Goal: Task Accomplishment & Management: Use online tool/utility

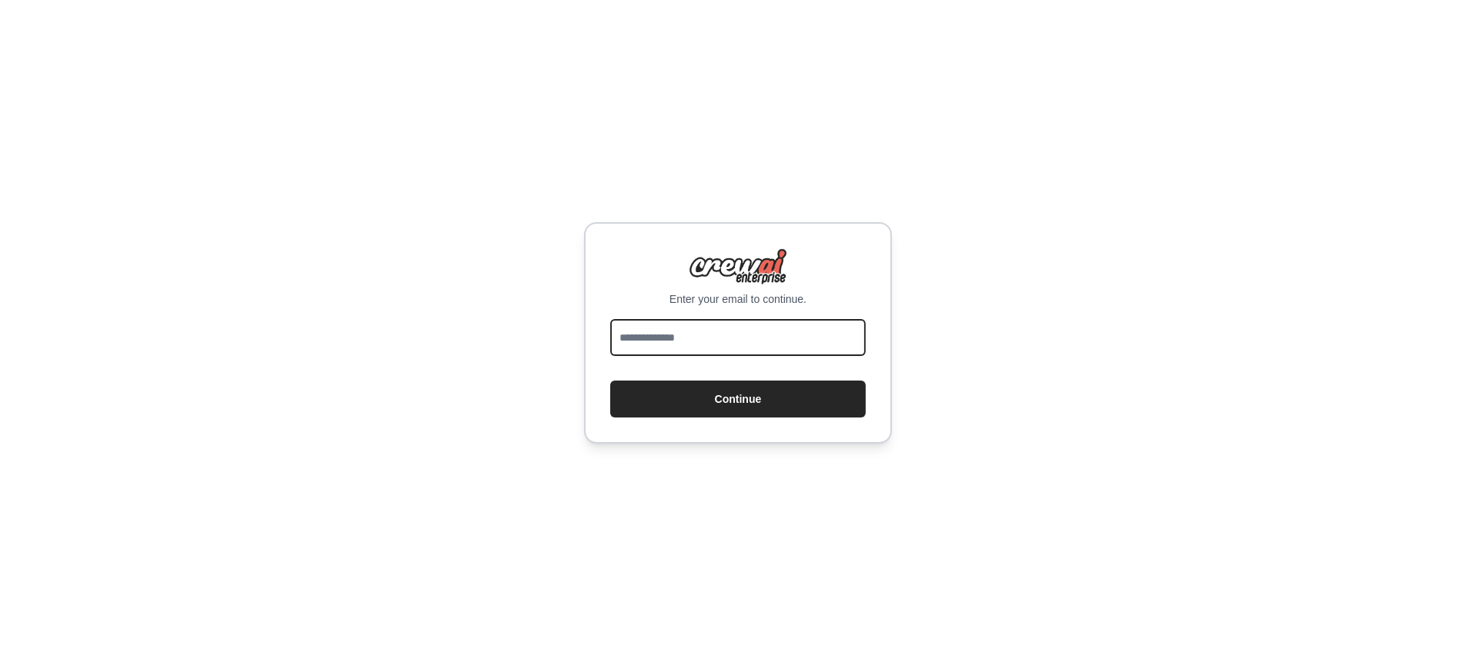
click at [813, 345] on input "email" at bounding box center [737, 337] width 255 height 37
type input "**********"
click at [610, 381] on button "Continue" at bounding box center [737, 399] width 255 height 37
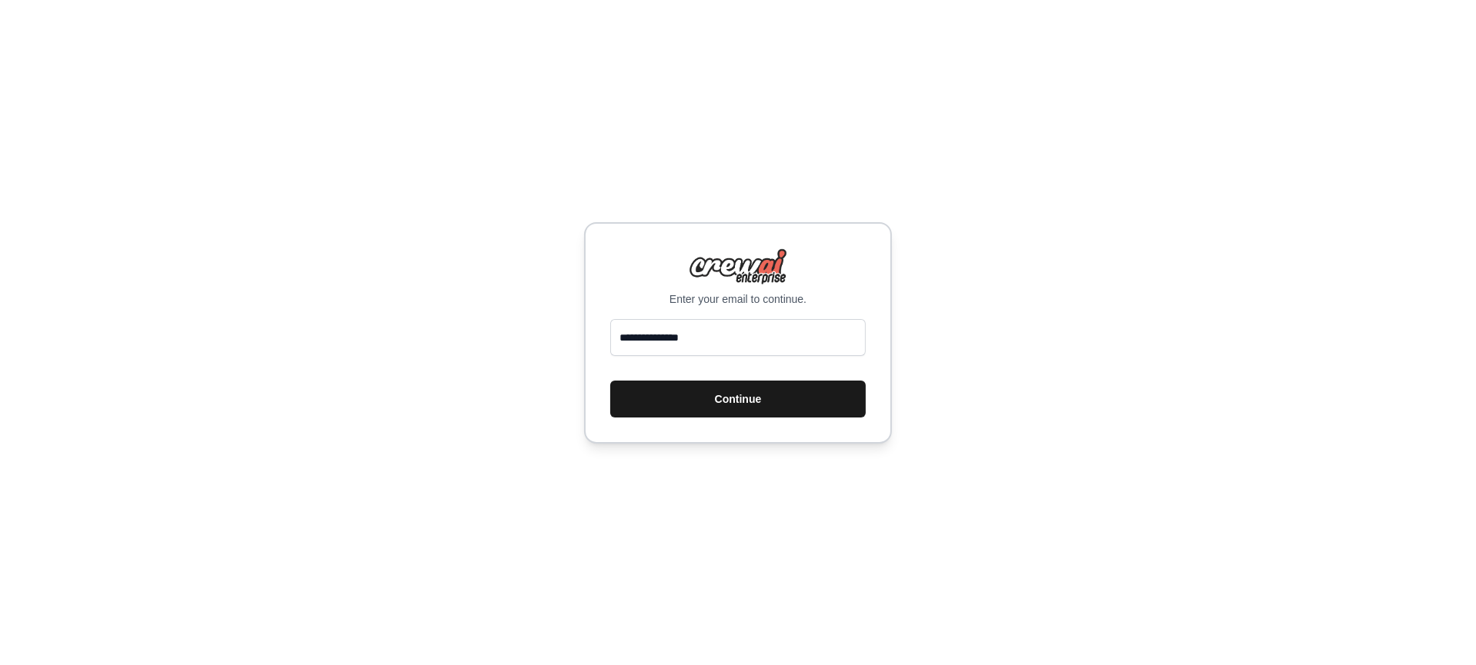
click at [729, 408] on button "Continue" at bounding box center [737, 399] width 255 height 37
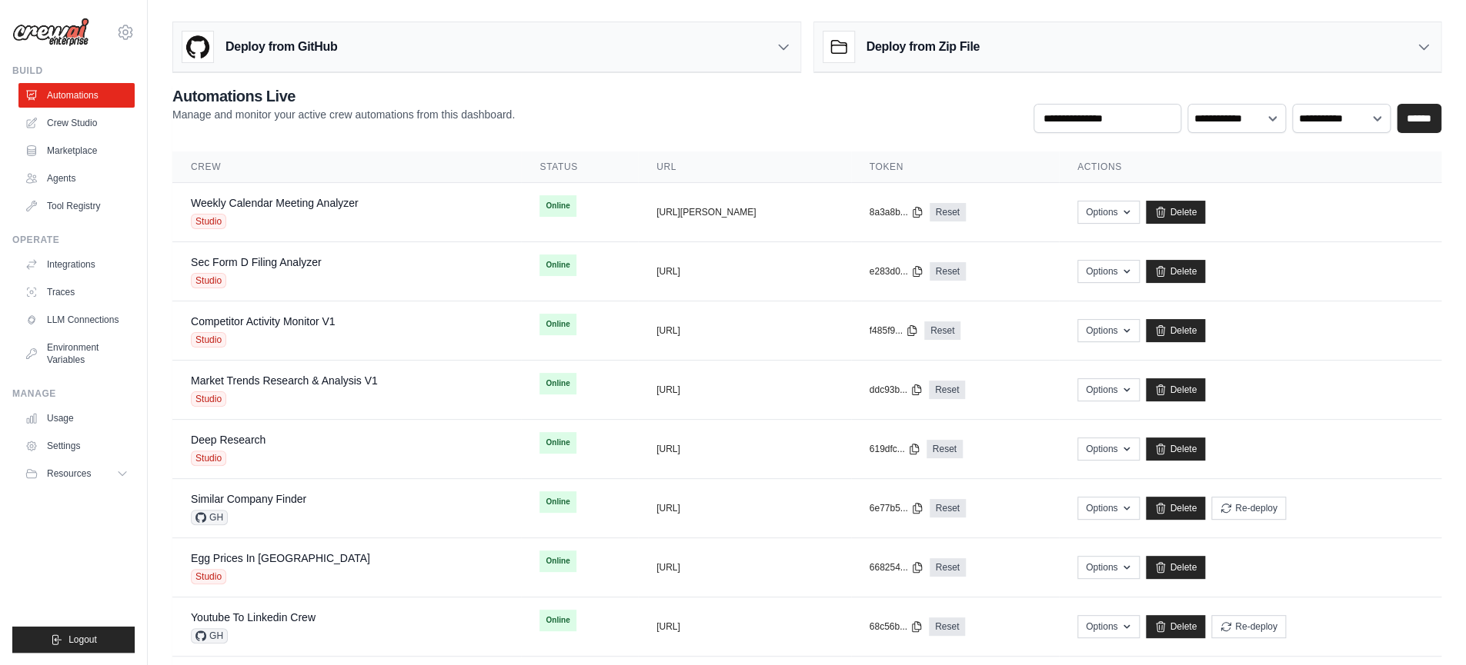
click at [832, 104] on div "**********" at bounding box center [806, 109] width 1269 height 48
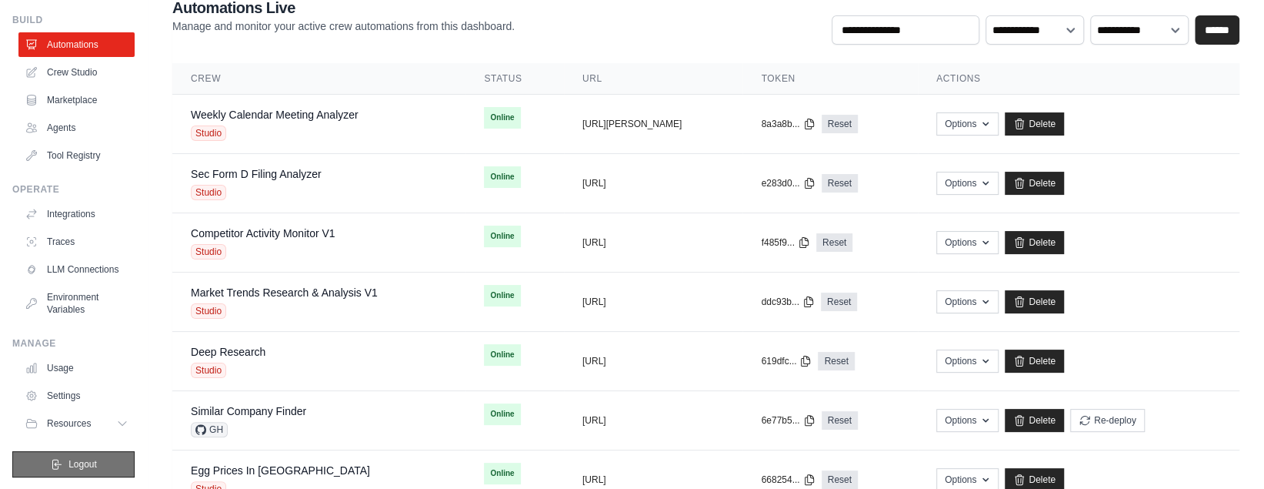
scroll to position [91, 0]
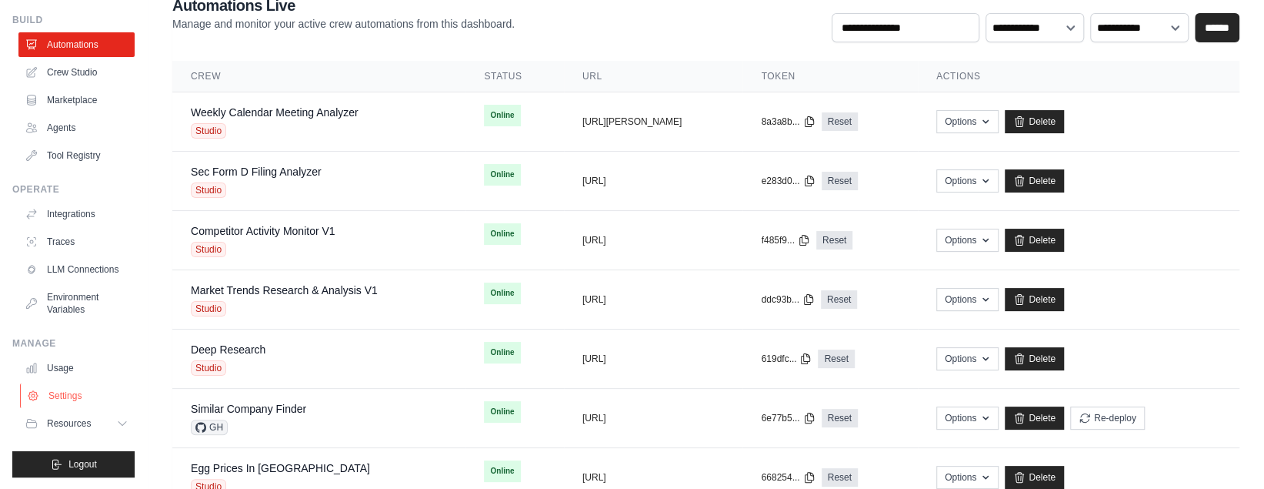
click at [64, 400] on link "Settings" at bounding box center [78, 395] width 116 height 25
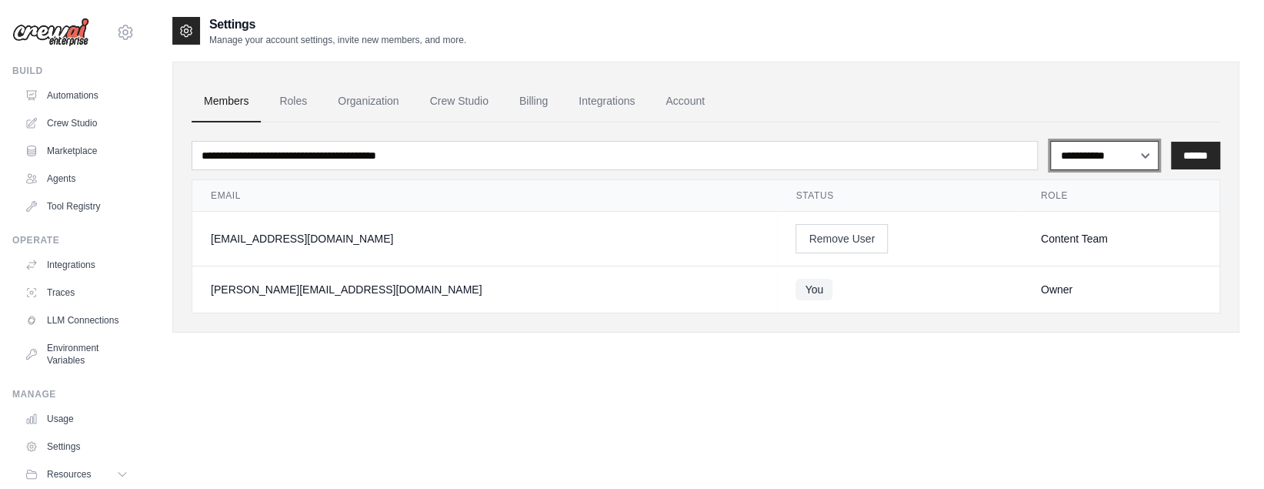
click at [1141, 161] on select "**********" at bounding box center [1104, 155] width 108 height 28
click at [298, 98] on link "Roles" at bounding box center [293, 102] width 52 height 42
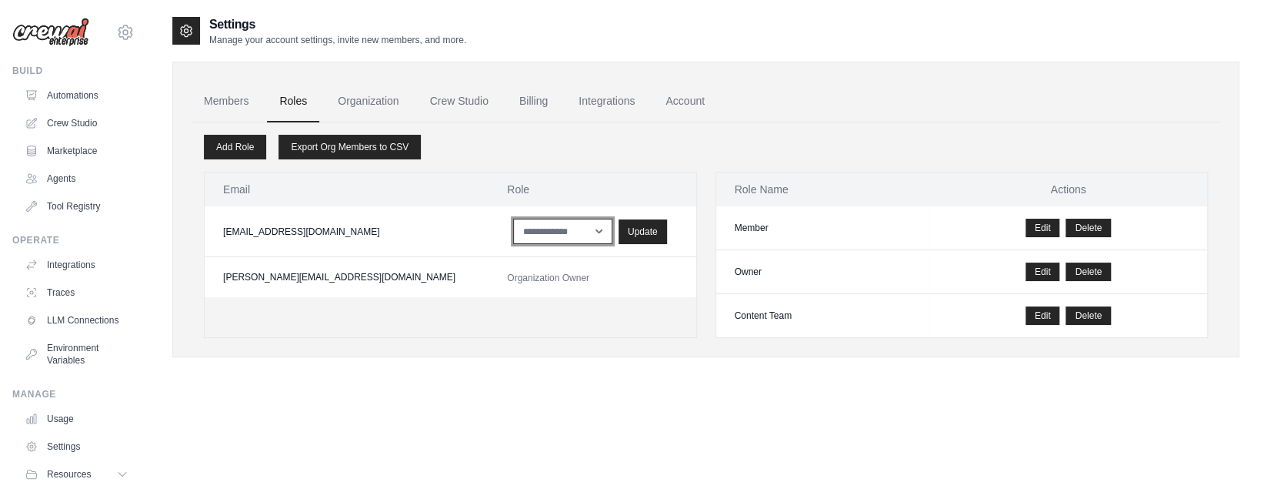
click at [536, 232] on select "**********" at bounding box center [562, 230] width 99 height 25
click at [378, 105] on link "Organization" at bounding box center [367, 102] width 85 height 42
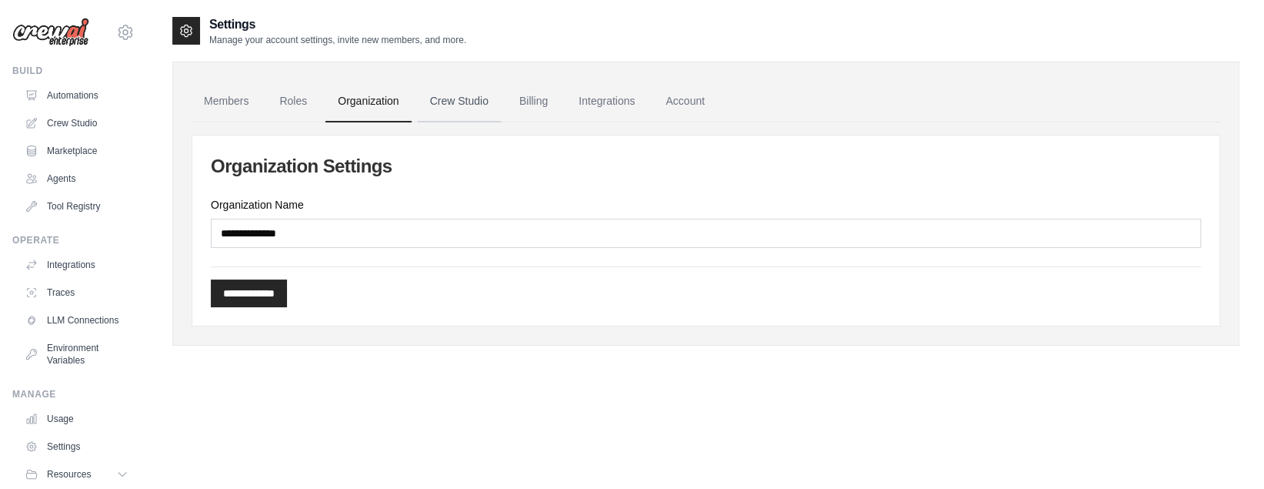
click at [465, 95] on link "Crew Studio" at bounding box center [459, 102] width 83 height 42
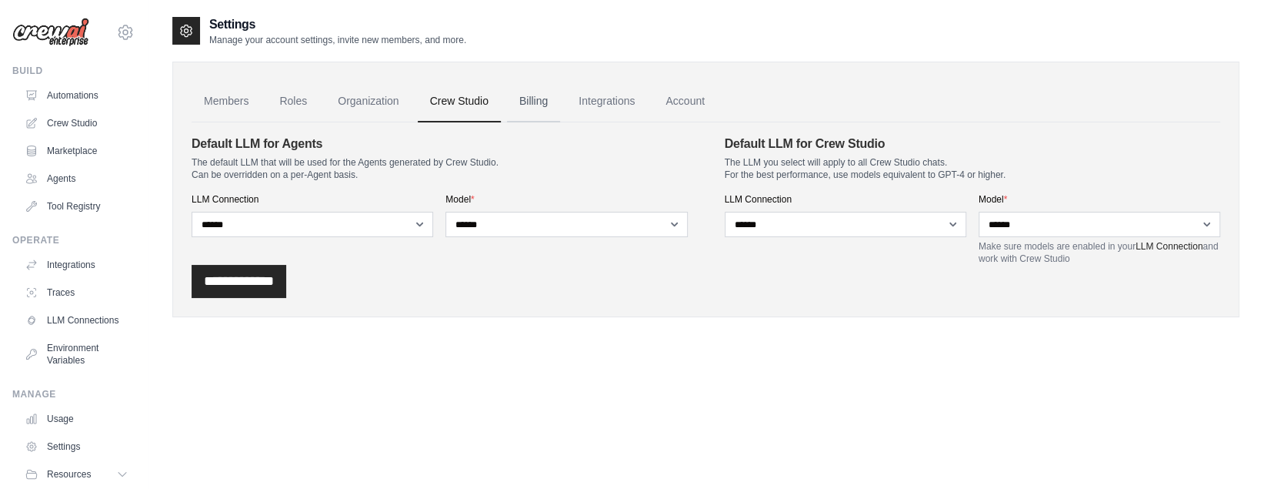
click at [525, 105] on link "Billing" at bounding box center [533, 102] width 53 height 42
click at [624, 99] on link "Integrations" at bounding box center [606, 102] width 81 height 42
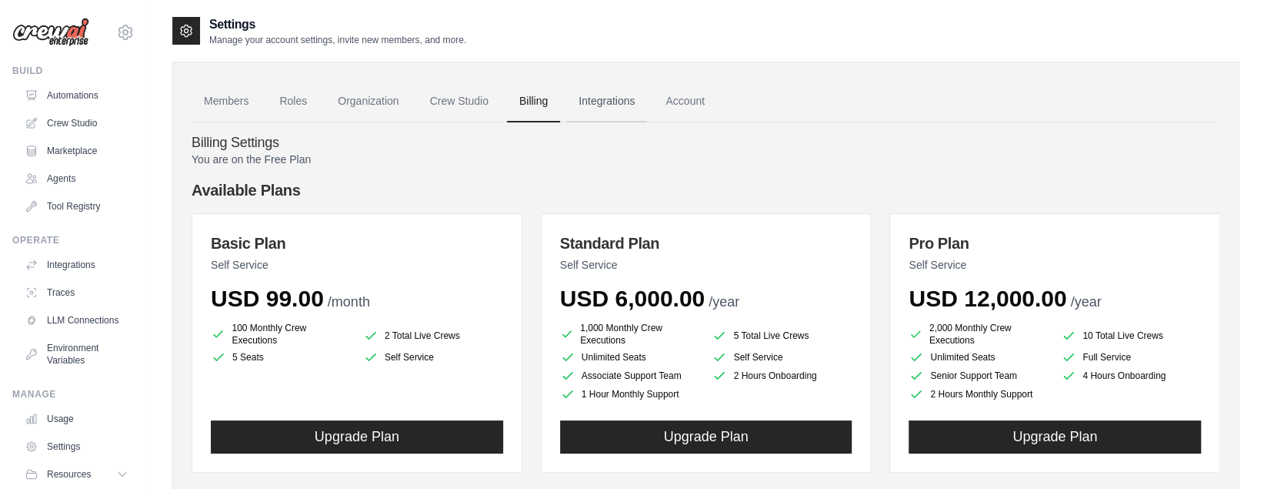
click at [614, 102] on link "Integrations" at bounding box center [606, 102] width 81 height 42
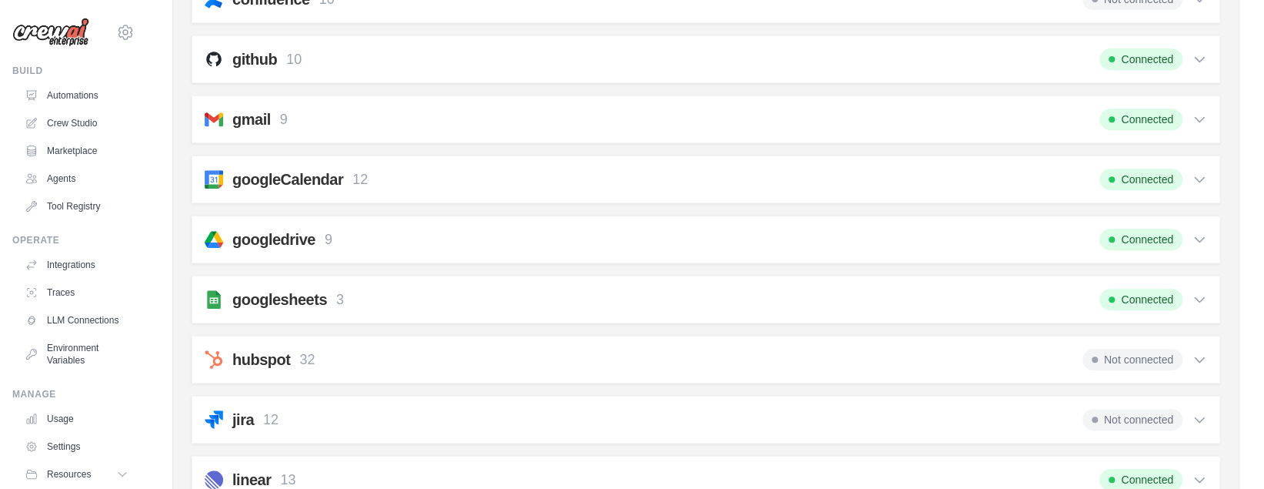
scroll to position [472, 0]
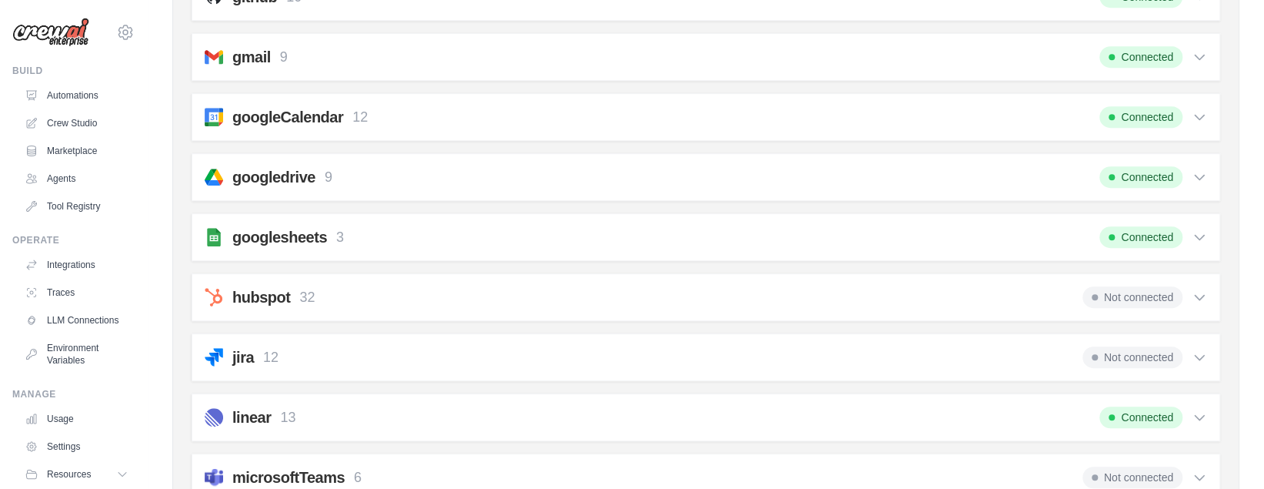
click at [1205, 229] on icon at bounding box center [1199, 236] width 15 height 15
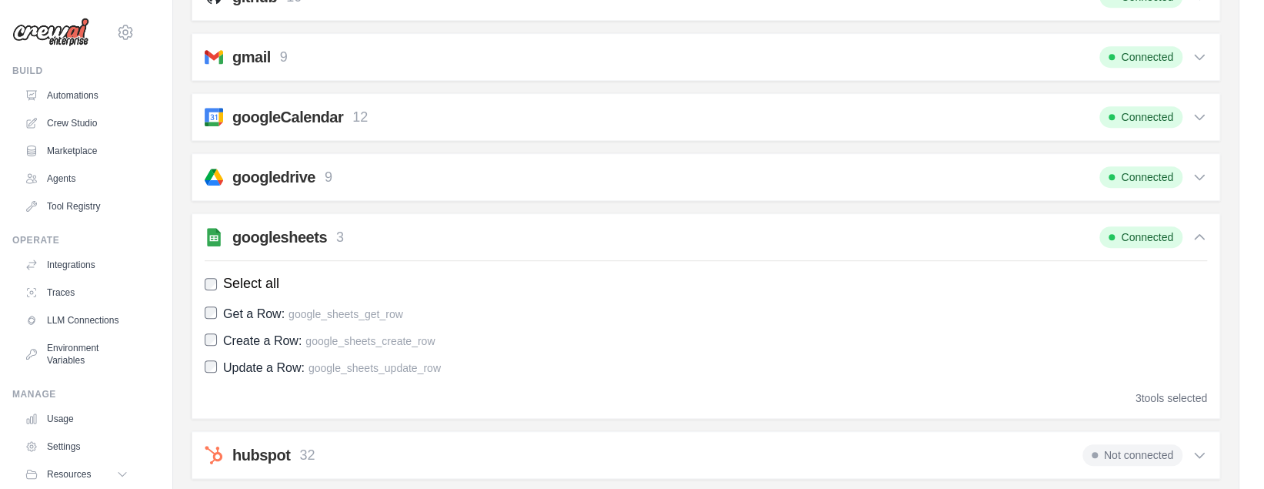
click at [406, 169] on div "googledrive 9 Connected" at bounding box center [706, 177] width 1002 height 22
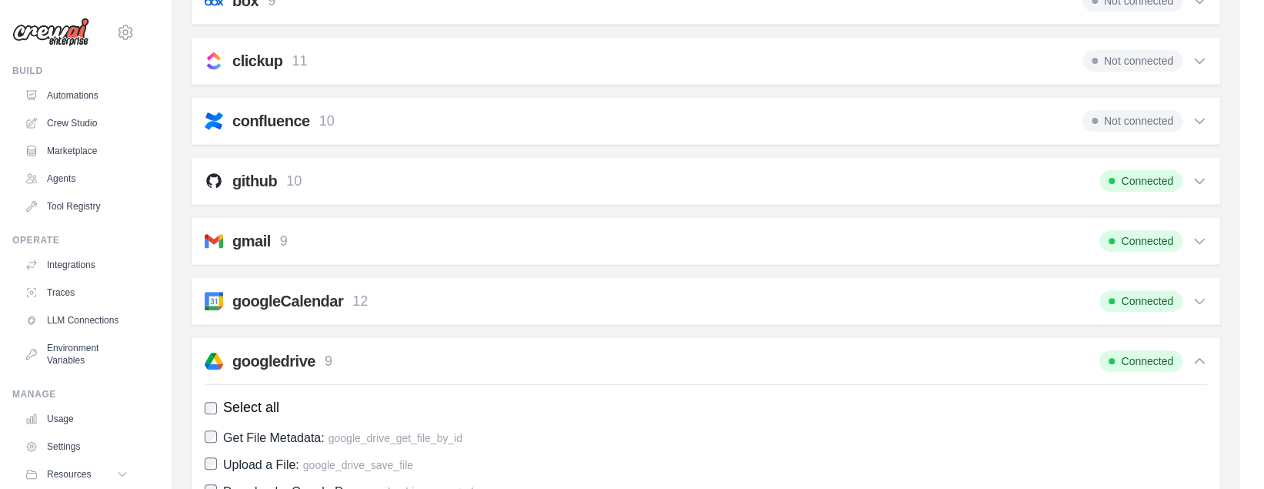
scroll to position [275, 0]
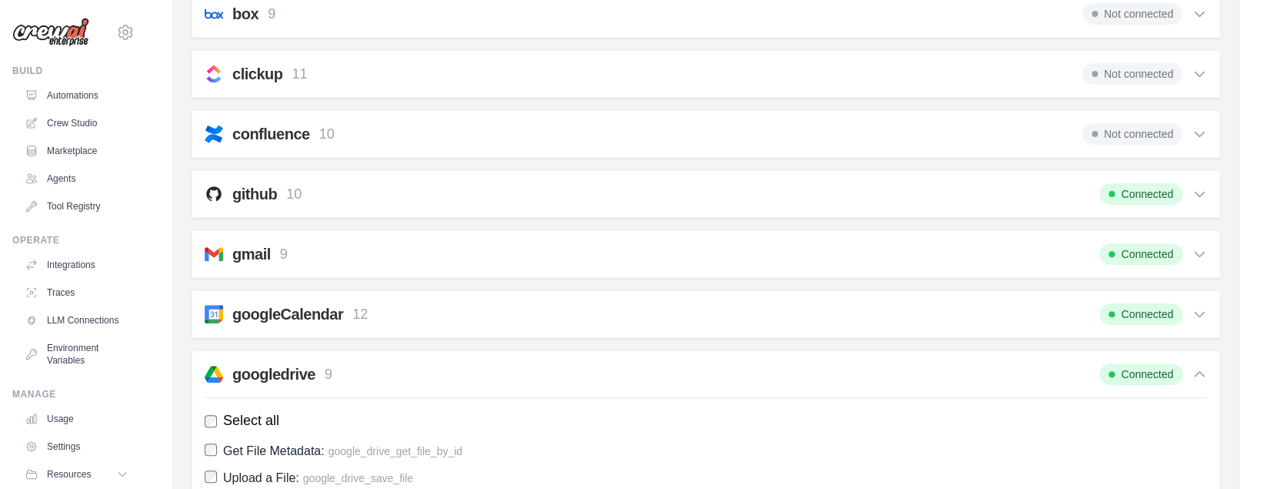
click at [441, 363] on div "googledrive 9 Connected" at bounding box center [706, 374] width 1002 height 22
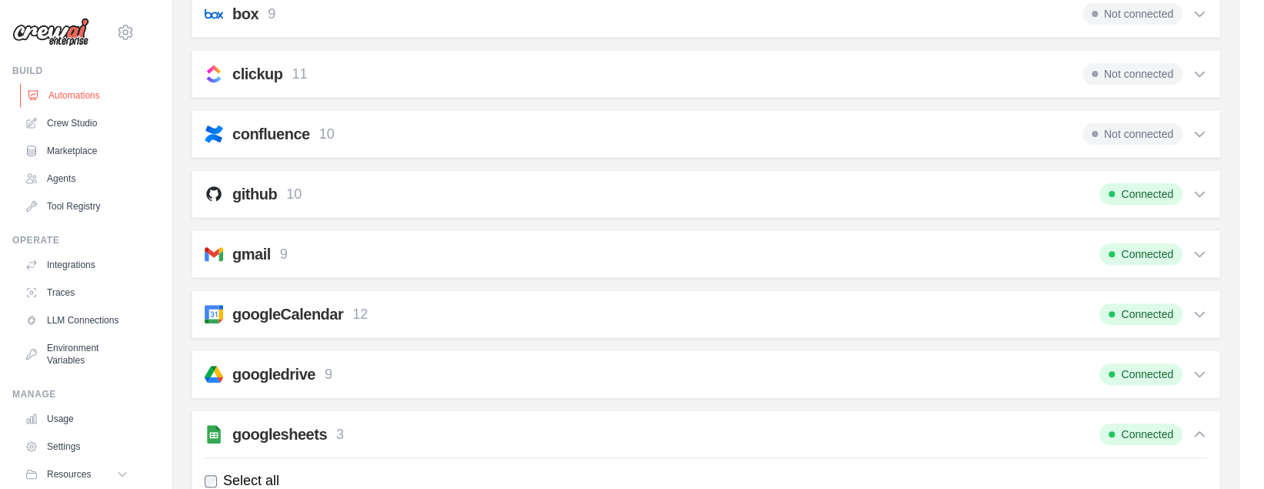
click at [61, 99] on link "Automations" at bounding box center [78, 95] width 116 height 25
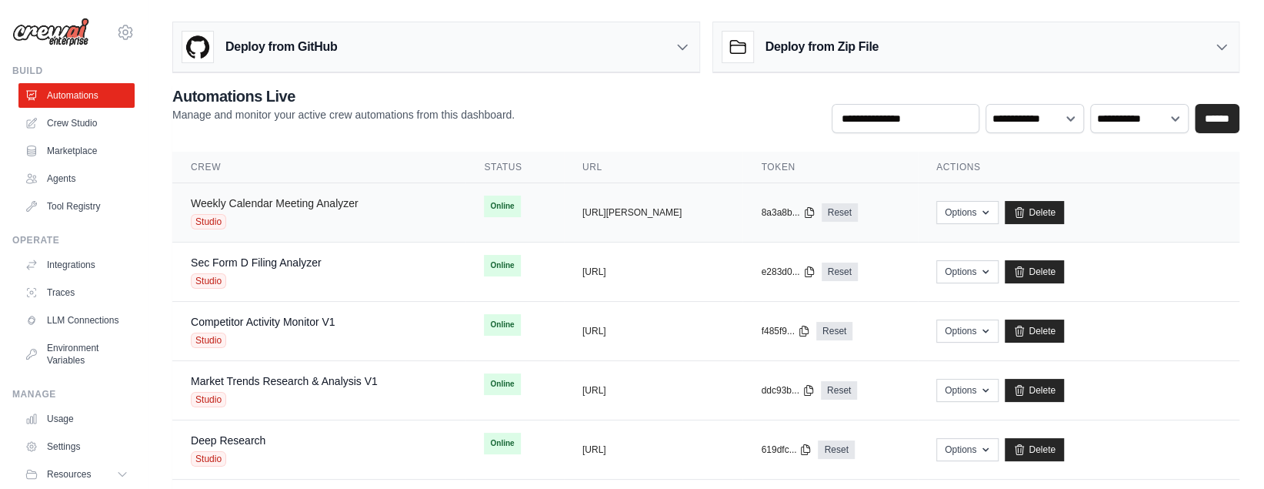
click at [287, 198] on link "Weekly Calendar Meeting Analyzer" at bounding box center [275, 203] width 168 height 12
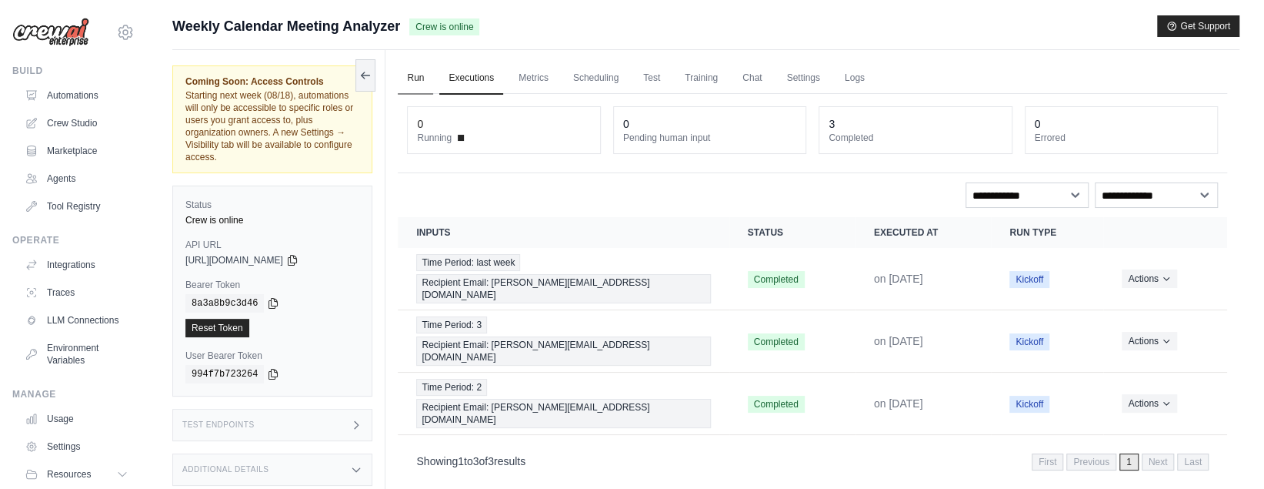
click at [406, 78] on link "Run" at bounding box center [415, 78] width 35 height 32
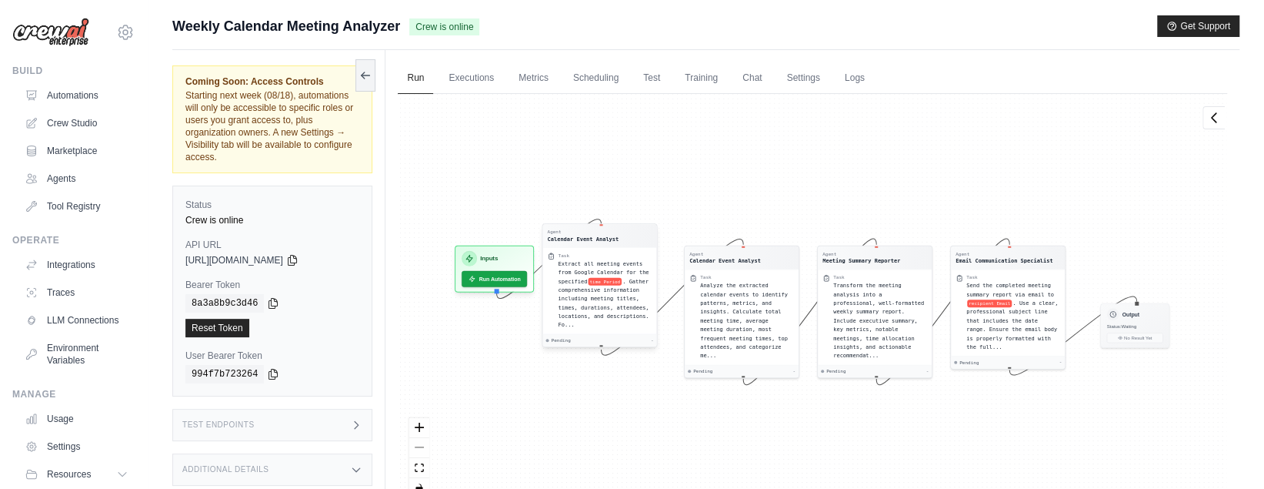
click at [612, 270] on span "Extract all meeting events from Google Calendar for the specified" at bounding box center [604, 272] width 91 height 24
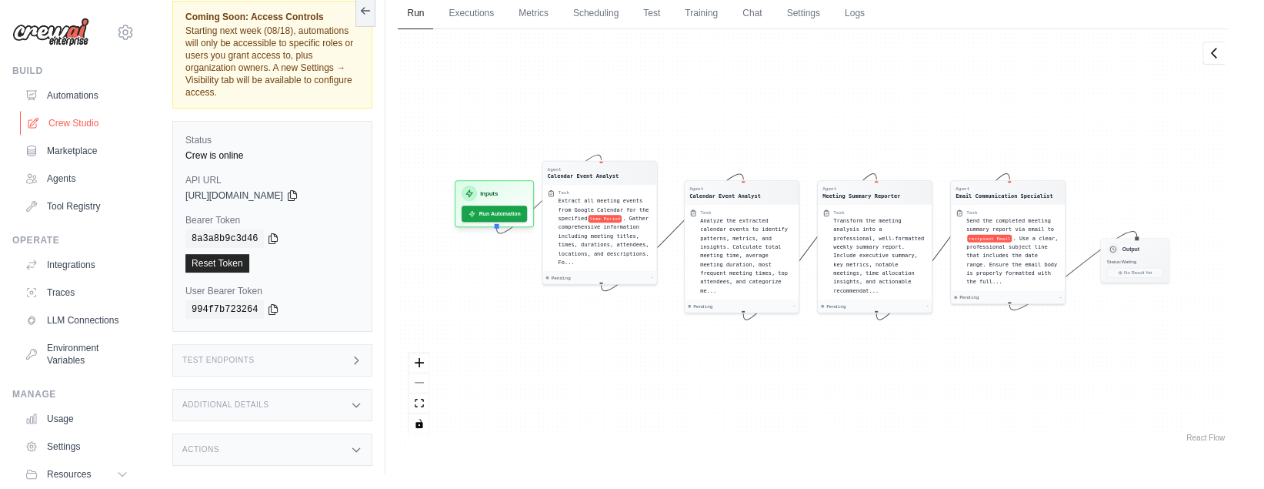
click at [65, 128] on link "Crew Studio" at bounding box center [78, 123] width 116 height 25
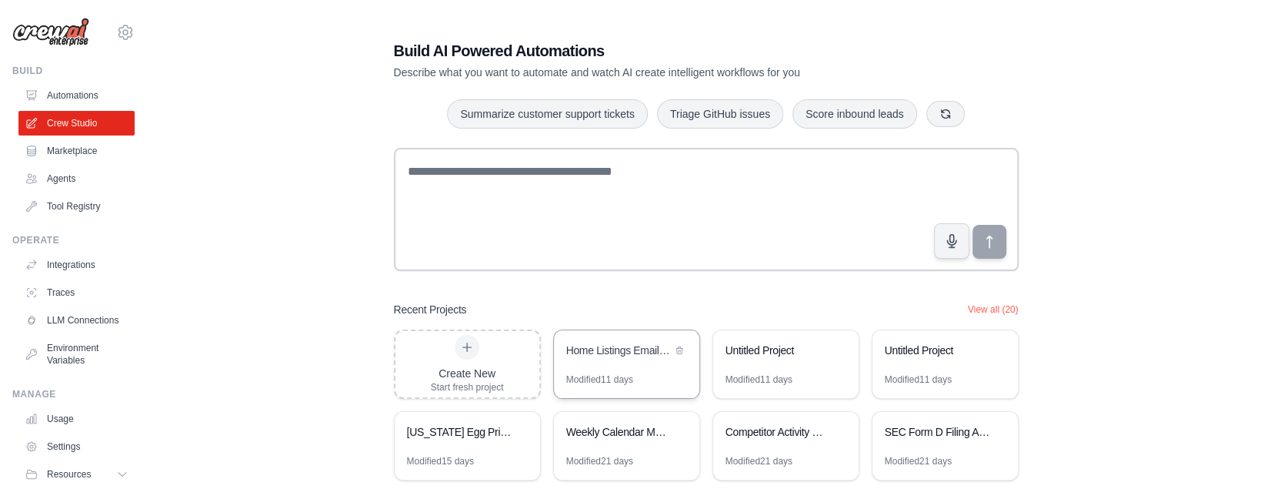
click at [625, 352] on div "Home Listings Email Reporter" at bounding box center [618, 349] width 105 height 15
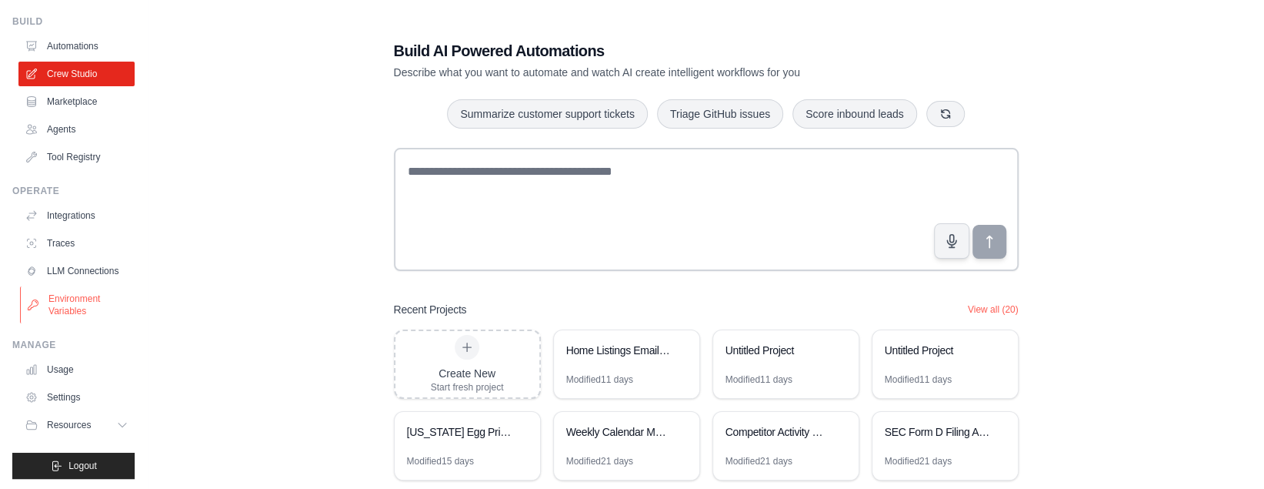
scroll to position [51, 0]
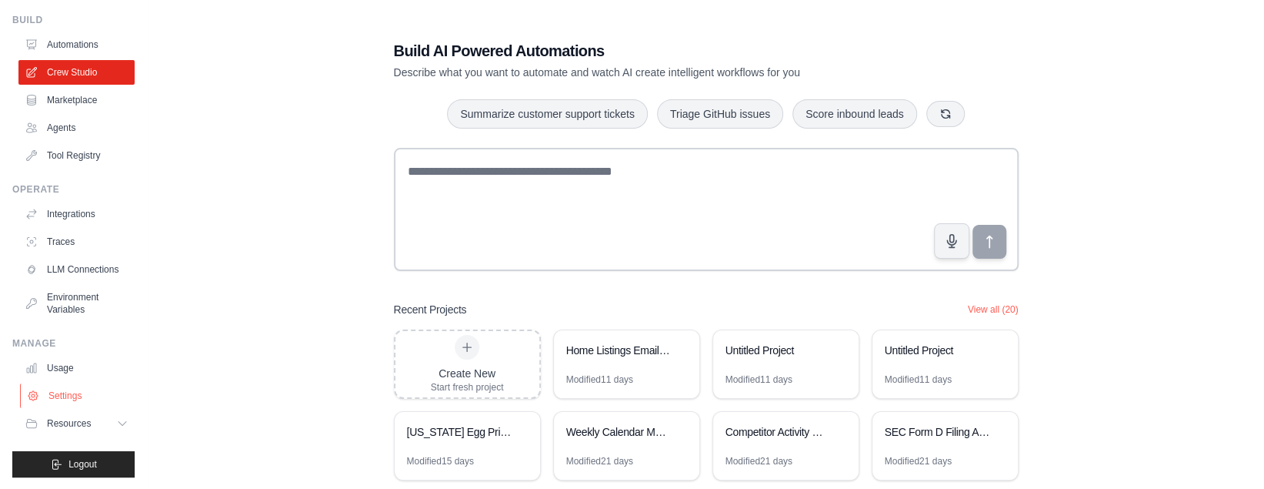
click at [59, 385] on link "Settings" at bounding box center [78, 395] width 116 height 25
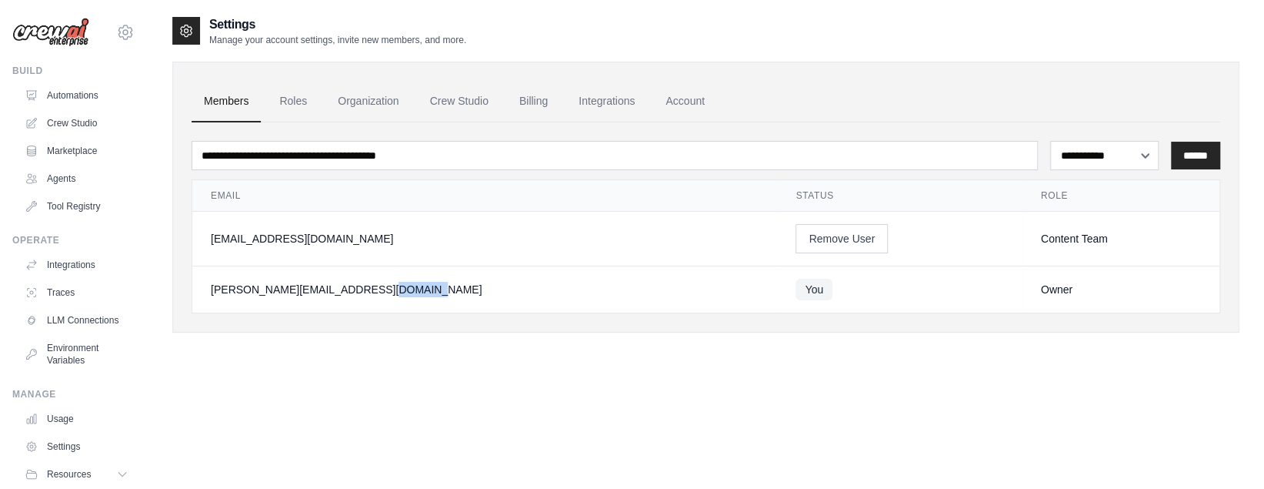
drag, startPoint x: 301, startPoint y: 288, endPoint x: 254, endPoint y: 287, distance: 47.0
click at [254, 287] on div "[PERSON_NAME][EMAIL_ADDRESS][DOMAIN_NAME]" at bounding box center [485, 289] width 548 height 15
click at [352, 245] on td "[EMAIL_ADDRESS][DOMAIN_NAME]" at bounding box center [484, 239] width 585 height 55
click at [289, 99] on link "Roles" at bounding box center [293, 102] width 52 height 42
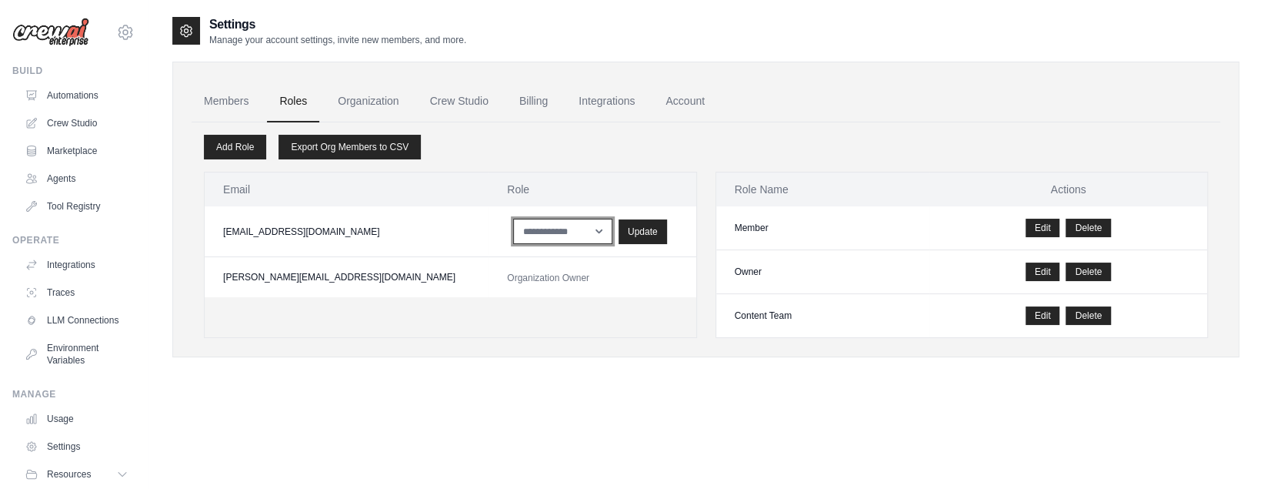
click at [523, 234] on select "**********" at bounding box center [562, 230] width 99 height 25
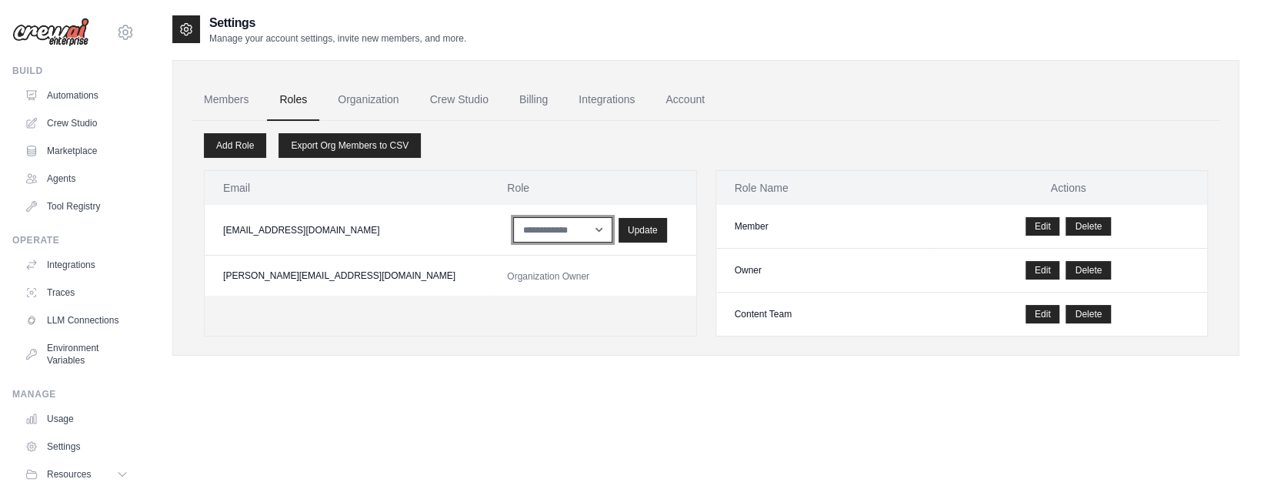
scroll to position [2, 0]
click at [392, 187] on th "Email" at bounding box center [347, 188] width 284 height 34
click at [241, 145] on link "Add Role" at bounding box center [235, 145] width 62 height 25
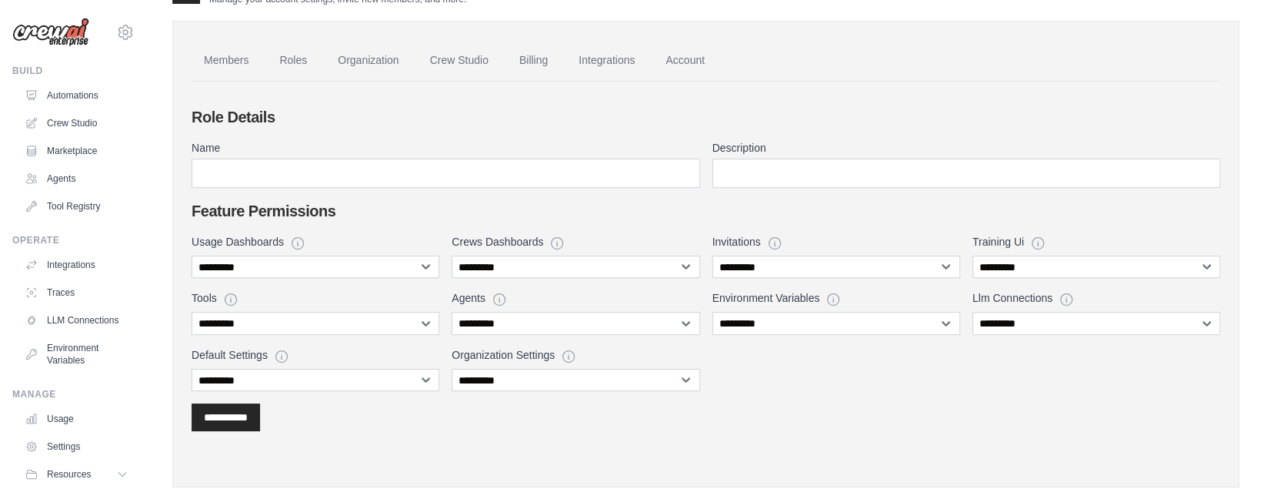
scroll to position [42, 0]
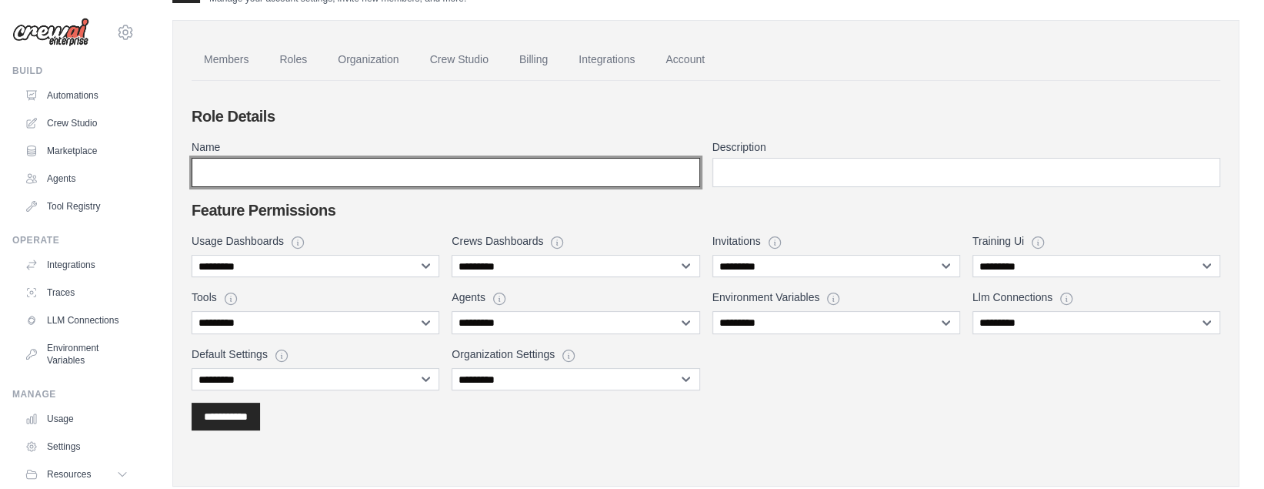
click at [476, 175] on input "Name" at bounding box center [446, 172] width 509 height 29
click at [452, 170] on input "Name" at bounding box center [446, 172] width 509 height 29
click at [522, 175] on input "Name" at bounding box center [446, 172] width 509 height 29
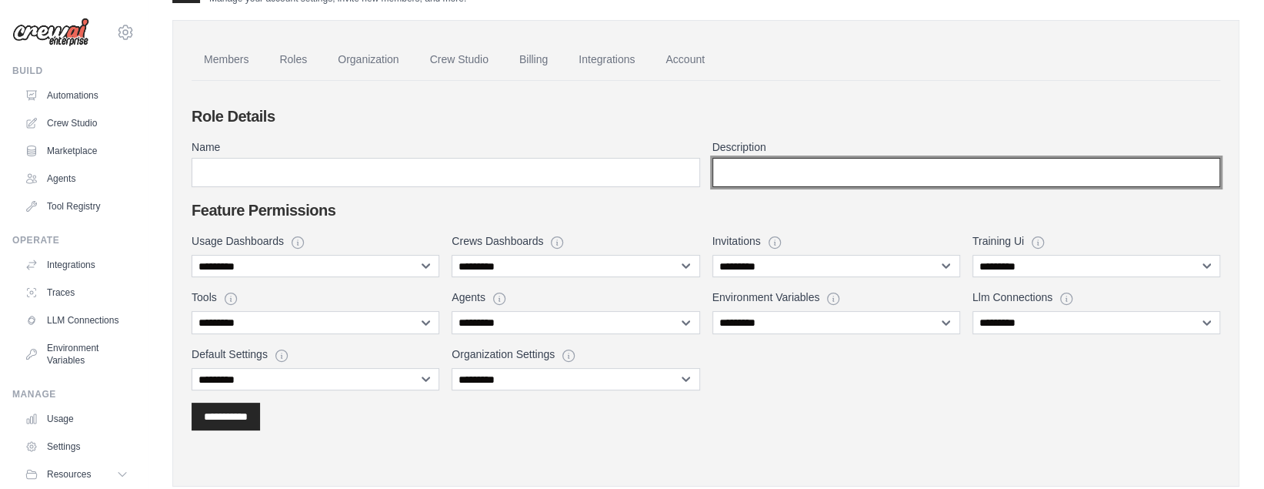
click at [726, 166] on input "Description" at bounding box center [966, 172] width 509 height 29
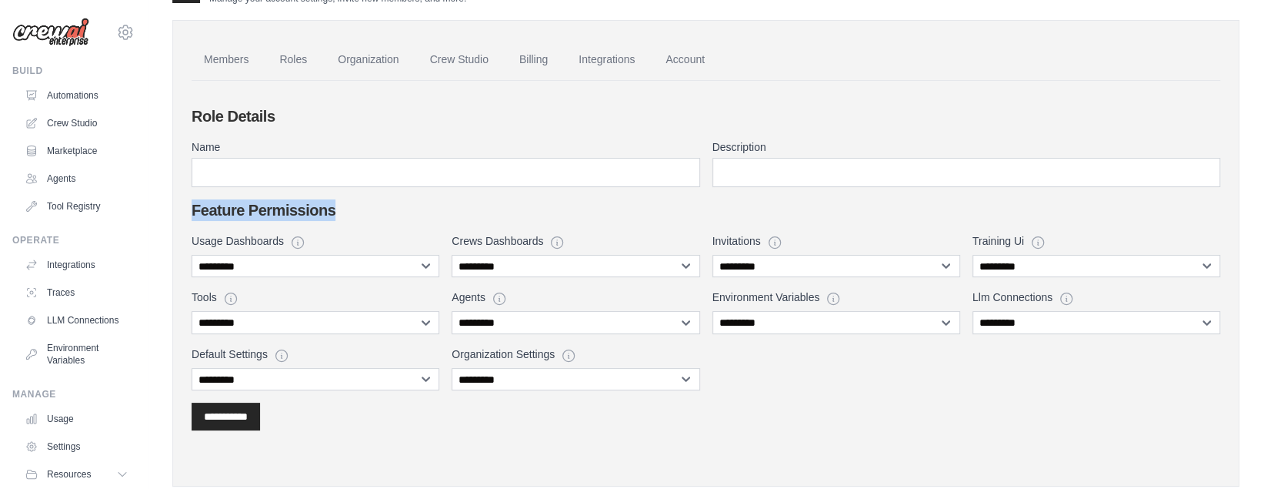
drag, startPoint x: 342, startPoint y: 218, endPoint x: 342, endPoint y: 195, distance: 23.1
click at [342, 195] on div "**********" at bounding box center [706, 267] width 1029 height 325
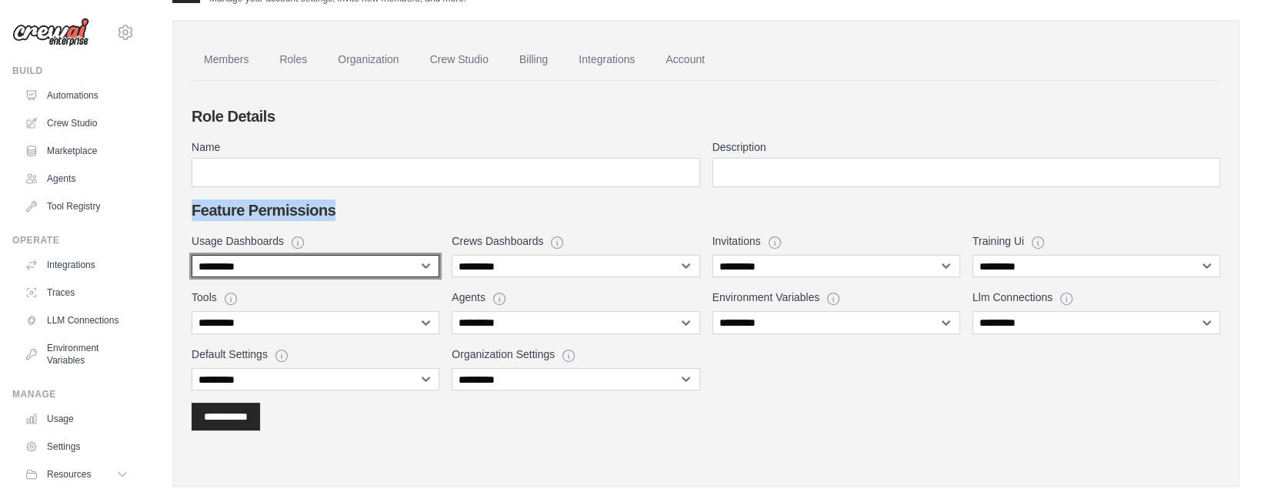
click at [426, 264] on select "**********" at bounding box center [316, 266] width 248 height 22
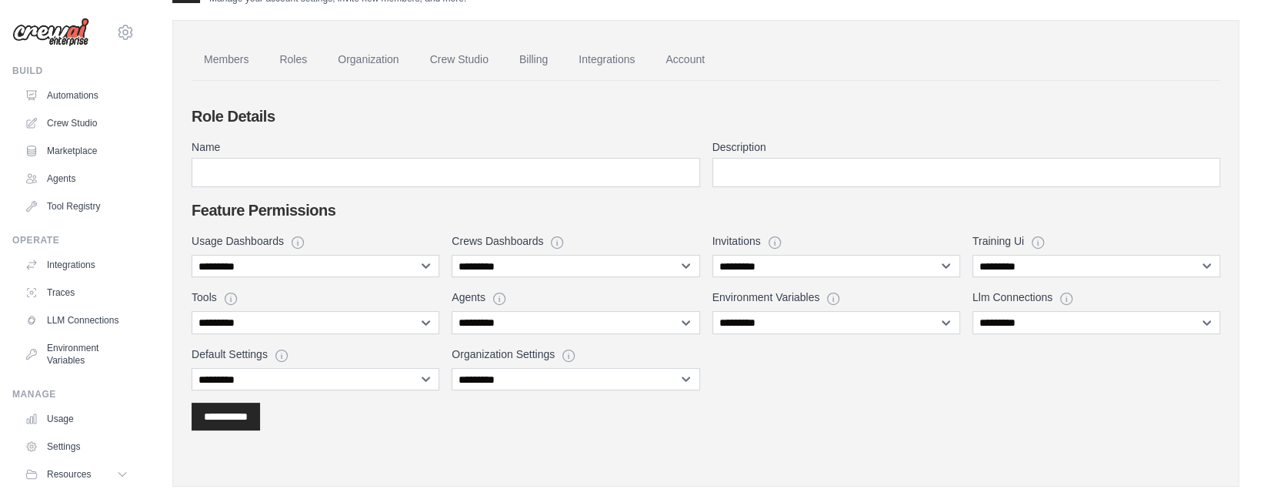
click at [879, 408] on div "**********" at bounding box center [706, 267] width 1029 height 325
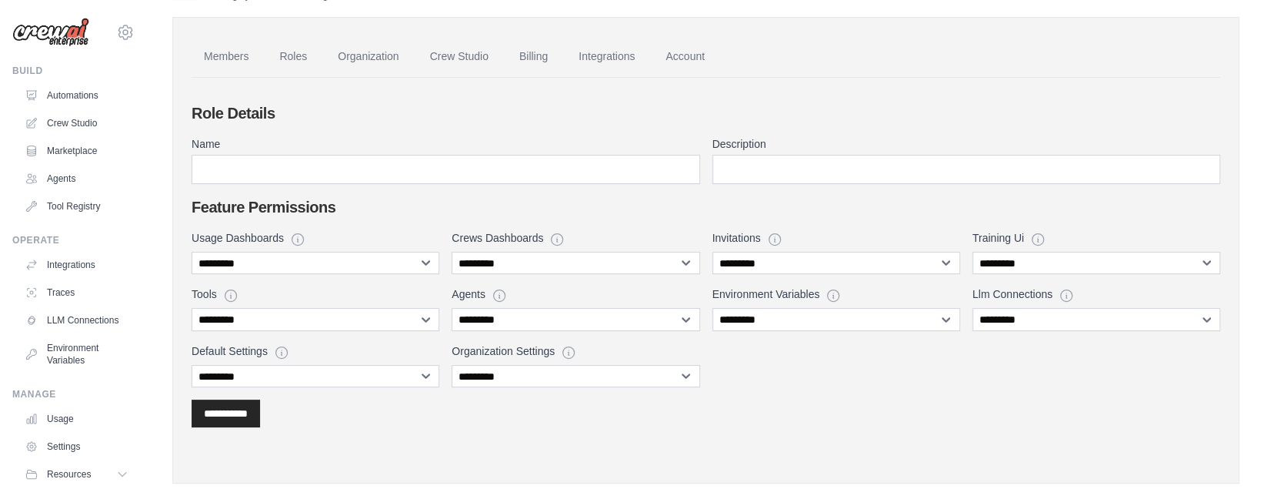
scroll to position [45, 0]
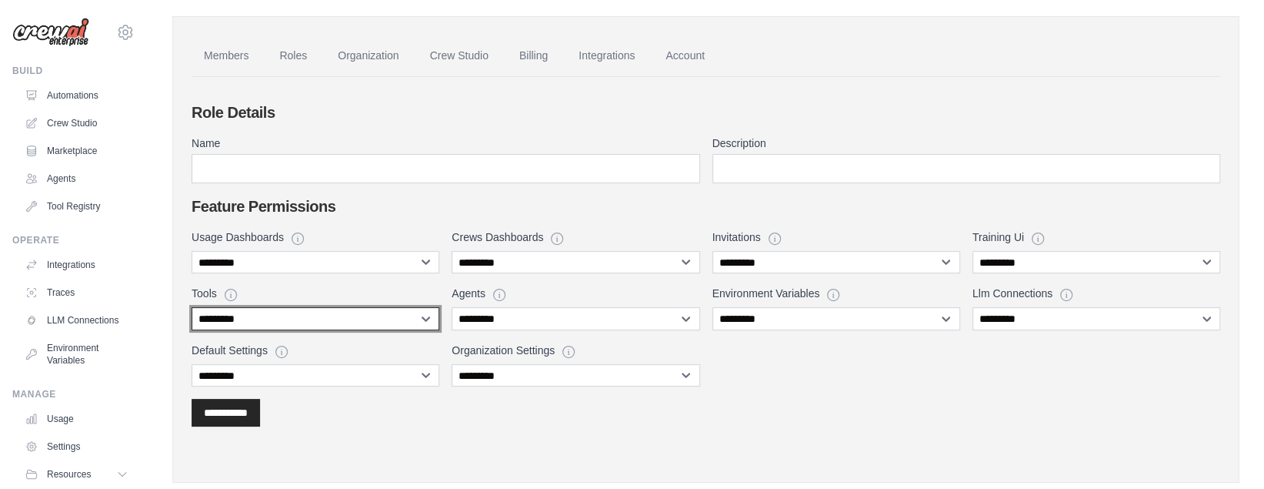
click at [271, 323] on select "**********" at bounding box center [316, 318] width 248 height 22
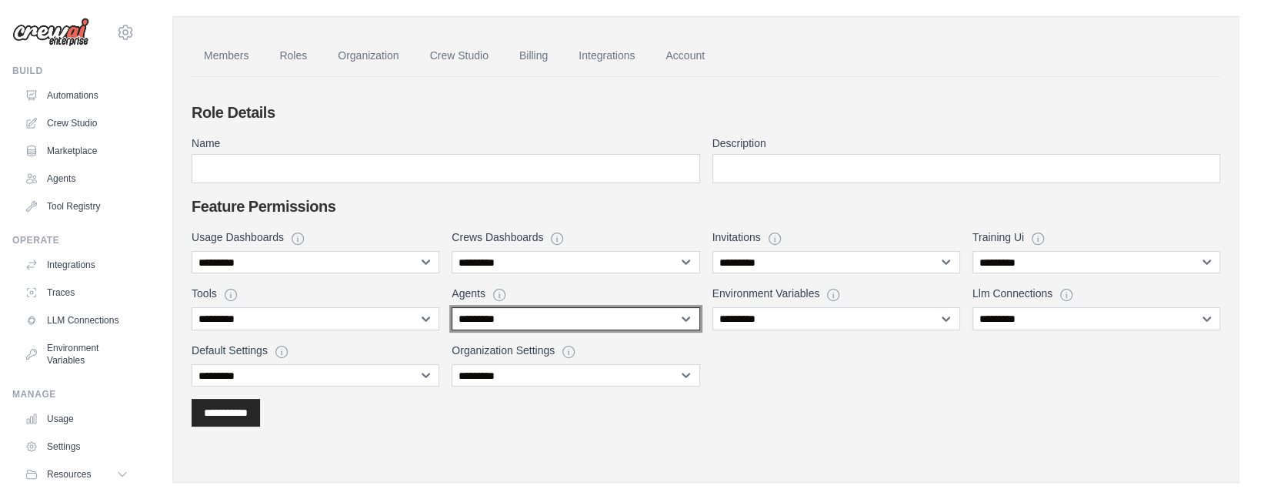
click at [511, 319] on select "**********" at bounding box center [576, 318] width 248 height 22
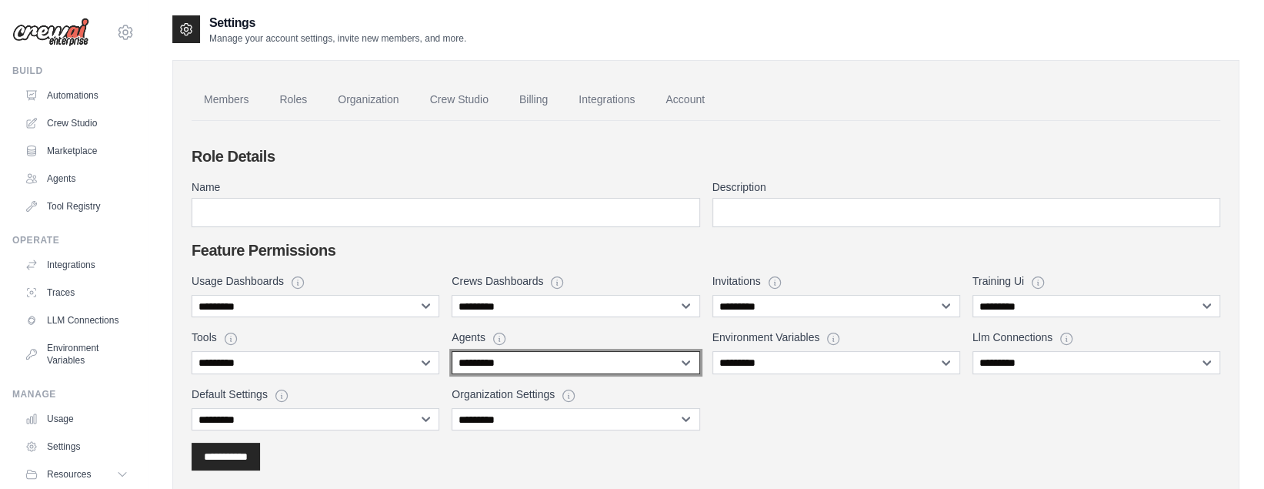
scroll to position [0, 0]
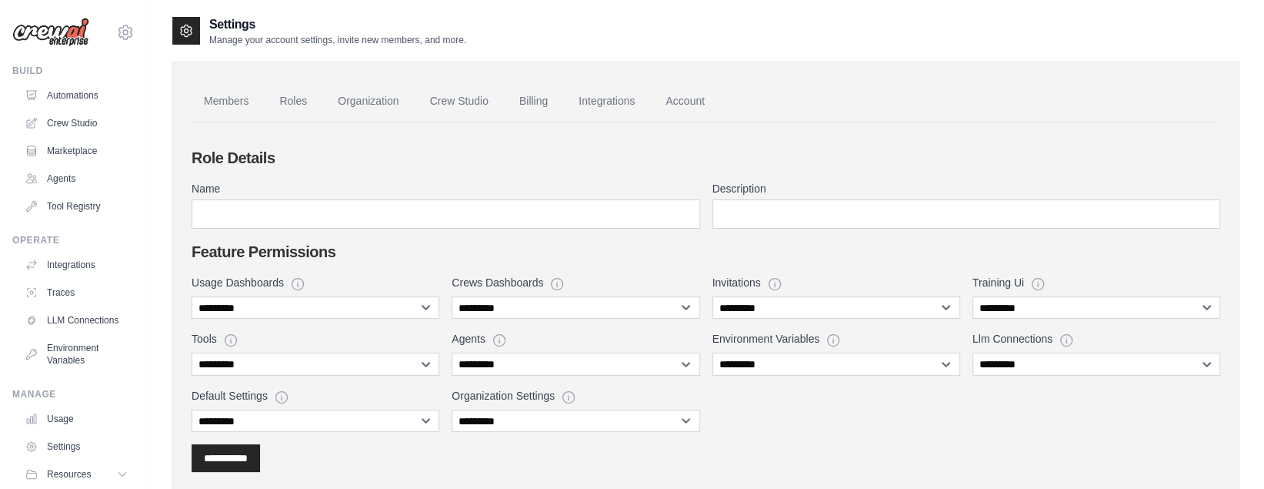
drag, startPoint x: 839, startPoint y: 438, endPoint x: 829, endPoint y: 402, distance: 38.1
click at [829, 402] on div "**********" at bounding box center [706, 309] width 1029 height 325
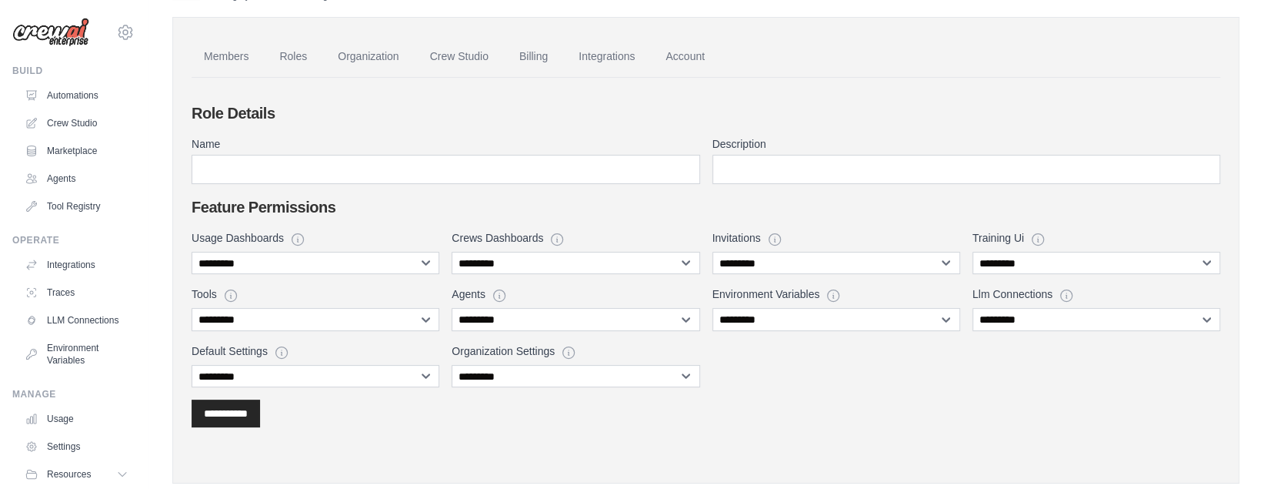
scroll to position [51, 0]
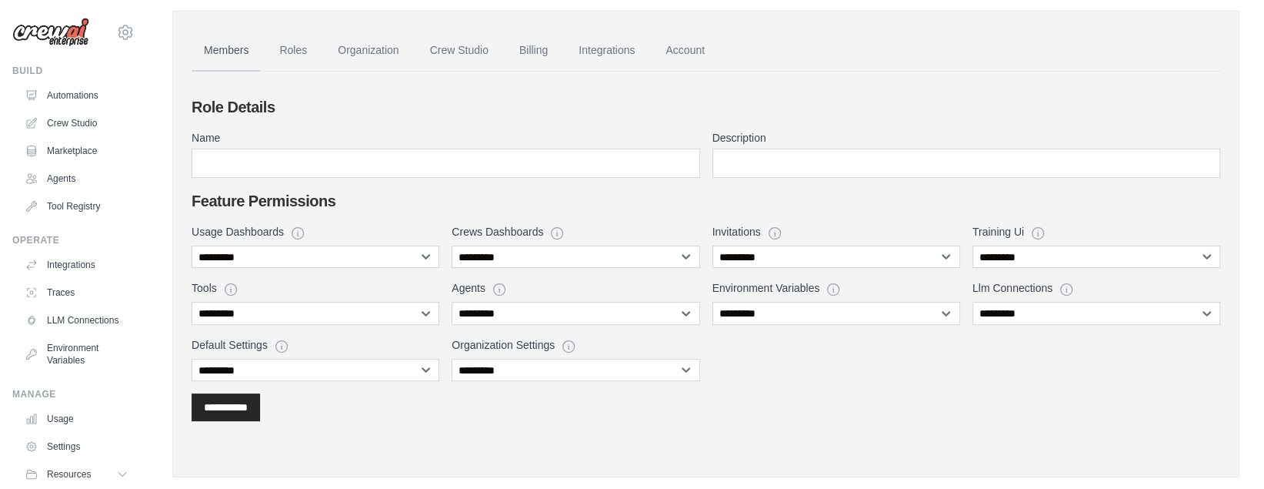
click at [238, 42] on link "Members" at bounding box center [226, 51] width 69 height 42
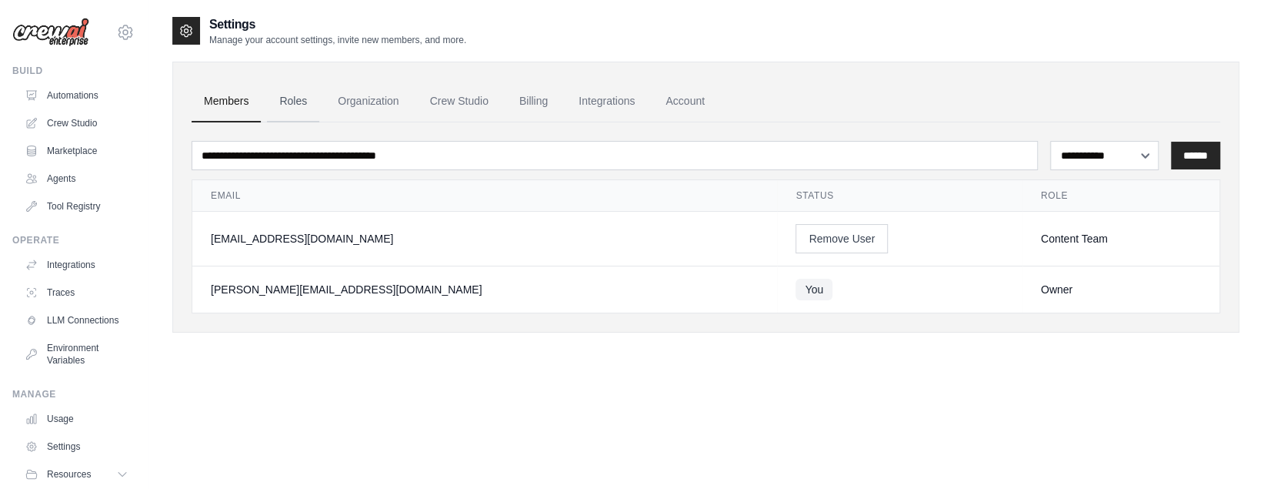
click at [294, 100] on link "Roles" at bounding box center [293, 102] width 52 height 42
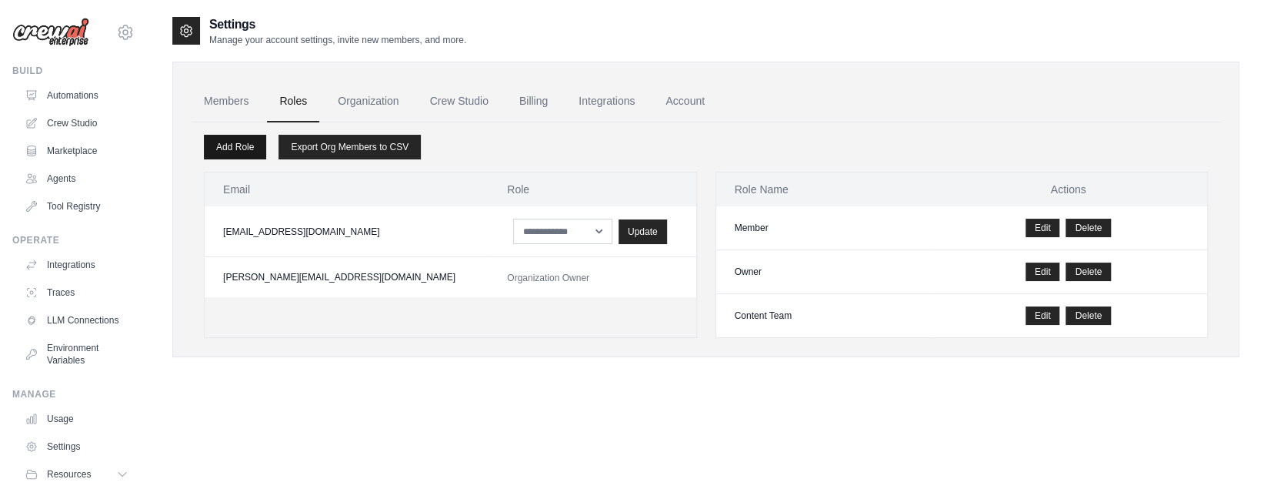
click at [241, 145] on link "Add Role" at bounding box center [235, 147] width 62 height 25
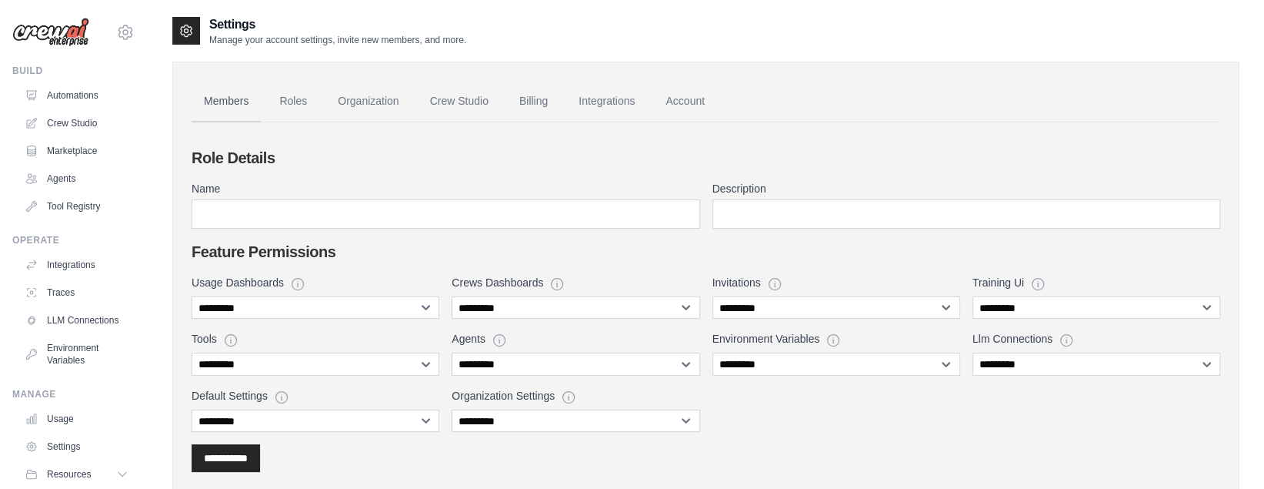
click at [193, 95] on link "Members" at bounding box center [226, 102] width 69 height 42
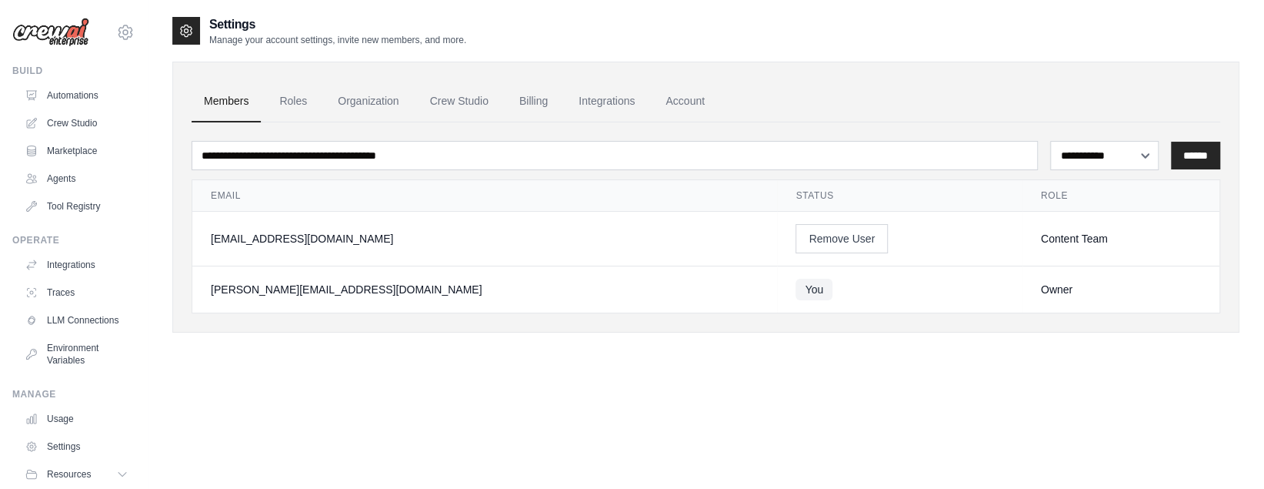
click at [1041, 235] on div "Content Team" at bounding box center [1121, 238] width 160 height 15
drag, startPoint x: 1044, startPoint y: 241, endPoint x: 982, endPoint y: 236, distance: 61.7
click at [1041, 238] on div "Content Team" at bounding box center [1121, 238] width 160 height 15
click at [372, 100] on link "Organization" at bounding box center [367, 102] width 85 height 42
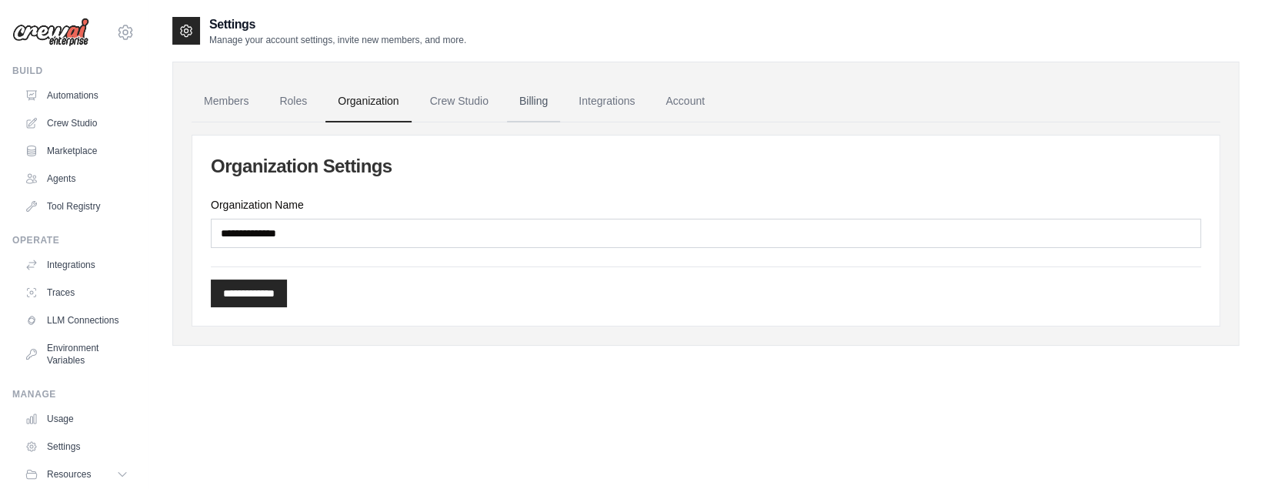
drag, startPoint x: 469, startPoint y: 102, endPoint x: 539, endPoint y: 98, distance: 70.1
click at [470, 102] on link "Crew Studio" at bounding box center [459, 102] width 83 height 42
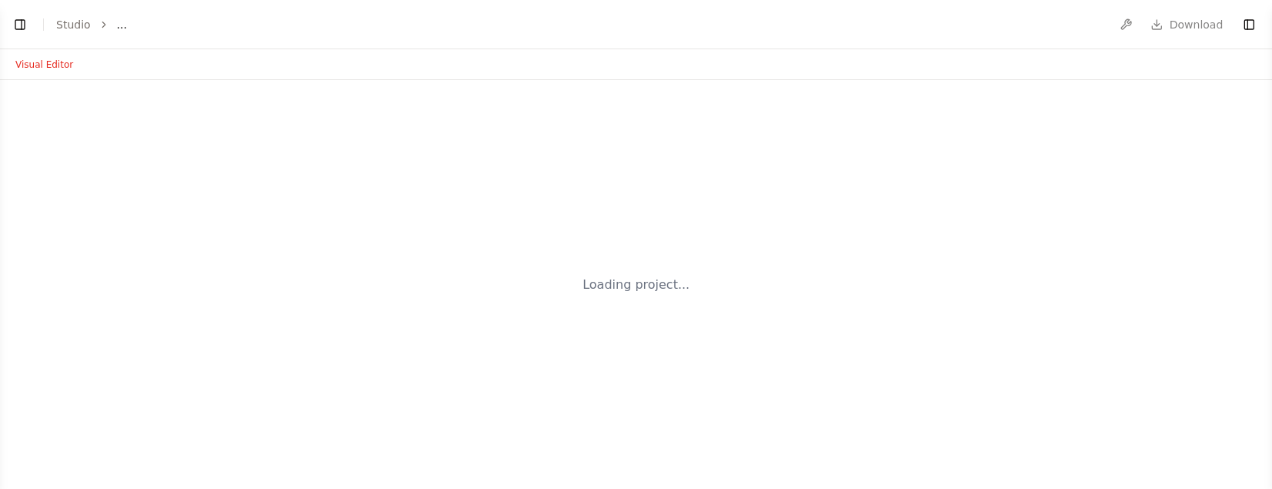
select select "****"
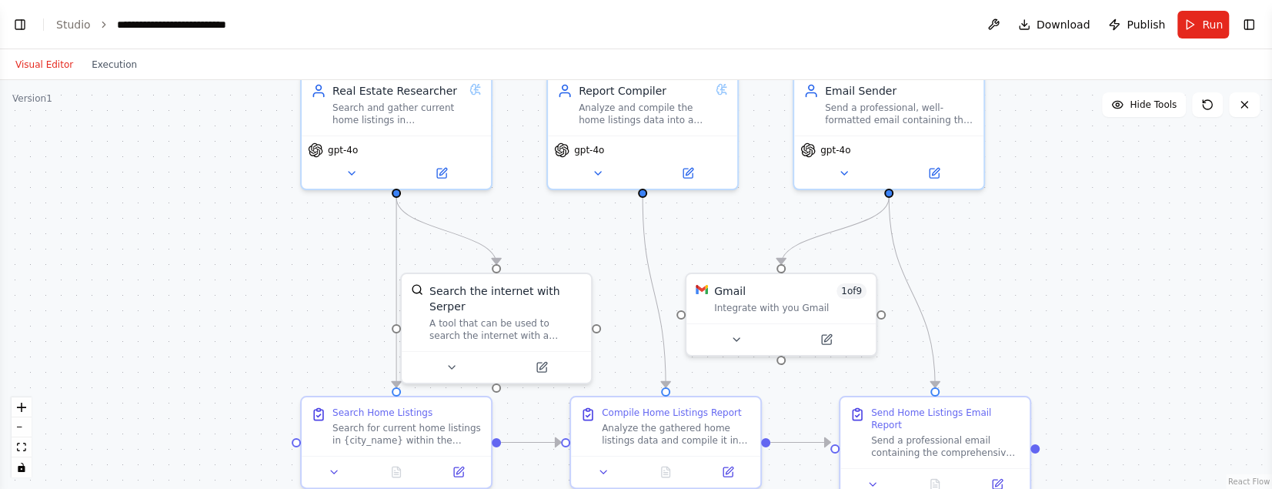
scroll to position [1429, 0]
drag, startPoint x: 782, startPoint y: 306, endPoint x: 979, endPoint y: 238, distance: 208.3
click at [979, 238] on div ".deletable-edge-delete-btn { width: 20px; height: 20px; border: 0px solid #ffff…" at bounding box center [636, 284] width 1272 height 408
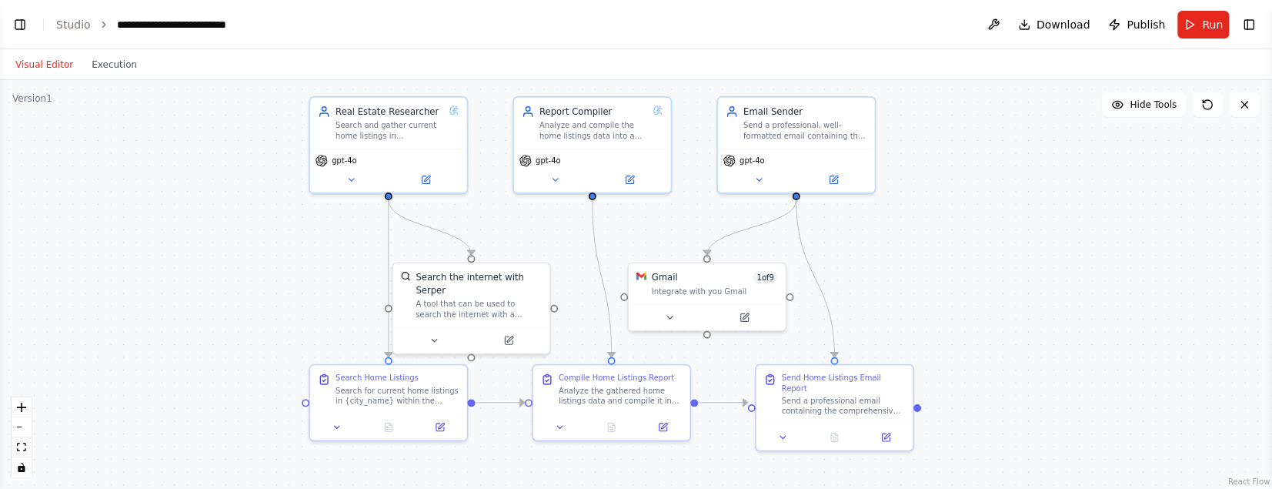
drag, startPoint x: 1052, startPoint y: 297, endPoint x: 962, endPoint y: 286, distance: 90.6
click at [962, 286] on div ".deletable-edge-delete-btn { width: 20px; height: 20px; border: 0px solid #ffff…" at bounding box center [636, 284] width 1272 height 408
click at [665, 312] on icon at bounding box center [669, 314] width 10 height 10
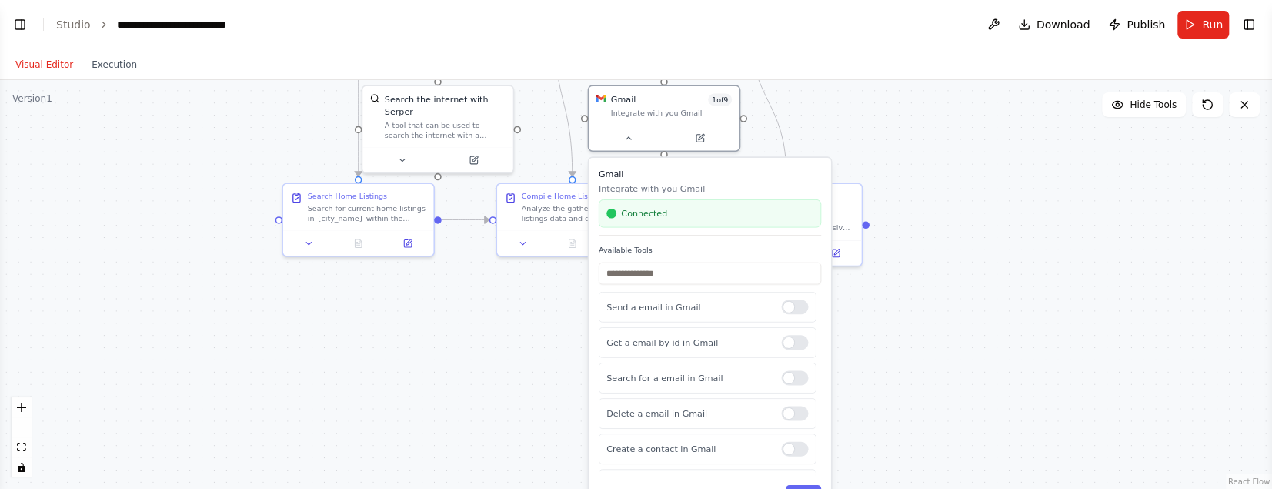
drag, startPoint x: 916, startPoint y: 243, endPoint x: 868, endPoint y: 102, distance: 148.9
click at [867, 98] on div ".deletable-edge-delete-btn { width: 20px; height: 20px; border: 0px solid #ffff…" at bounding box center [636, 284] width 1272 height 408
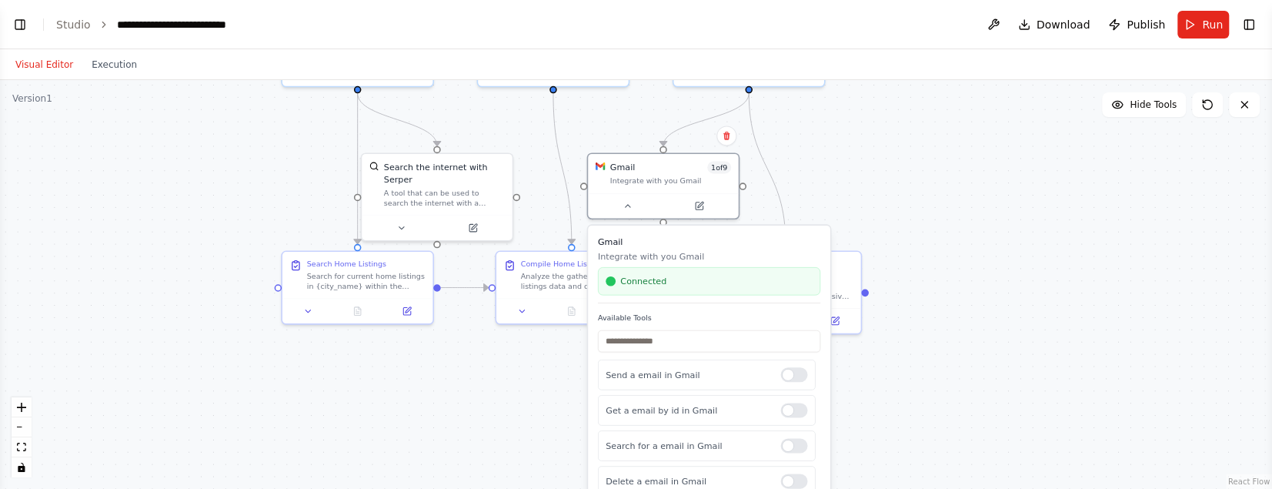
drag, startPoint x: 1035, startPoint y: 302, endPoint x: 1034, endPoint y: 387, distance: 85.4
click at [1035, 388] on div ".deletable-edge-delete-btn { width: 20px; height: 20px; border: 0px solid #ffff…" at bounding box center [636, 284] width 1272 height 408
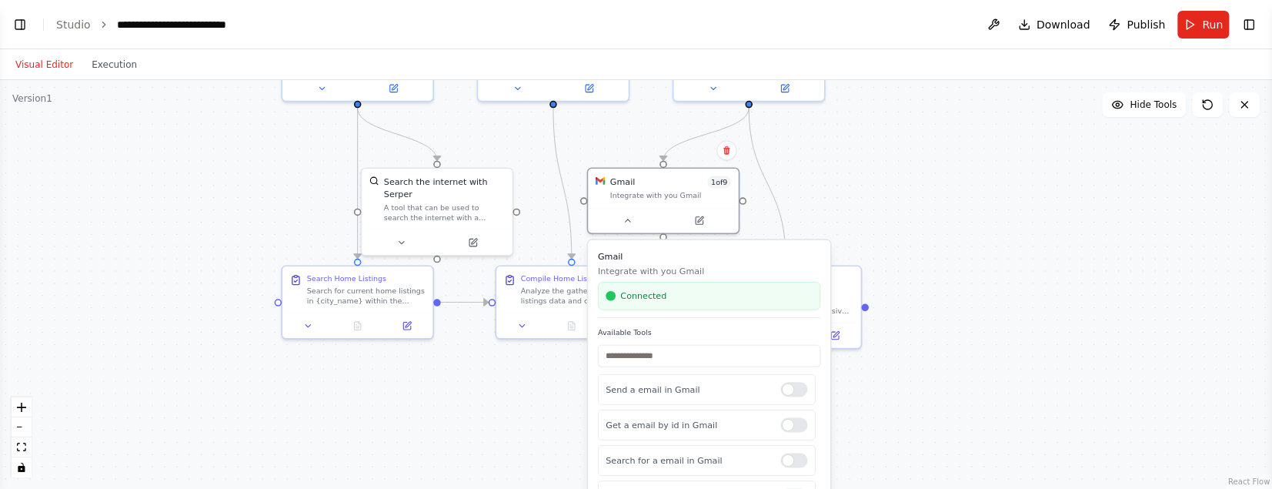
click at [1001, 318] on div ".deletable-edge-delete-btn { width: 20px; height: 20px; border: 0px solid #ffff…" at bounding box center [636, 284] width 1272 height 408
click at [28, 24] on button "Toggle Left Sidebar" at bounding box center [20, 25] width 22 height 22
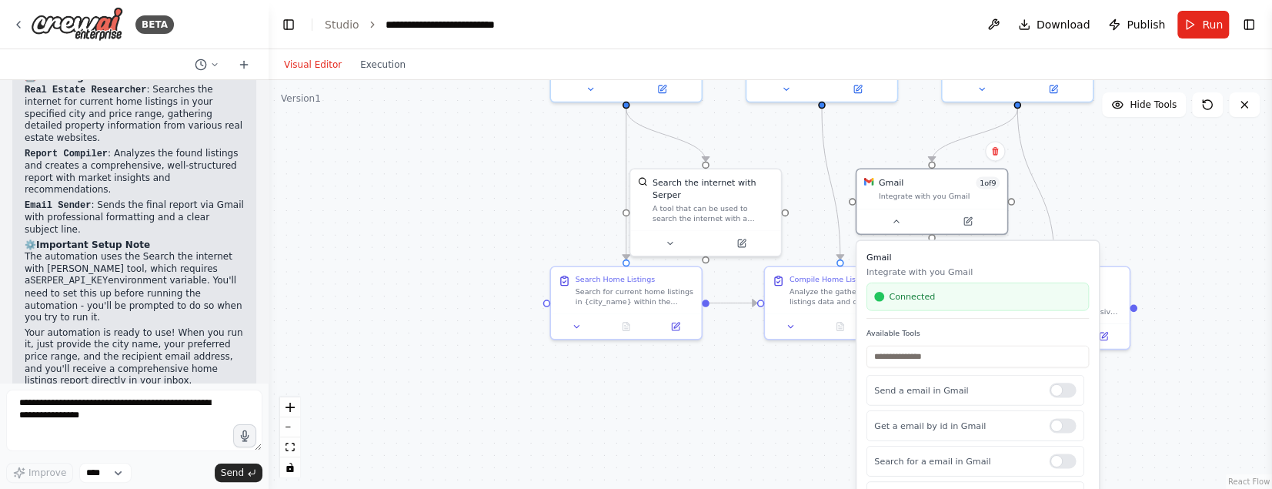
click at [515, 222] on div ".deletable-edge-delete-btn { width: 20px; height: 20px; border: 0px solid #ffff…" at bounding box center [769, 284] width 1003 height 408
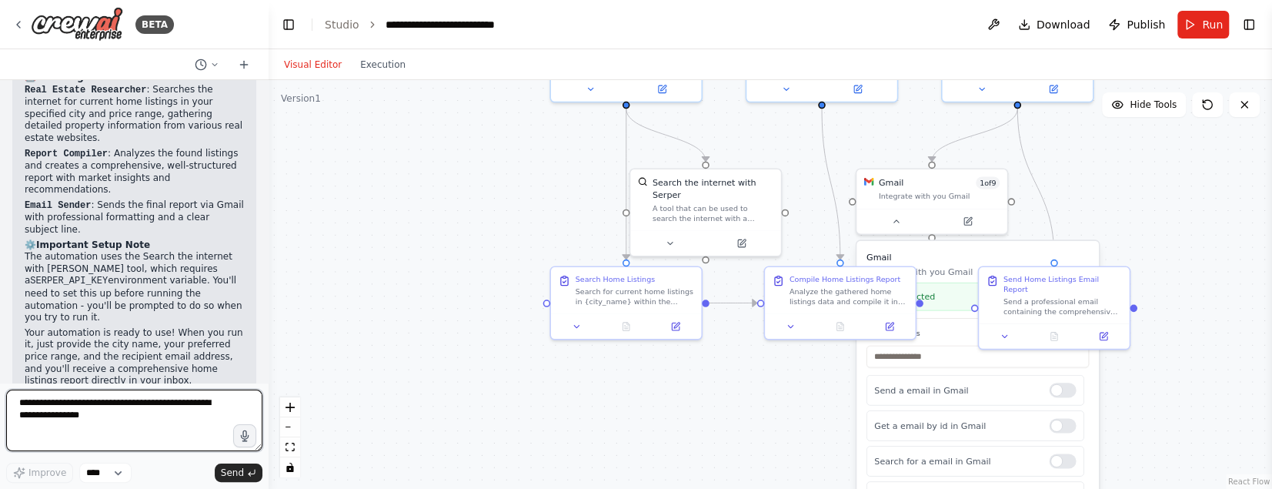
click at [89, 405] on textarea at bounding box center [134, 420] width 256 height 62
click at [1247, 287] on div ".deletable-edge-delete-btn { width: 20px; height: 20px; border: 0px solid #ffff…" at bounding box center [769, 284] width 1003 height 408
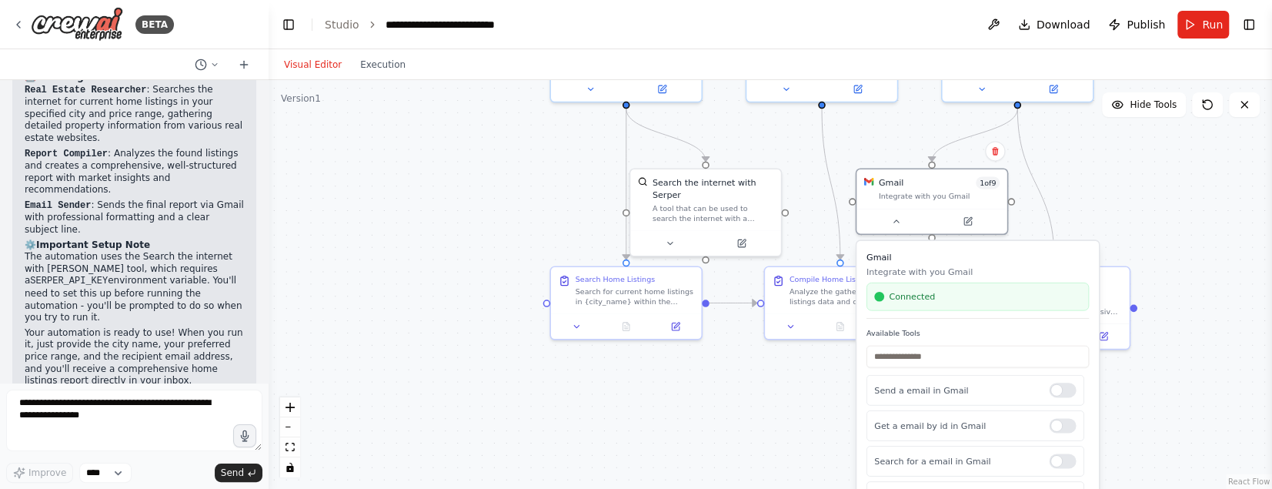
click at [962, 256] on h3 "Gmail" at bounding box center [977, 257] width 222 height 12
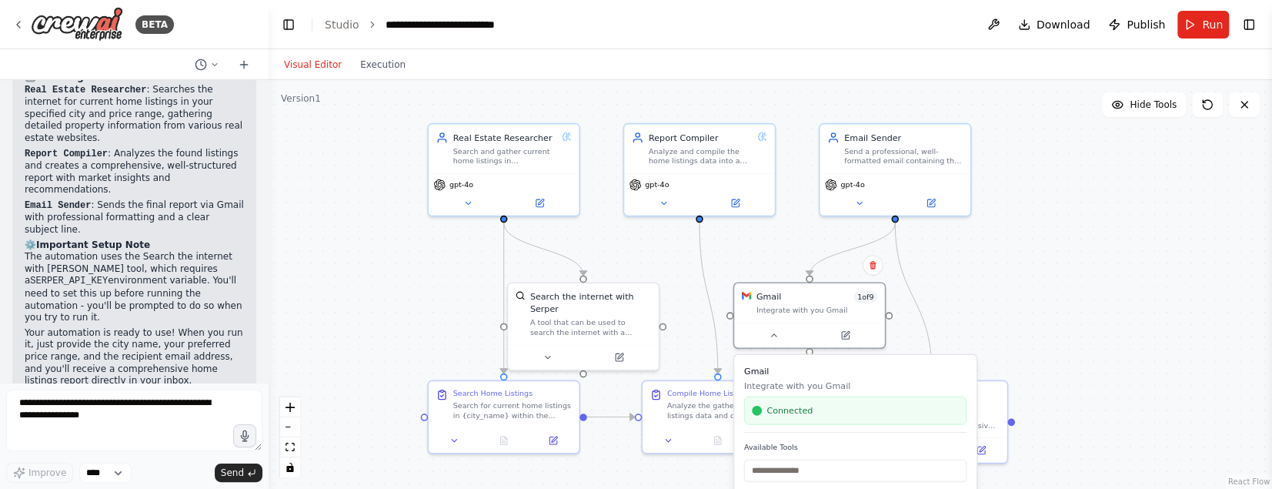
drag, startPoint x: 1106, startPoint y: 169, endPoint x: 985, endPoint y: 281, distance: 164.4
click at [985, 282] on div ".deletable-edge-delete-btn { width: 20px; height: 20px; border: 0px solid #ffff…" at bounding box center [769, 284] width 1003 height 408
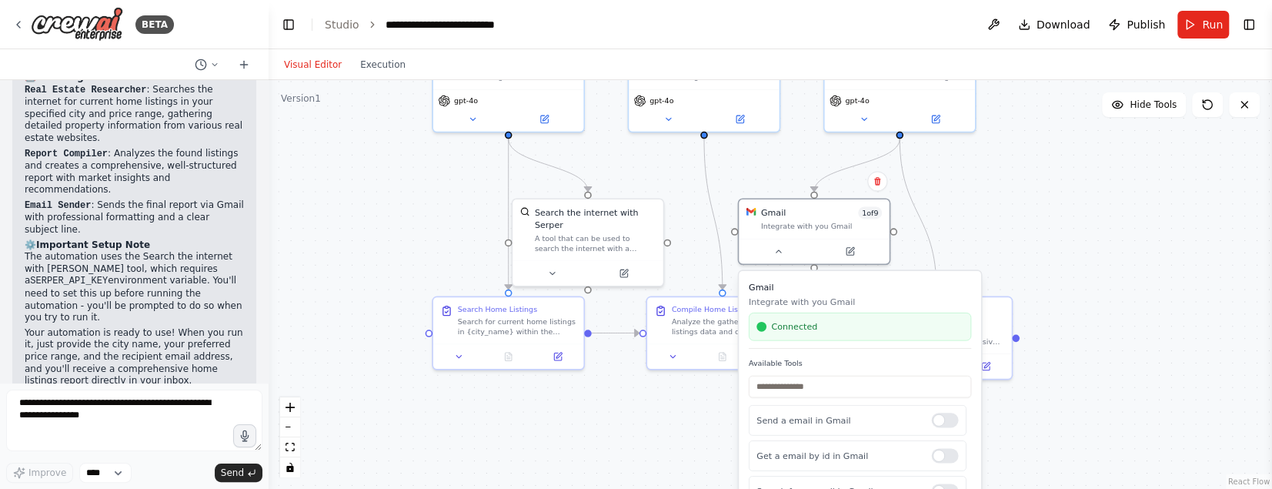
drag, startPoint x: 1135, startPoint y: 268, endPoint x: 1132, endPoint y: 182, distance: 86.2
click at [1139, 182] on div ".deletable-edge-delete-btn { width: 20px; height: 20px; border: 0px solid #ffff…" at bounding box center [769, 284] width 1003 height 408
click at [797, 213] on div "Gmail 1 of 9 Integrate with you Gmail" at bounding box center [821, 213] width 121 height 25
click at [779, 245] on icon at bounding box center [777, 246] width 5 height 2
click at [775, 245] on icon at bounding box center [778, 246] width 10 height 10
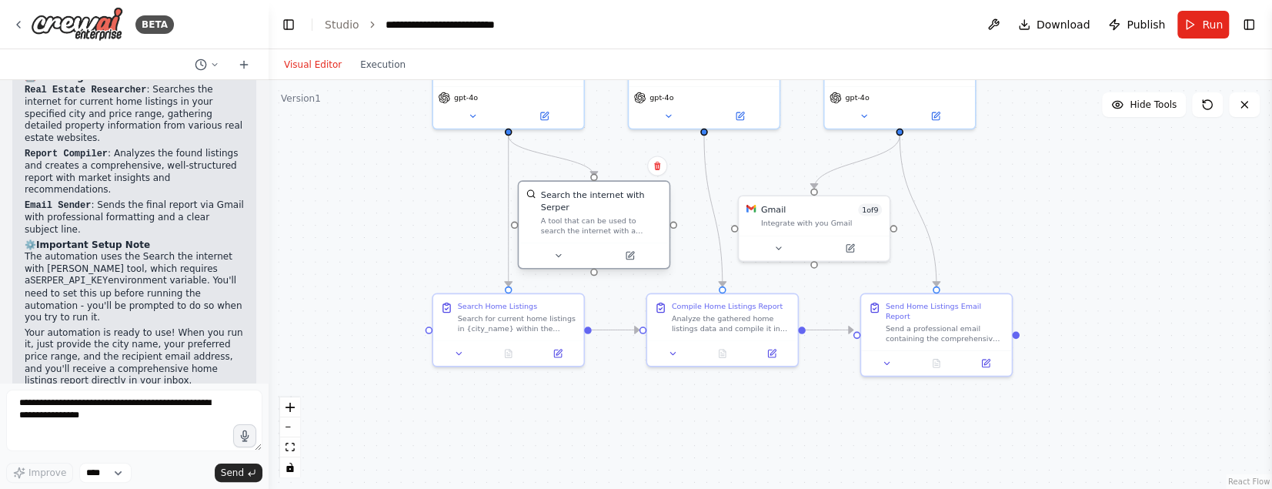
drag, startPoint x: 589, startPoint y: 216, endPoint x: 590, endPoint y: 200, distance: 16.2
click at [590, 200] on div "Search the internet with Serper" at bounding box center [601, 200] width 121 height 25
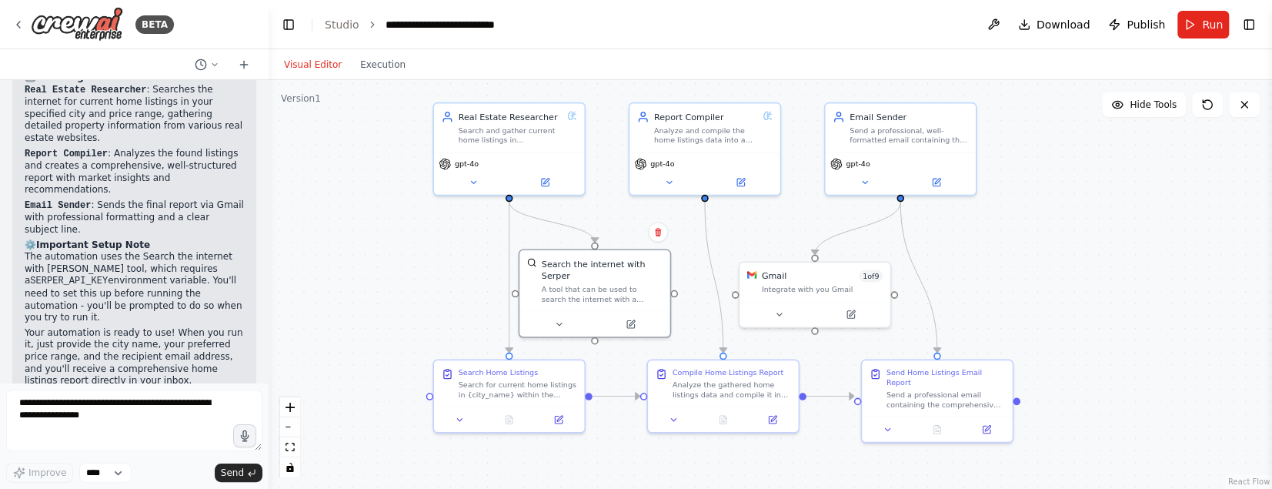
drag, startPoint x: 1065, startPoint y: 252, endPoint x: 1066, endPoint y: 318, distance: 66.2
click at [1066, 318] on div ".deletable-edge-delete-btn { width: 20px; height: 20px; border: 0px solid #ffff…" at bounding box center [769, 284] width 1003 height 408
click at [479, 177] on button at bounding box center [472, 179] width 69 height 15
click at [476, 180] on icon at bounding box center [474, 180] width 10 height 10
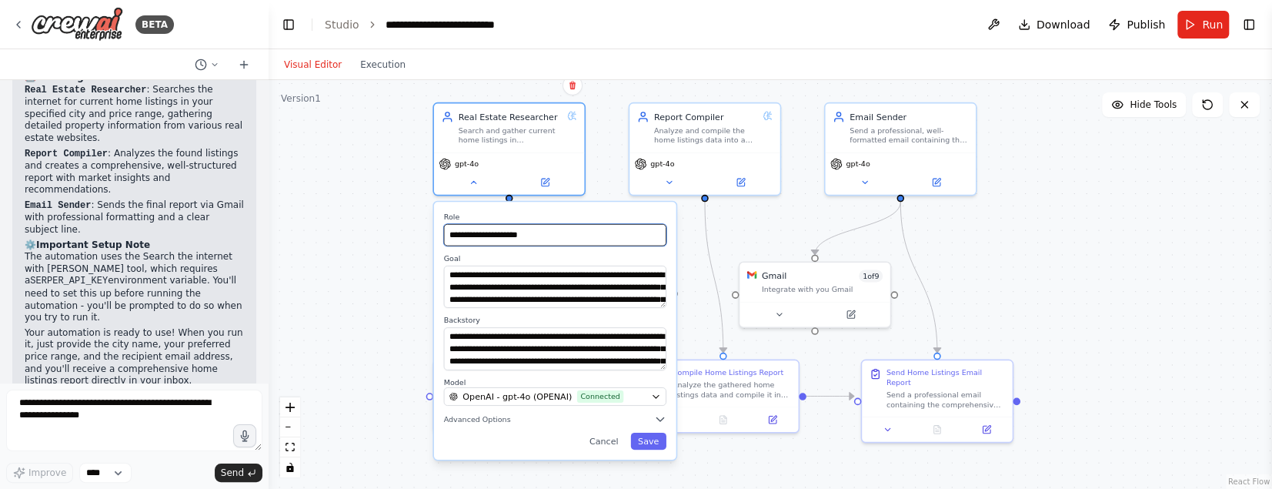
click at [485, 234] on input "**********" at bounding box center [555, 235] width 222 height 22
drag, startPoint x: 564, startPoint y: 236, endPoint x: 487, endPoint y: 251, distance: 78.3
click at [564, 236] on input "**********" at bounding box center [555, 235] width 222 height 22
drag, startPoint x: 544, startPoint y: 236, endPoint x: 422, endPoint y: 236, distance: 122.3
click at [422, 236] on div "**********" at bounding box center [769, 284] width 1003 height 408
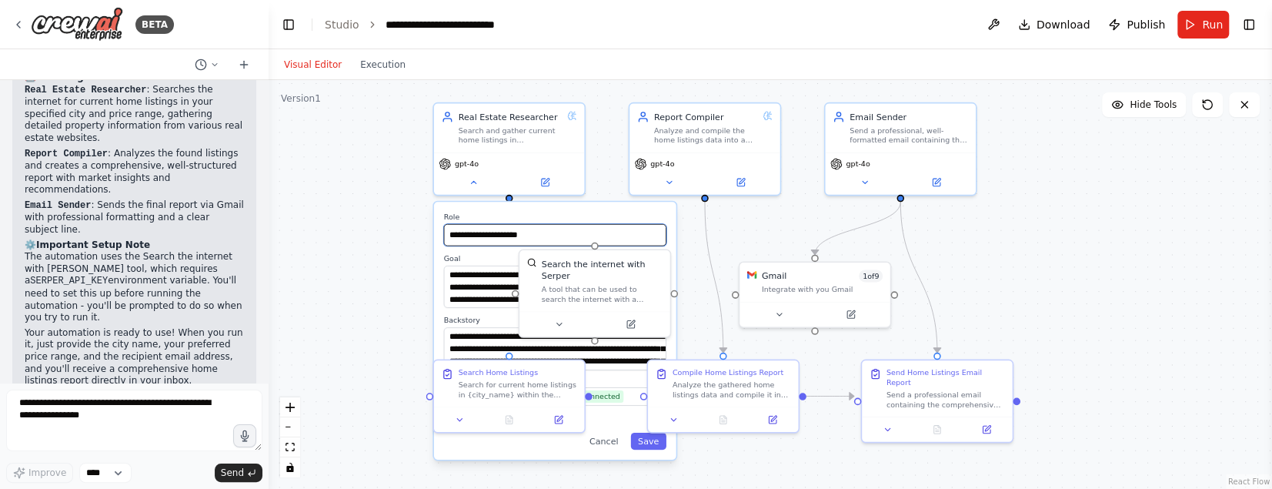
click at [559, 233] on input "**********" at bounding box center [555, 235] width 222 height 22
click at [444, 294] on textarea "**********" at bounding box center [555, 286] width 222 height 42
click at [463, 277] on textarea "**********" at bounding box center [555, 286] width 222 height 42
click at [664, 241] on input "**********" at bounding box center [555, 235] width 222 height 22
drag, startPoint x: 671, startPoint y: 237, endPoint x: 669, endPoint y: 250, distance: 13.3
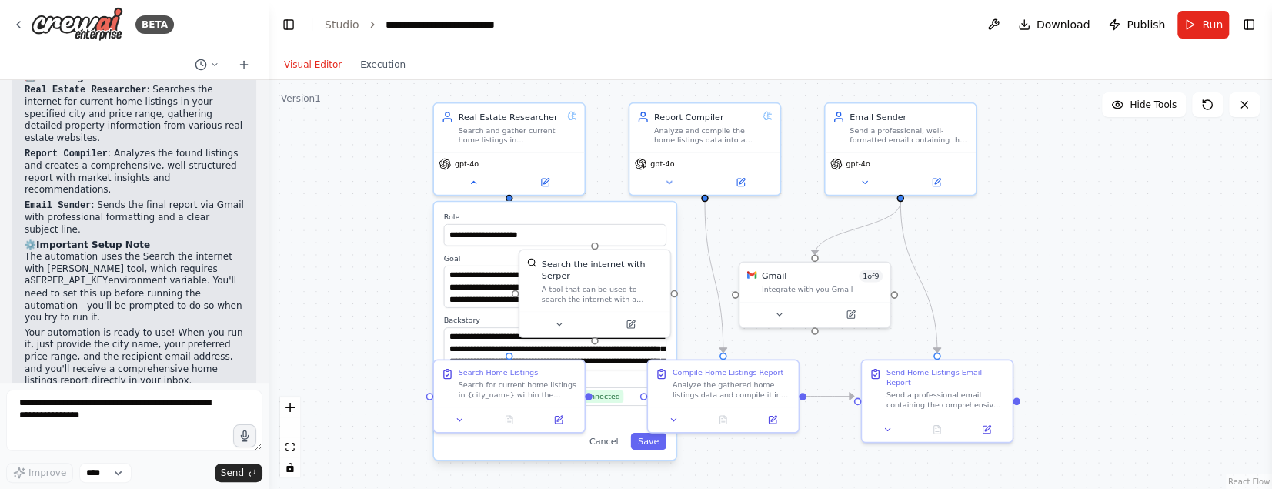
click at [671, 237] on div "**********" at bounding box center [555, 330] width 242 height 257
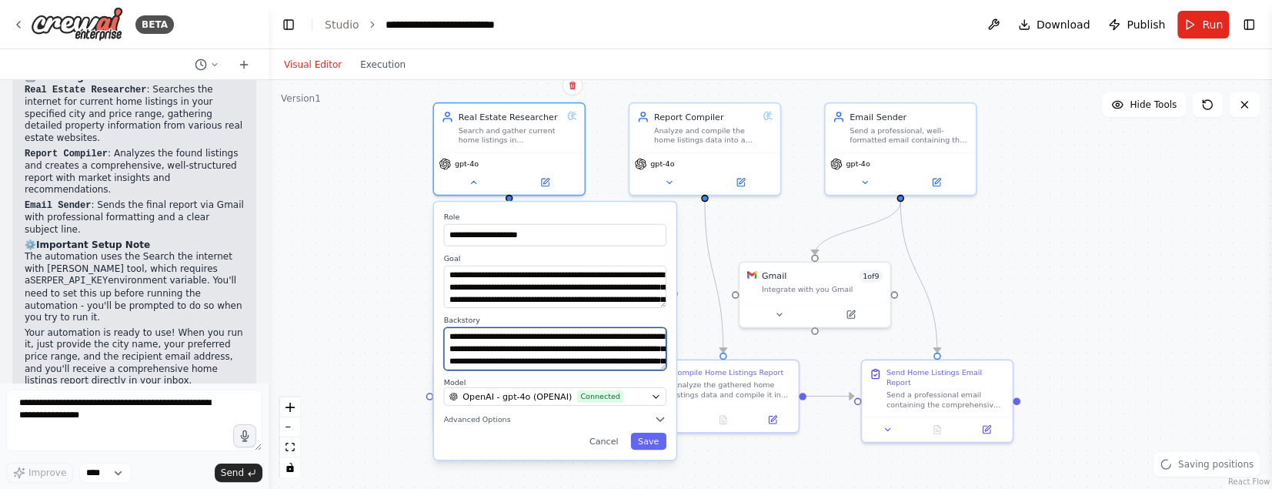
click at [495, 346] on textarea "**********" at bounding box center [555, 348] width 222 height 42
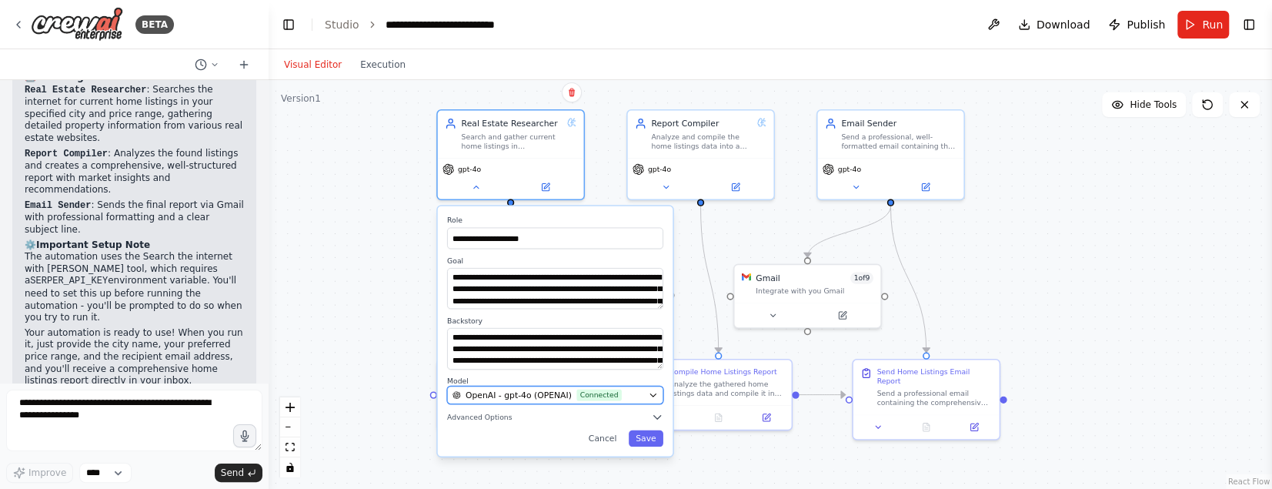
click at [578, 395] on span "Connected" at bounding box center [598, 394] width 45 height 12
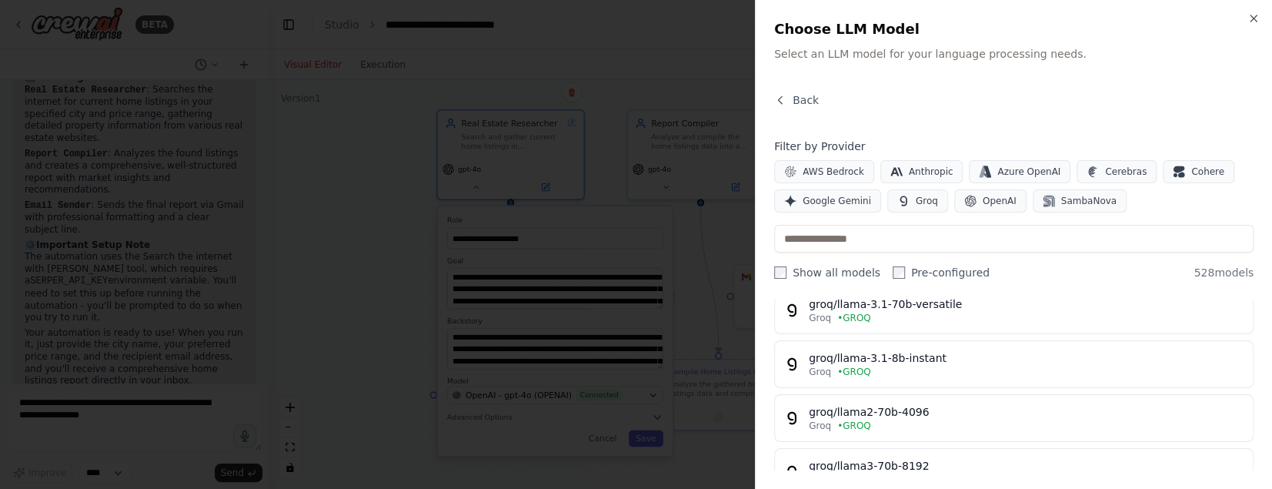
scroll to position [435, 0]
click at [692, 180] on div at bounding box center [636, 244] width 1272 height 489
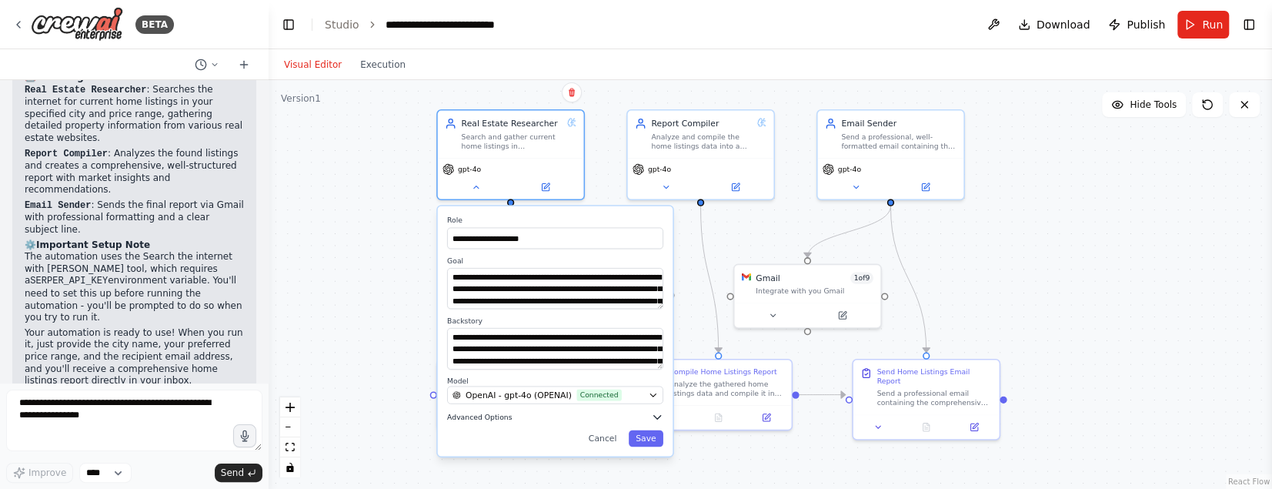
click at [655, 415] on icon "button" at bounding box center [657, 416] width 7 height 3
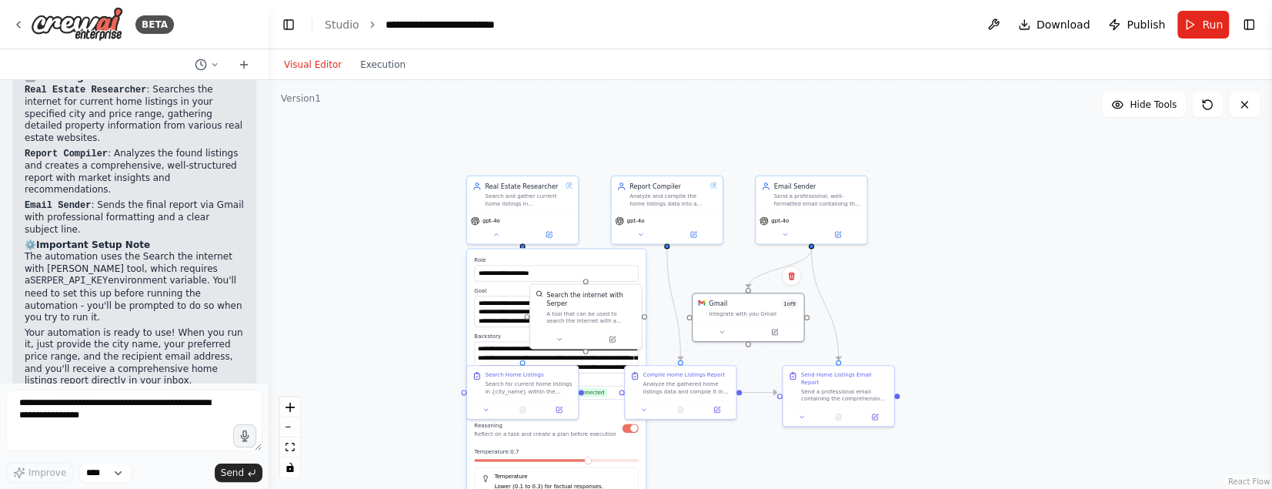
drag, startPoint x: 797, startPoint y: 309, endPoint x: 910, endPoint y: 302, distance: 113.3
click at [800, 313] on div "Gmail 1 of 9 Integrate with you Gmail" at bounding box center [747, 307] width 111 height 29
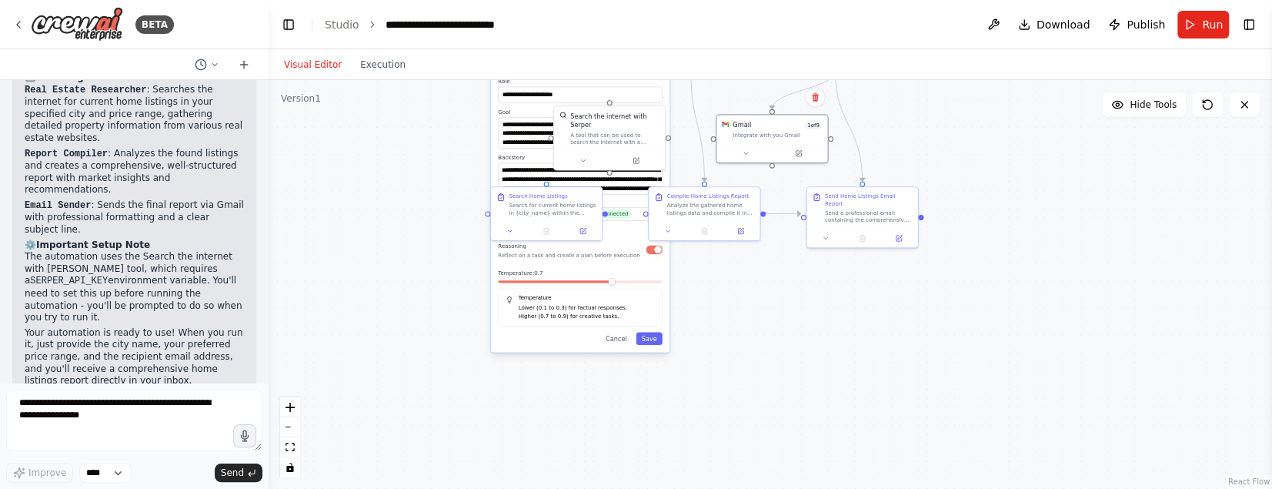
drag, startPoint x: 952, startPoint y: 296, endPoint x: 809, endPoint y: 245, distance: 152.6
click at [975, 122] on div "**********" at bounding box center [769, 284] width 1003 height 408
drag, startPoint x: 749, startPoint y: 338, endPoint x: 735, endPoint y: 343, distance: 14.9
click at [749, 338] on div "**********" at bounding box center [769, 284] width 1003 height 408
click at [649, 342] on button "Save" at bounding box center [648, 341] width 26 height 12
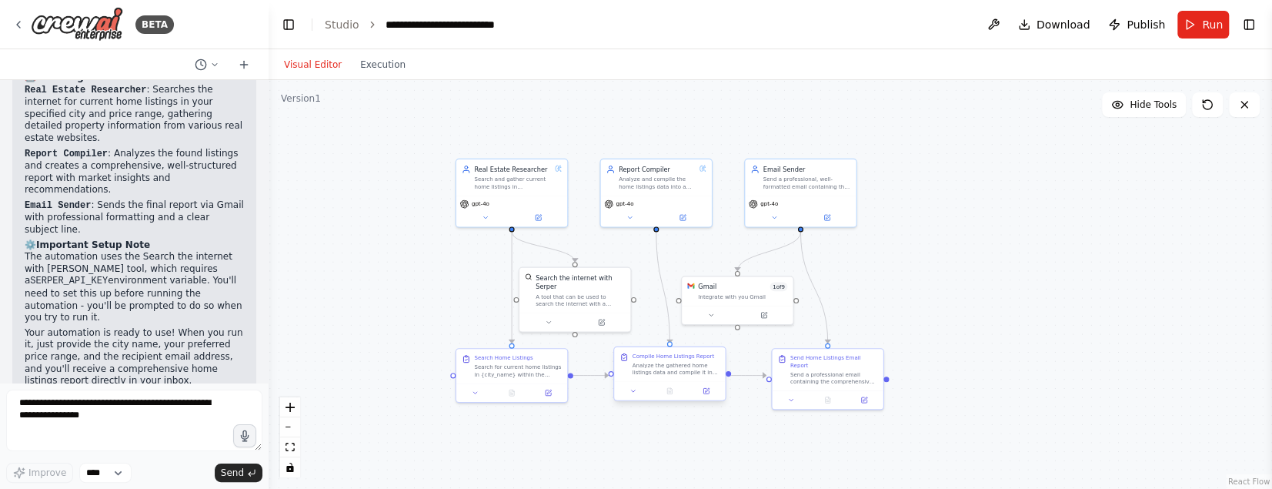
drag, startPoint x: 726, startPoint y: 336, endPoint x: 691, endPoint y: 373, distance: 51.1
click at [693, 488] on html "BETA Hello! I'm the CrewAI assistant. What kind of automation do you want to bu…" at bounding box center [636, 244] width 1272 height 489
click at [629, 215] on icon at bounding box center [629, 213] width 7 height 7
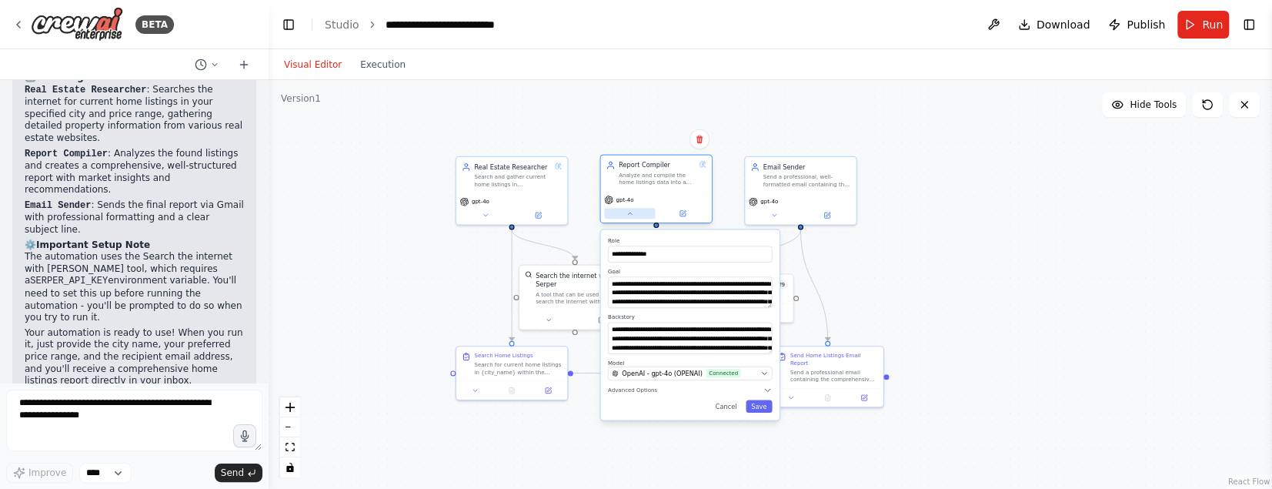
click at [630, 216] on icon at bounding box center [629, 213] width 7 height 7
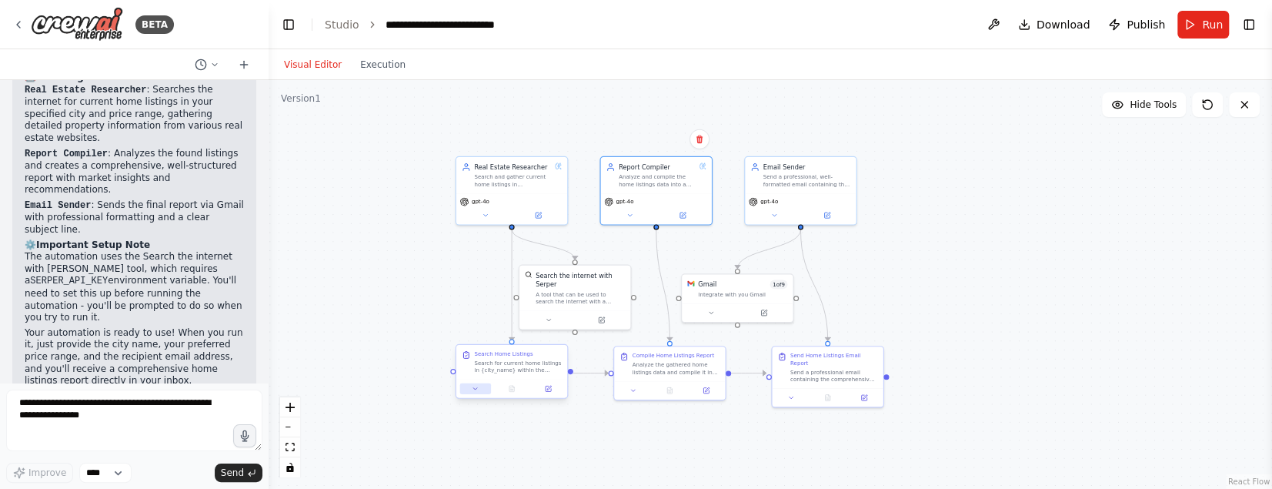
click at [475, 386] on icon at bounding box center [475, 388] width 7 height 7
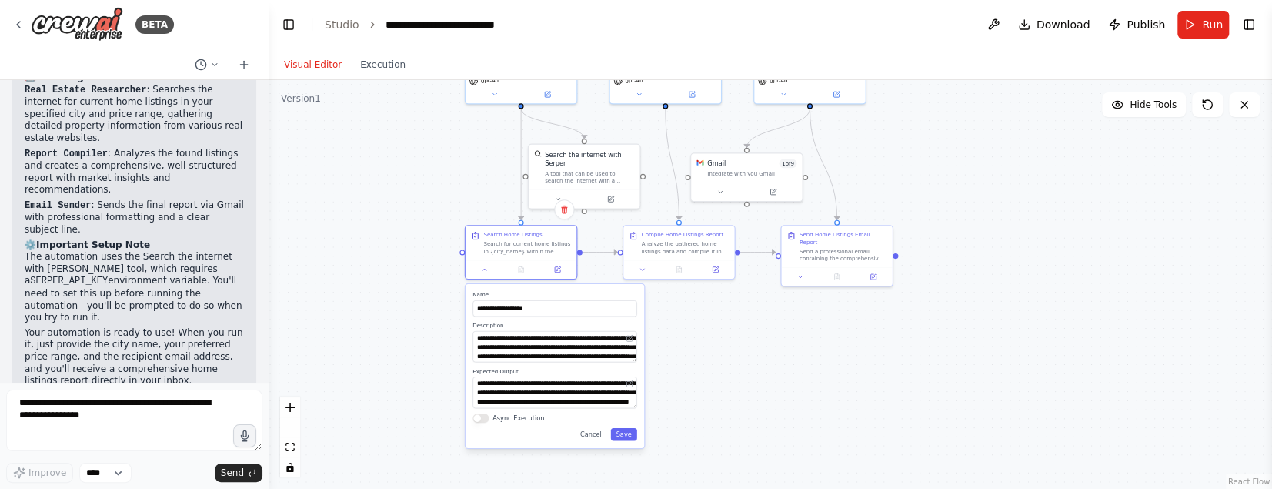
drag, startPoint x: 984, startPoint y: 330, endPoint x: 993, endPoint y: 209, distance: 121.1
click at [993, 209] on div ".deletable-edge-delete-btn { width: 20px; height: 20px; border: 0px solid #ffff…" at bounding box center [769, 284] width 1003 height 408
drag, startPoint x: 595, startPoint y: 435, endPoint x: 622, endPoint y: 424, distance: 29.0
click at [595, 435] on button "Cancel" at bounding box center [591, 434] width 32 height 12
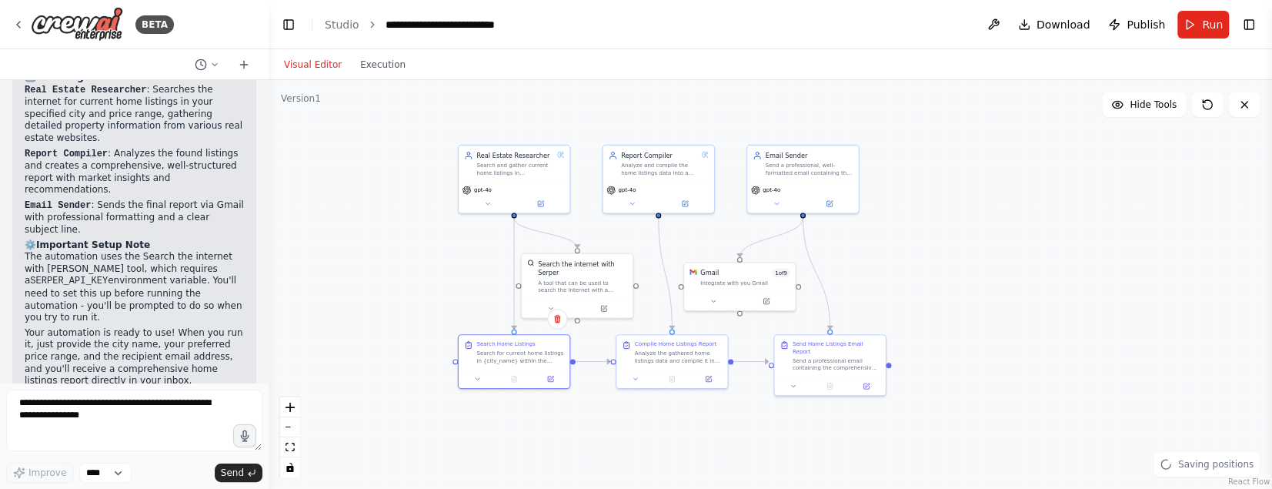
drag, startPoint x: 809, startPoint y: 332, endPoint x: 801, endPoint y: 441, distance: 108.7
click at [802, 442] on div ".deletable-edge-delete-btn { width: 20px; height: 20px; border: 0px solid #ffff…" at bounding box center [769, 284] width 1003 height 408
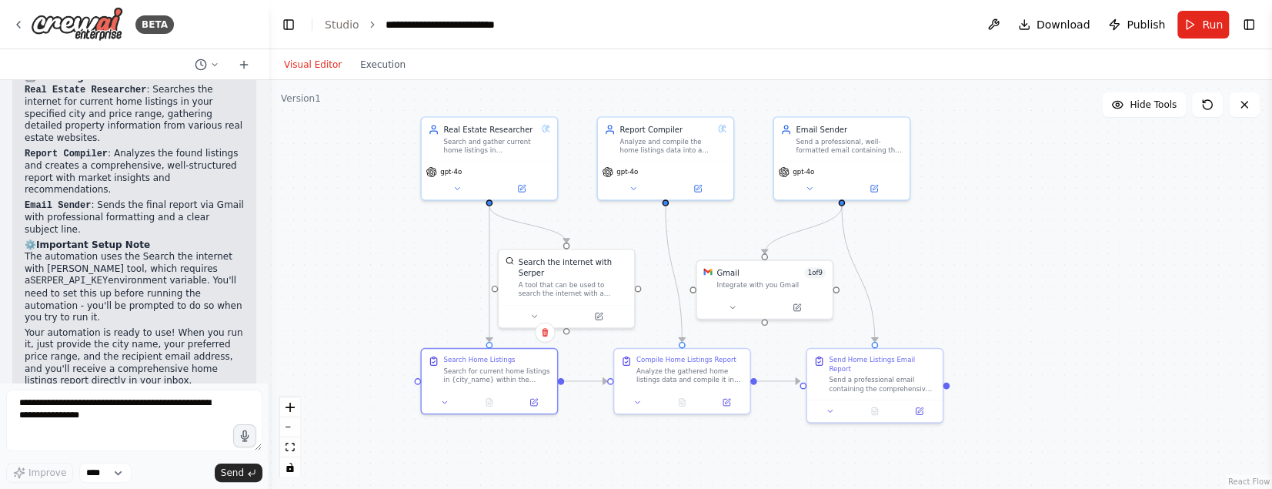
drag, startPoint x: 903, startPoint y: 289, endPoint x: 966, endPoint y: 299, distance: 63.9
click at [966, 299] on div ".deletable-edge-delete-btn { width: 20px; height: 20px; border: 0px solid #ffff…" at bounding box center [769, 284] width 1003 height 408
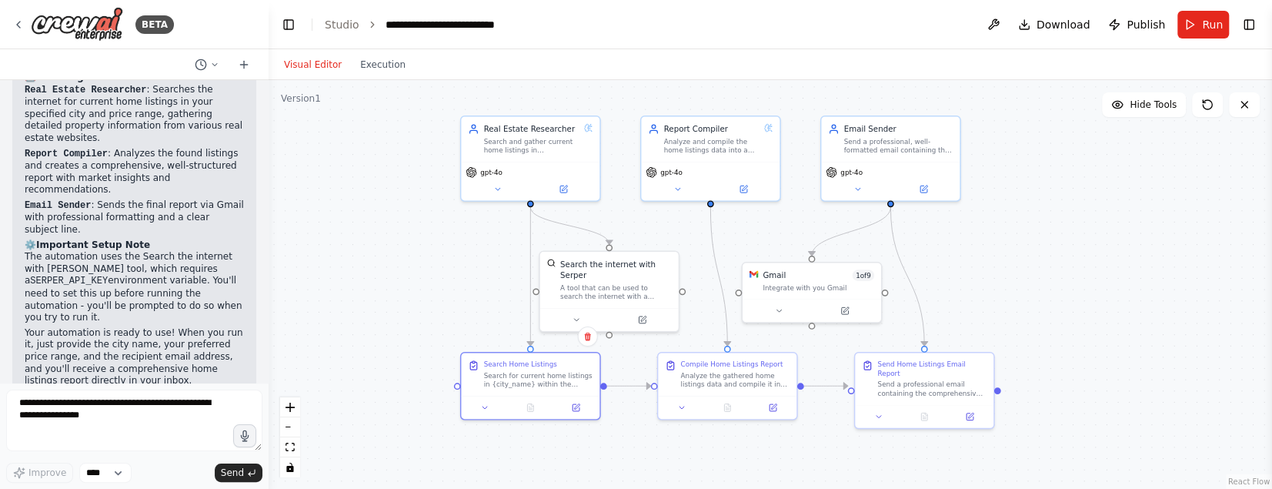
drag, startPoint x: 966, startPoint y: 299, endPoint x: 1018, endPoint y: 302, distance: 51.6
click at [1018, 302] on div ".deletable-edge-delete-btn { width: 20px; height: 20px; border: 0px solid #ffff…" at bounding box center [769, 284] width 1003 height 408
click at [22, 31] on div "BETA" at bounding box center [93, 24] width 162 height 35
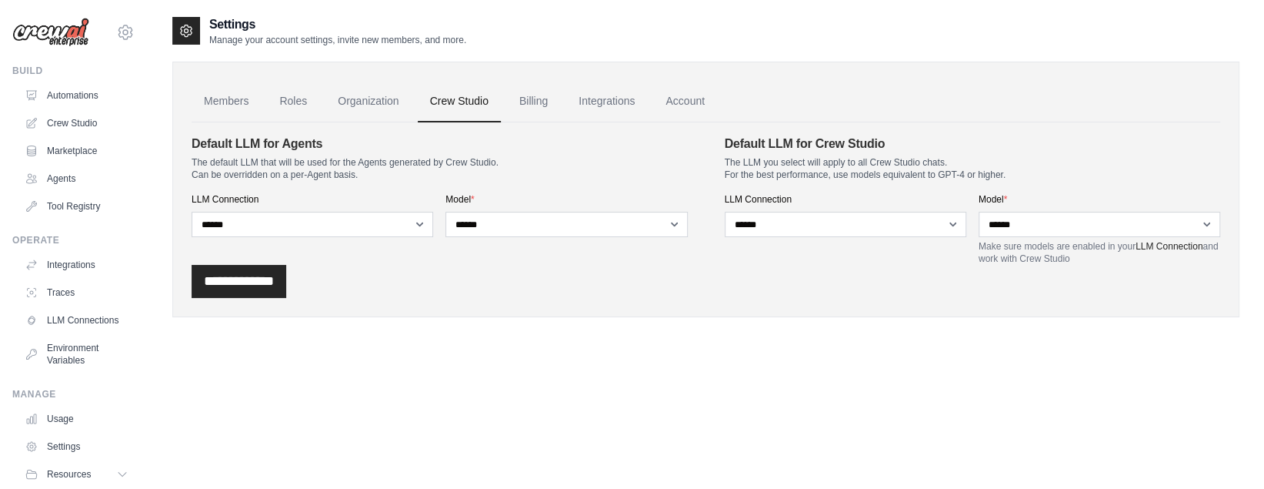
click at [539, 98] on link "Billing" at bounding box center [533, 102] width 53 height 42
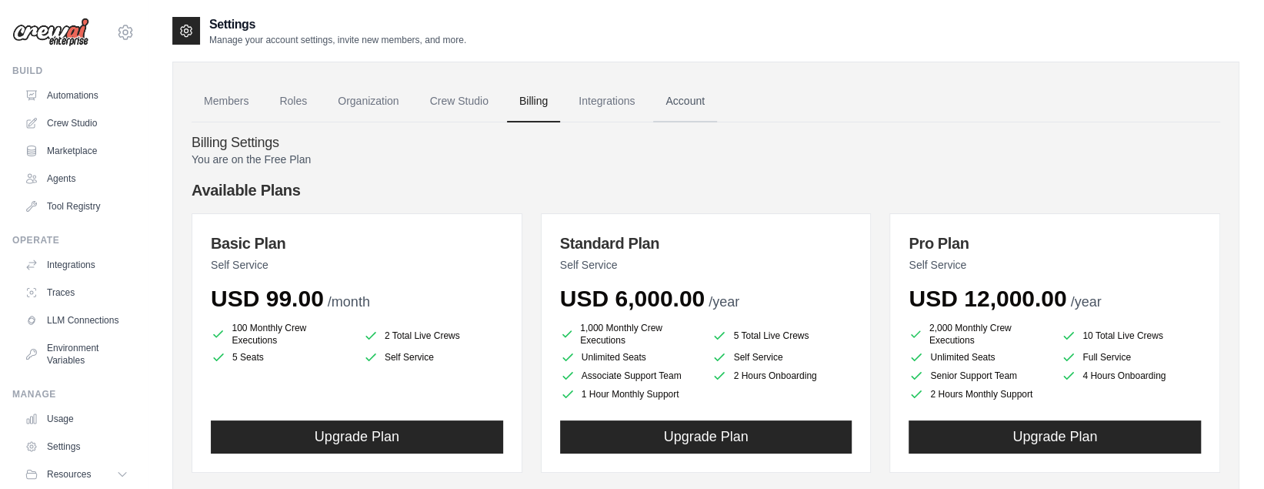
click at [685, 100] on link "Account" at bounding box center [685, 102] width 64 height 42
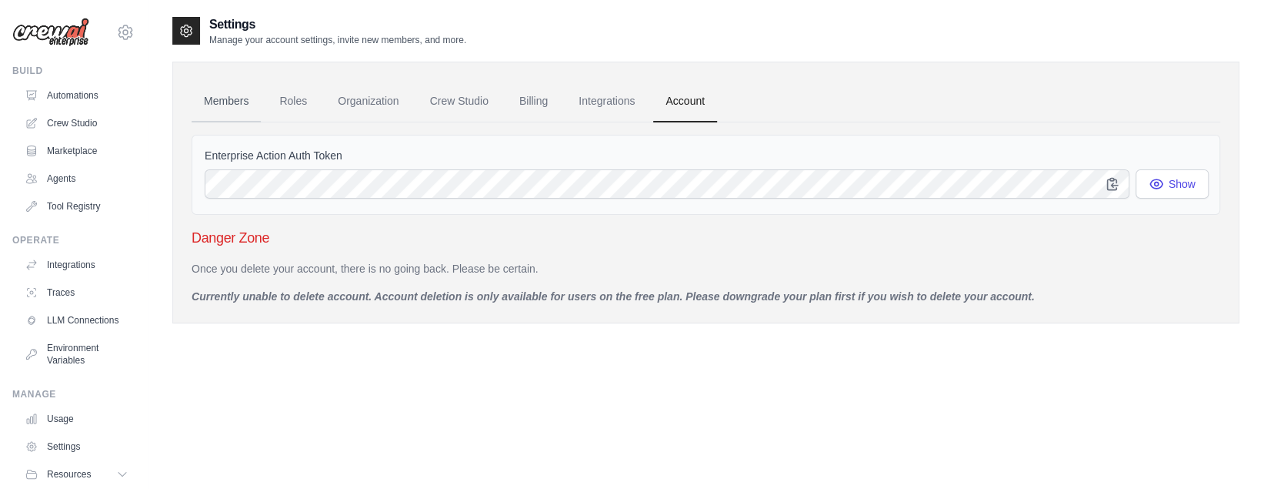
click at [215, 98] on link "Members" at bounding box center [226, 102] width 69 height 42
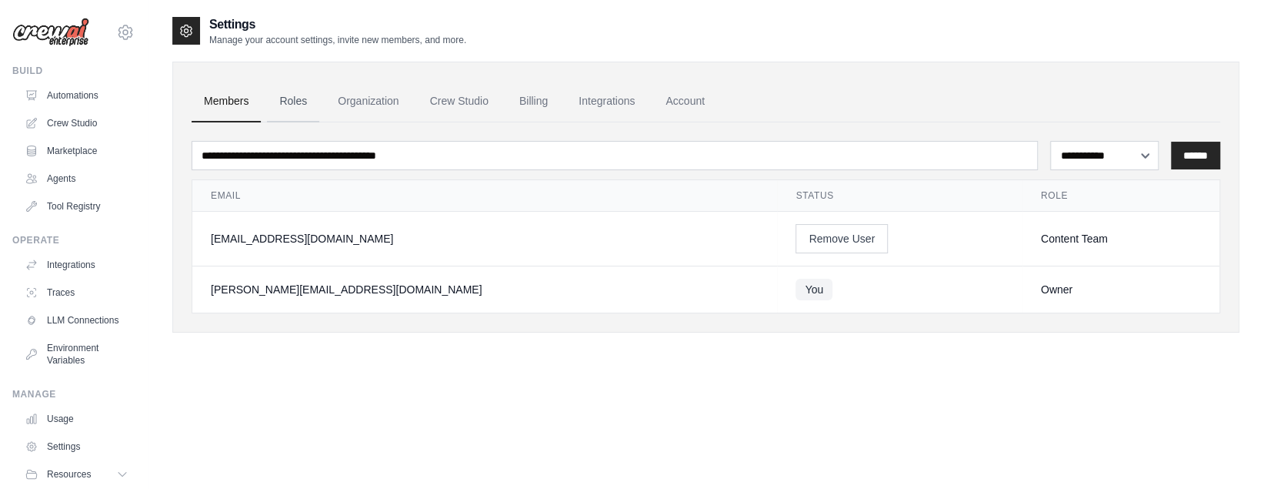
click at [303, 98] on link "Roles" at bounding box center [293, 102] width 52 height 42
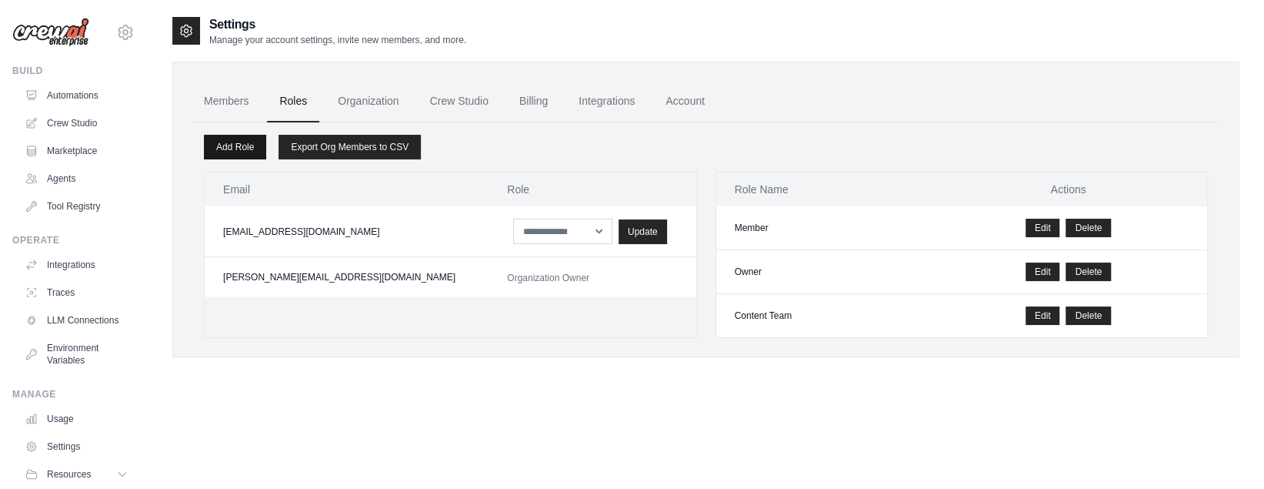
click at [230, 142] on link "Add Role" at bounding box center [235, 147] width 62 height 25
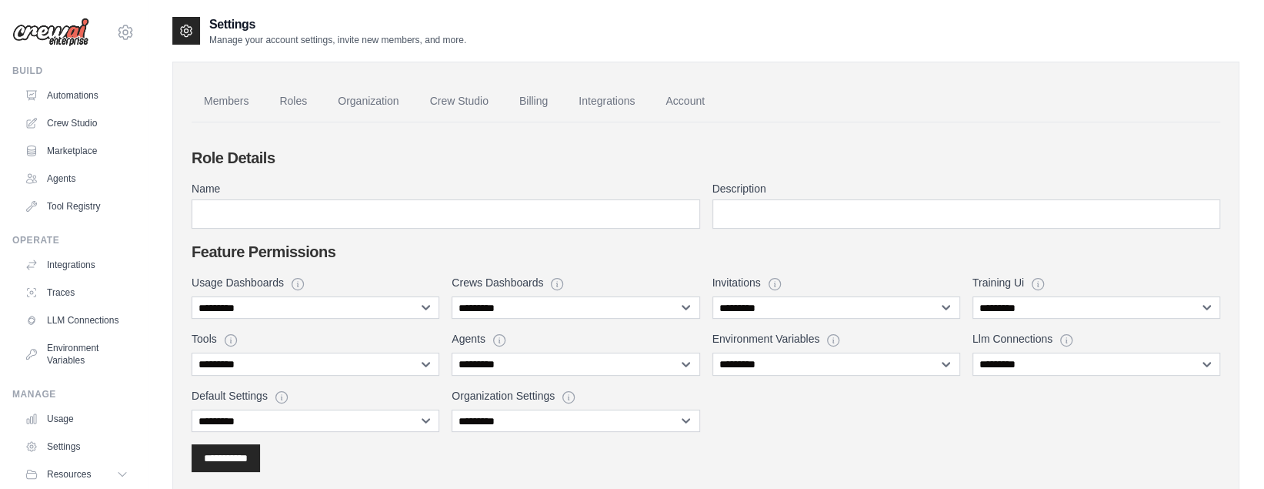
click at [381, 254] on h2 "Feature Permissions" at bounding box center [706, 252] width 1029 height 22
click at [235, 101] on link "Members" at bounding box center [226, 102] width 69 height 42
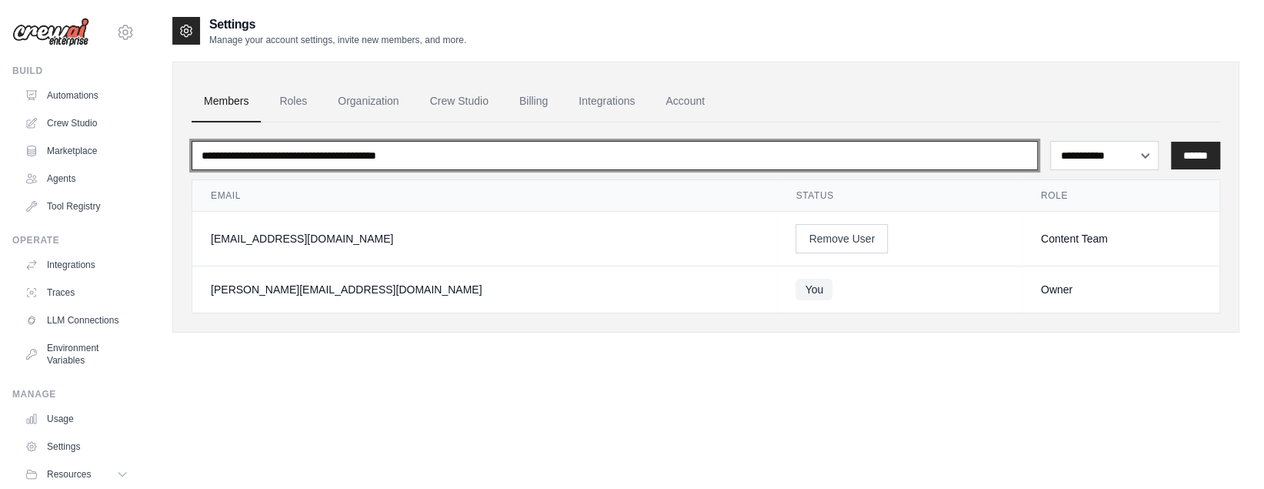
click at [394, 158] on input "email" at bounding box center [615, 155] width 846 height 29
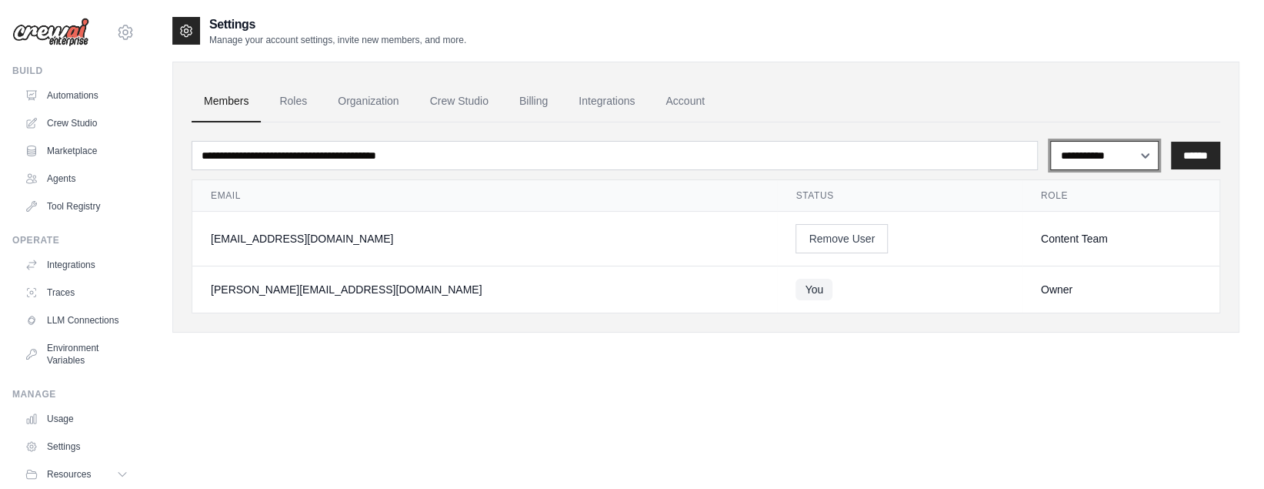
click at [1132, 159] on select "**********" at bounding box center [1104, 155] width 108 height 28
click at [293, 94] on link "Roles" at bounding box center [293, 102] width 52 height 42
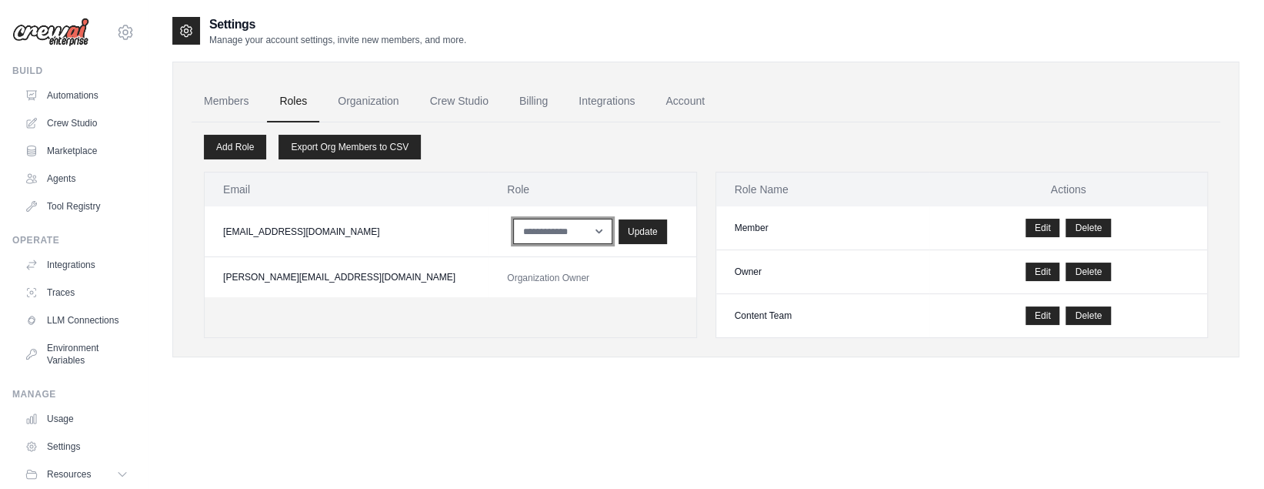
click at [529, 228] on select "**********" at bounding box center [562, 230] width 99 height 25
click at [237, 146] on link "Add Role" at bounding box center [235, 147] width 62 height 25
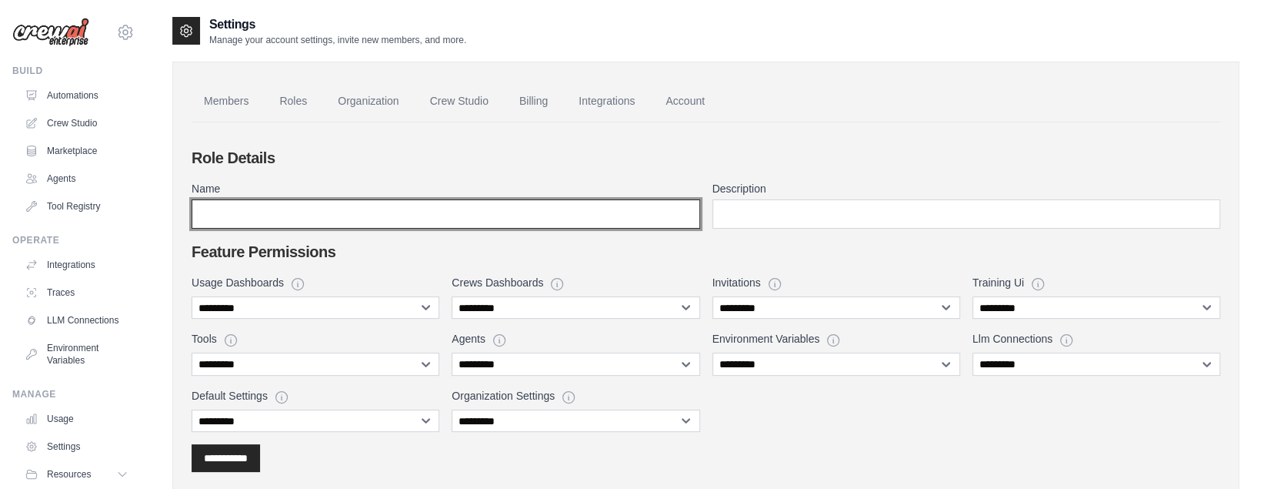
click at [274, 209] on input "Name" at bounding box center [446, 213] width 509 height 29
type input "*"
type input "**********"
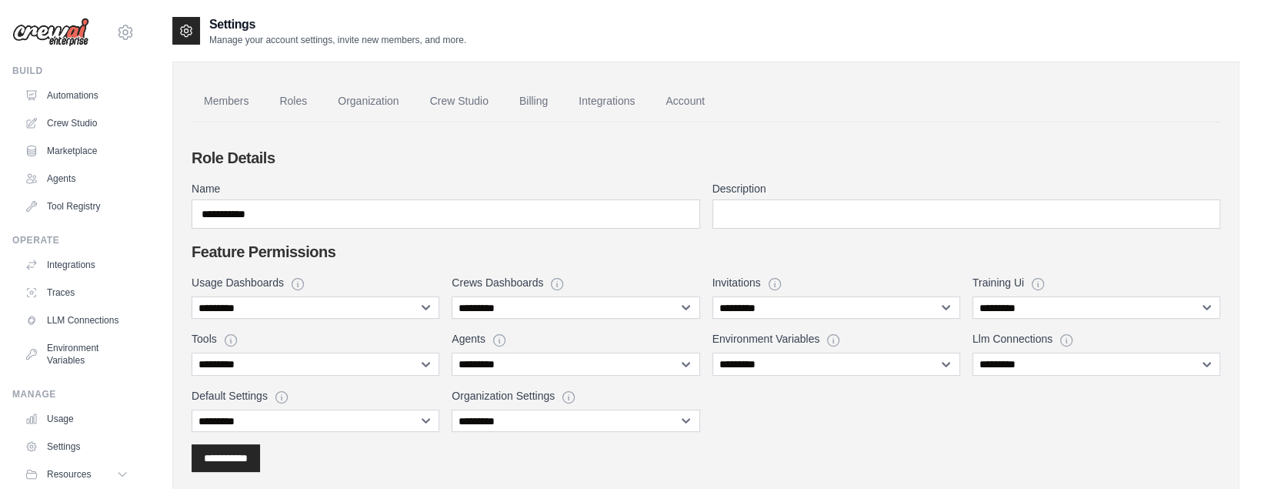
click at [388, 192] on label "Name" at bounding box center [446, 188] width 509 height 15
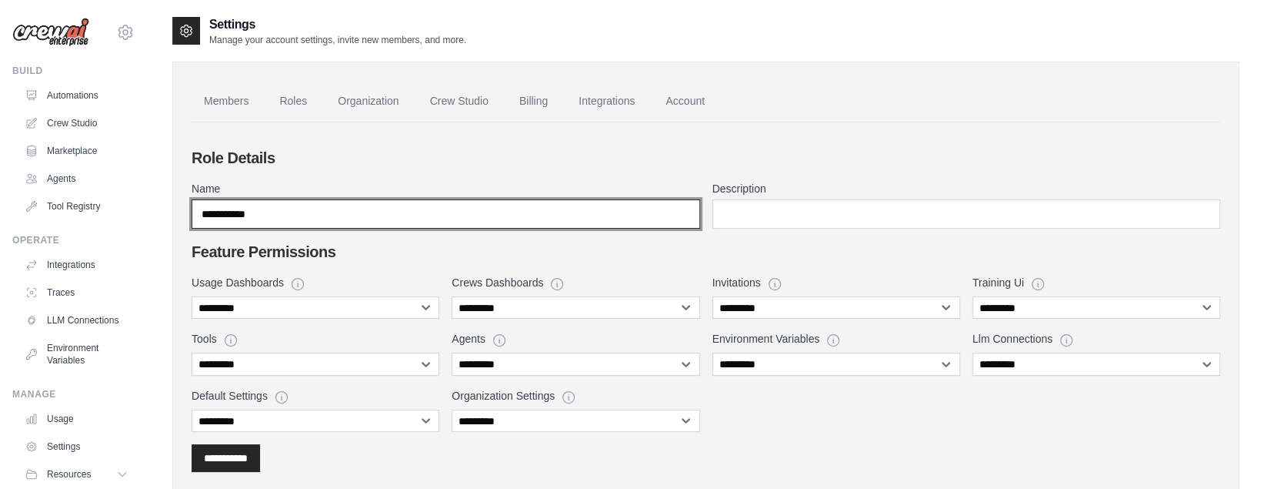
click at [388, 199] on input "**********" at bounding box center [446, 213] width 509 height 29
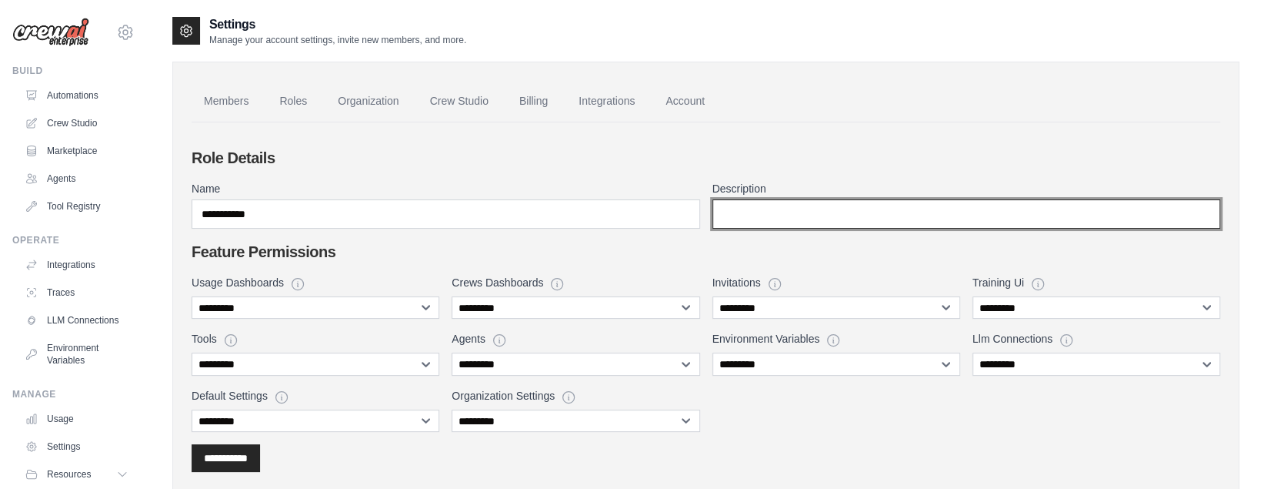
click at [790, 209] on input "Description" at bounding box center [966, 213] width 509 height 29
type input "********"
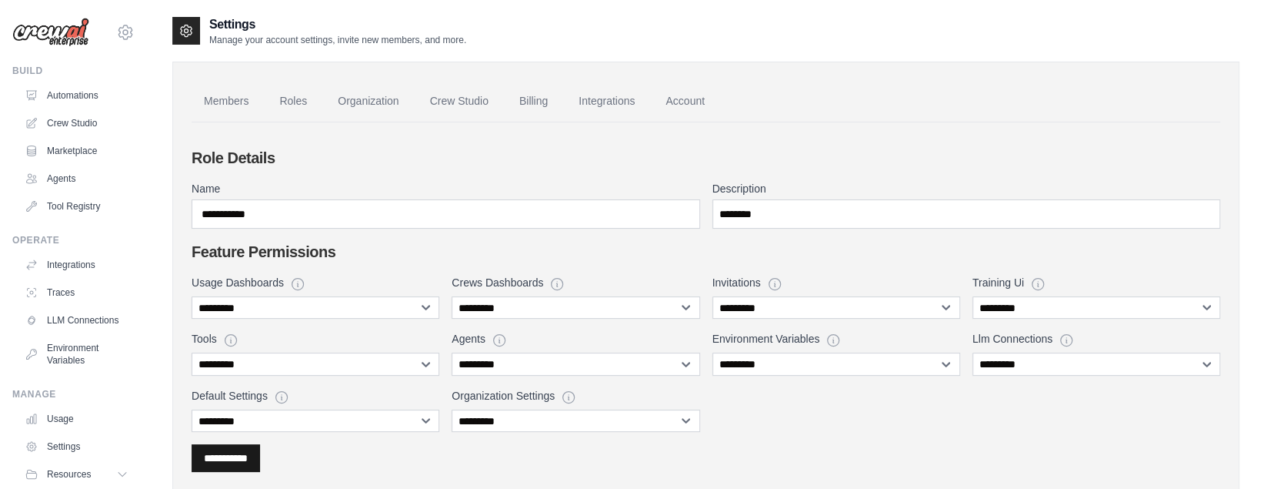
click at [248, 451] on input "**********" at bounding box center [226, 457] width 44 height 15
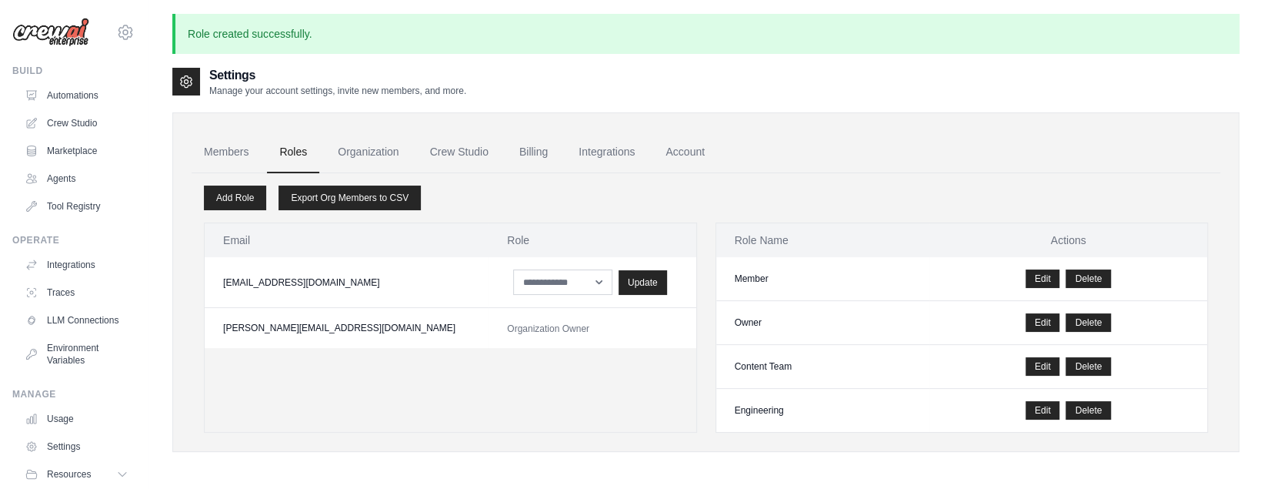
scroll to position [2, 0]
click at [248, 194] on link "Add Role" at bounding box center [235, 197] width 62 height 25
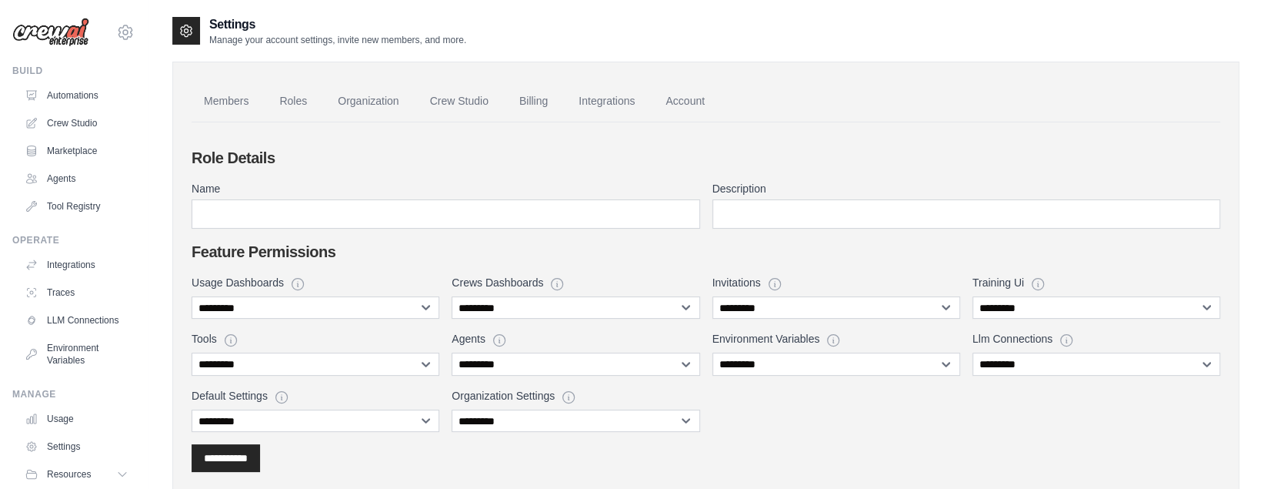
click at [861, 412] on div "**********" at bounding box center [706, 353] width 1029 height 157
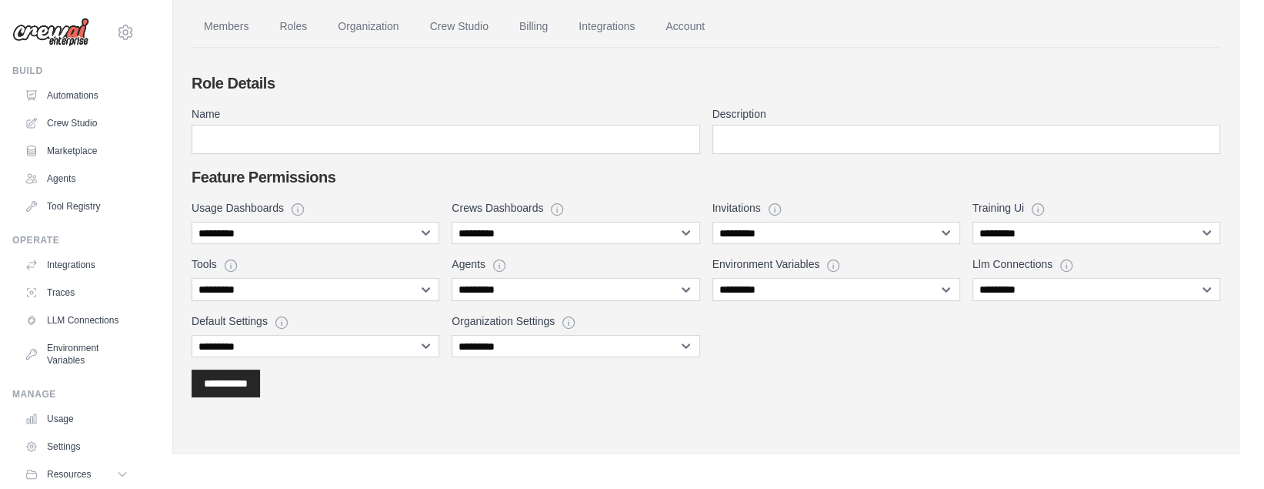
scroll to position [77, 0]
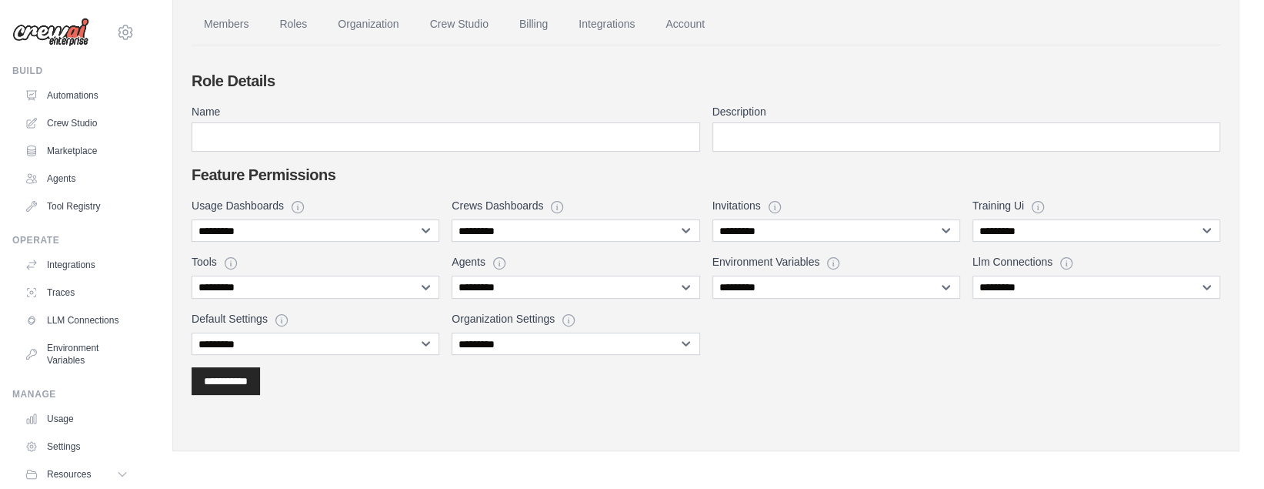
click at [507, 185] on div "**********" at bounding box center [706, 259] width 1029 height 191
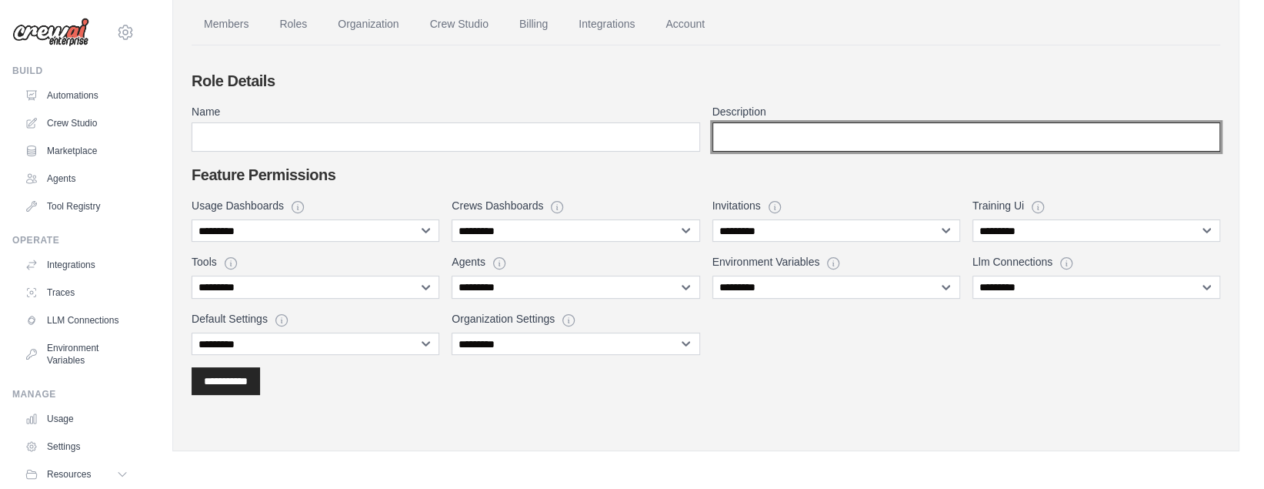
click at [727, 143] on input "Description" at bounding box center [966, 136] width 509 height 29
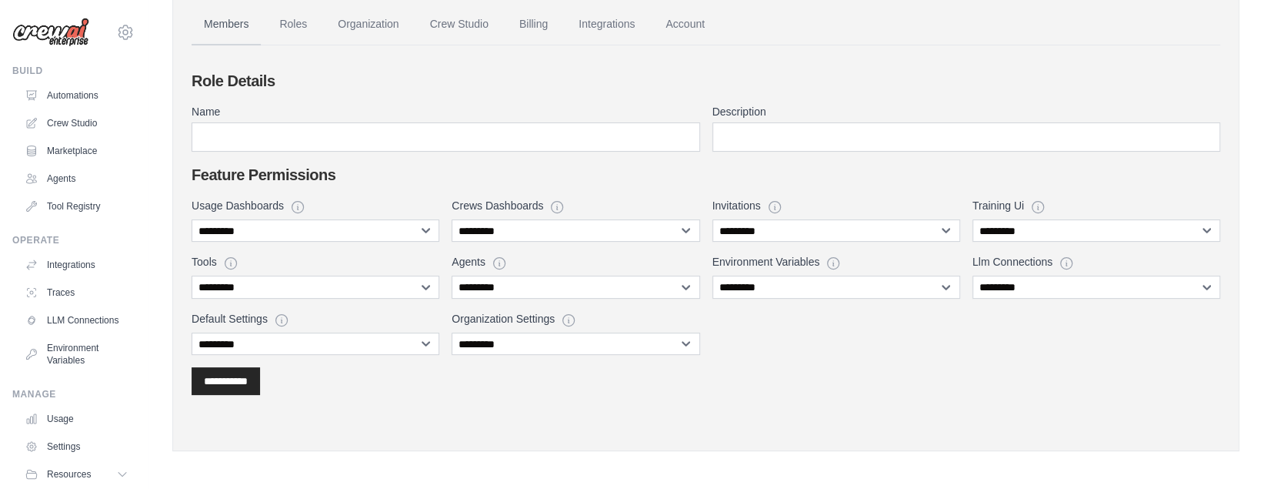
click at [229, 21] on link "Members" at bounding box center [226, 25] width 69 height 42
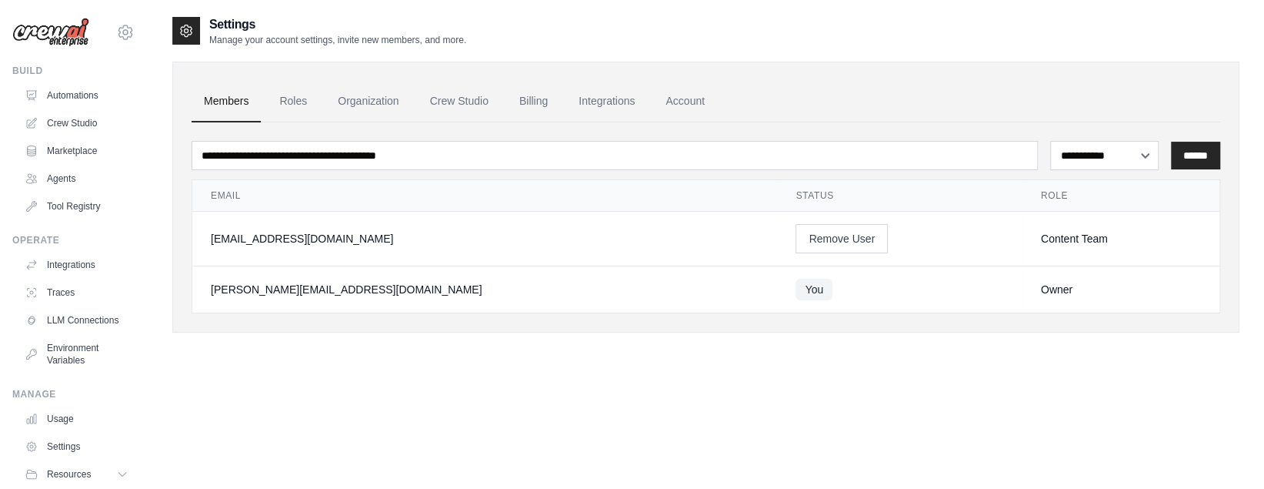
click at [1041, 240] on div "Content Team" at bounding box center [1121, 238] width 160 height 15
click at [1123, 155] on select "**********" at bounding box center [1104, 155] width 108 height 28
select select "******"
click at [1050, 141] on select "**********" at bounding box center [1104, 155] width 108 height 28
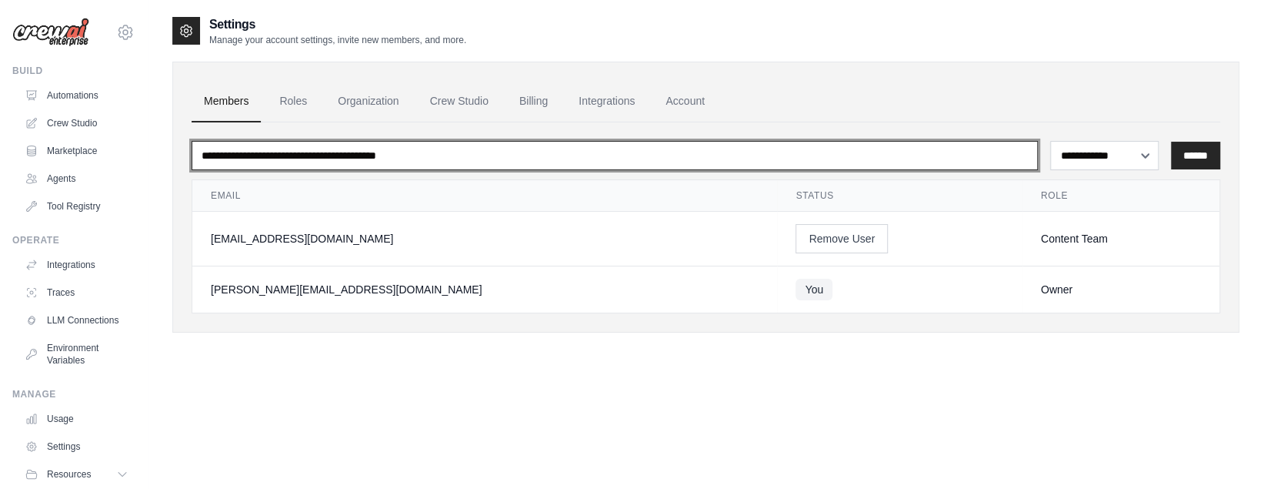
click at [367, 155] on input "email" at bounding box center [615, 155] width 846 height 29
click at [769, 152] on input "email" at bounding box center [615, 155] width 846 height 29
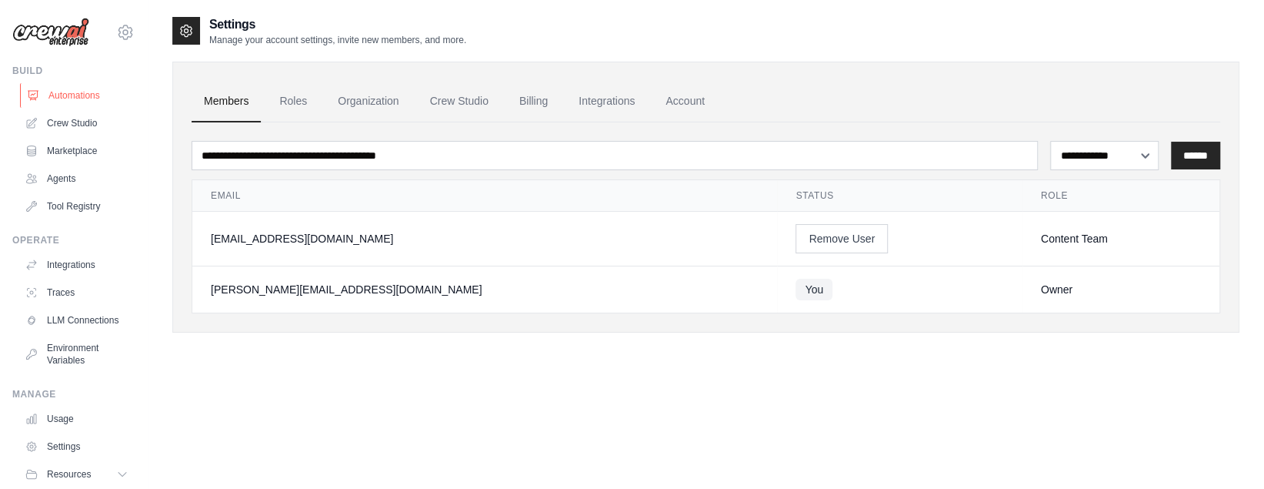
click at [65, 98] on link "Automations" at bounding box center [78, 95] width 116 height 25
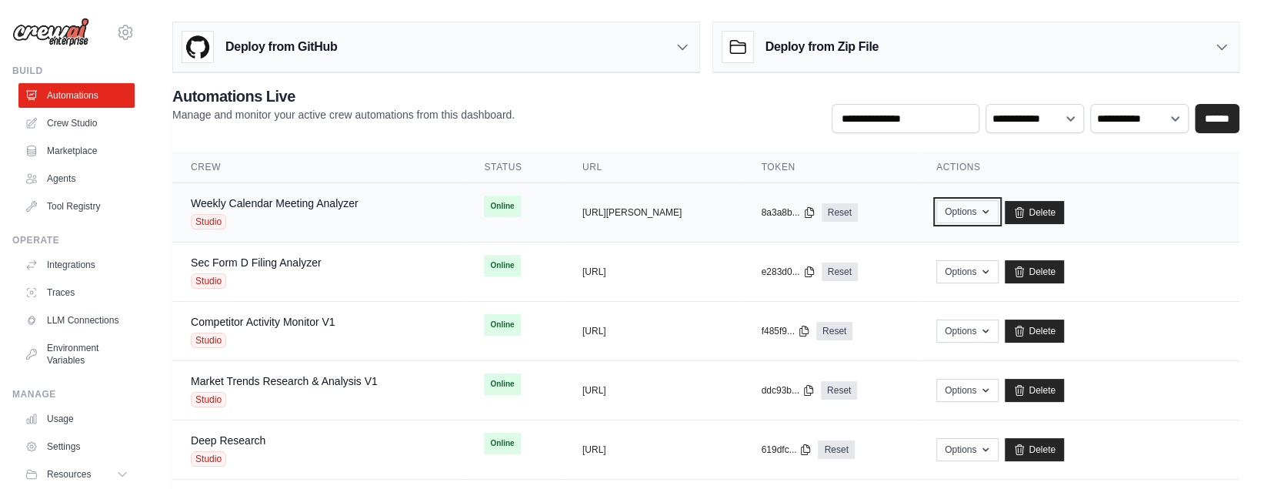
click at [992, 205] on icon "button" at bounding box center [985, 211] width 12 height 12
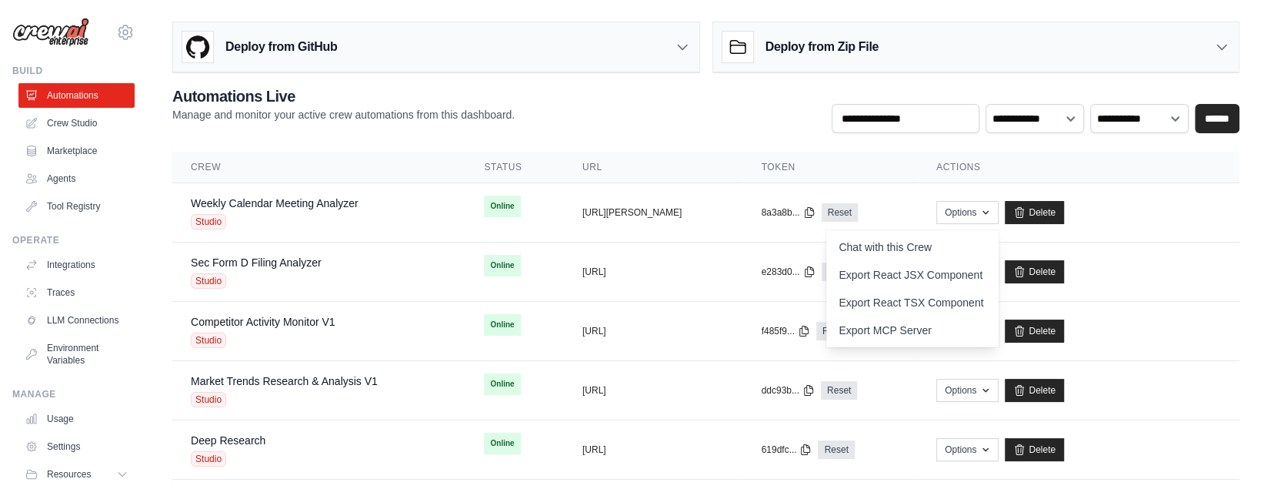
click at [743, 168] on th "URL" at bounding box center [653, 168] width 179 height 32
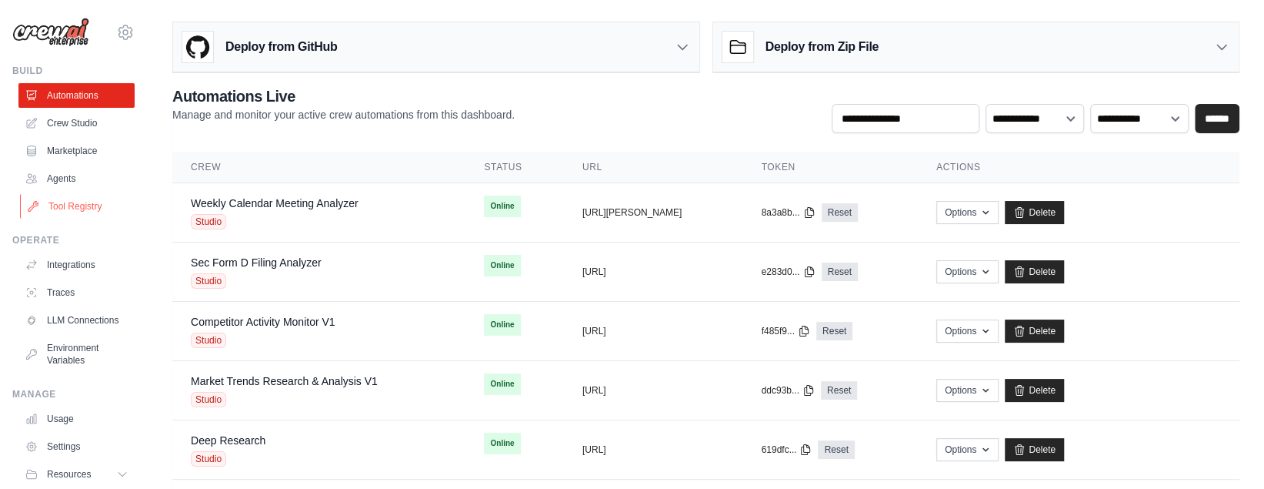
click at [75, 203] on link "Tool Registry" at bounding box center [78, 206] width 116 height 25
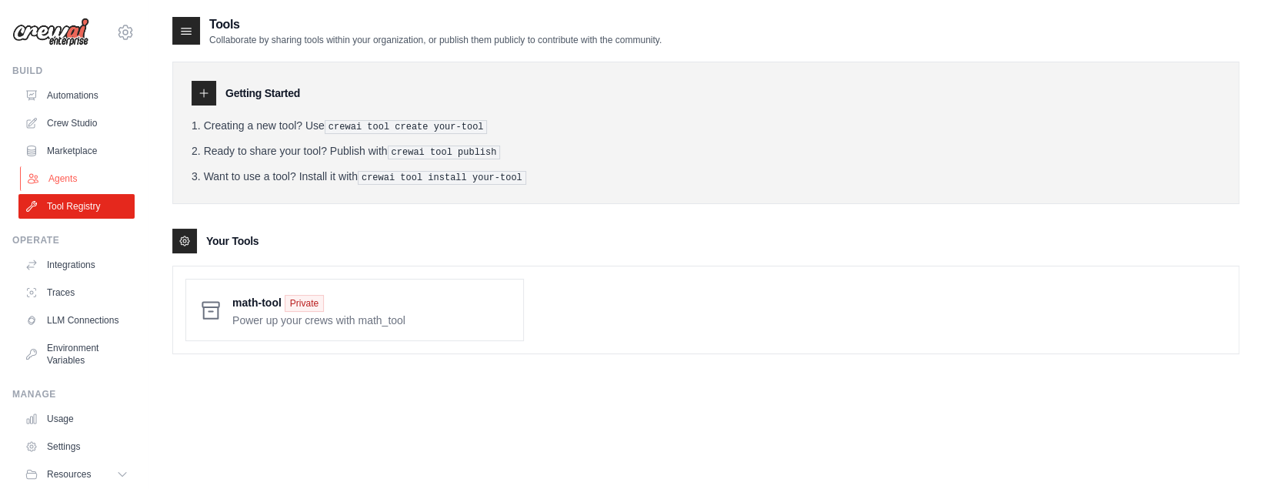
click at [65, 172] on link "Agents" at bounding box center [78, 178] width 116 height 25
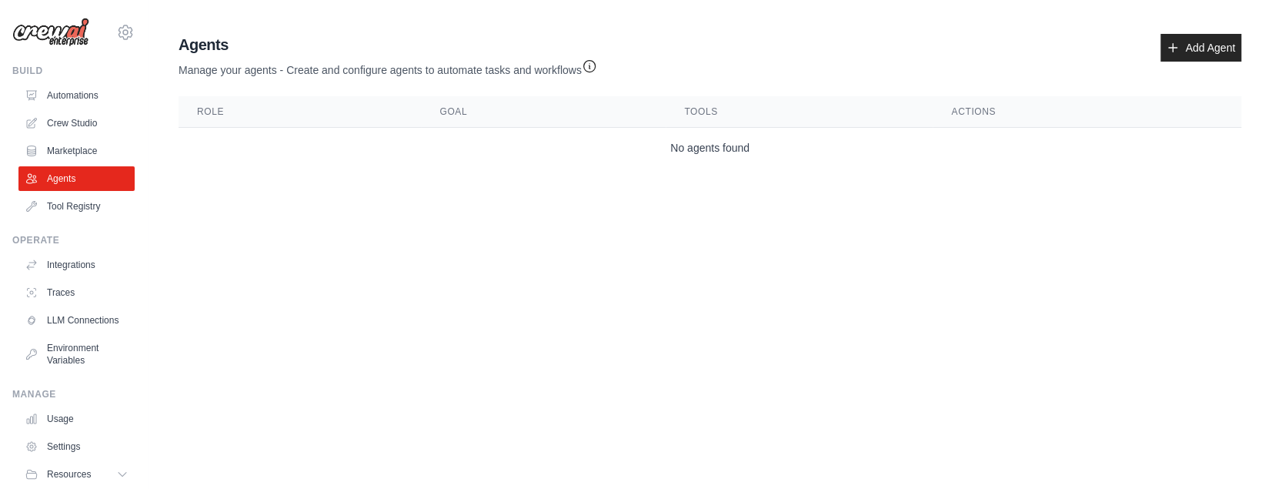
click at [452, 148] on td "No agents found" at bounding box center [709, 148] width 1062 height 41
click at [1217, 53] on link "Add Agent" at bounding box center [1200, 48] width 81 height 28
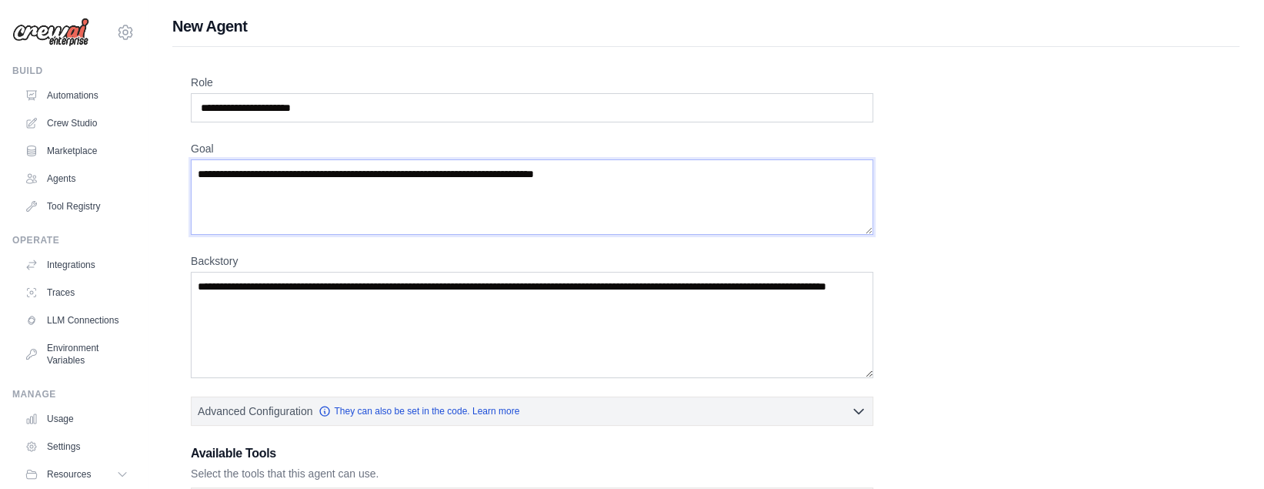
click at [370, 189] on textarea "Goal" at bounding box center [532, 196] width 682 height 75
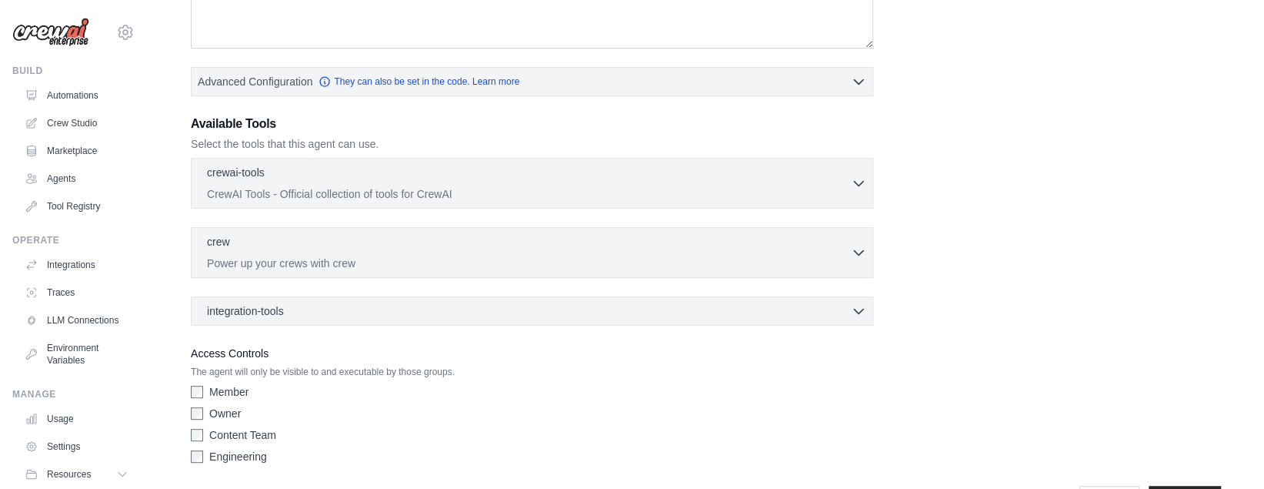
scroll to position [332, 0]
click at [856, 178] on icon "button" at bounding box center [858, 180] width 9 height 5
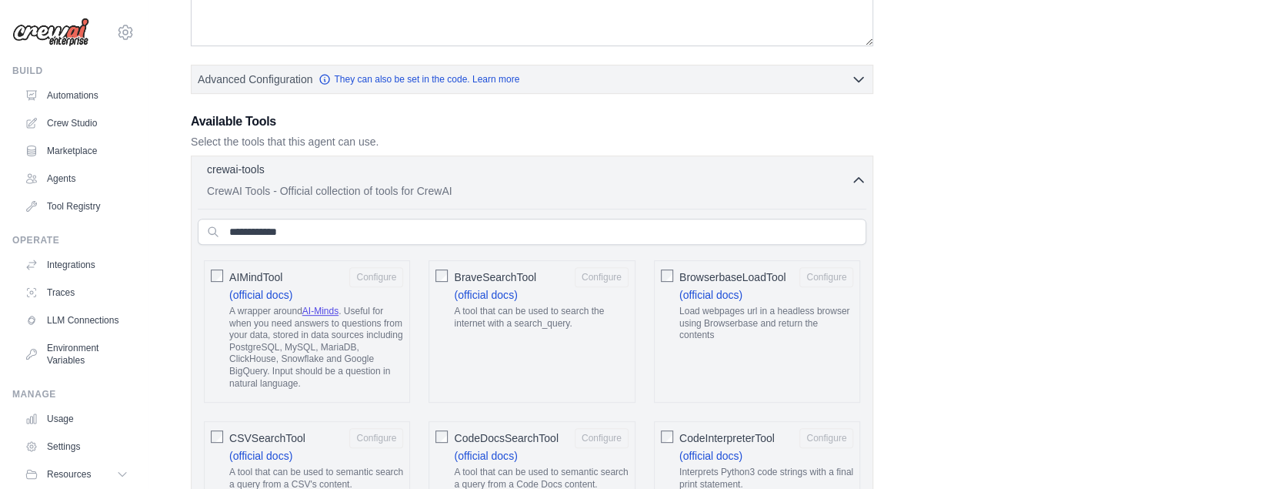
click at [856, 178] on icon "button" at bounding box center [858, 180] width 9 height 5
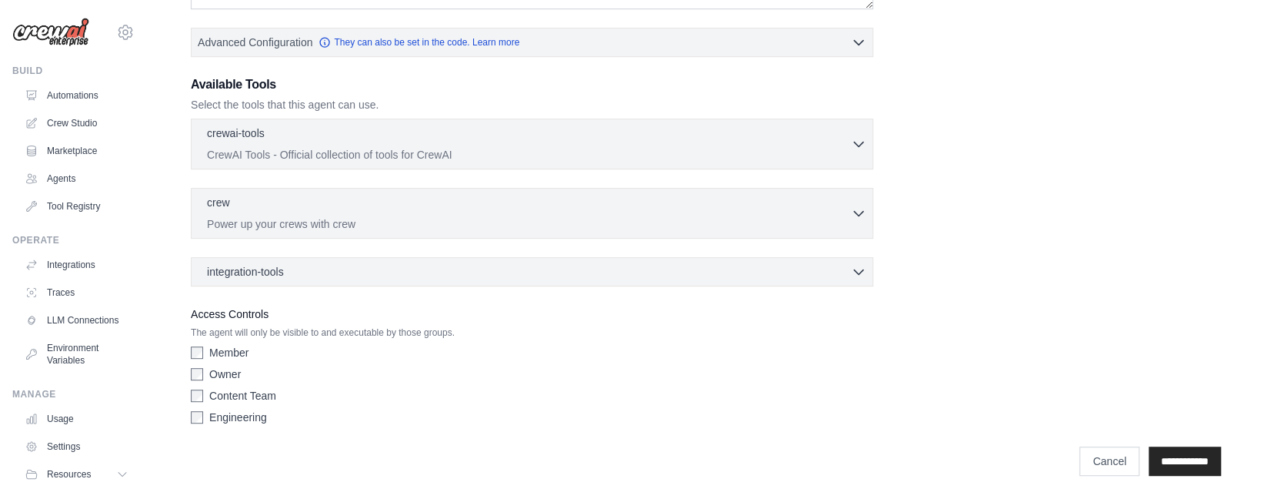
scroll to position [375, 0]
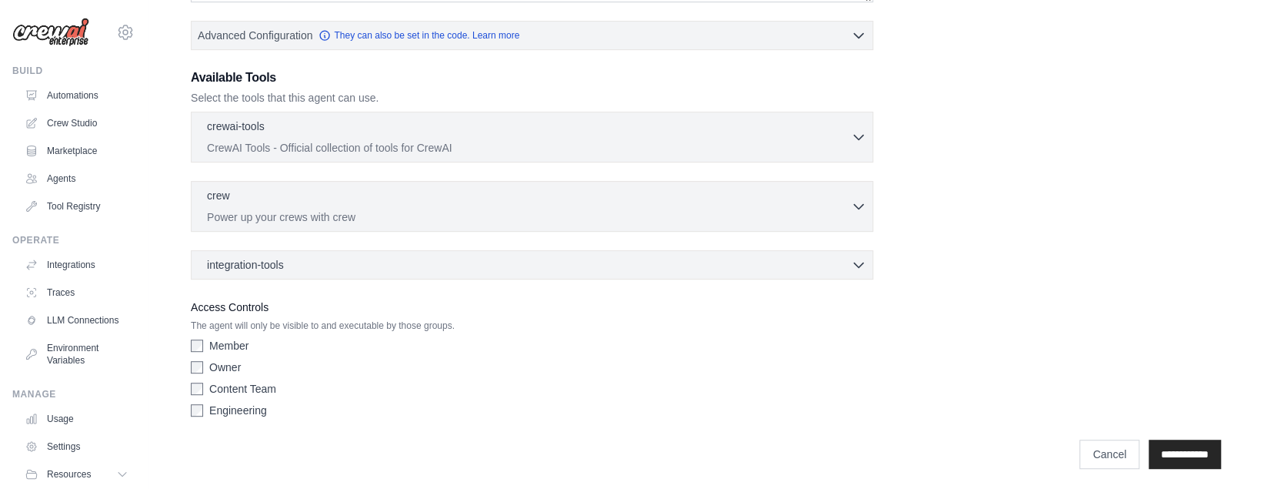
click at [236, 307] on label "Access Controls" at bounding box center [532, 307] width 682 height 18
click at [272, 323] on p "The agent will only be visible to and executable by those groups." at bounding box center [532, 325] width 682 height 12
click at [512, 368] on div "Owner" at bounding box center [532, 366] width 682 height 15
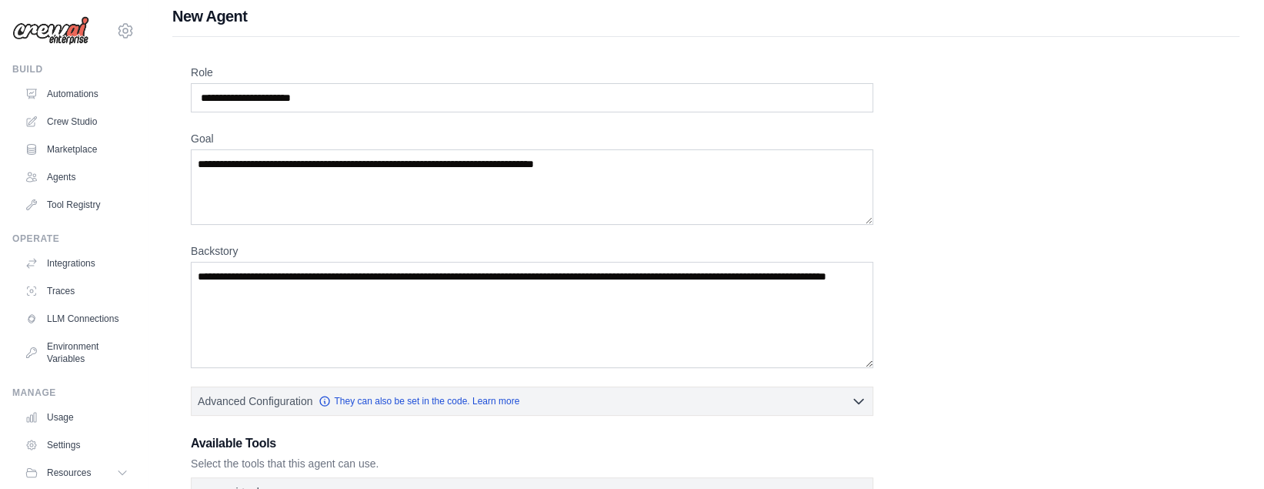
scroll to position [0, 0]
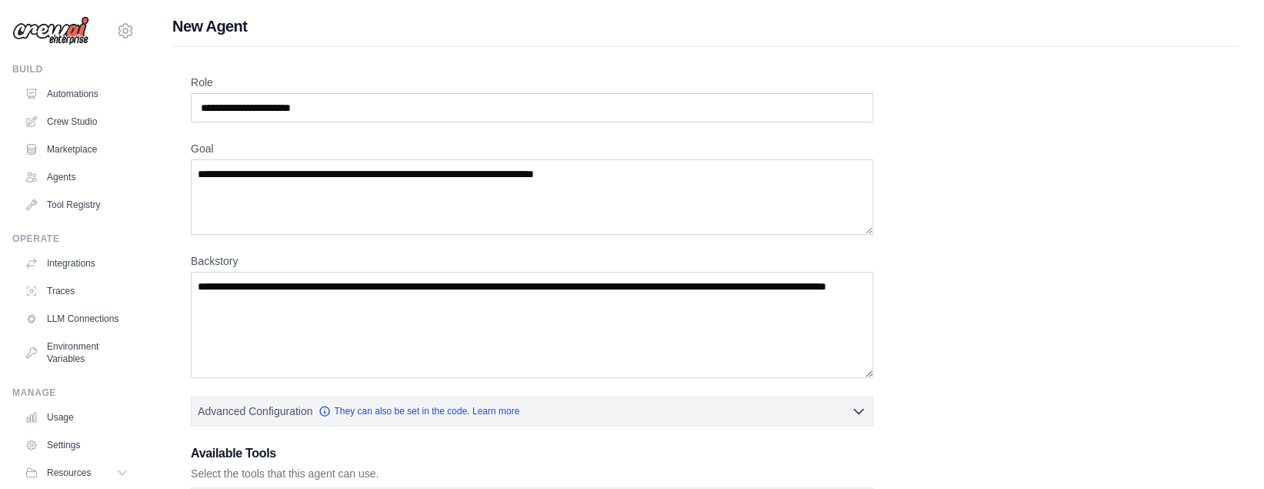
click at [156, 222] on div "New Agent Role Goal Backstory Advanced Configuration They can also be set in th…" at bounding box center [706, 434] width 1116 height 838
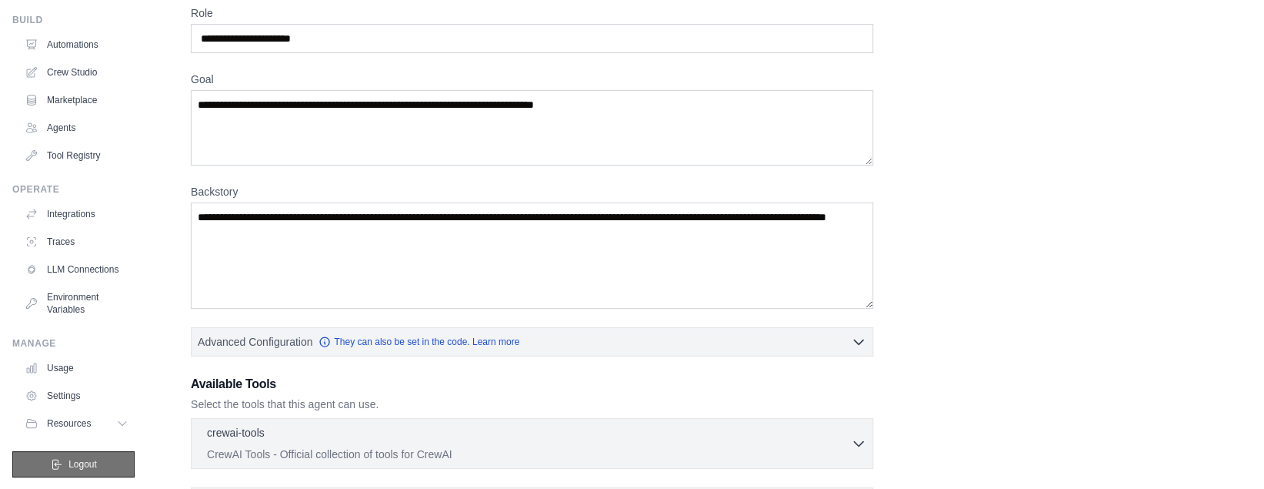
scroll to position [209, 0]
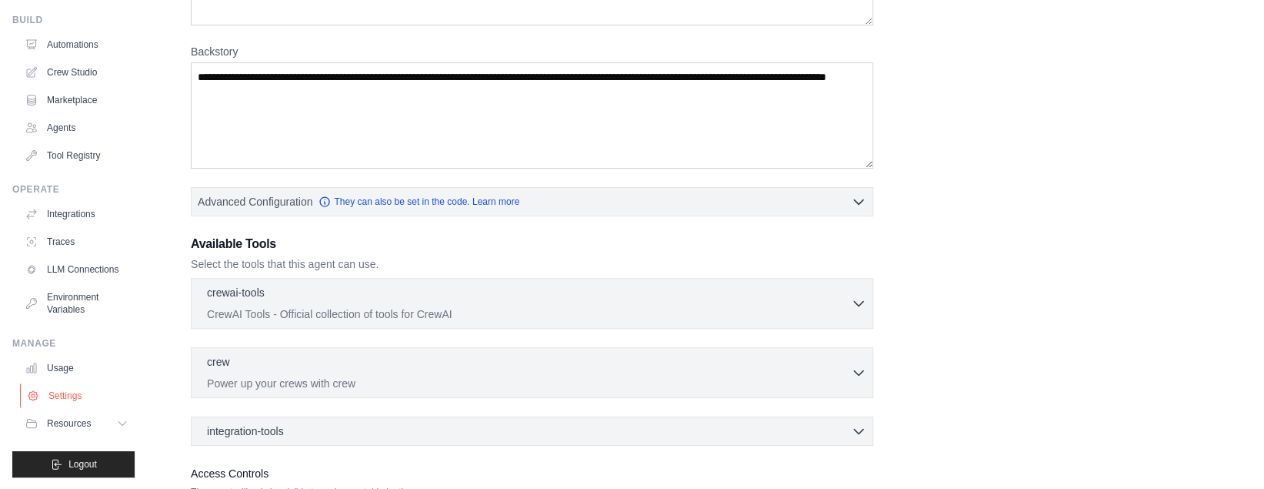
click at [56, 399] on link "Settings" at bounding box center [78, 395] width 116 height 25
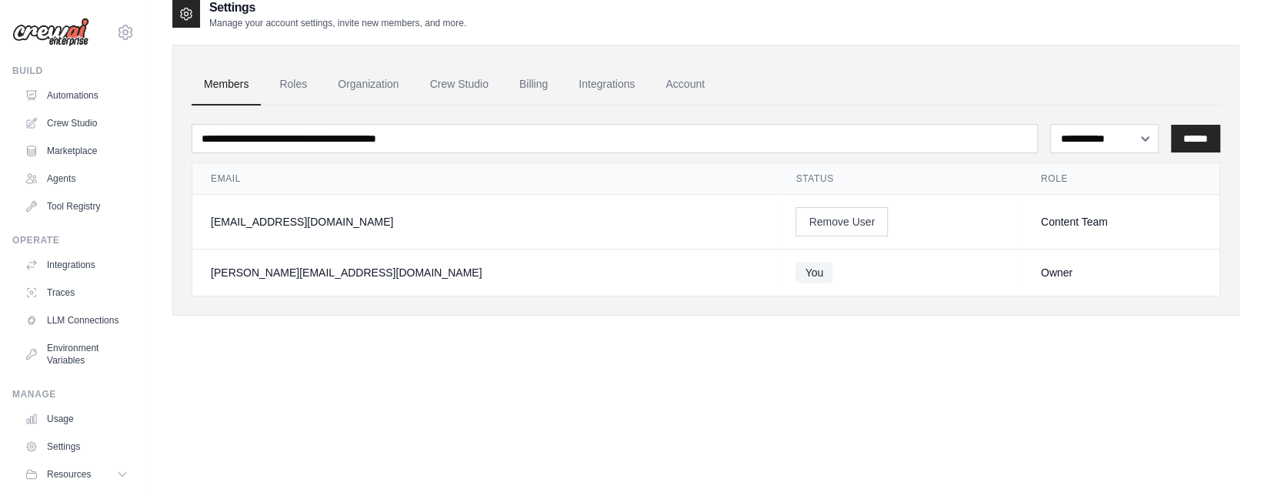
scroll to position [31, 0]
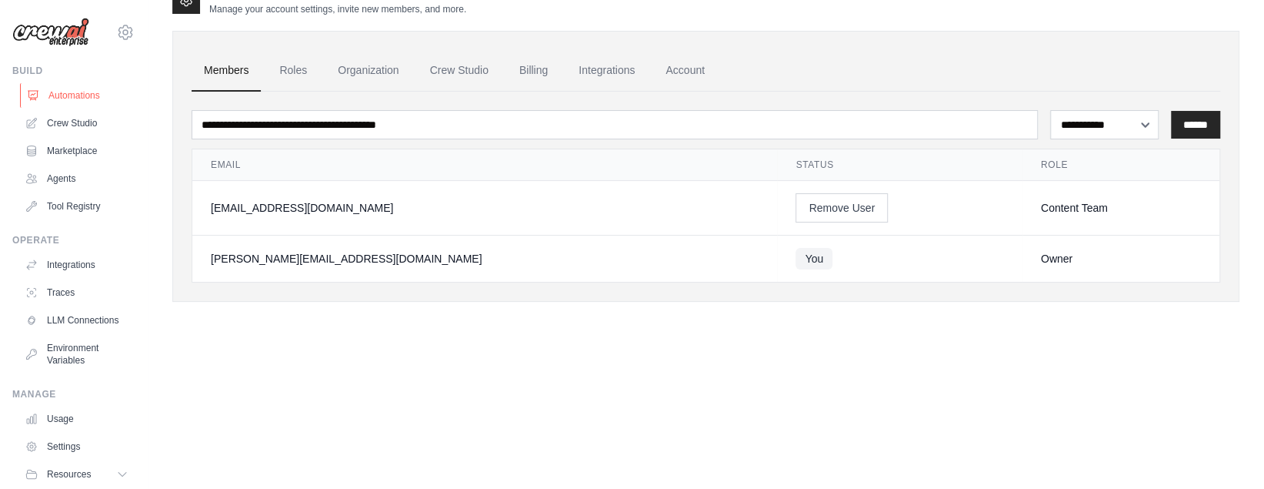
click at [67, 98] on link "Automations" at bounding box center [78, 95] width 116 height 25
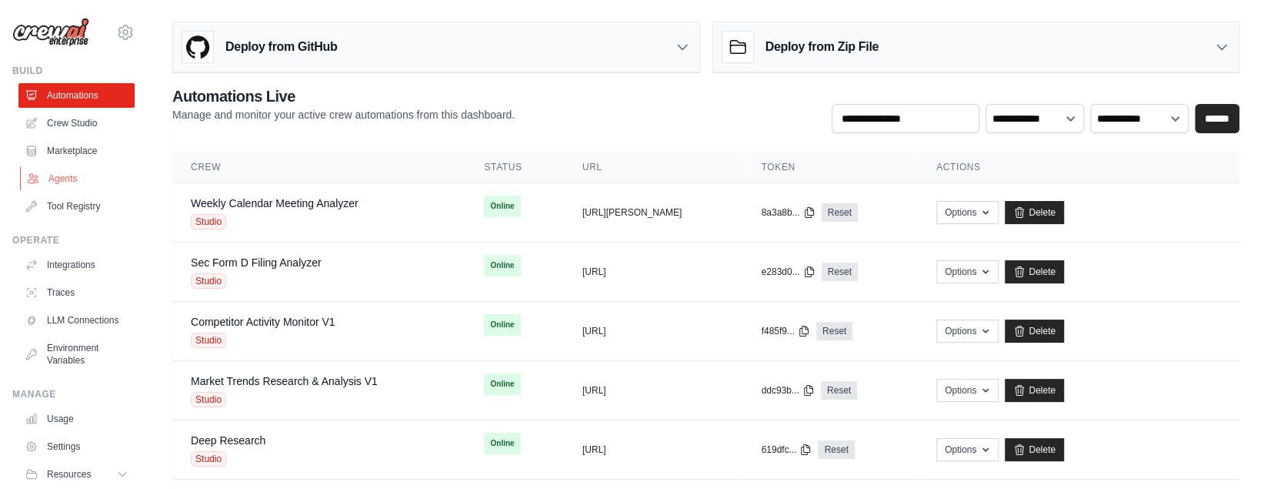
click at [59, 166] on link "Agents" at bounding box center [78, 178] width 116 height 25
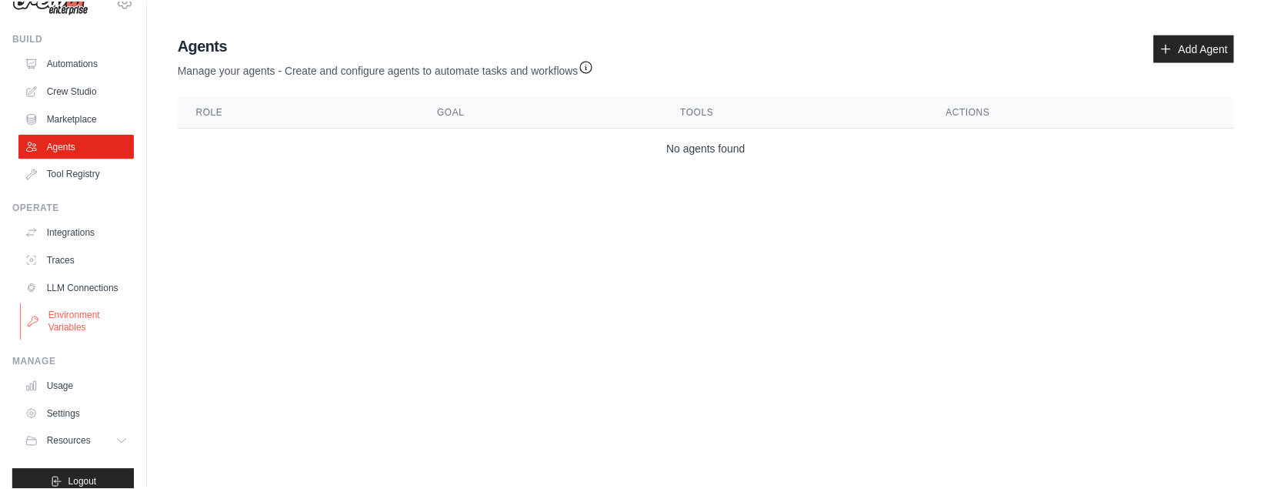
scroll to position [36, 0]
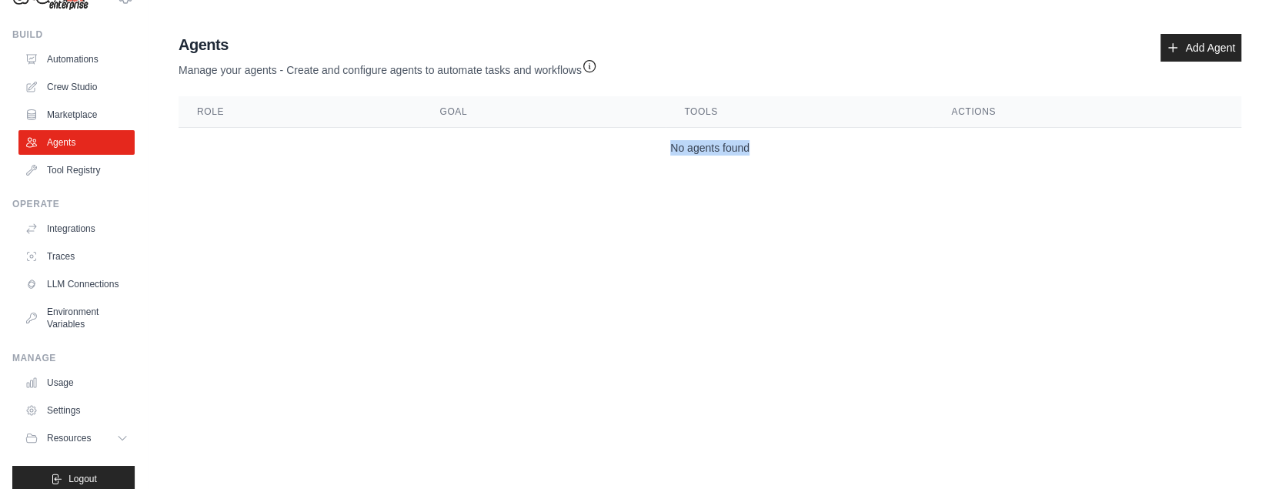
drag, startPoint x: 224, startPoint y: 139, endPoint x: 1098, endPoint y: 208, distance: 876.7
click at [1101, 181] on main "Agent Usage Guide To use an agent in your CrewAI project, you can initialize it…" at bounding box center [710, 104] width 1124 height 208
drag, startPoint x: 718, startPoint y: 145, endPoint x: 702, endPoint y: 148, distance: 15.6
click at [719, 145] on td "No agents found" at bounding box center [709, 148] width 1062 height 41
click at [380, 157] on td "No agents found" at bounding box center [709, 148] width 1062 height 41
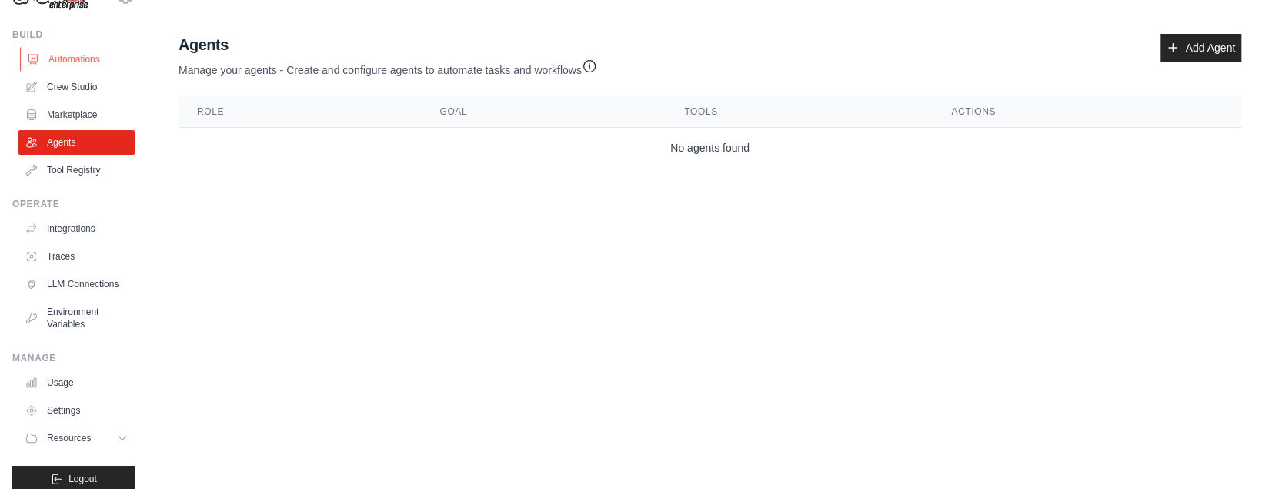
click at [78, 61] on link "Automations" at bounding box center [78, 59] width 116 height 25
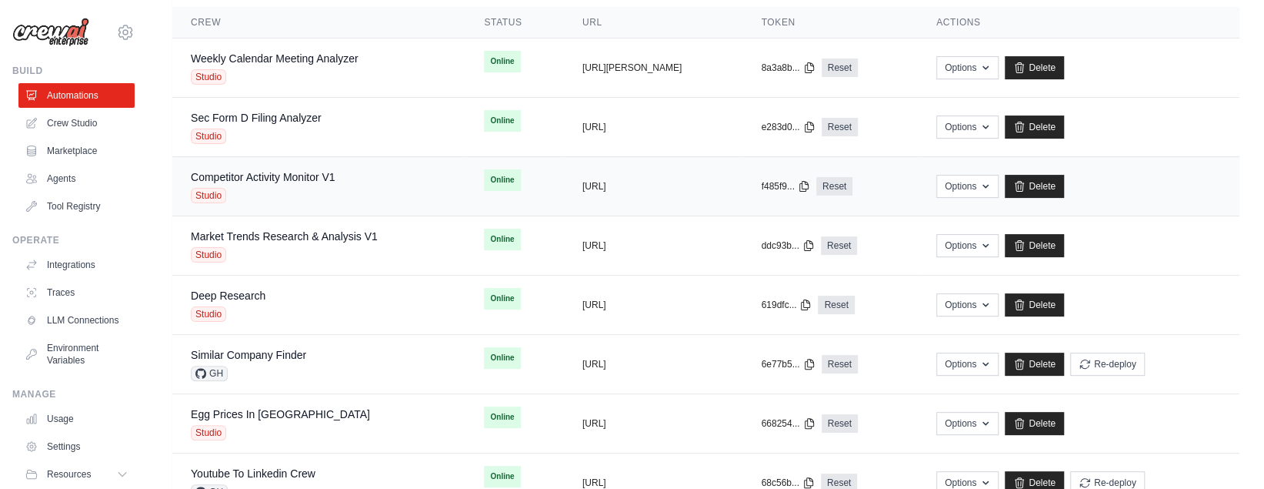
scroll to position [145, 0]
click at [268, 61] on link "Weekly Calendar Meeting Analyzer" at bounding box center [275, 58] width 168 height 12
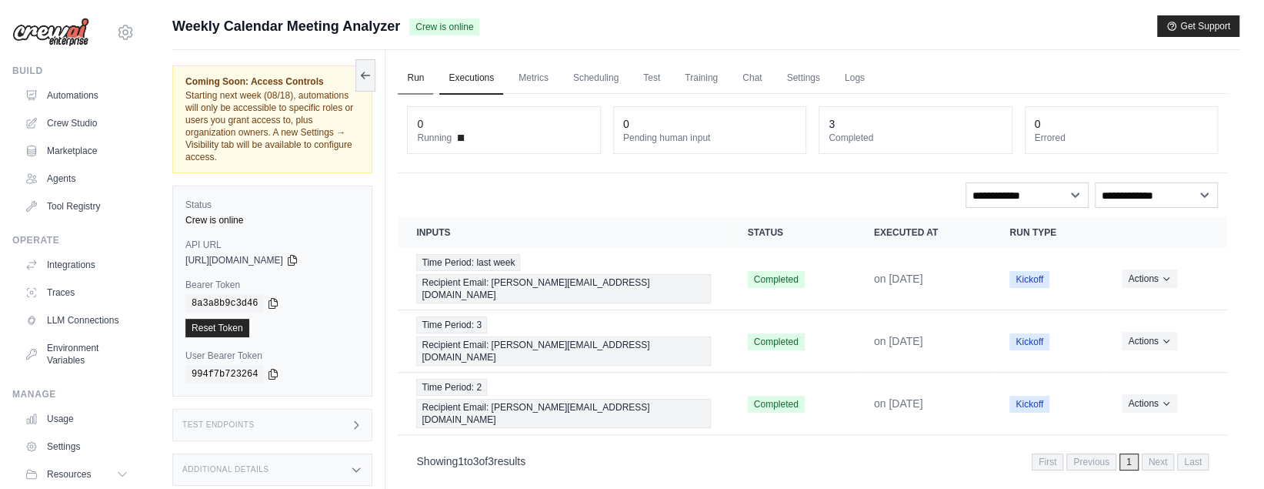
click at [420, 79] on link "Run" at bounding box center [415, 78] width 35 height 32
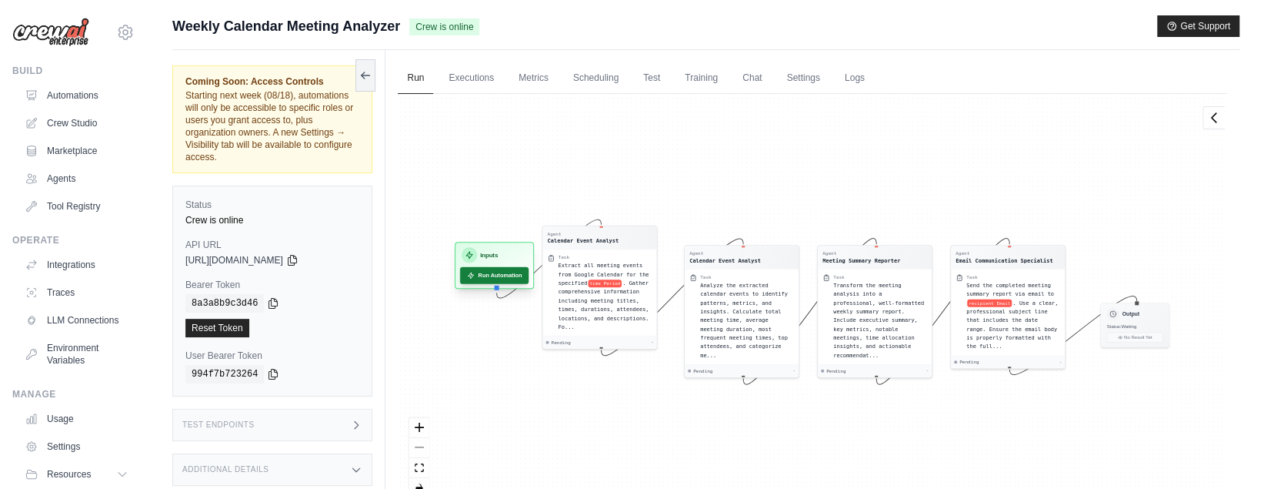
click at [494, 272] on button "Run Automation" at bounding box center [494, 275] width 68 height 17
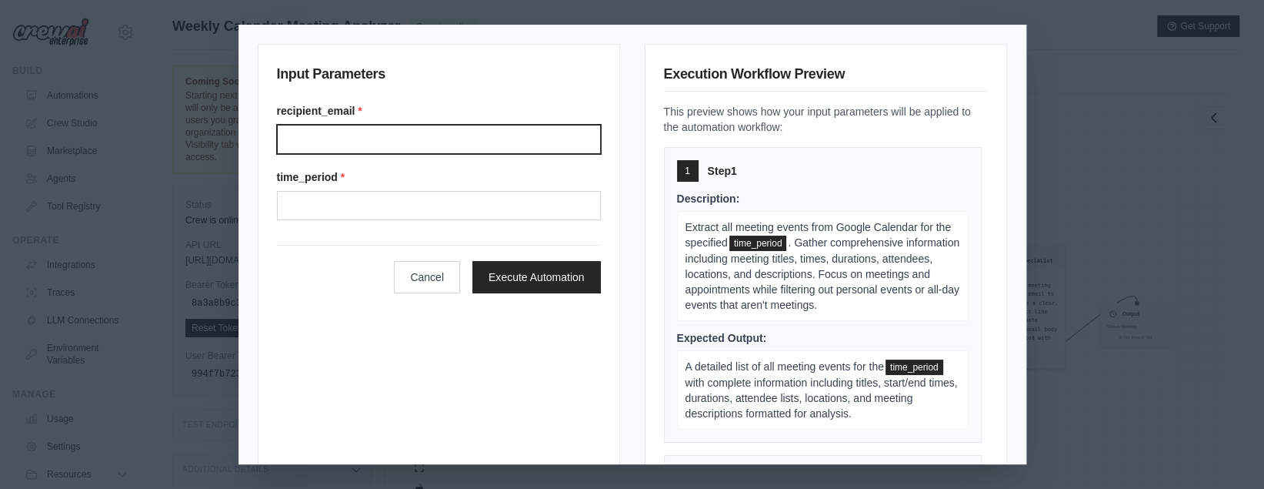
click at [321, 140] on input "Recipient email" at bounding box center [439, 139] width 324 height 29
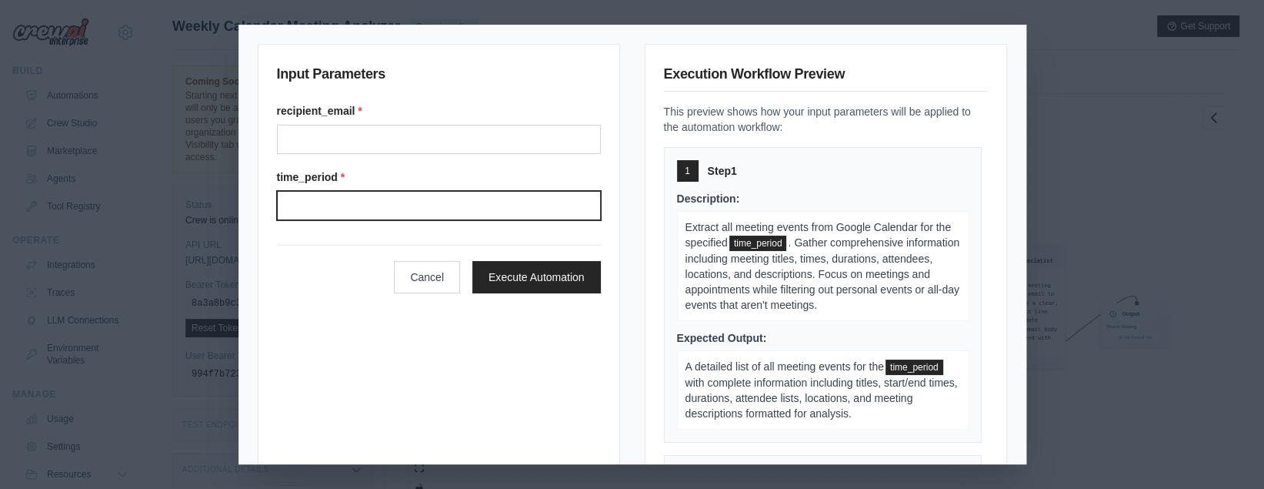
click at [304, 208] on input "Time period" at bounding box center [439, 205] width 324 height 29
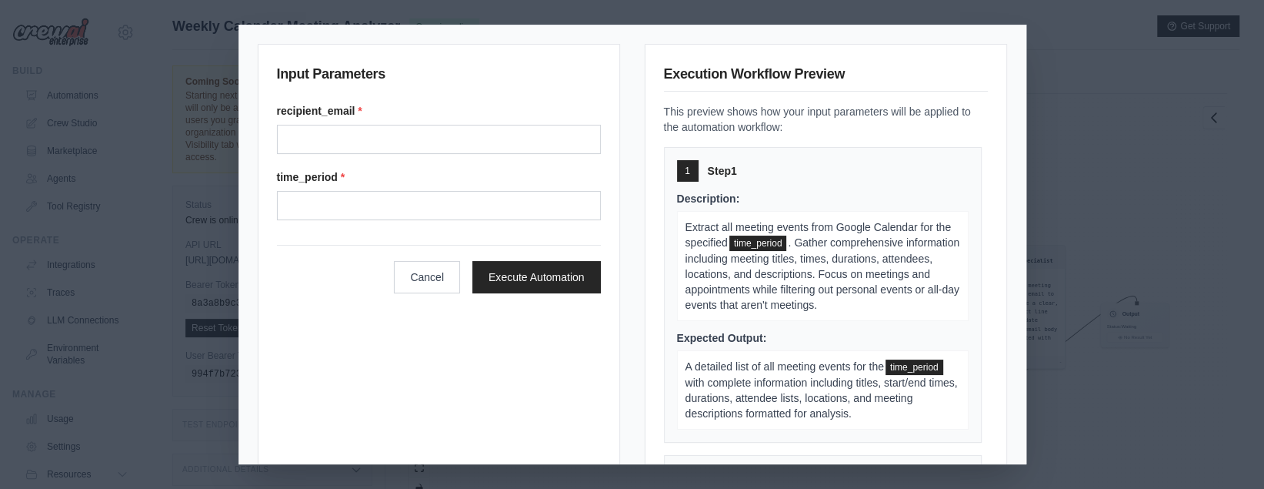
click at [1067, 74] on div "Input Parameters recipient_email * time_period * Cancel Execute Automation Exec…" at bounding box center [632, 244] width 1264 height 489
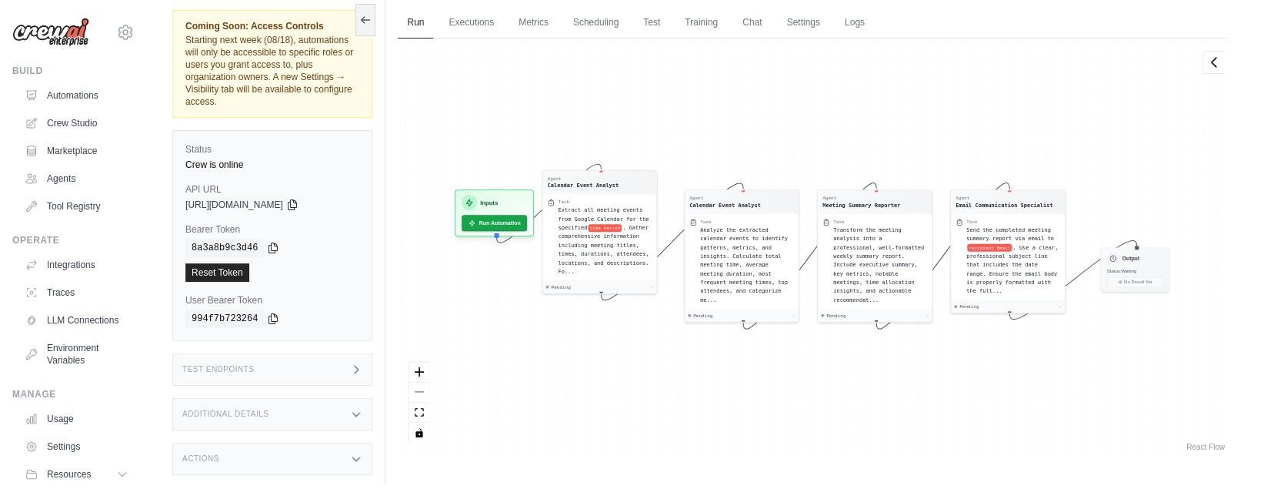
scroll to position [65, 0]
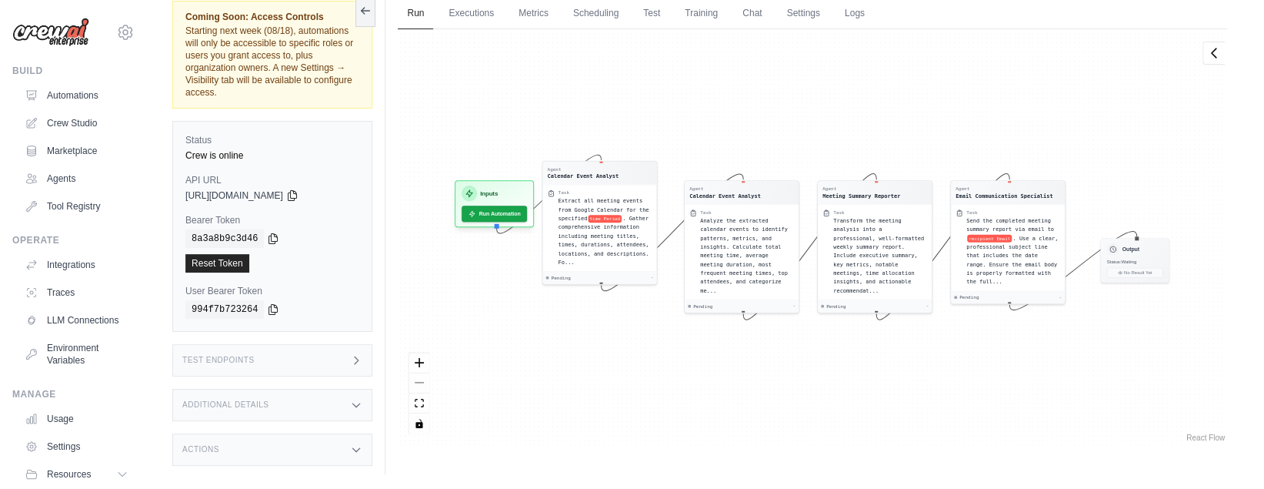
click at [354, 356] on icon at bounding box center [356, 360] width 12 height 12
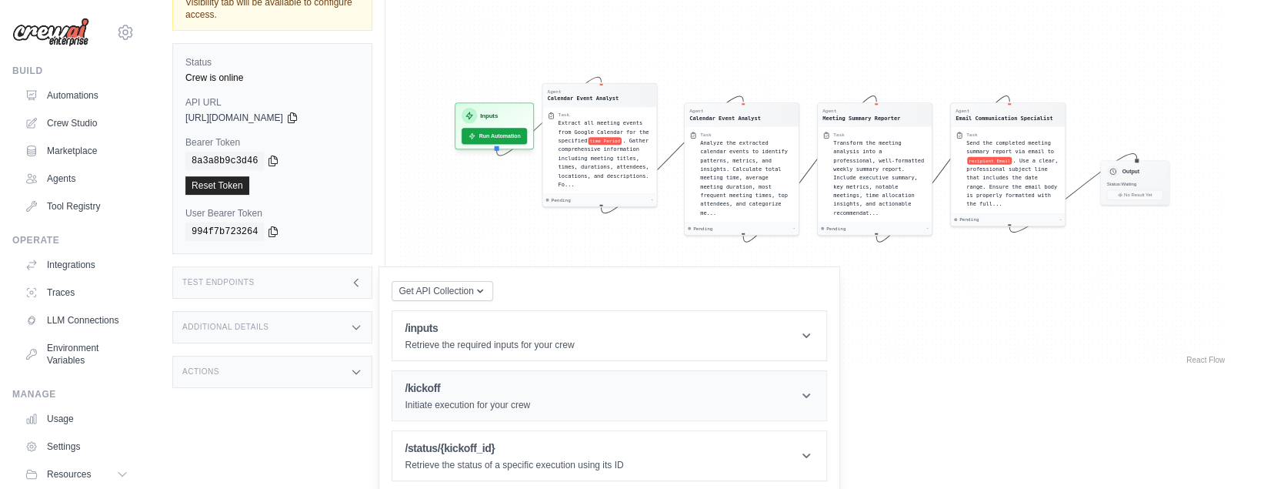
scroll to position [145, 0]
click at [345, 275] on div "Test Endpoints" at bounding box center [272, 280] width 200 height 32
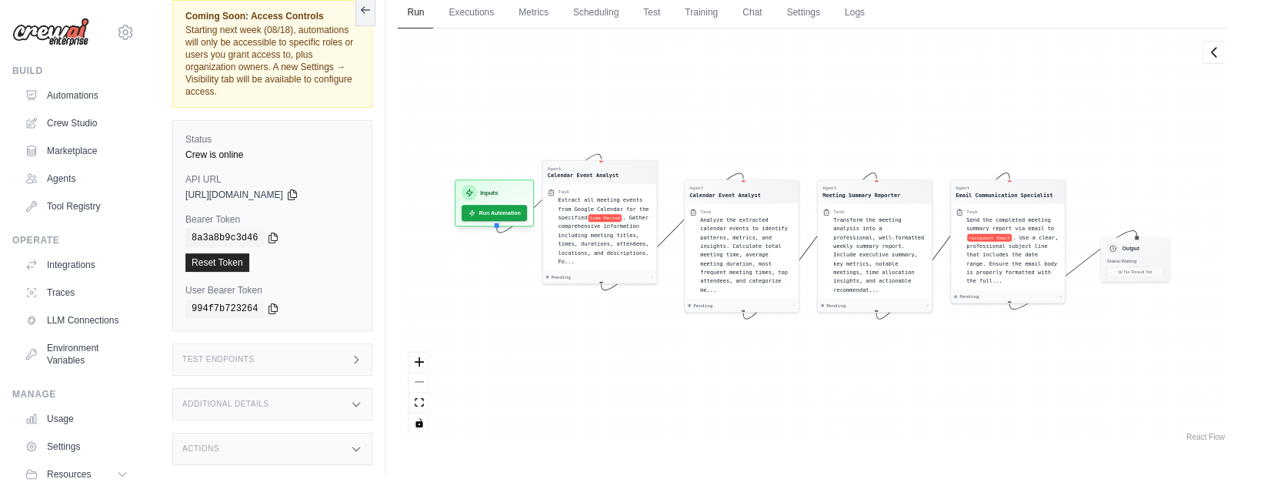
scroll to position [65, 0]
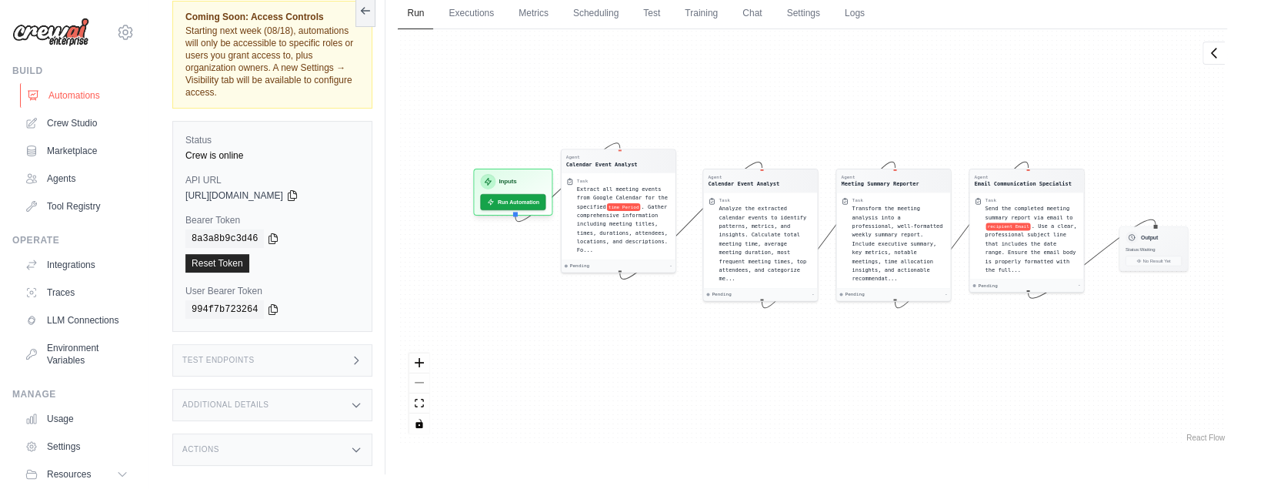
click at [65, 92] on link "Automations" at bounding box center [78, 95] width 116 height 25
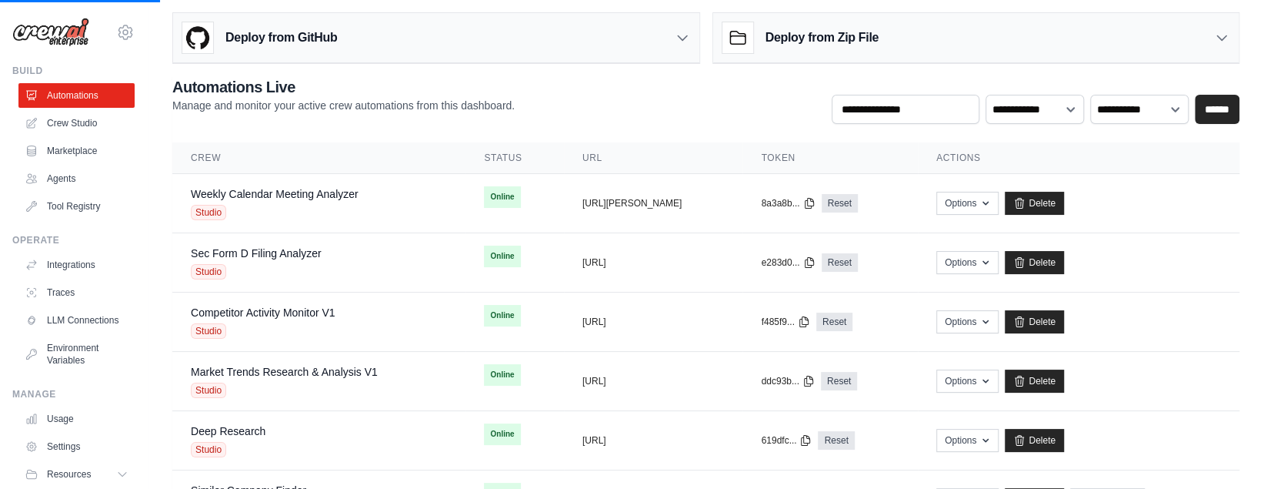
scroll to position [17, 0]
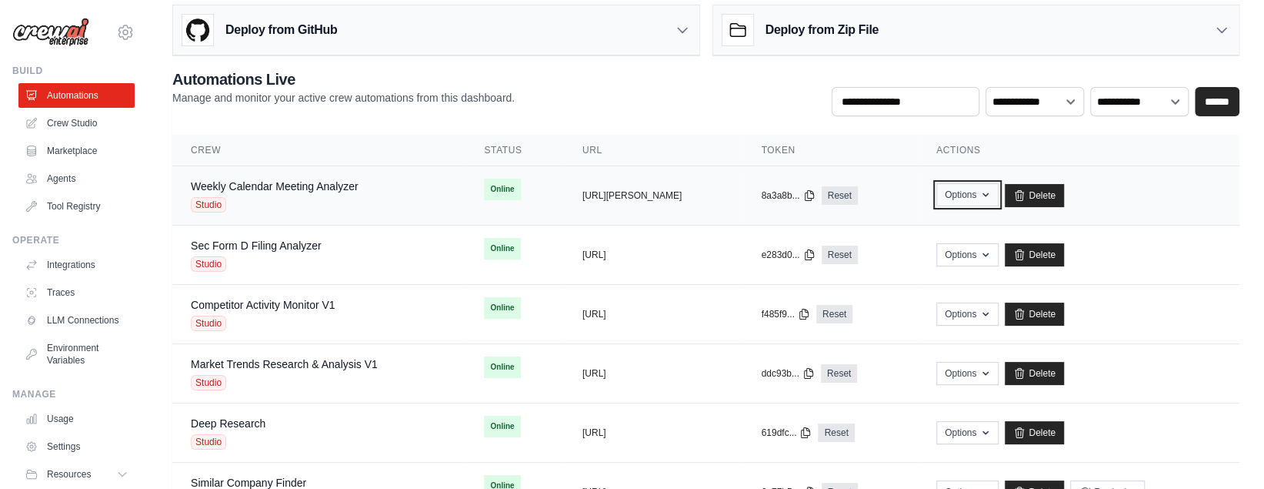
click at [992, 195] on icon "button" at bounding box center [985, 194] width 12 height 12
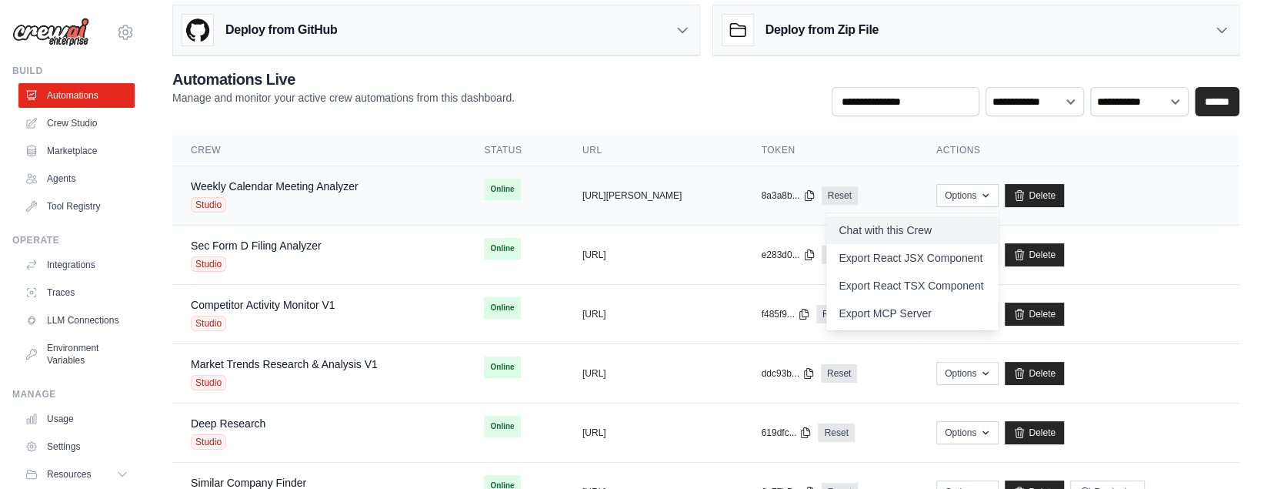
click at [884, 229] on link "Chat with this Crew" at bounding box center [912, 230] width 172 height 28
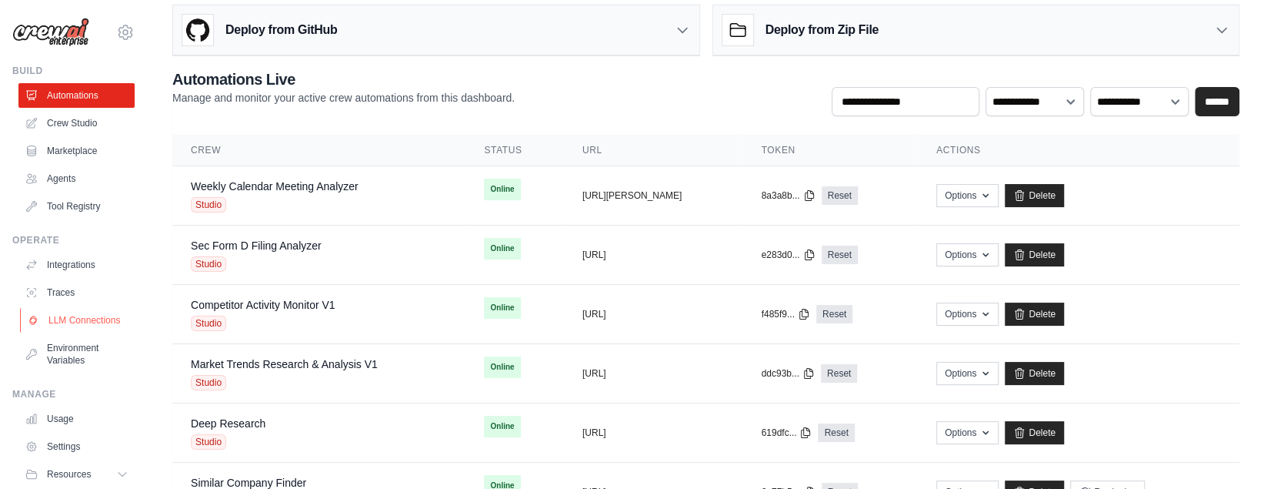
click at [83, 323] on link "LLM Connections" at bounding box center [78, 320] width 116 height 25
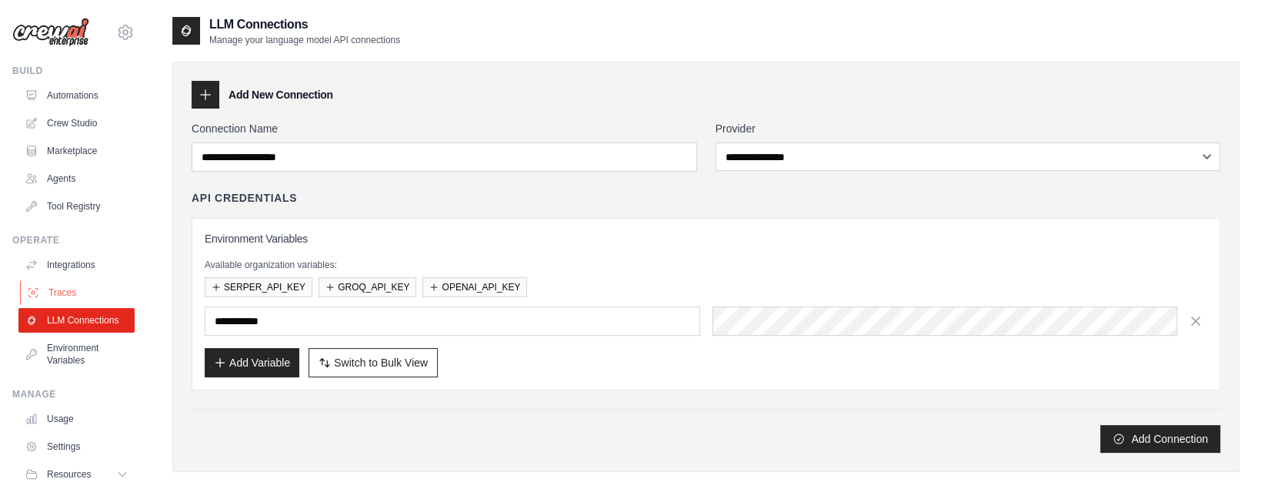
click at [75, 289] on link "Traces" at bounding box center [78, 292] width 116 height 25
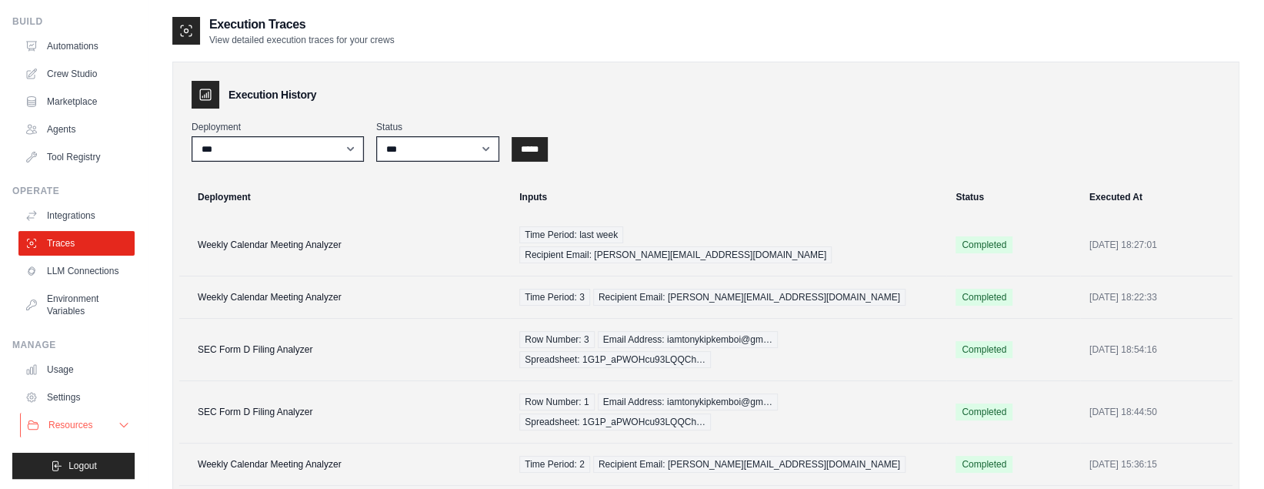
scroll to position [51, 0]
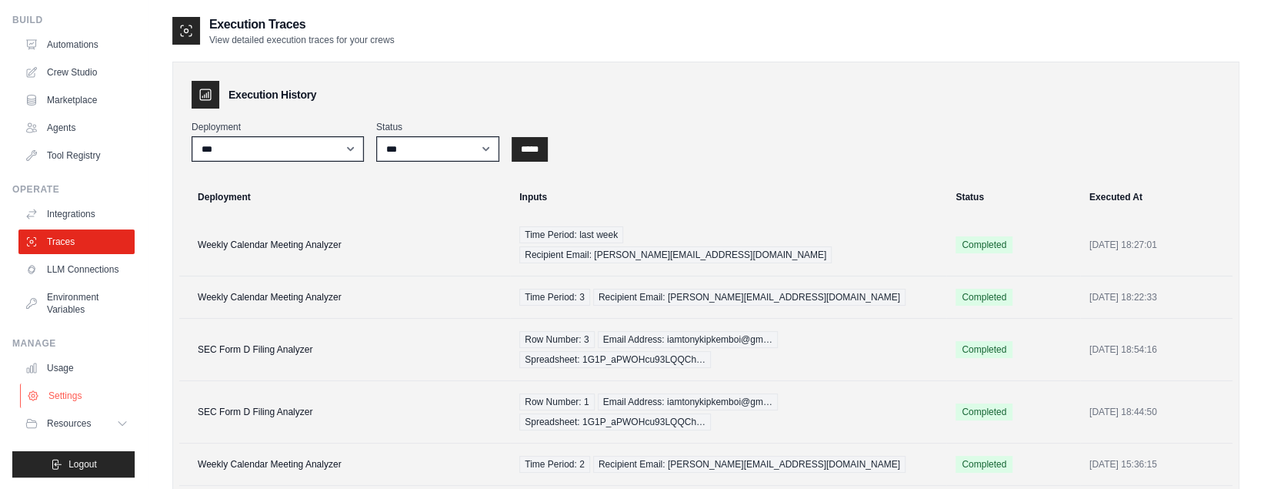
click at [61, 395] on link "Settings" at bounding box center [78, 395] width 116 height 25
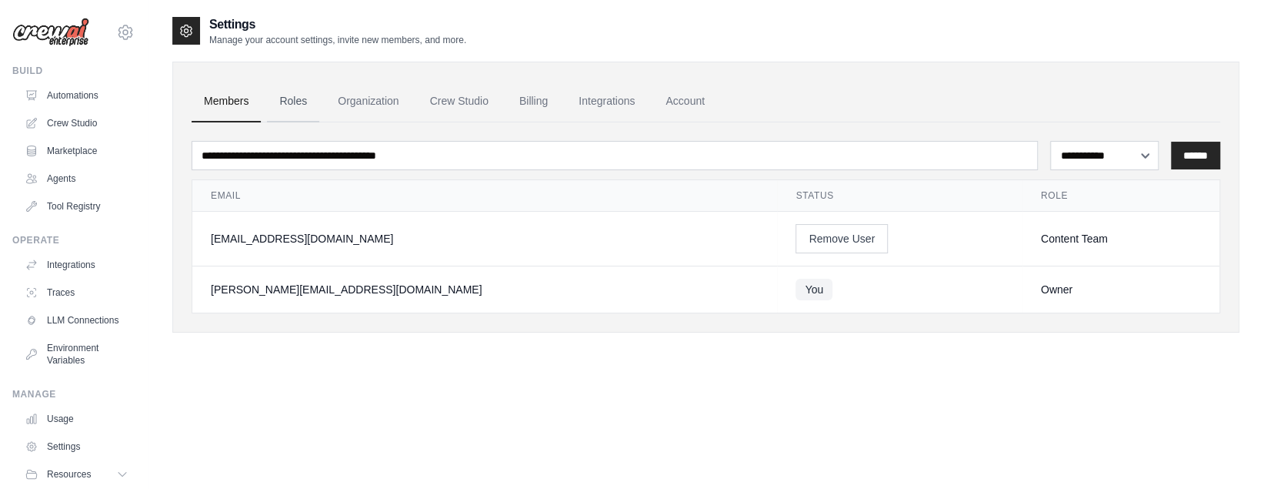
click at [296, 102] on link "Roles" at bounding box center [293, 102] width 52 height 42
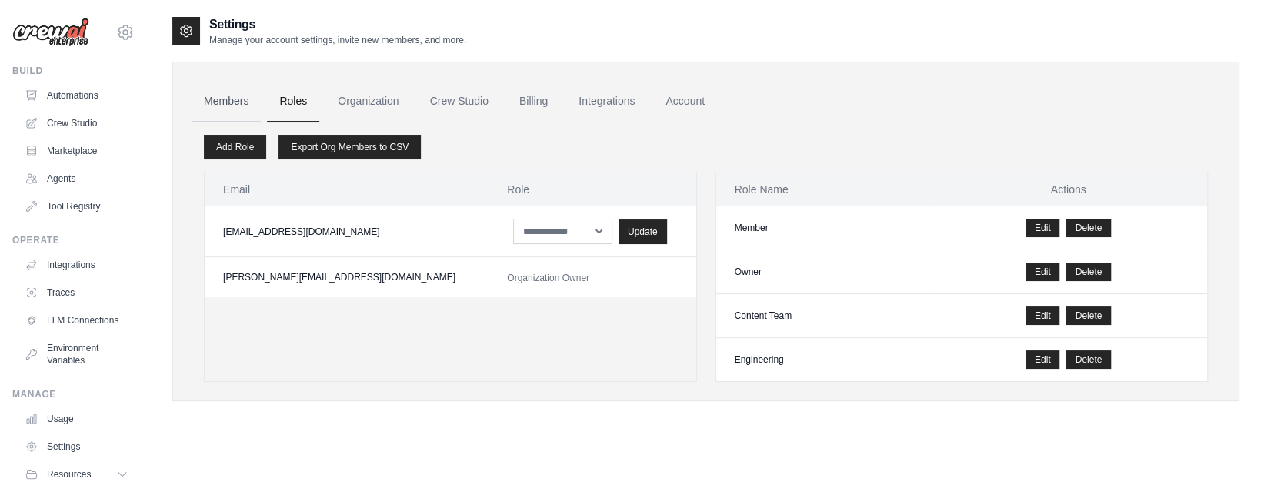
click at [236, 105] on link "Members" at bounding box center [226, 102] width 69 height 42
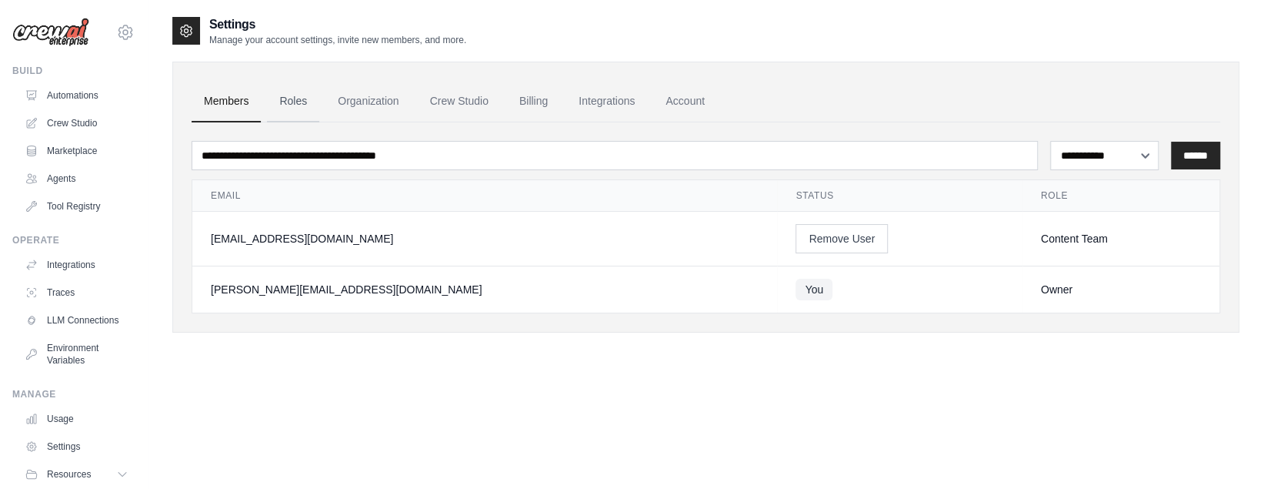
click at [303, 95] on link "Roles" at bounding box center [293, 102] width 52 height 42
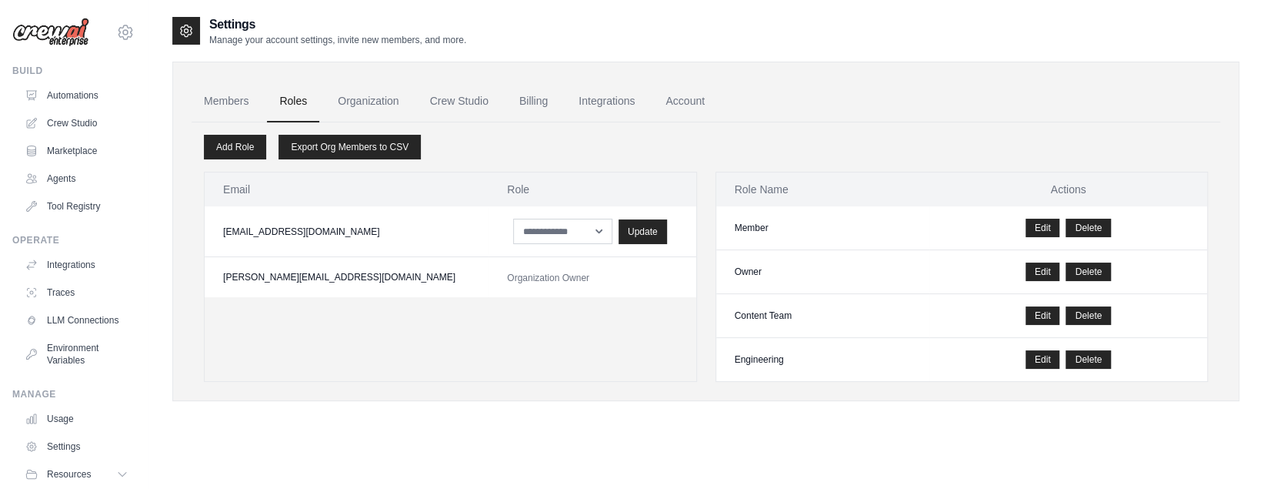
click at [350, 95] on link "Organization" at bounding box center [367, 102] width 85 height 42
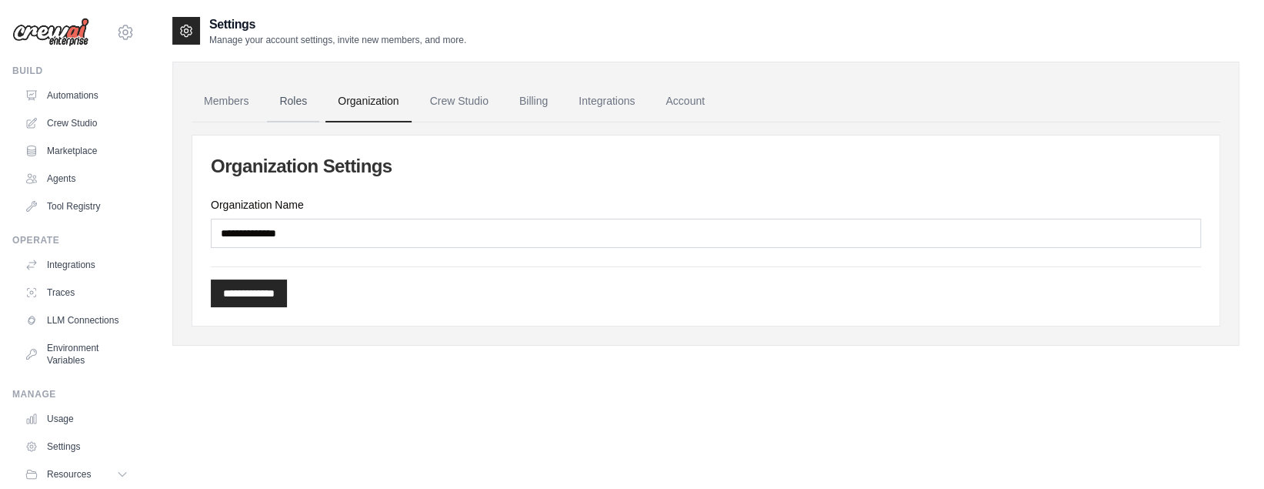
click at [298, 105] on link "Roles" at bounding box center [293, 102] width 52 height 42
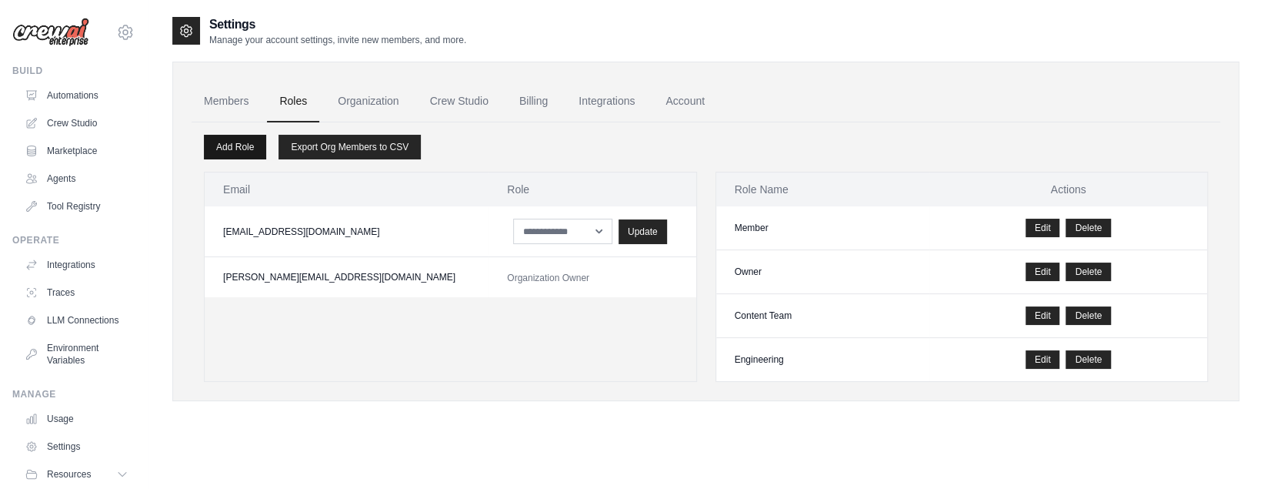
click at [239, 150] on link "Add Role" at bounding box center [235, 147] width 62 height 25
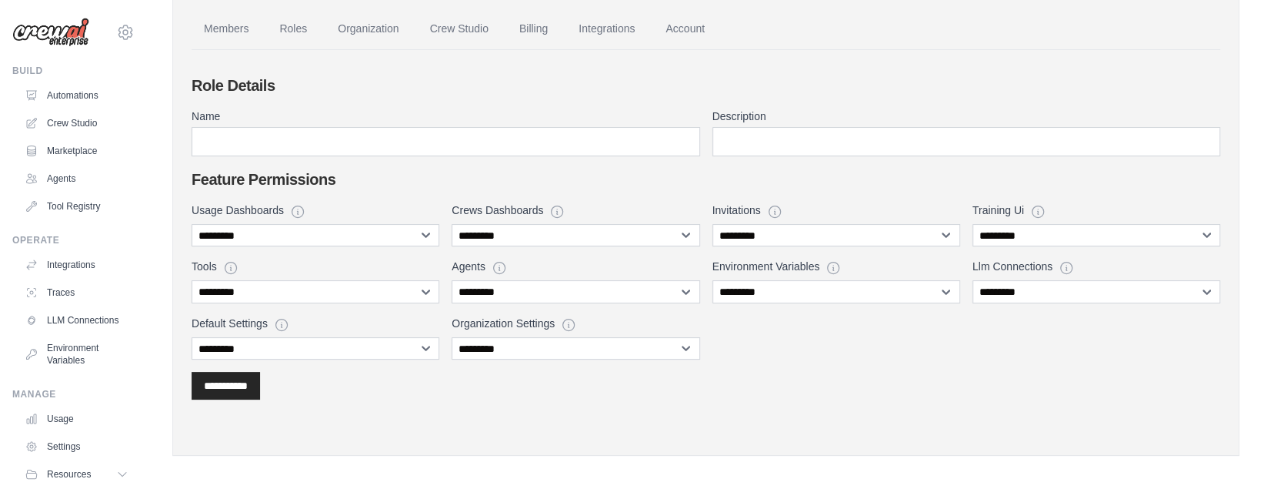
scroll to position [78, 0]
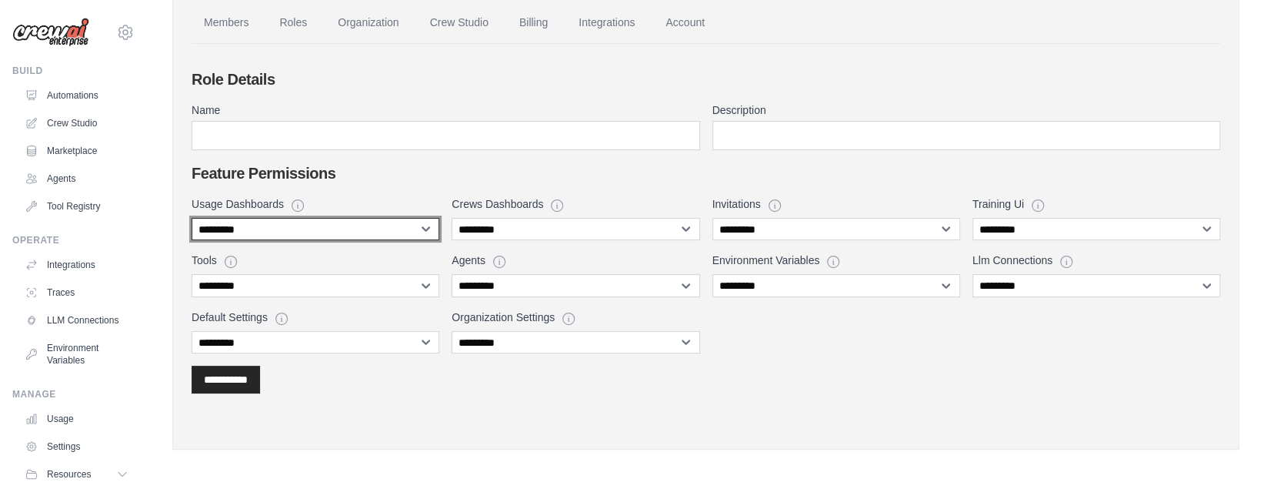
click at [256, 228] on select "**********" at bounding box center [316, 229] width 248 height 22
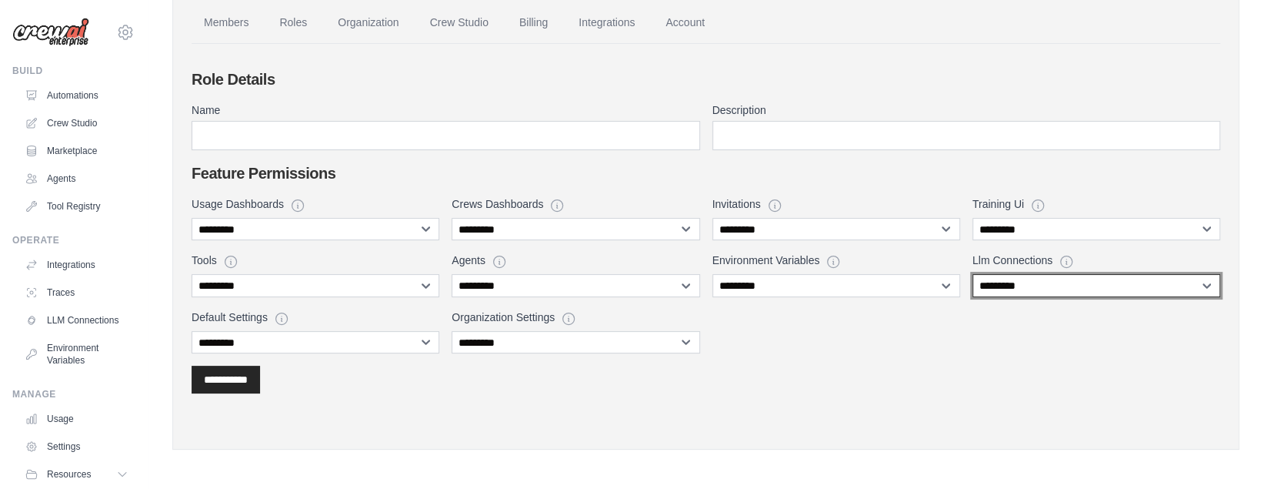
click at [1055, 288] on select "**********" at bounding box center [1096, 285] width 248 height 22
click at [972, 274] on select "**********" at bounding box center [1096, 285] width 248 height 22
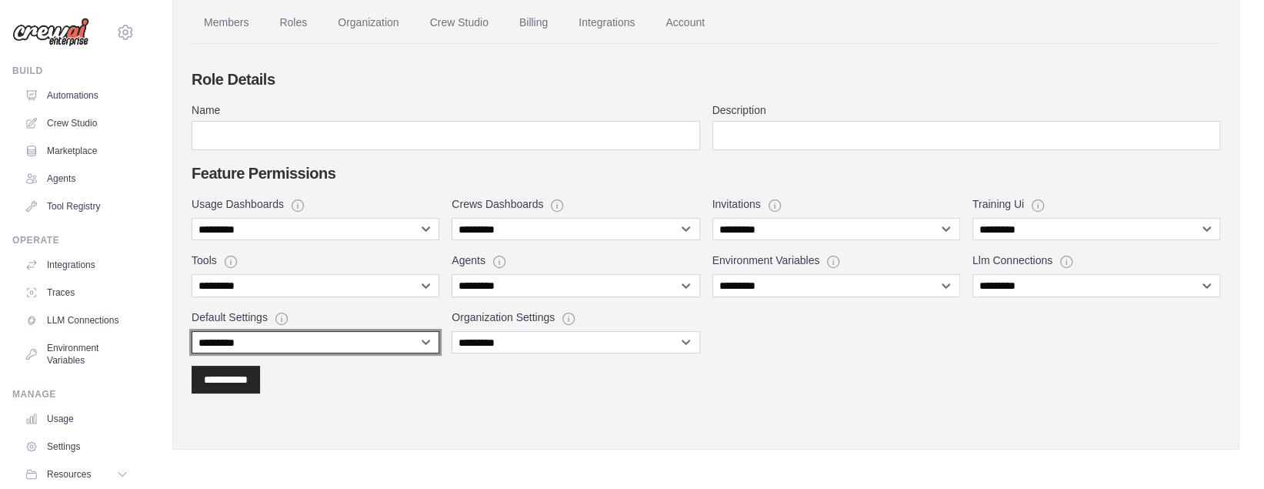
click at [283, 345] on select "**********" at bounding box center [316, 342] width 248 height 22
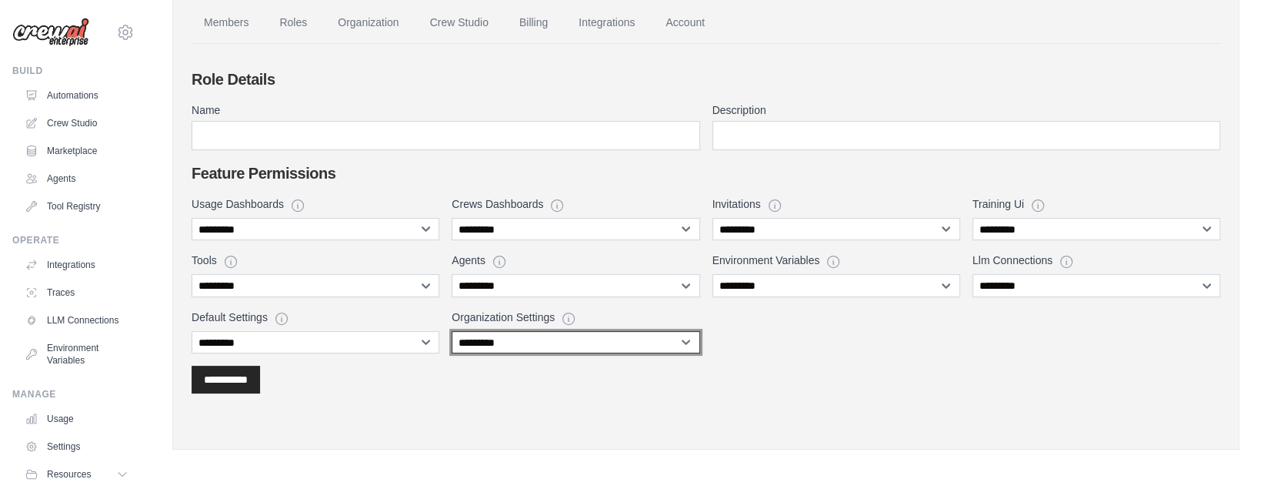
click at [537, 342] on select "**********" at bounding box center [576, 342] width 248 height 22
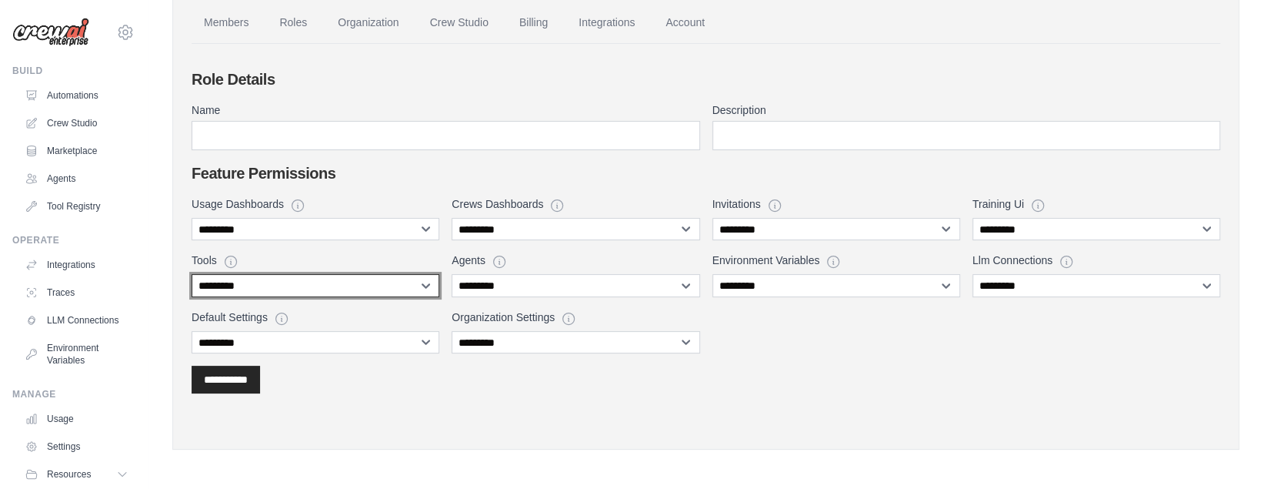
click at [320, 292] on select "**********" at bounding box center [316, 285] width 248 height 22
click at [192, 274] on select "**********" at bounding box center [316, 285] width 248 height 22
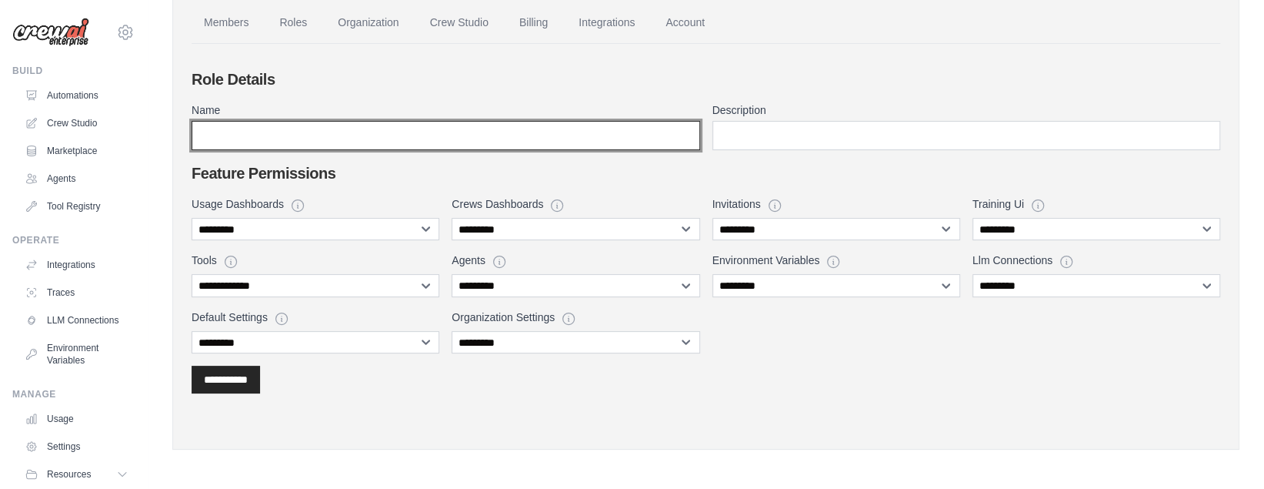
click at [222, 147] on input "Name" at bounding box center [446, 135] width 509 height 29
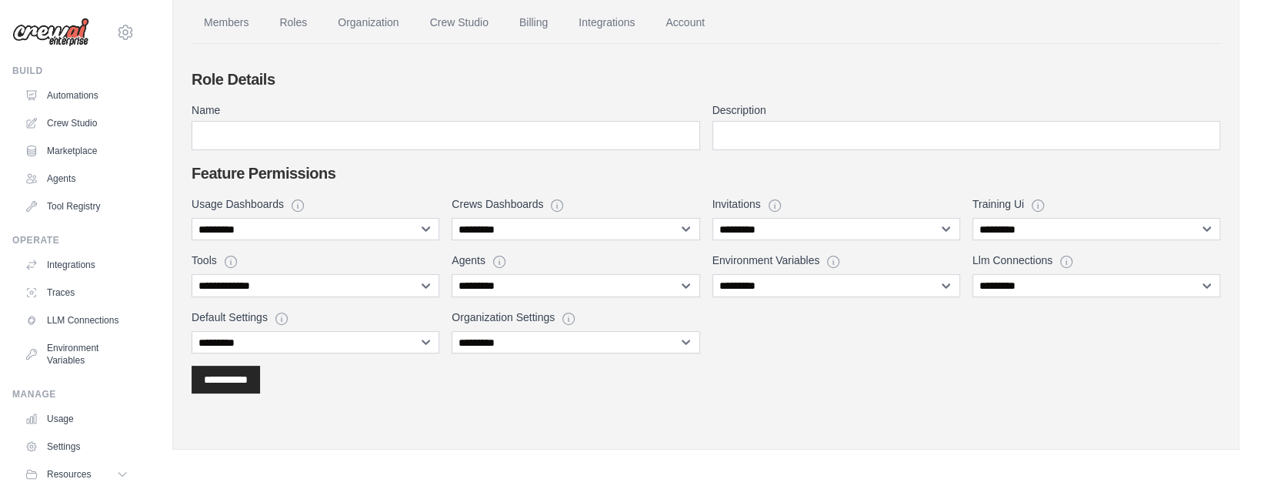
click at [342, 309] on div "Default Settings Manage default settings" at bounding box center [316, 318] width 248 height 18
click at [292, 285] on select "**********" at bounding box center [316, 285] width 248 height 22
click at [192, 274] on select "**********" at bounding box center [316, 285] width 248 height 22
click at [328, 306] on div "**********" at bounding box center [706, 274] width 1029 height 157
click at [231, 283] on select "**********" at bounding box center [316, 285] width 248 height 22
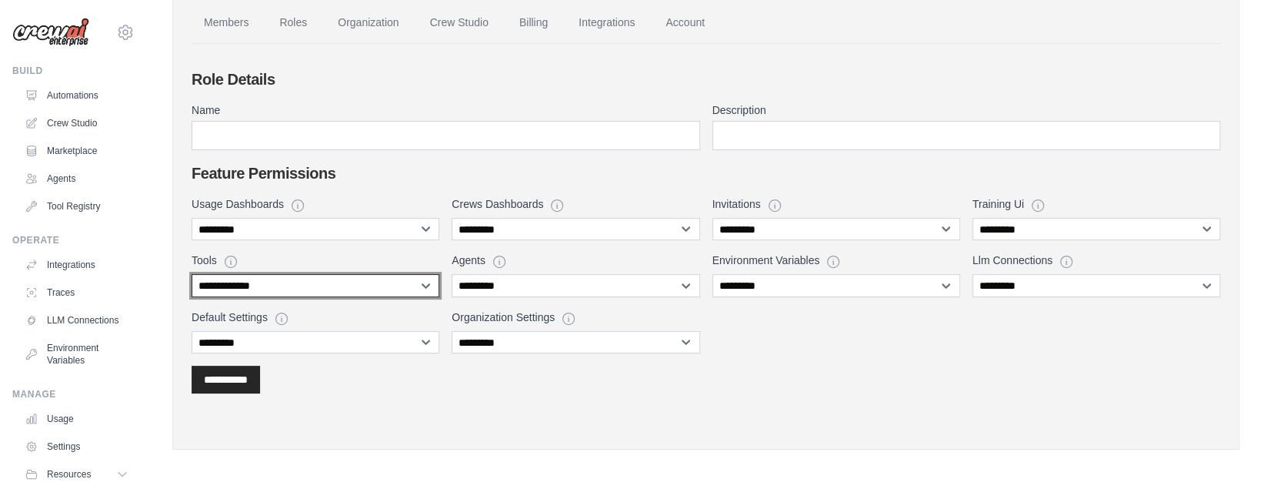
select select "****"
click at [192, 274] on select "**********" at bounding box center [316, 285] width 248 height 22
click at [244, 283] on select "**********" at bounding box center [316, 285] width 248 height 22
click at [236, 285] on select "**********" at bounding box center [316, 285] width 248 height 22
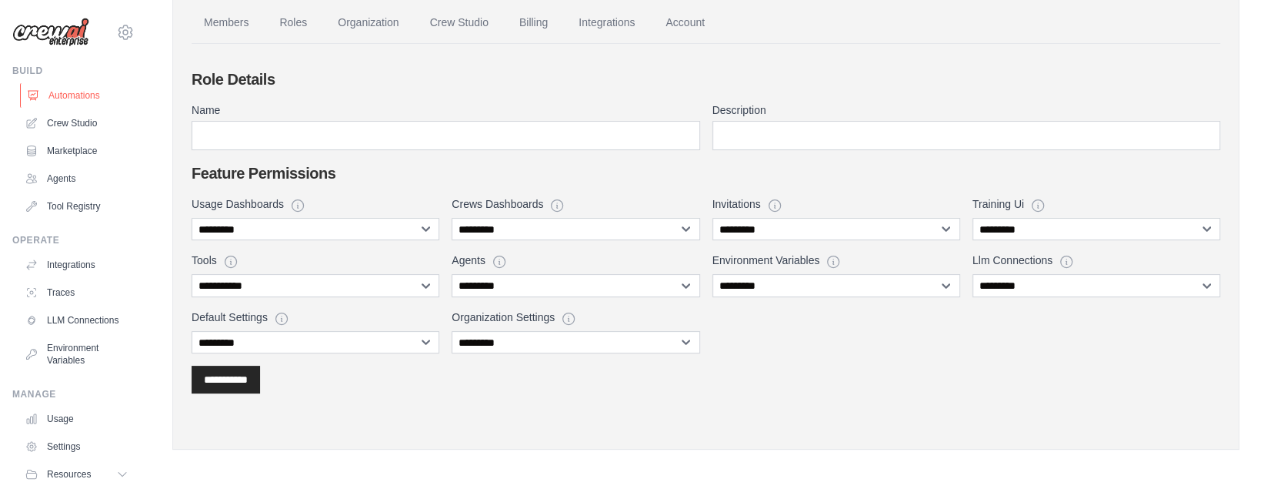
click at [73, 98] on link "Automations" at bounding box center [78, 95] width 116 height 25
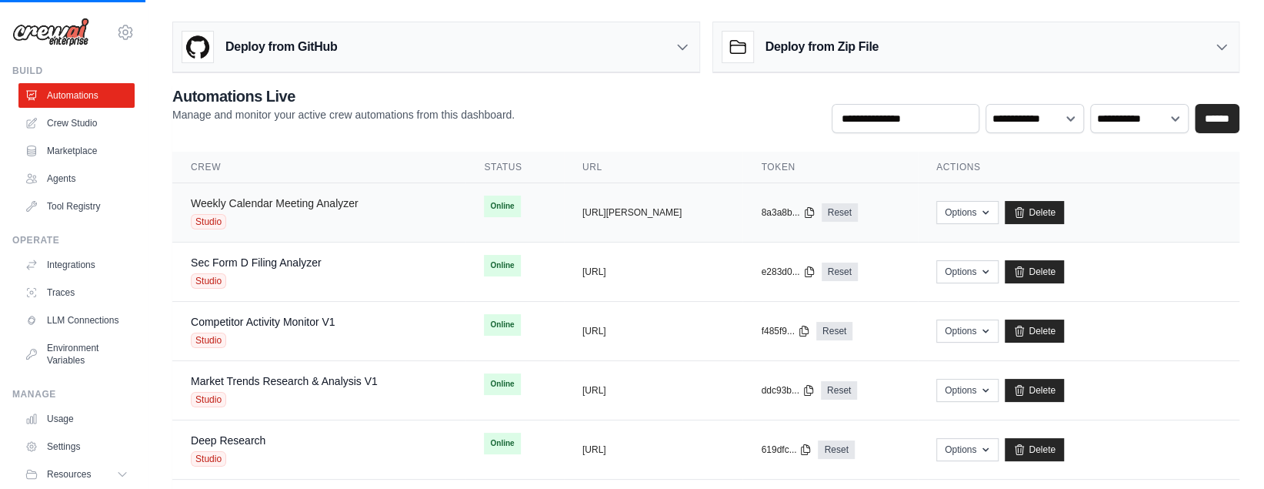
click at [284, 202] on link "Weekly Calendar Meeting Analyzer" at bounding box center [275, 203] width 168 height 12
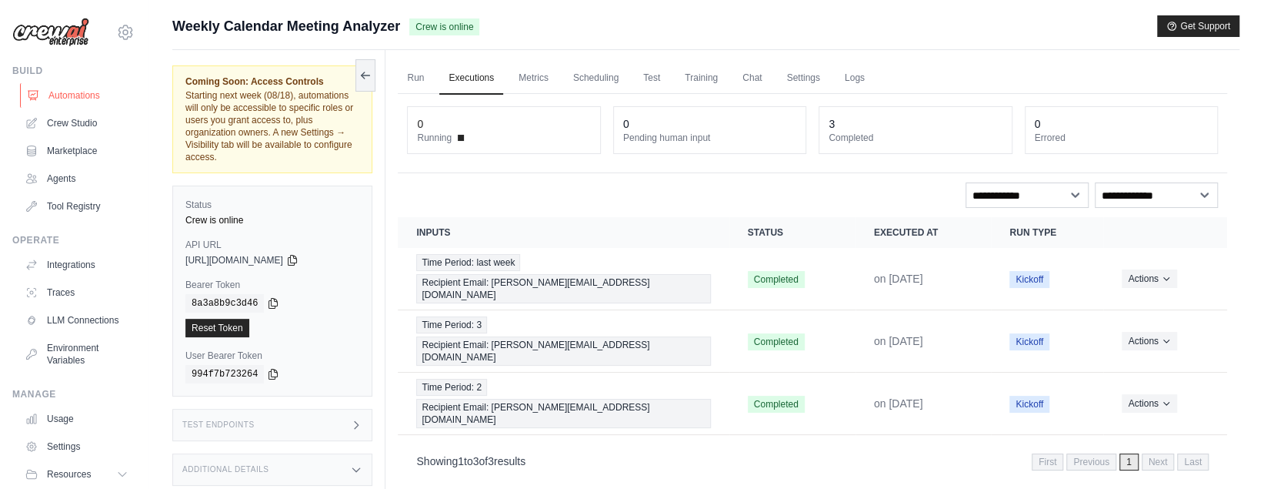
click at [64, 98] on link "Automations" at bounding box center [78, 95] width 116 height 25
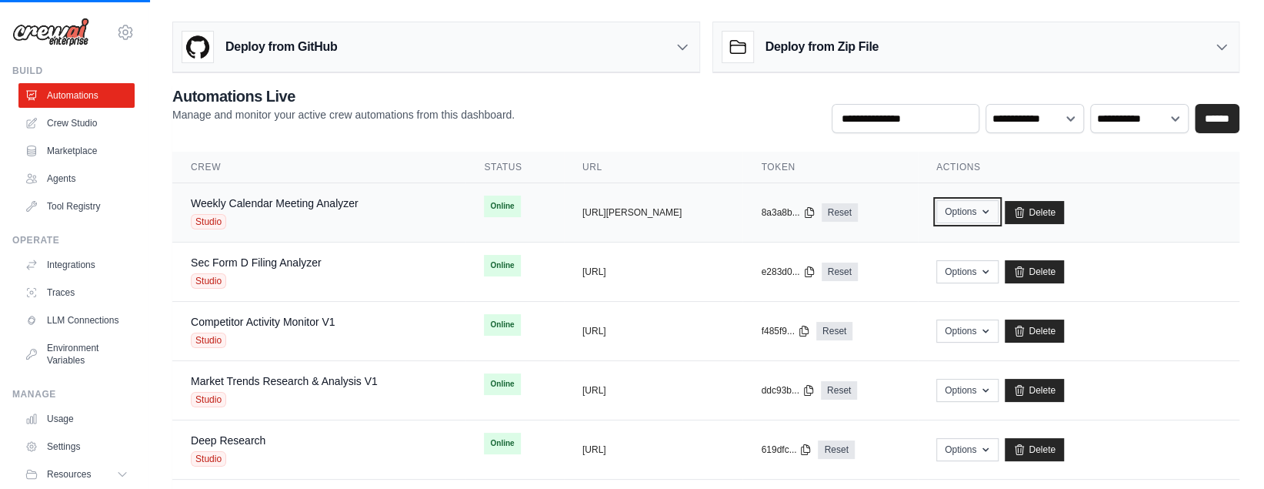
click at [992, 208] on icon "button" at bounding box center [985, 211] width 12 height 12
click at [997, 207] on button "Options" at bounding box center [967, 211] width 62 height 23
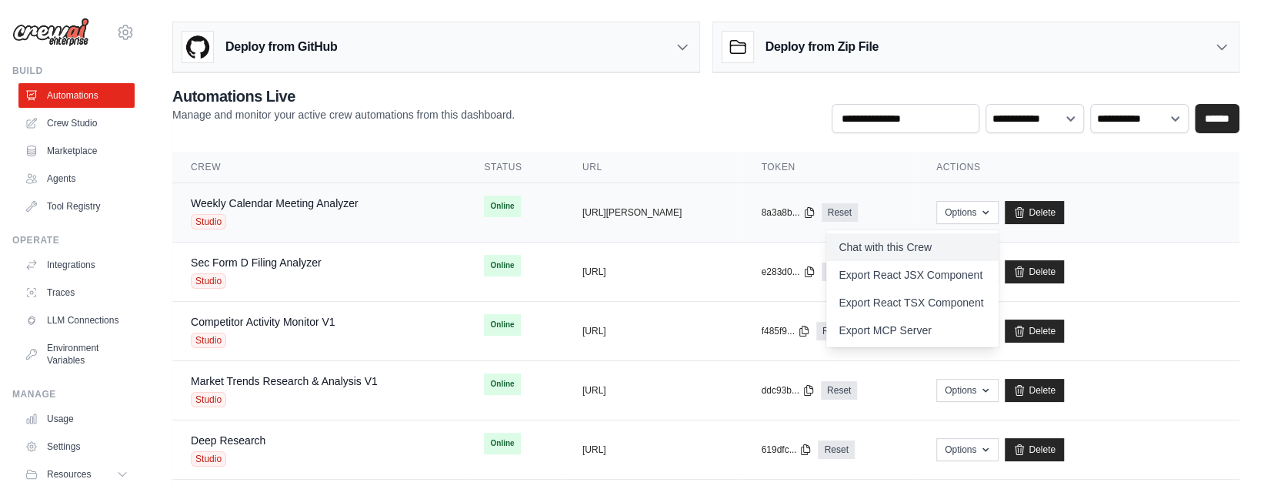
click at [914, 245] on link "Chat with this Crew" at bounding box center [912, 247] width 172 height 28
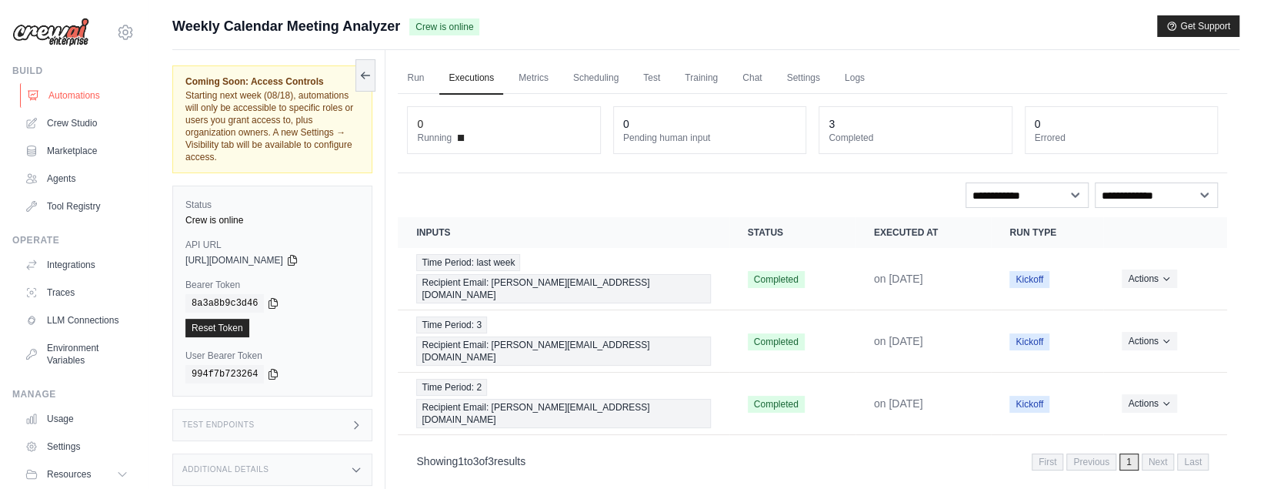
click at [66, 98] on link "Automations" at bounding box center [78, 95] width 116 height 25
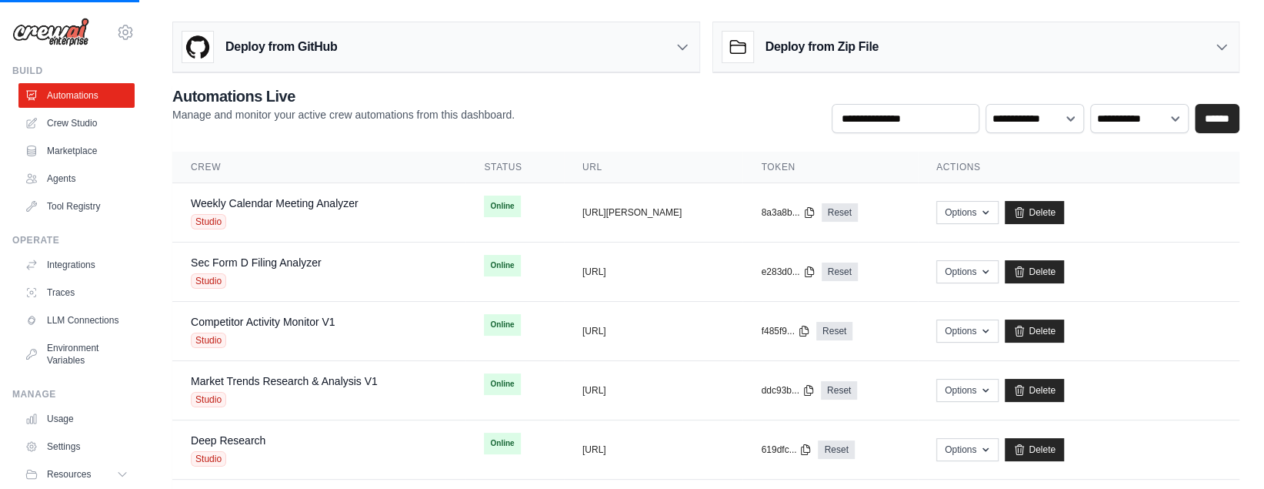
click at [630, 107] on div "**********" at bounding box center [705, 109] width 1067 height 48
click at [67, 119] on link "Crew Studio" at bounding box center [78, 123] width 116 height 25
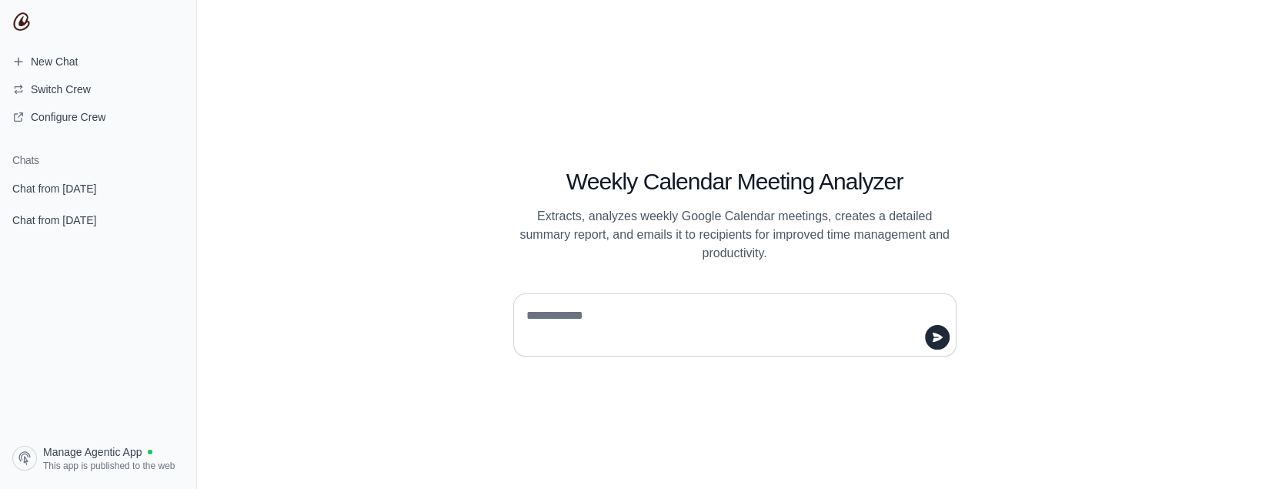
click at [675, 314] on textarea at bounding box center [730, 324] width 414 height 43
click at [60, 185] on span "Chat from [DATE]" at bounding box center [54, 188] width 84 height 15
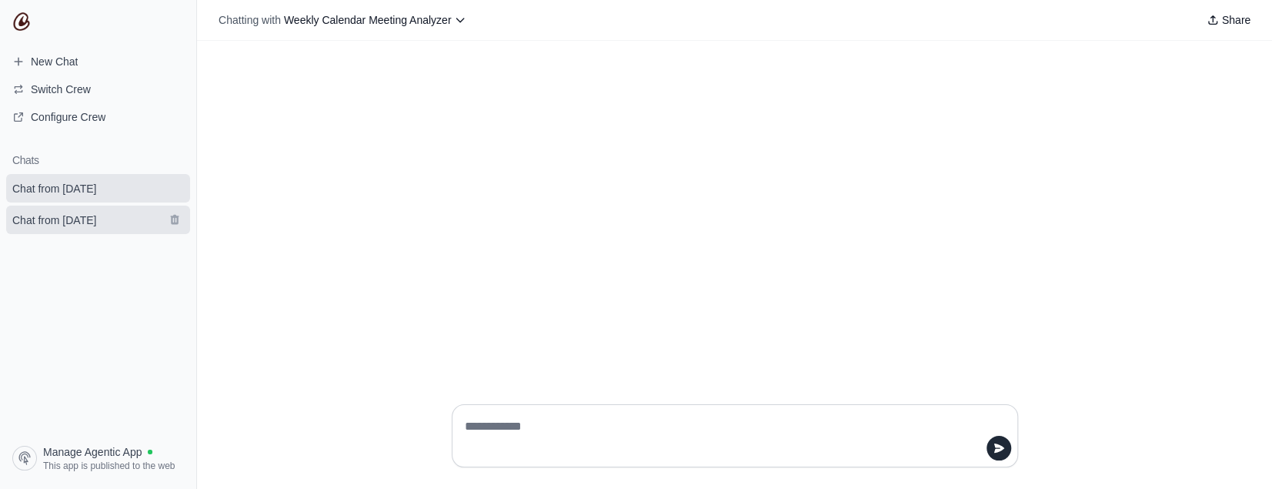
click at [88, 225] on span "Chat from [DATE]" at bounding box center [54, 219] width 84 height 15
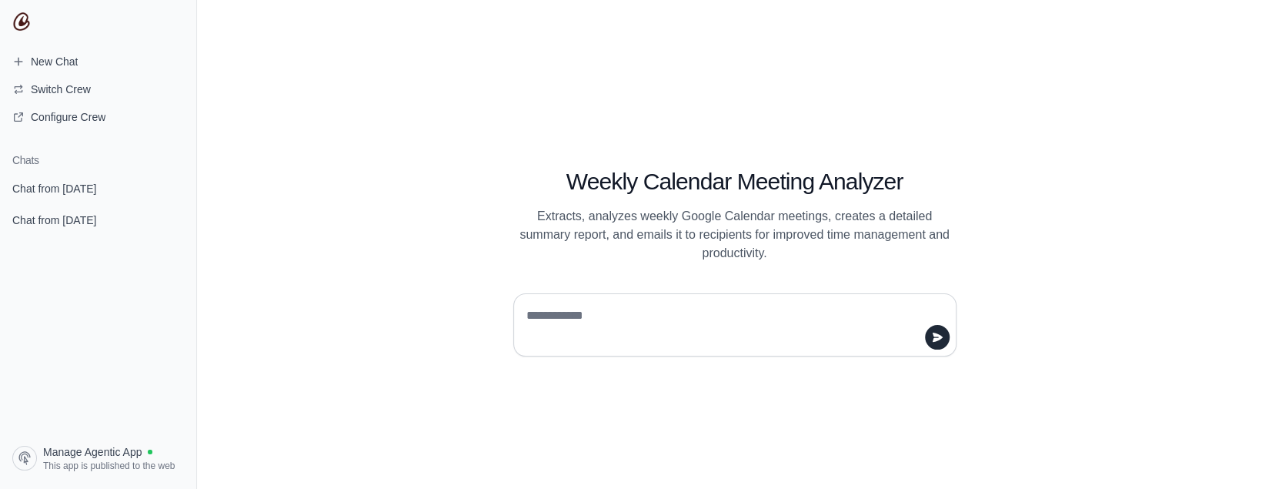
click at [594, 322] on textarea at bounding box center [730, 324] width 414 height 43
click at [94, 458] on span "Manage Agentic App" at bounding box center [92, 451] width 98 height 15
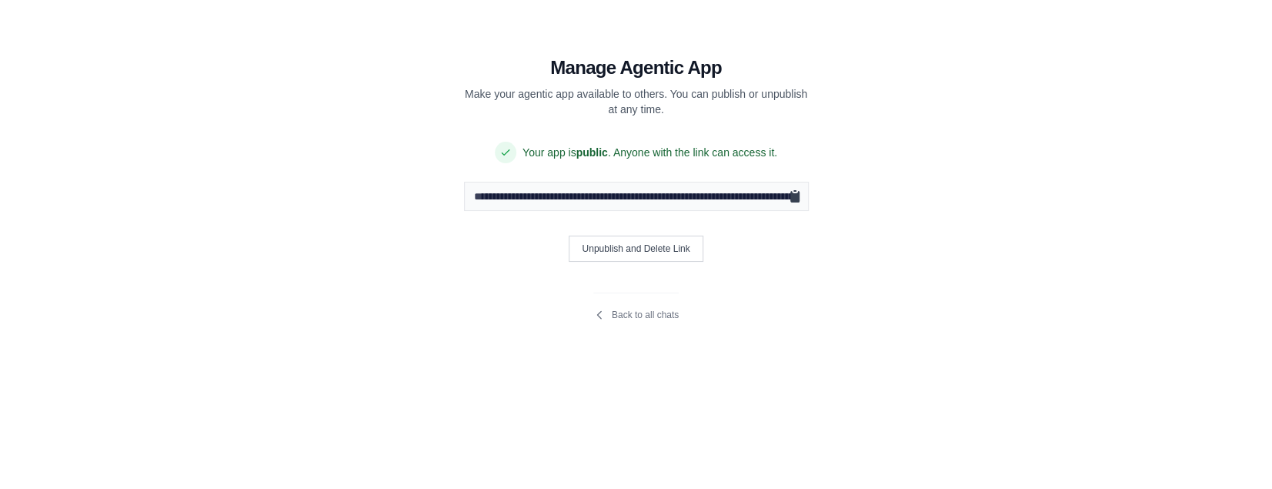
click at [794, 198] on icon "Copy public URL" at bounding box center [794, 197] width 9 height 12
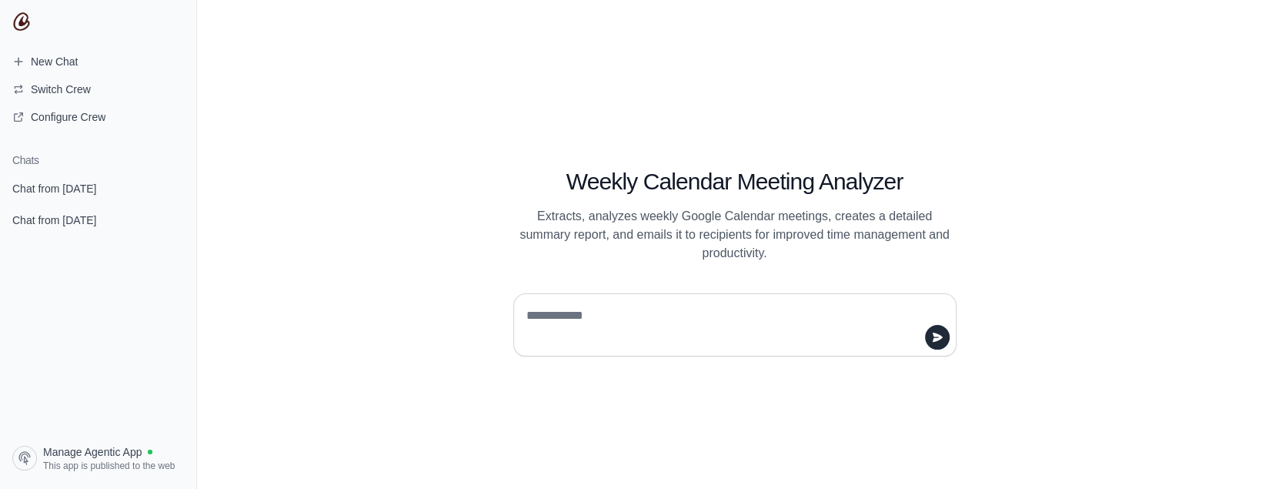
click at [846, 318] on textarea at bounding box center [730, 324] width 414 height 43
click at [65, 215] on span "Chat from July 31" at bounding box center [54, 219] width 84 height 15
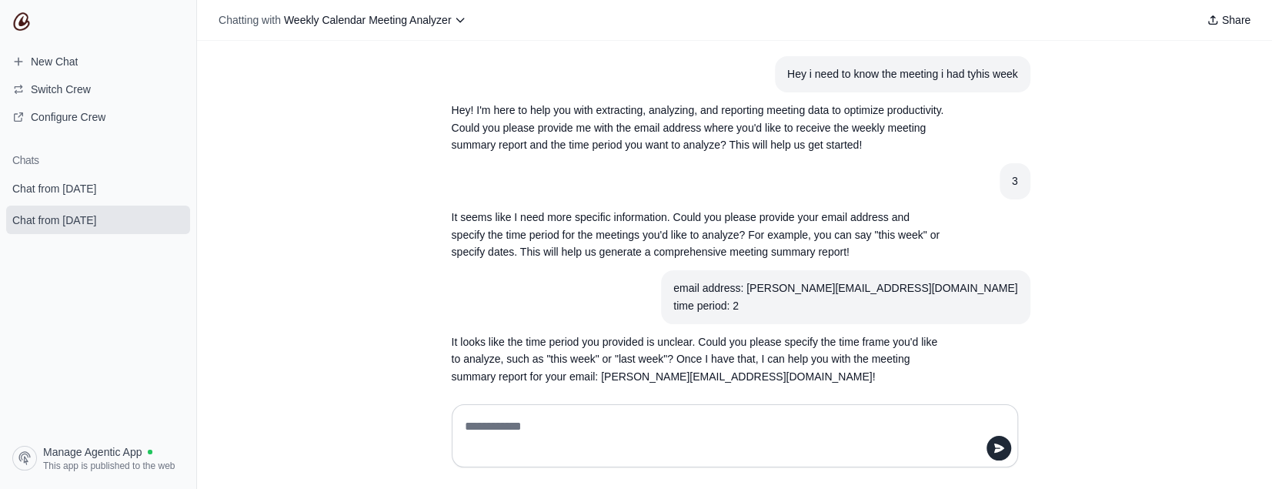
click at [682, 165] on article "3" at bounding box center [734, 181] width 591 height 36
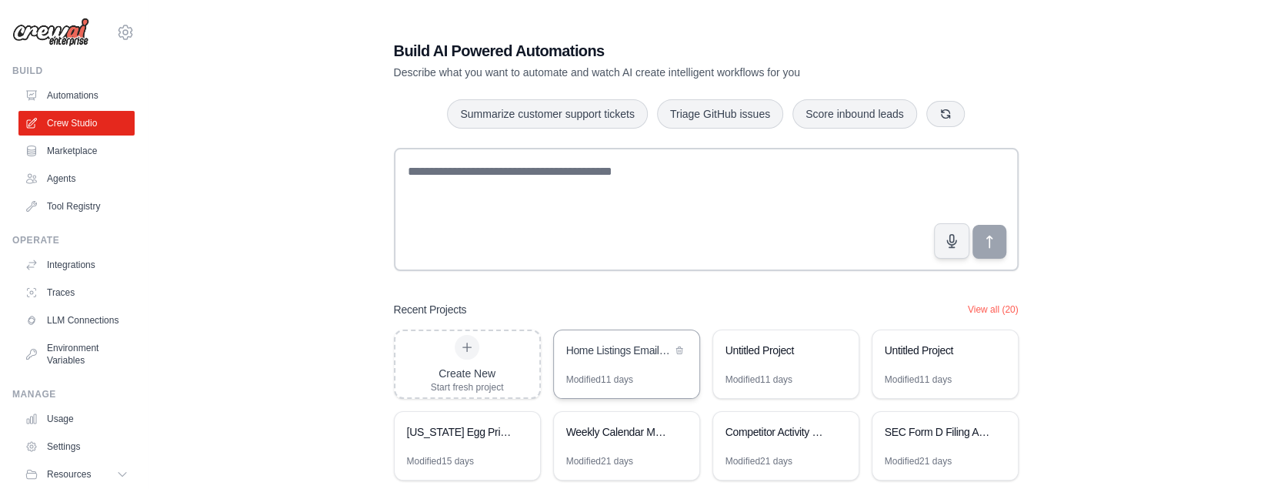
click at [635, 366] on div "Home Listings Email Reporter" at bounding box center [626, 351] width 145 height 43
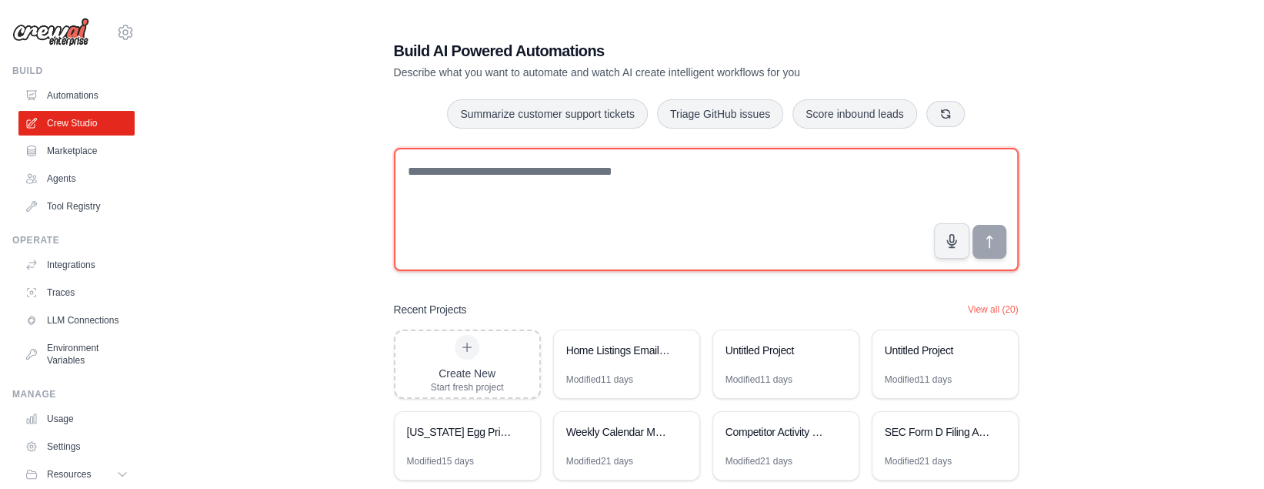
click at [595, 195] on textarea at bounding box center [706, 209] width 625 height 123
click at [532, 190] on textarea at bounding box center [706, 209] width 625 height 123
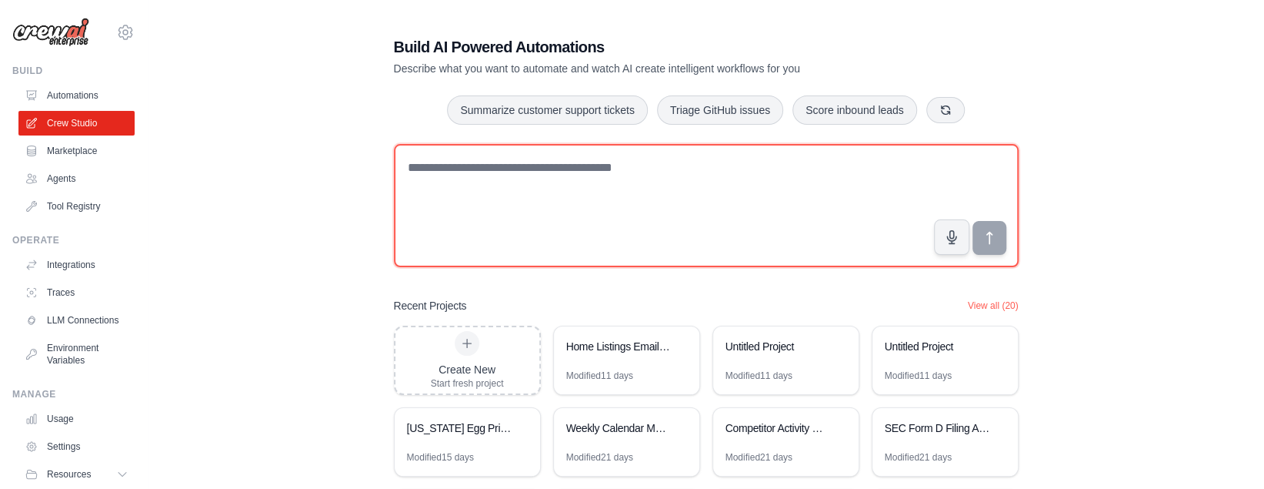
scroll to position [6, 0]
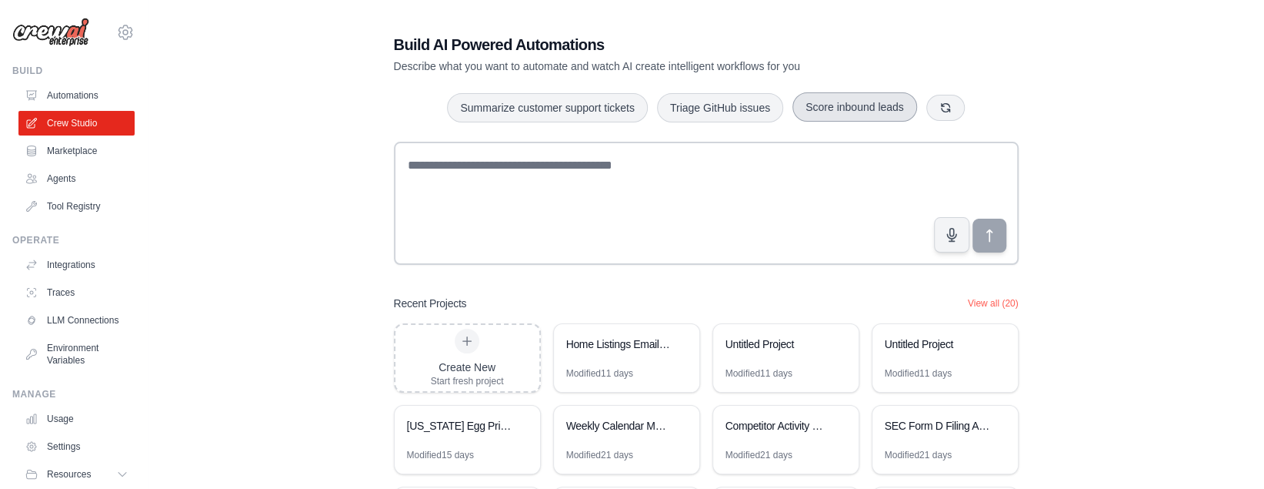
click at [869, 110] on button "Score inbound leads" at bounding box center [854, 106] width 125 height 29
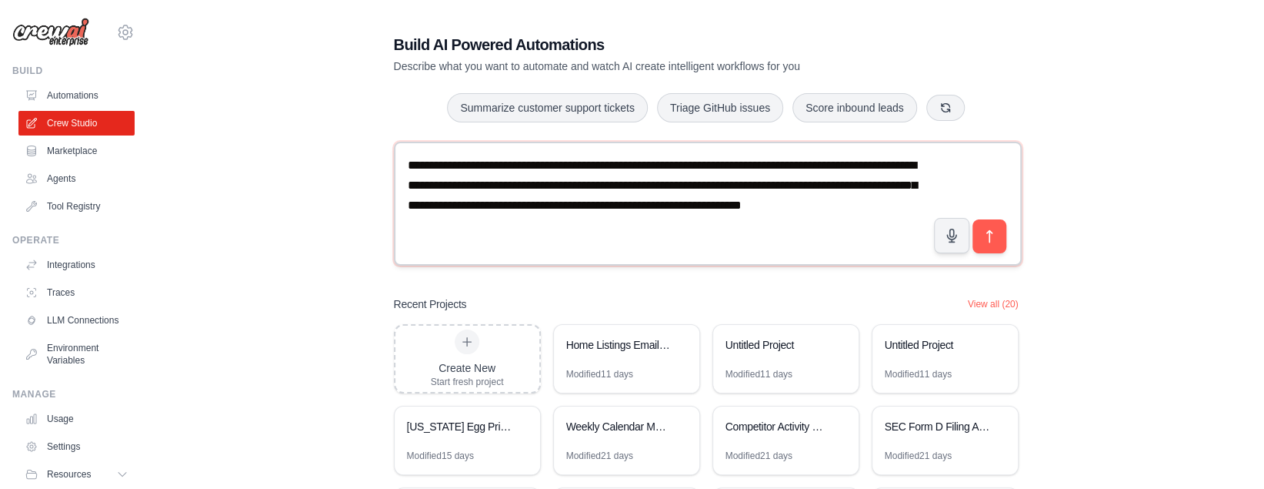
click at [709, 225] on textarea "**********" at bounding box center [708, 204] width 628 height 124
click at [985, 232] on icon "submit" at bounding box center [989, 236] width 16 height 16
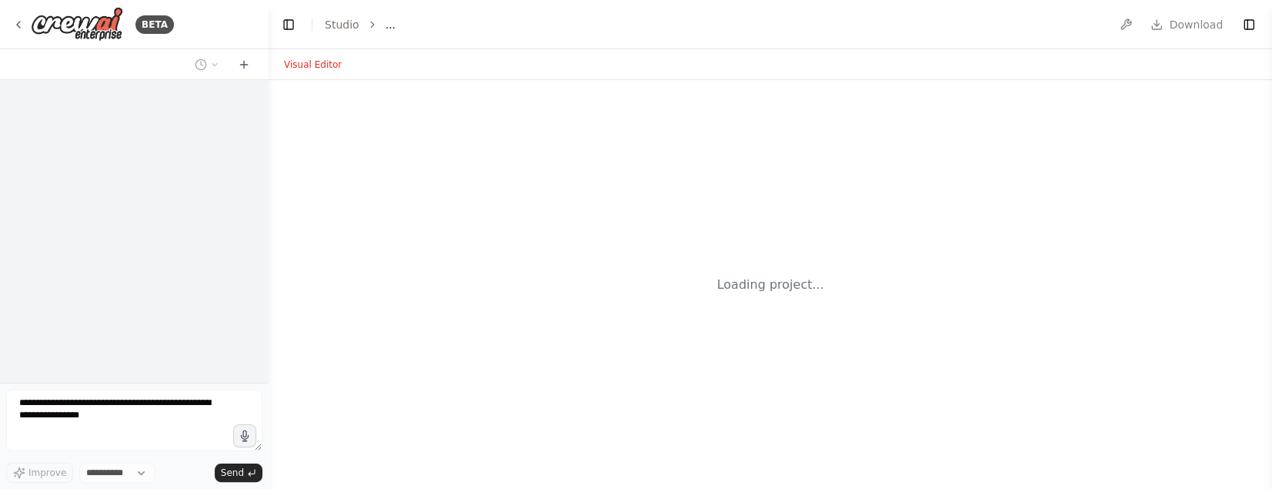
select select "****"
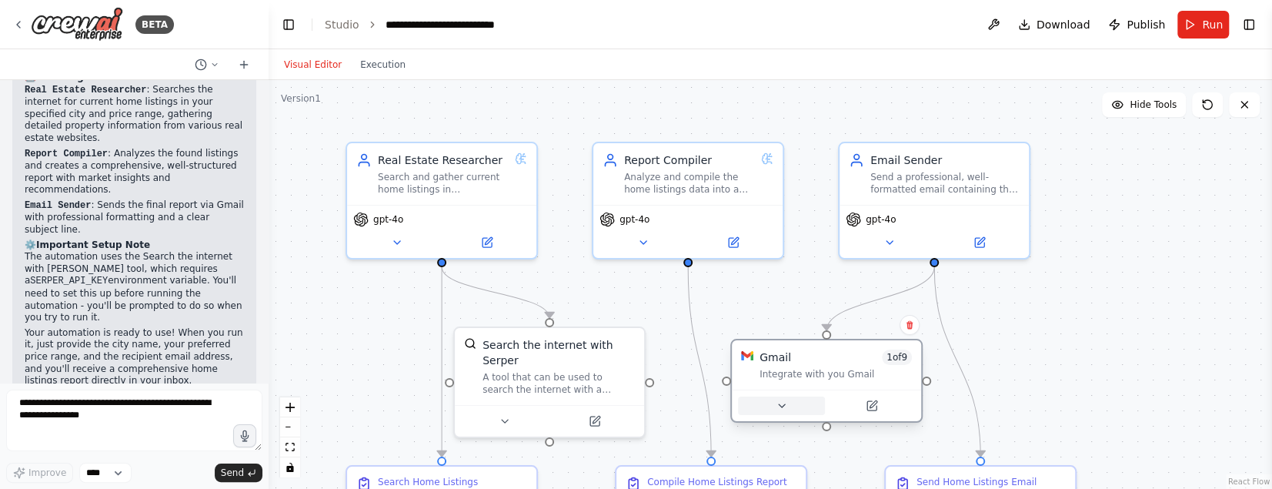
click at [777, 402] on icon at bounding box center [781, 405] width 12 height 12
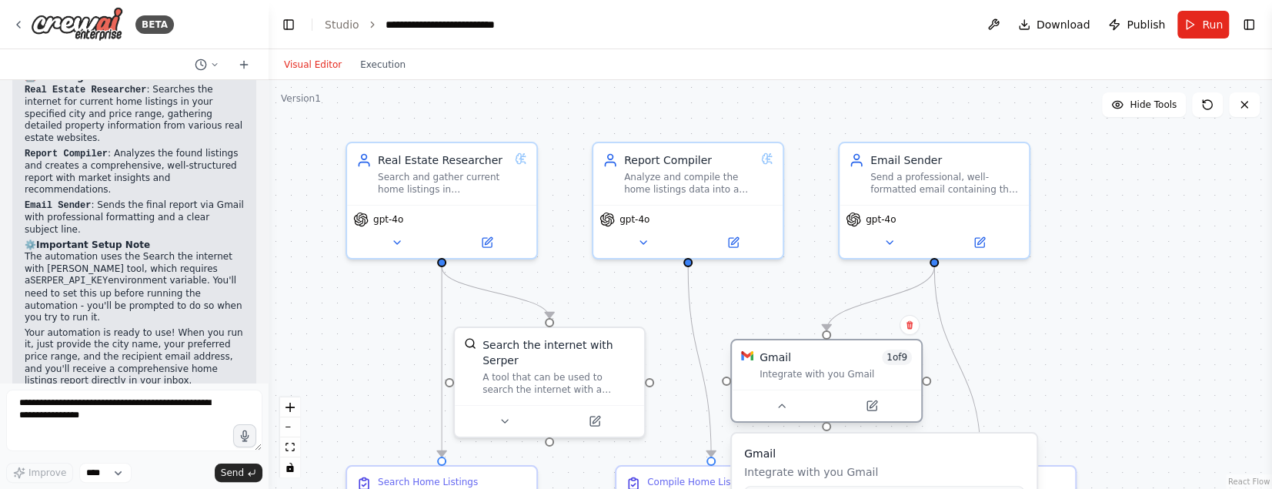
scroll to position [1429, 0]
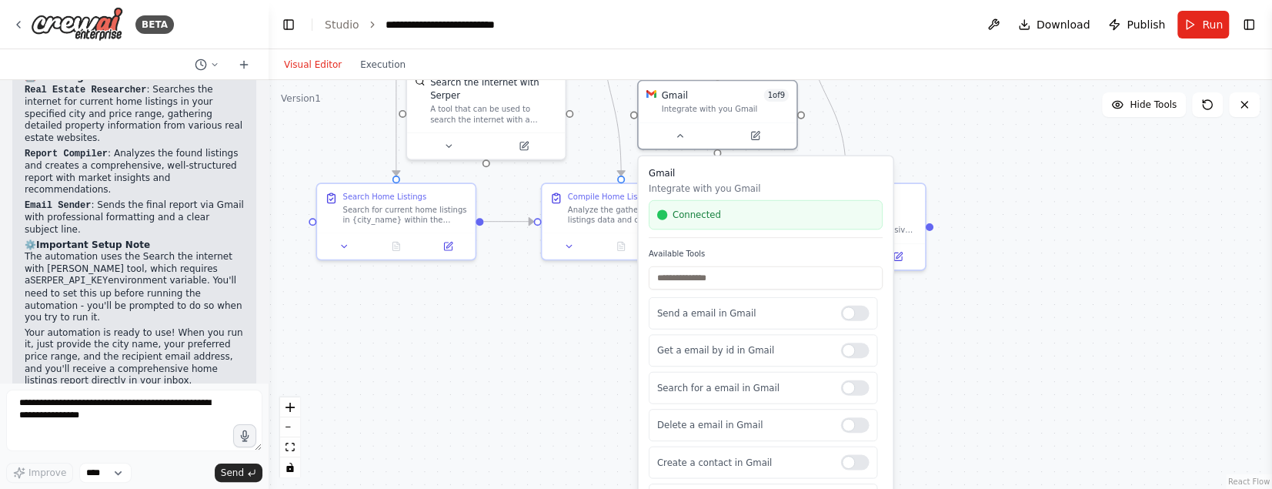
drag, startPoint x: 1117, startPoint y: 343, endPoint x: 989, endPoint y: 64, distance: 307.1
click at [989, 65] on div "Visual Editor Execution Version 1 Hide Tools .deletable-edge-delete-btn { width…" at bounding box center [769, 268] width 1003 height 439
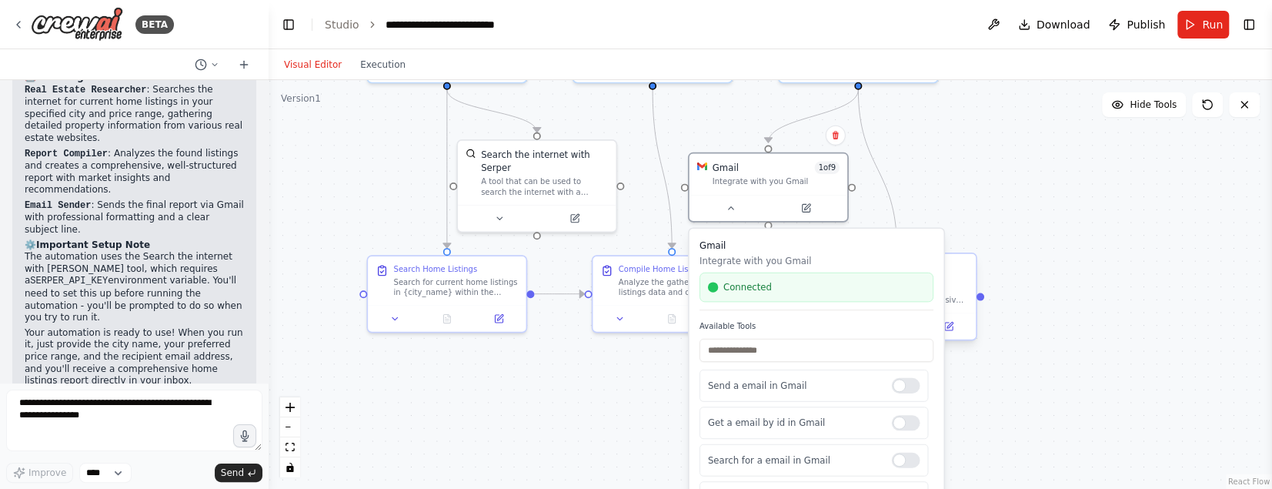
drag, startPoint x: 1035, startPoint y: 208, endPoint x: 954, endPoint y: 273, distance: 104.5
click at [1082, 296] on div ".deletable-edge-delete-btn { width: 20px; height: 20px; border: 0px solid #ffff…" at bounding box center [769, 284] width 1003 height 408
click at [729, 206] on icon at bounding box center [730, 205] width 5 height 2
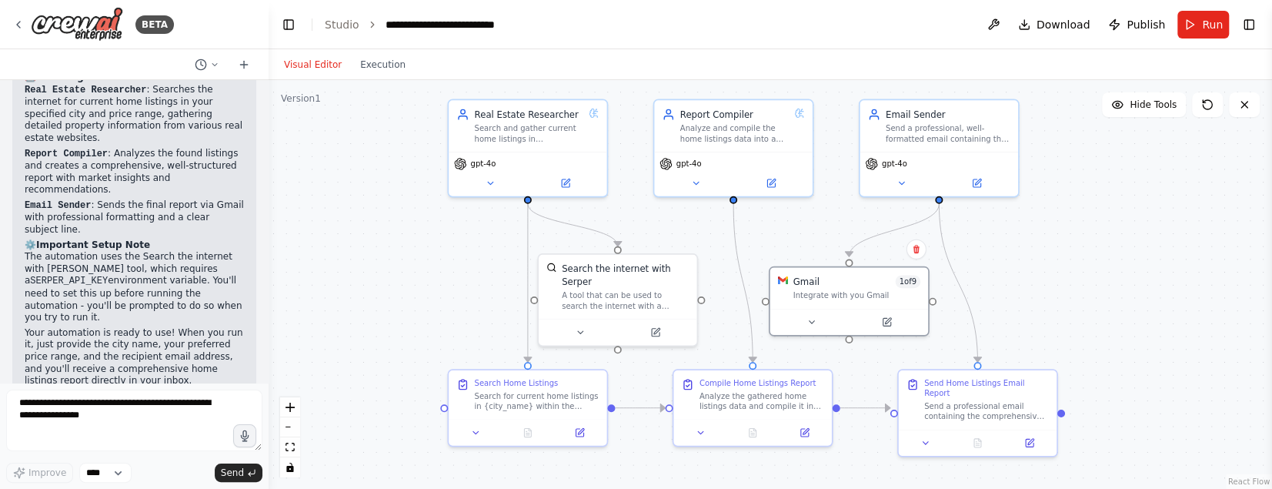
drag, startPoint x: 942, startPoint y: 188, endPoint x: 1017, endPoint y: 294, distance: 130.2
click at [1017, 295] on div ".deletable-edge-delete-btn { width: 20px; height: 20px; border: 0px solid #ffff…" at bounding box center [769, 284] width 1003 height 408
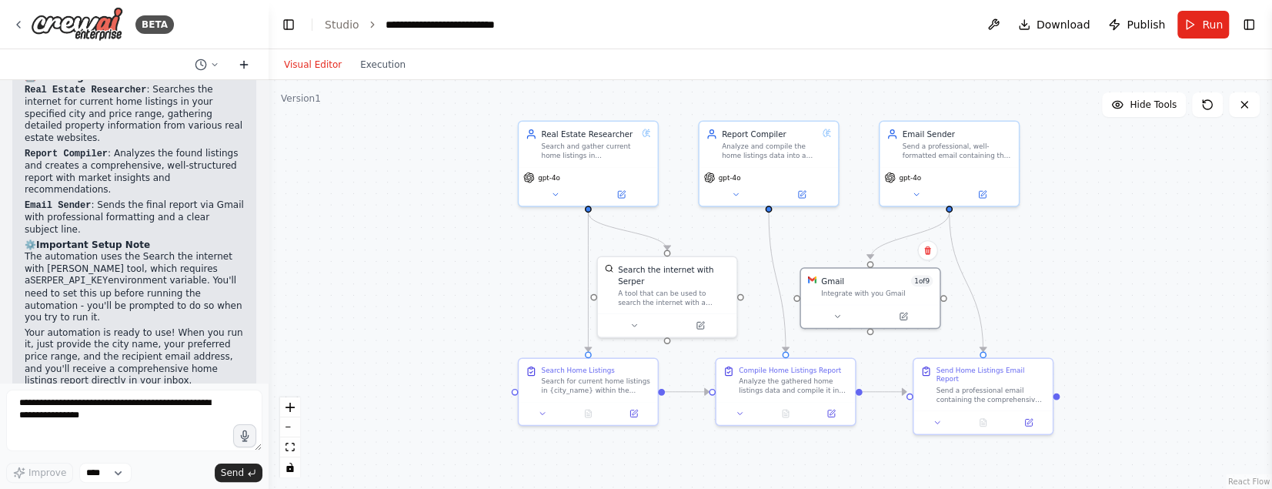
click at [239, 61] on icon at bounding box center [244, 64] width 12 height 12
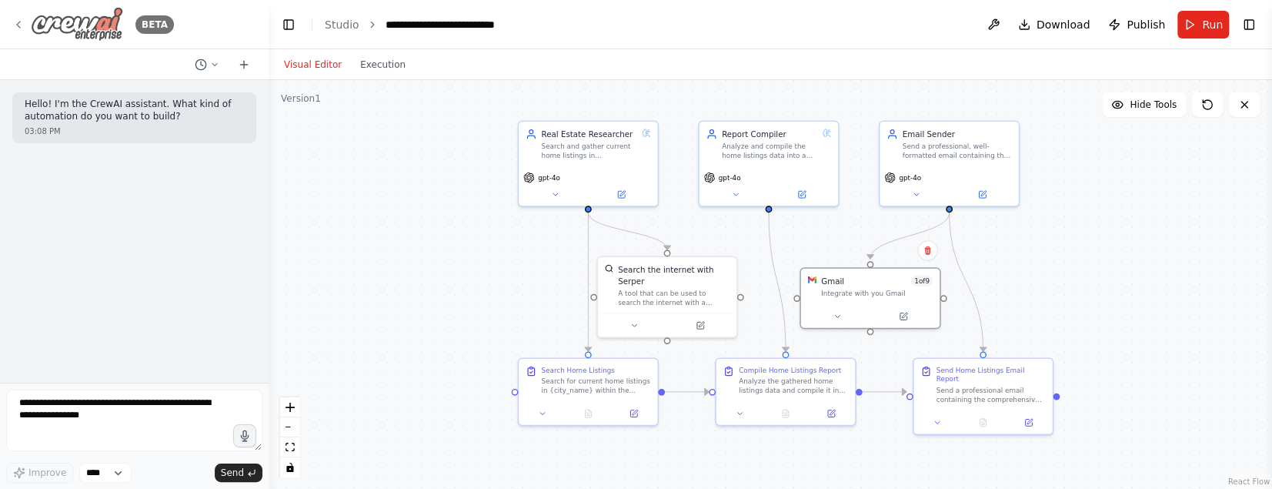
click at [16, 28] on icon at bounding box center [18, 24] width 12 height 12
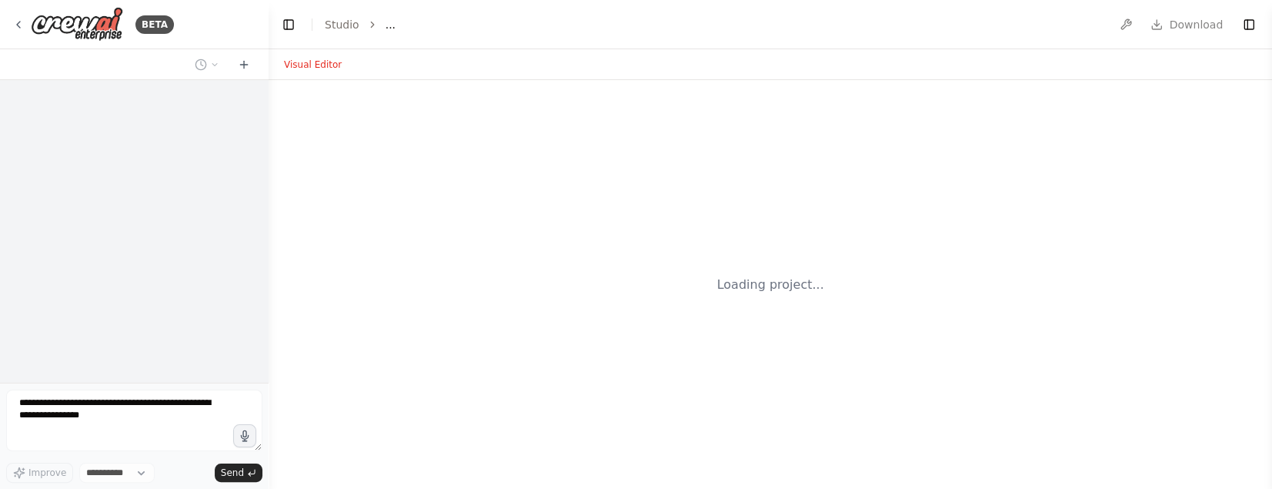
select select "****"
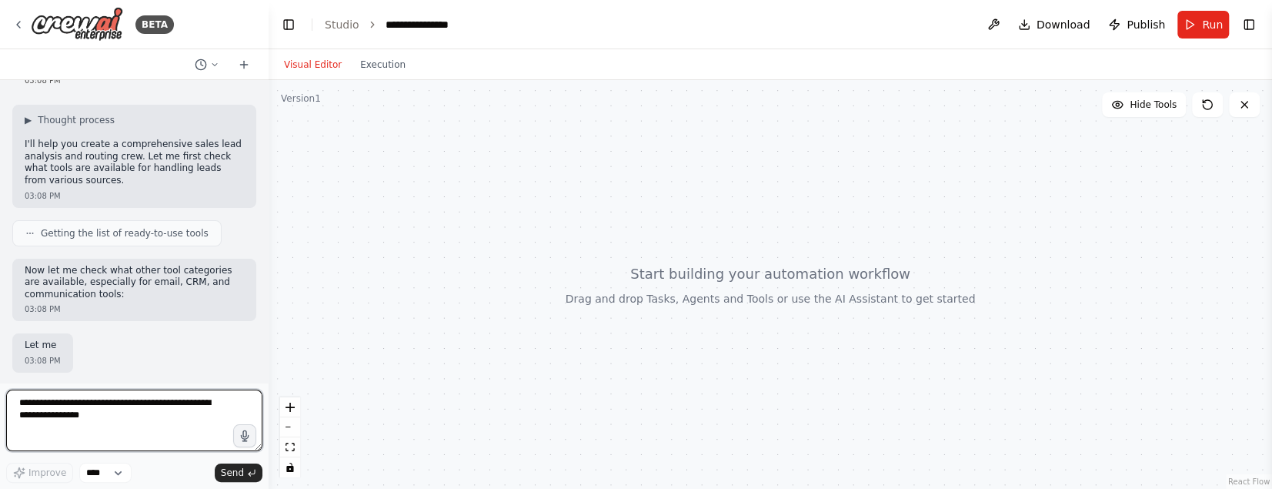
scroll to position [123, 0]
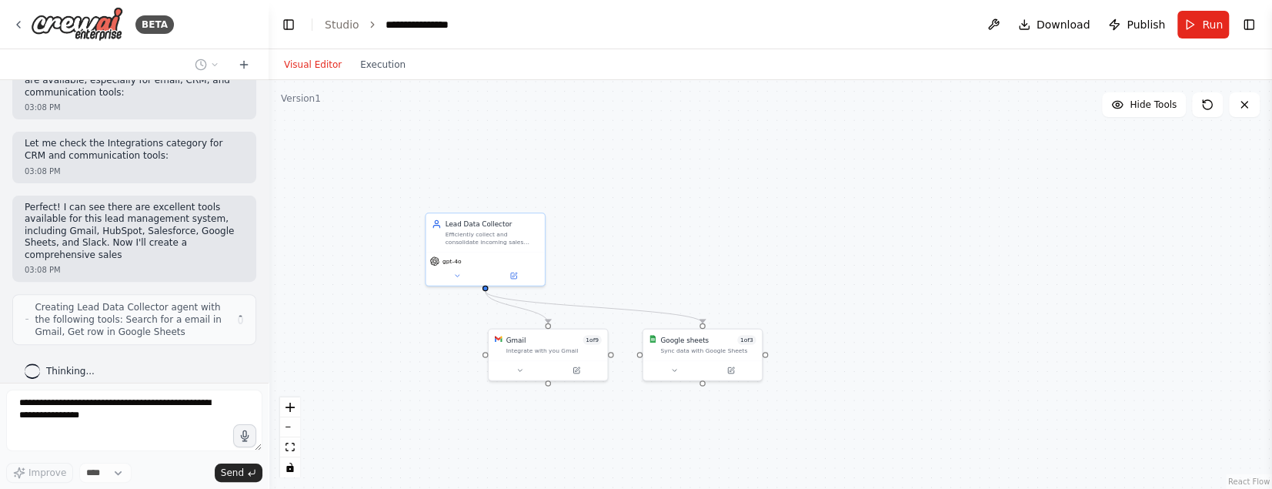
drag, startPoint x: 992, startPoint y: 249, endPoint x: 845, endPoint y: 262, distance: 148.2
click at [845, 262] on div ".deletable-edge-delete-btn { width: 20px; height: 20px; border: 0px solid #ffff…" at bounding box center [769, 284] width 1003 height 408
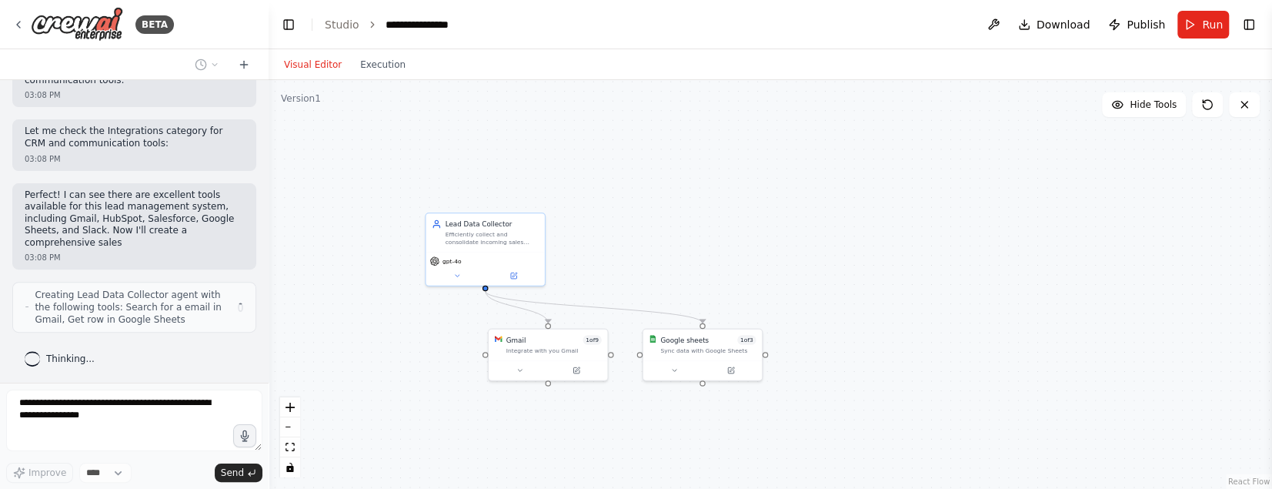
scroll to position [337, 0]
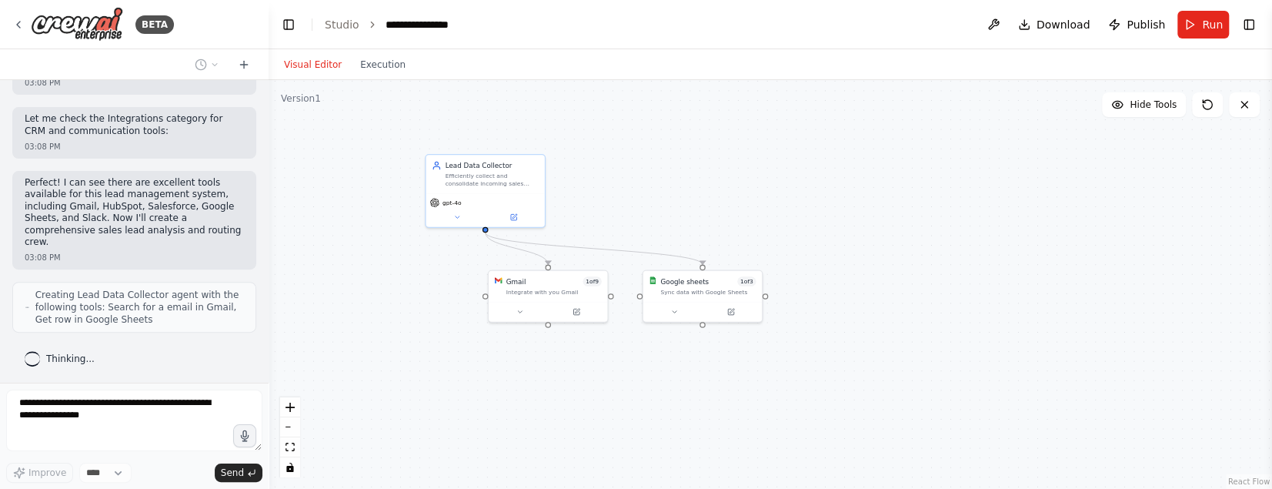
drag, startPoint x: 845, startPoint y: 263, endPoint x: 844, endPoint y: 198, distance: 65.4
click at [845, 199] on div ".deletable-edge-delete-btn { width: 20px; height: 20px; border: 0px solid #ffff…" at bounding box center [769, 284] width 1003 height 408
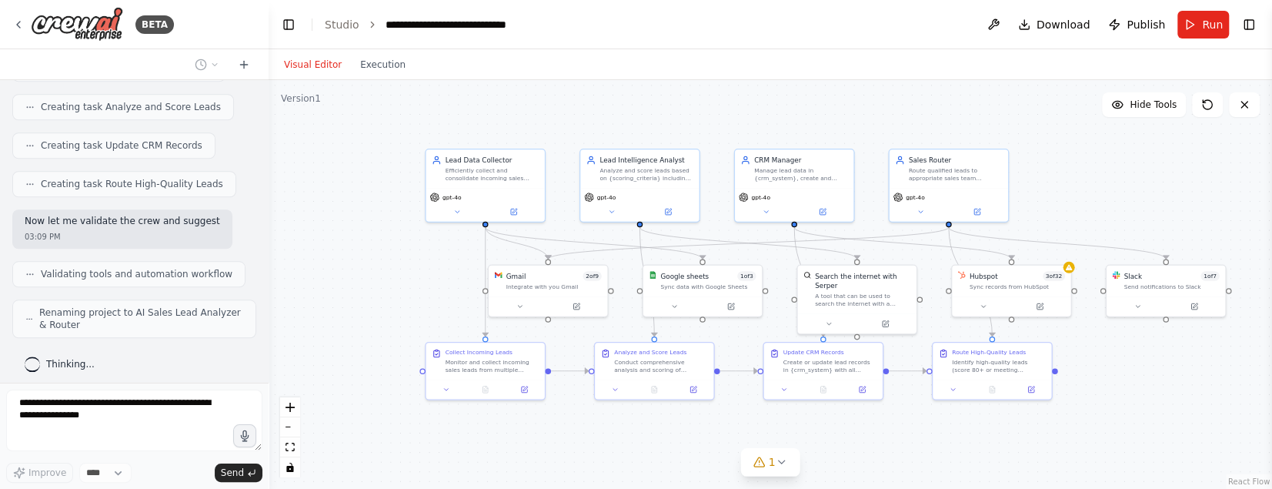
scroll to position [928, 0]
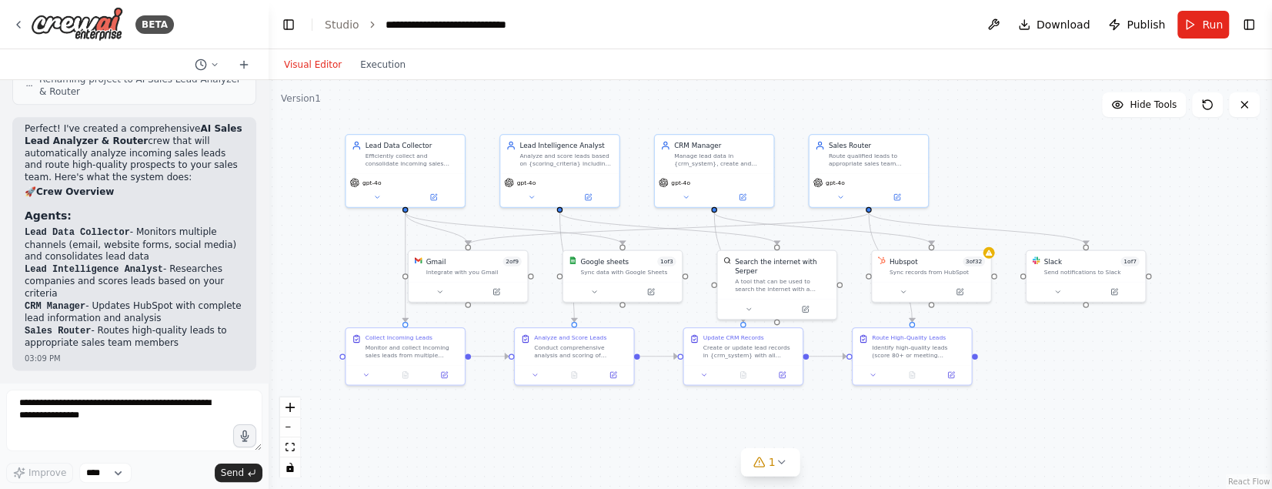
drag, startPoint x: 1072, startPoint y: 178, endPoint x: 992, endPoint y: 163, distance: 81.3
click at [992, 163] on div ".deletable-edge-delete-btn { width: 20px; height: 20px; border: 0px solid #ffff…" at bounding box center [769, 284] width 1003 height 408
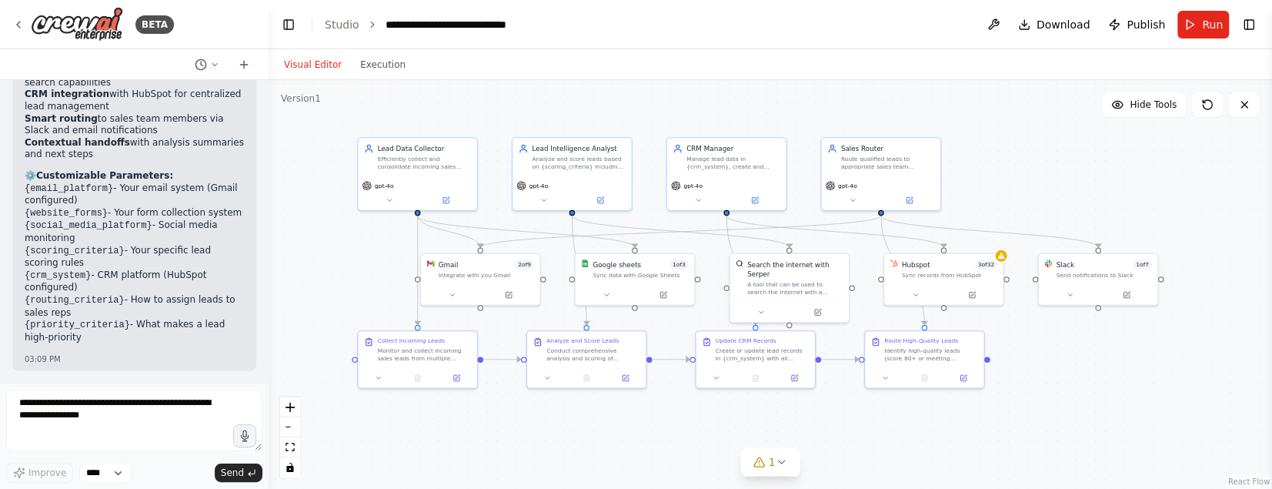
drag, startPoint x: 327, startPoint y: 256, endPoint x: 339, endPoint y: 256, distance: 12.3
click at [339, 256] on div ".deletable-edge-delete-btn { width: 20px; height: 20px; border: 0px solid #ffff…" at bounding box center [769, 284] width 1003 height 408
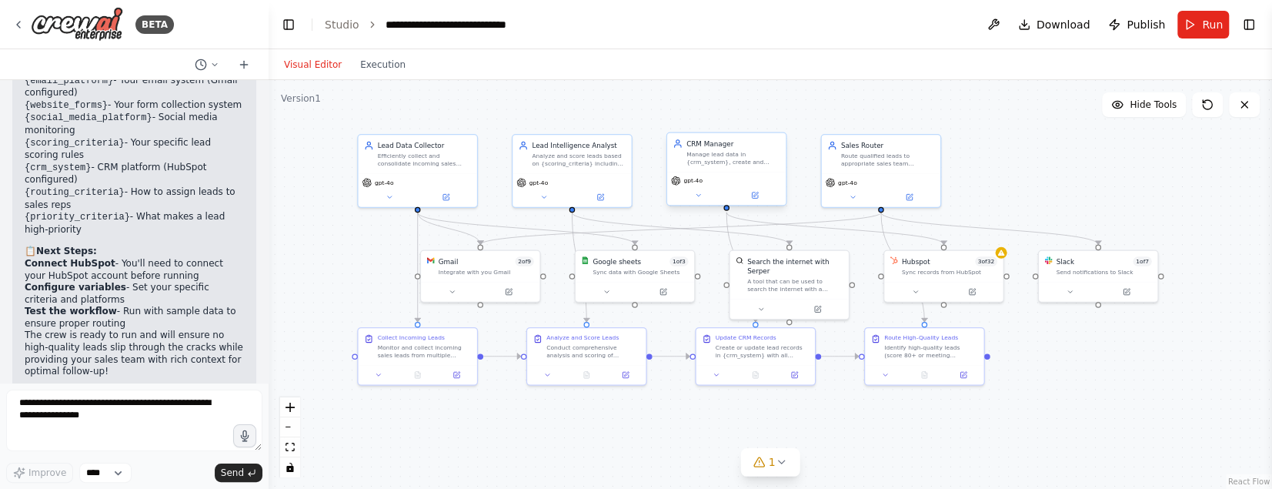
scroll to position [1760, 0]
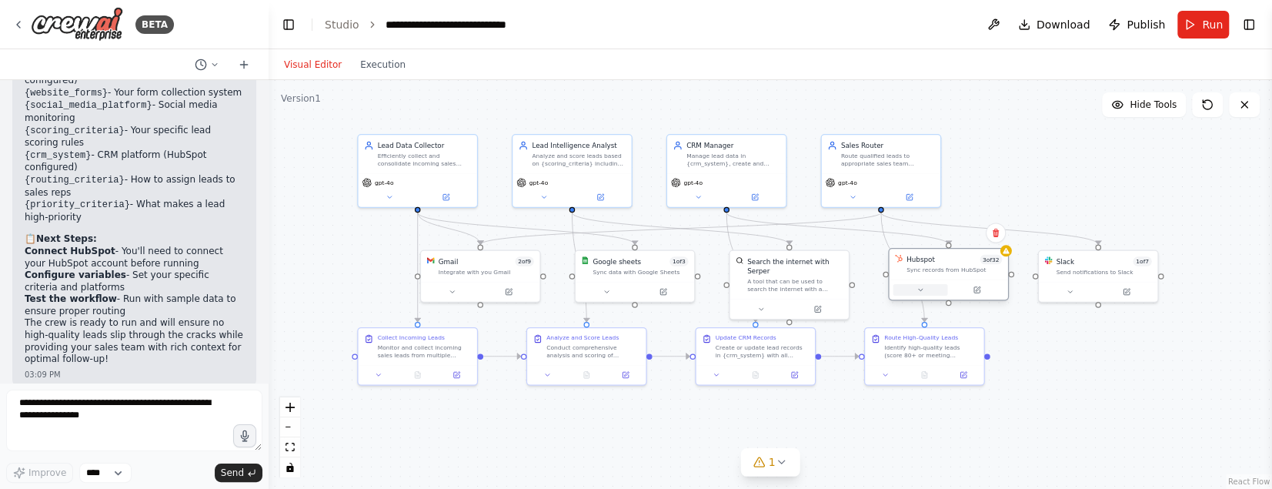
click at [919, 287] on icon at bounding box center [920, 289] width 8 height 8
click at [922, 290] on icon at bounding box center [920, 289] width 8 height 8
click at [925, 288] on button at bounding box center [919, 290] width 55 height 12
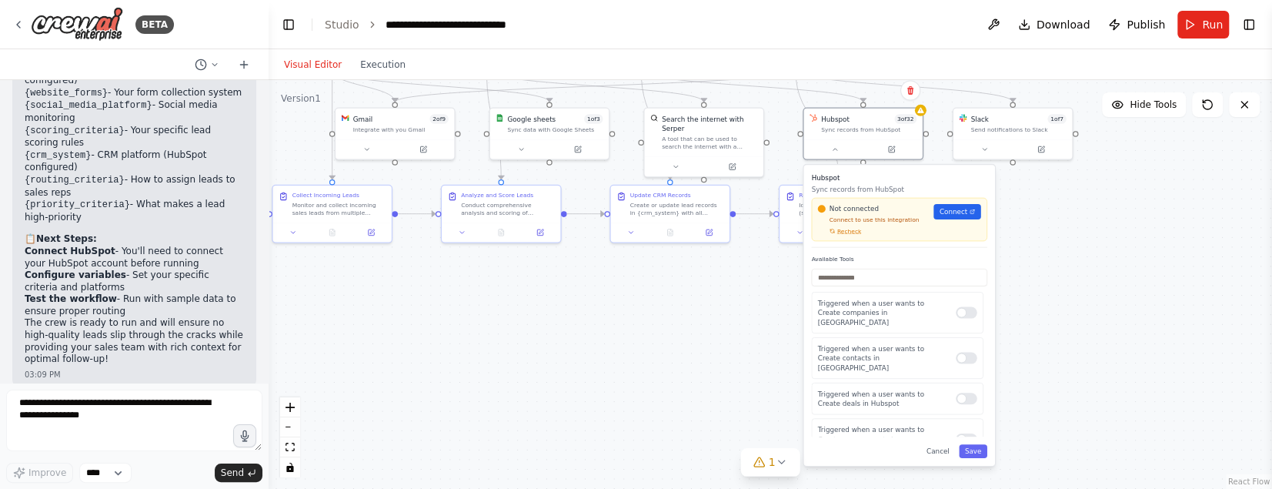
drag, startPoint x: 1139, startPoint y: 405, endPoint x: 1046, endPoint y: 246, distance: 183.8
click at [1046, 246] on div ".deletable-edge-delete-btn { width: 20px; height: 20px; border: 0px solid #ffff…" at bounding box center [769, 284] width 1003 height 408
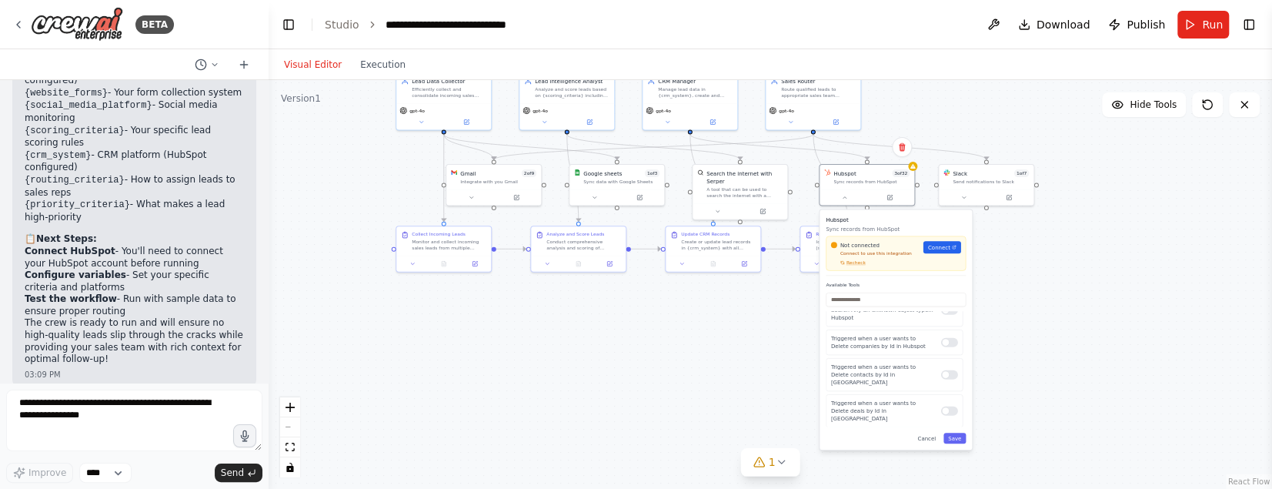
scroll to position [1663, 0]
click at [742, 348] on div ".deletable-edge-delete-btn { width: 20px; height: 20px; border: 0px solid #ffff…" at bounding box center [769, 284] width 1003 height 408
click at [847, 198] on icon at bounding box center [844, 196] width 6 height 6
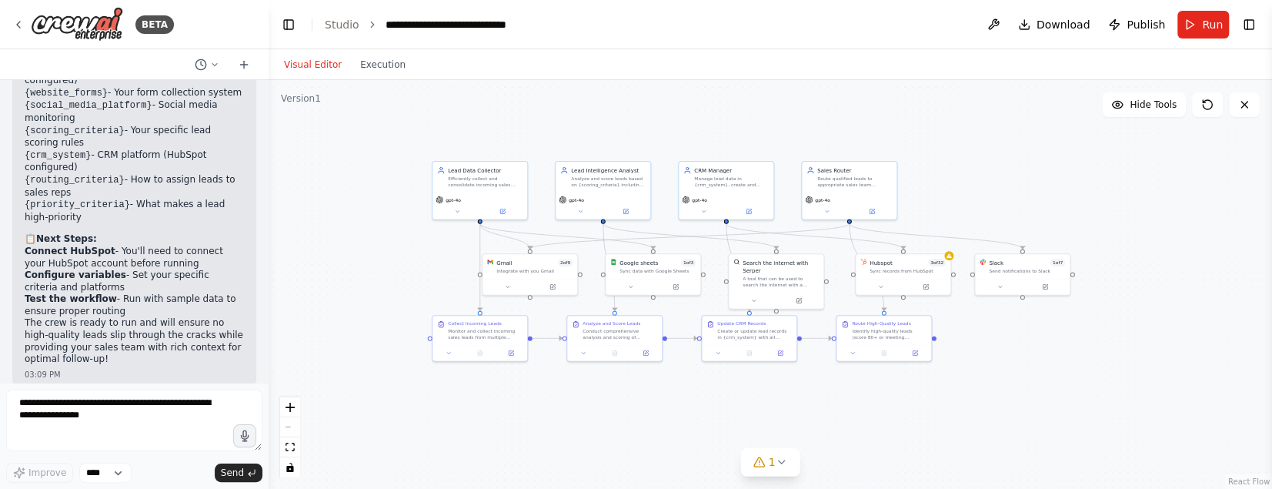
drag, startPoint x: 1000, startPoint y: 321, endPoint x: 1020, endPoint y: 376, distance: 58.9
click at [1020, 376] on div ".deletable-edge-delete-btn { width: 20px; height: 20px; border: 0px solid #ffff…" at bounding box center [769, 284] width 1003 height 408
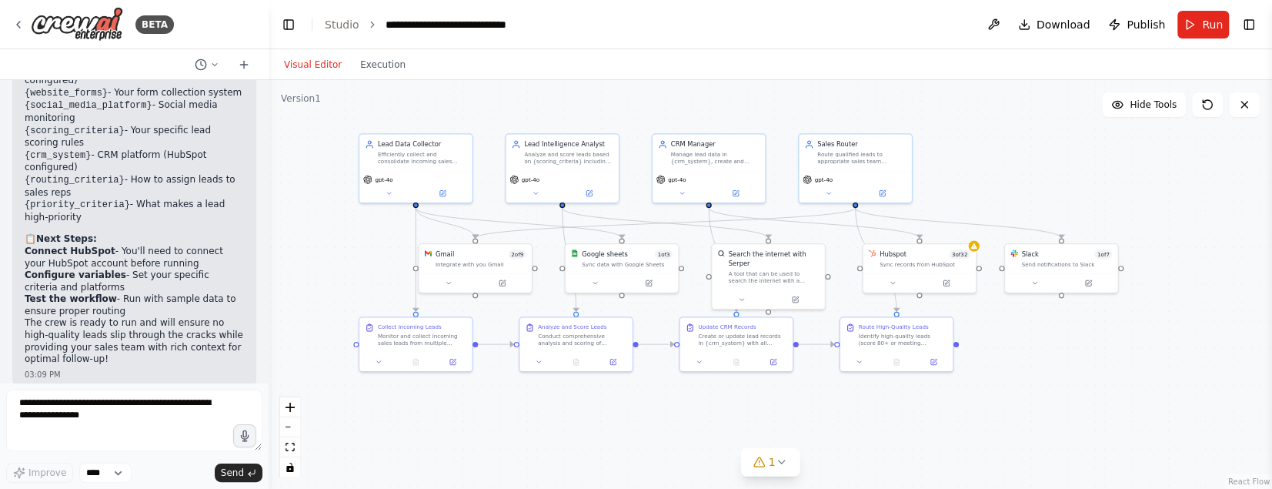
drag, startPoint x: 983, startPoint y: 350, endPoint x: 1014, endPoint y: 360, distance: 32.4
click at [1014, 360] on div ".deletable-edge-delete-btn { width: 20px; height: 20px; border: 0px solid #ffff…" at bounding box center [769, 284] width 1003 height 408
click at [1036, 281] on icon at bounding box center [1035, 282] width 8 height 8
click at [992, 436] on div ".deletable-edge-delete-btn { width: 20px; height: 20px; border: 0px solid #ffff…" at bounding box center [769, 284] width 1003 height 408
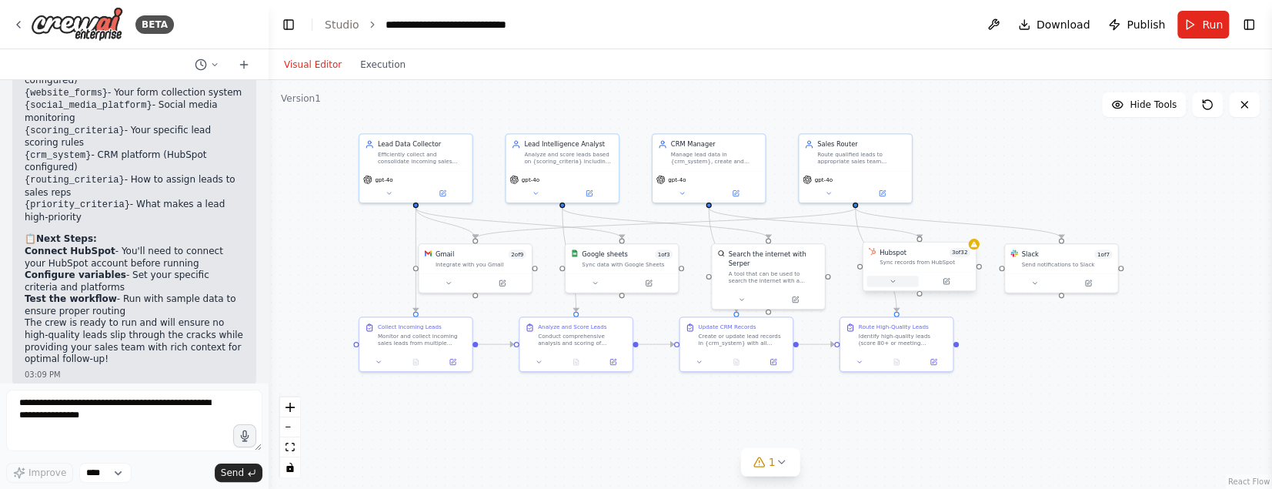
click at [894, 276] on button at bounding box center [892, 280] width 52 height 11
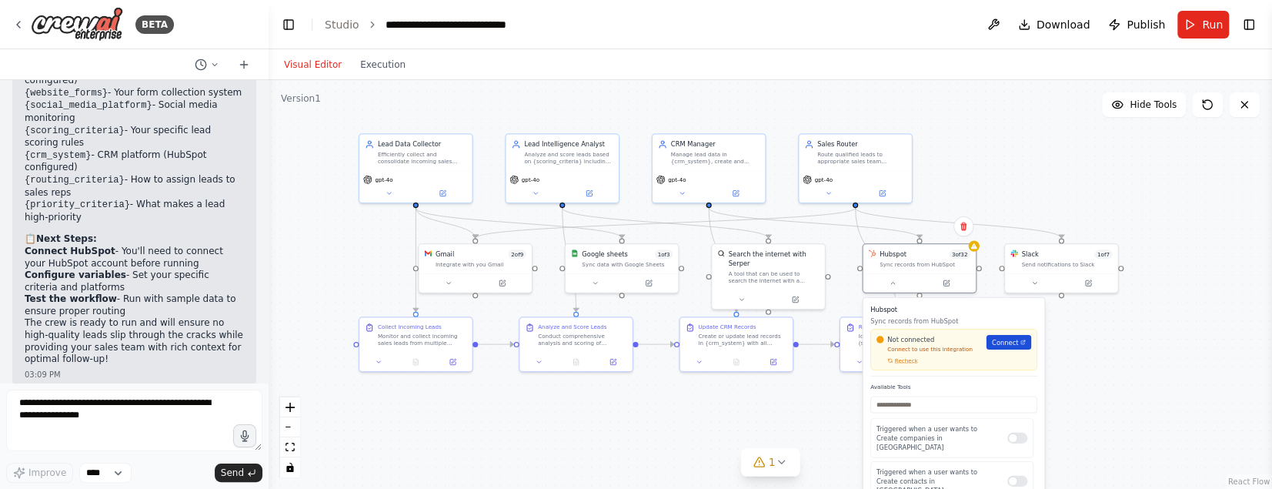
click at [1007, 341] on span "Connect" at bounding box center [1005, 342] width 26 height 9
click at [1034, 140] on div ".deletable-edge-delete-btn { width: 20px; height: 20px; border: 0px solid #ffff…" at bounding box center [769, 284] width 1003 height 408
click at [893, 280] on icon at bounding box center [893, 282] width 8 height 8
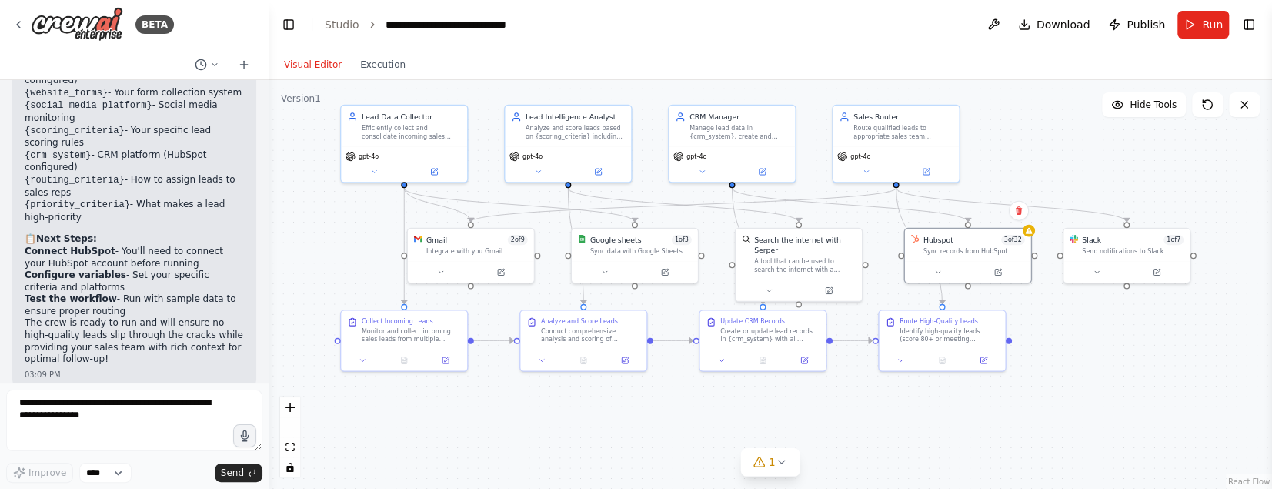
drag, startPoint x: 940, startPoint y: 159, endPoint x: 991, endPoint y: 135, distance: 56.4
click at [991, 135] on div ".deletable-edge-delete-btn { width: 20px; height: 20px; border: 0px solid #ffff…" at bounding box center [769, 284] width 1003 height 408
click at [452, 266] on button at bounding box center [441, 271] width 58 height 12
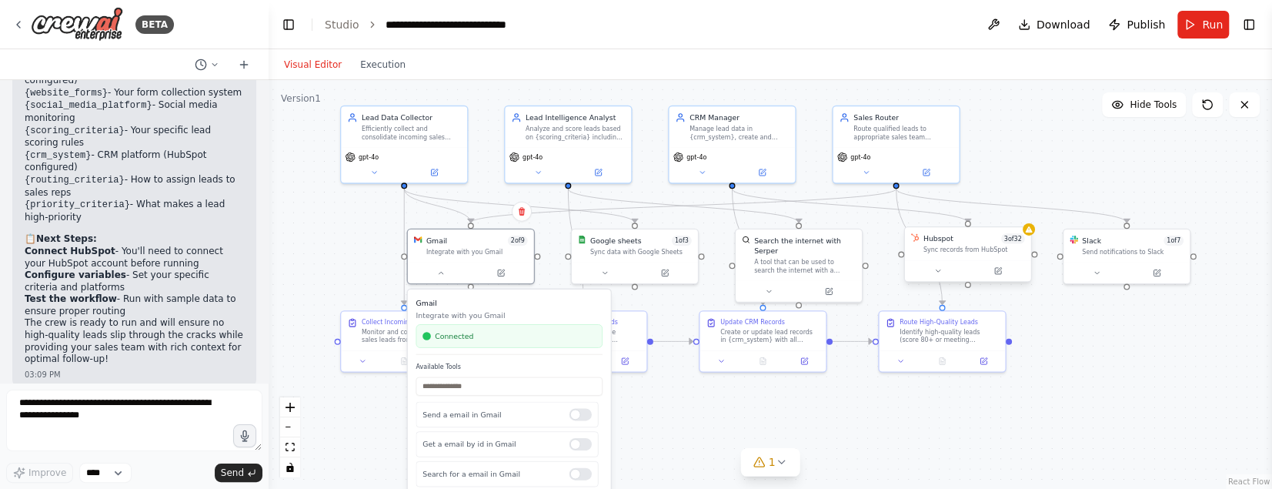
click at [944, 252] on div "Sync records from HubSpot" at bounding box center [974, 249] width 102 height 8
click at [939, 270] on icon at bounding box center [937, 271] width 4 height 2
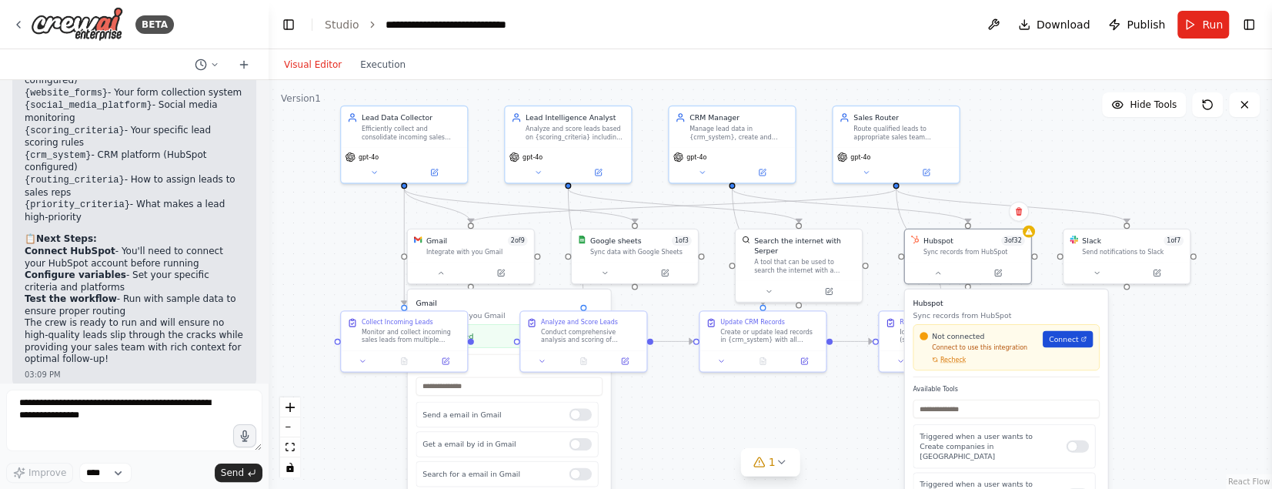
click at [1064, 337] on span "Connect" at bounding box center [1064, 339] width 30 height 10
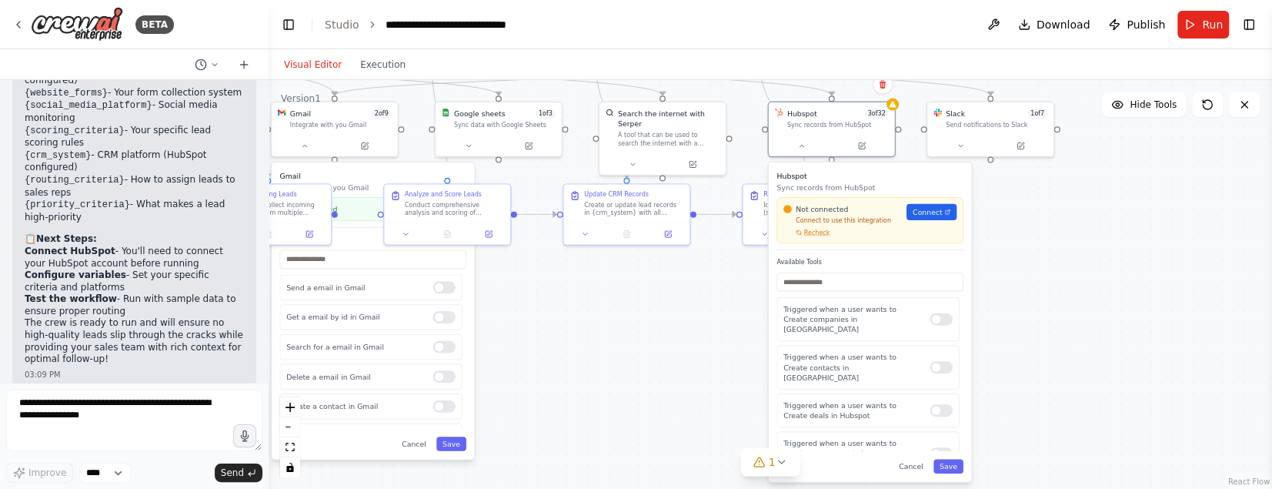
drag, startPoint x: 1206, startPoint y: 378, endPoint x: 1031, endPoint y: 230, distance: 229.8
click at [1045, 228] on div ".deletable-edge-delete-btn { width: 20px; height: 20px; border: 0px solid #ffff…" at bounding box center [769, 284] width 1003 height 408
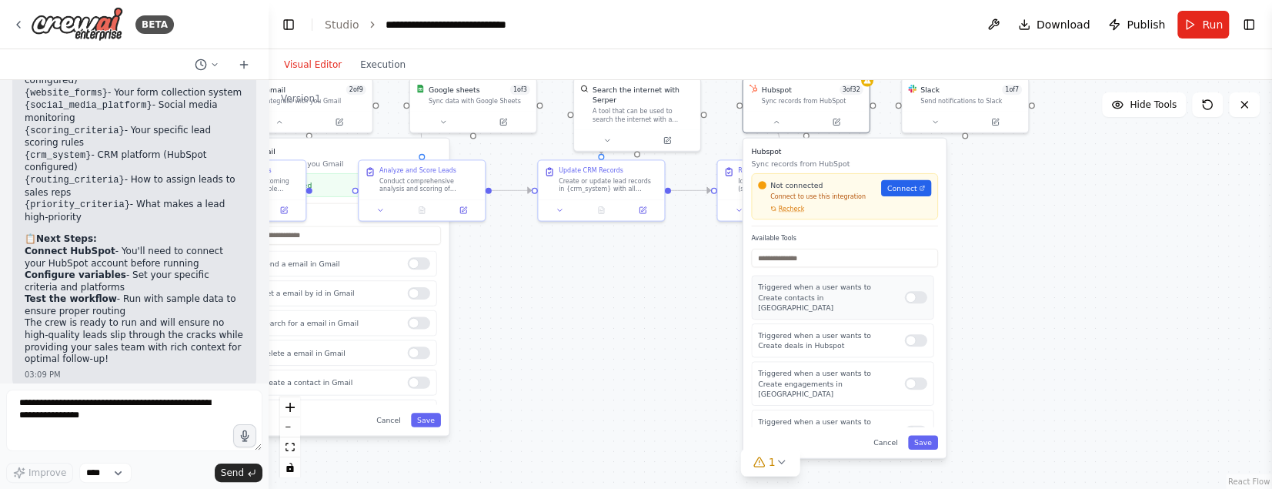
scroll to position [0, 0]
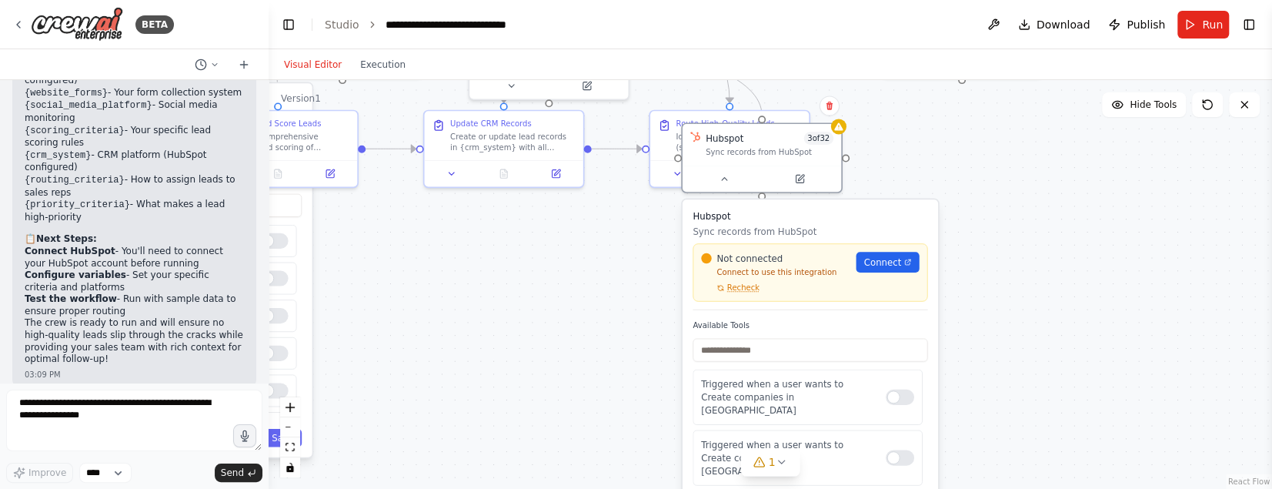
drag, startPoint x: 750, startPoint y: 255, endPoint x: 746, endPoint y: 318, distance: 62.4
click at [746, 301] on div "Not connected Connect to use this integration Recheck Connect" at bounding box center [809, 272] width 235 height 58
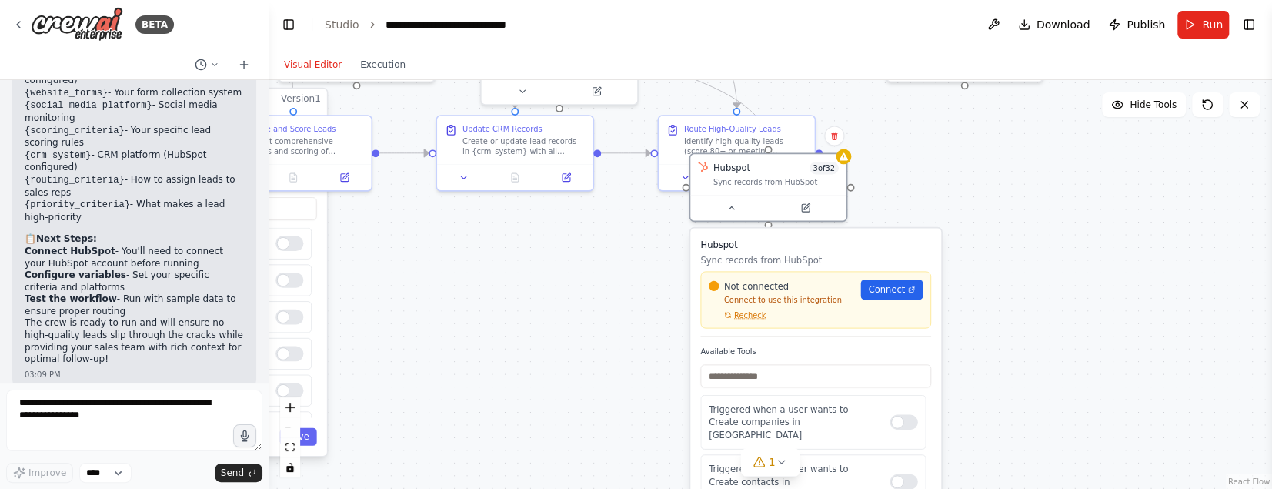
click at [1111, 385] on div ".deletable-edge-delete-btn { width: 20px; height: 20px; border: 0px solid #ffff…" at bounding box center [769, 284] width 1003 height 408
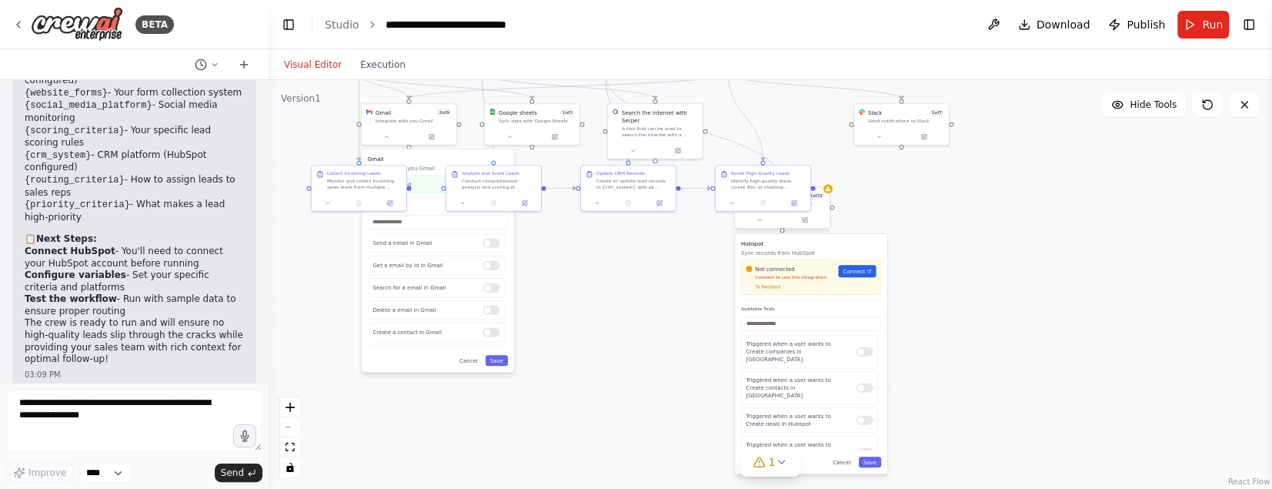
click at [818, 212] on div at bounding box center [782, 220] width 95 height 16
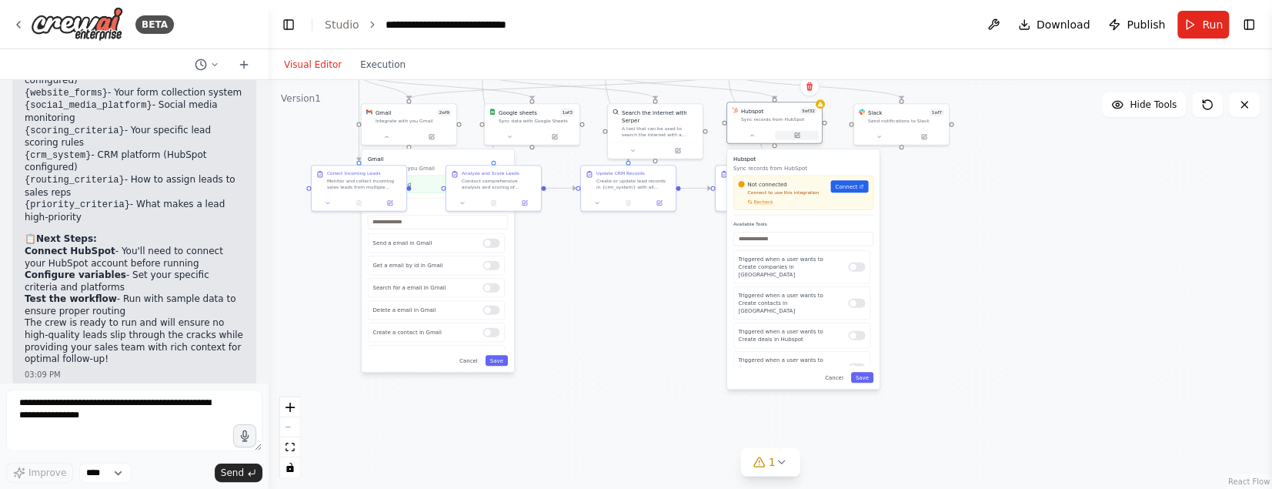
drag, startPoint x: 818, startPoint y: 212, endPoint x: 813, endPoint y: 131, distance: 81.7
click at [813, 131] on div at bounding box center [774, 135] width 95 height 16
click at [763, 124] on div "Hubspot 3 of 32 Sync records from HubSpot" at bounding box center [774, 114] width 95 height 25
click at [855, 300] on div at bounding box center [856, 304] width 17 height 9
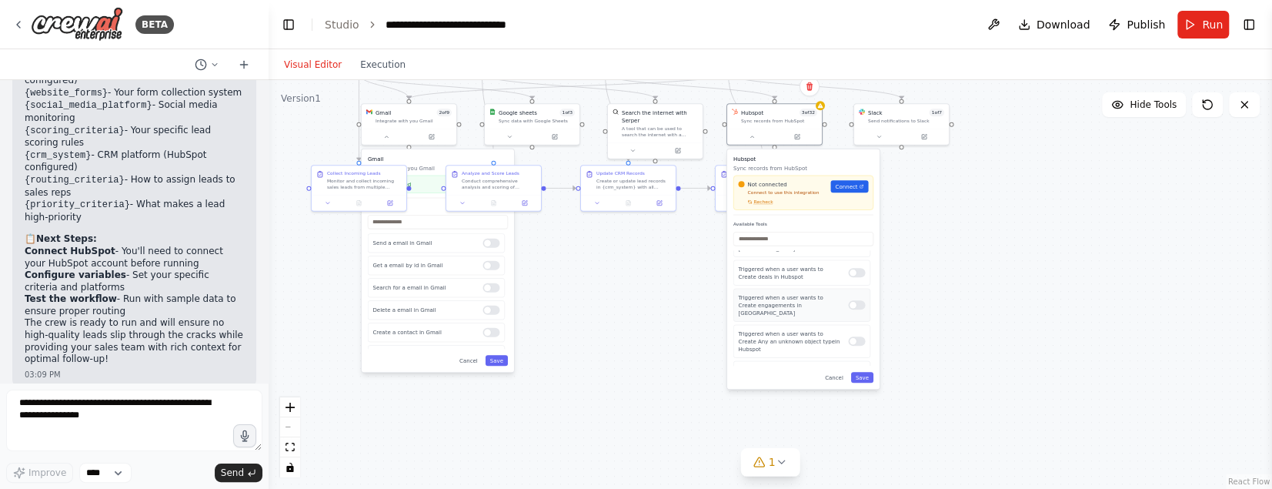
click at [855, 288] on div "Triggered when a user wants to Create engagements in Hubspot" at bounding box center [801, 304] width 137 height 33
click at [850, 300] on div at bounding box center [856, 304] width 17 height 9
click at [849, 300] on div at bounding box center [856, 304] width 17 height 9
click at [859, 360] on div at bounding box center [856, 364] width 17 height 9
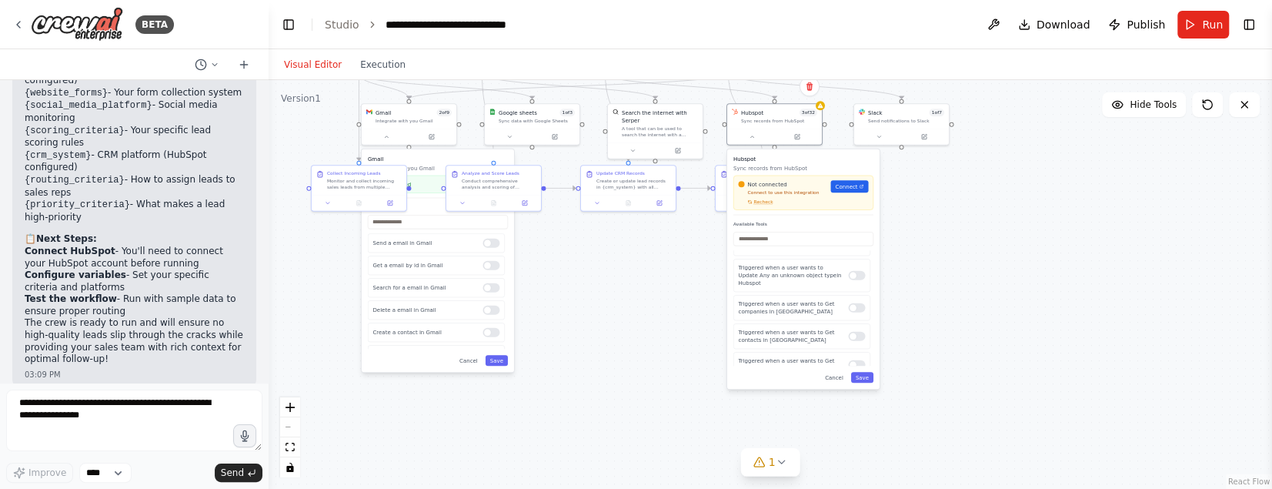
click at [855, 388] on div at bounding box center [856, 392] width 17 height 9
click at [855, 421] on div at bounding box center [856, 425] width 17 height 9
click at [859, 323] on div "Triggered when a user wants to Get contacts in Hubspot" at bounding box center [801, 335] width 137 height 25
click at [856, 332] on div at bounding box center [856, 336] width 17 height 9
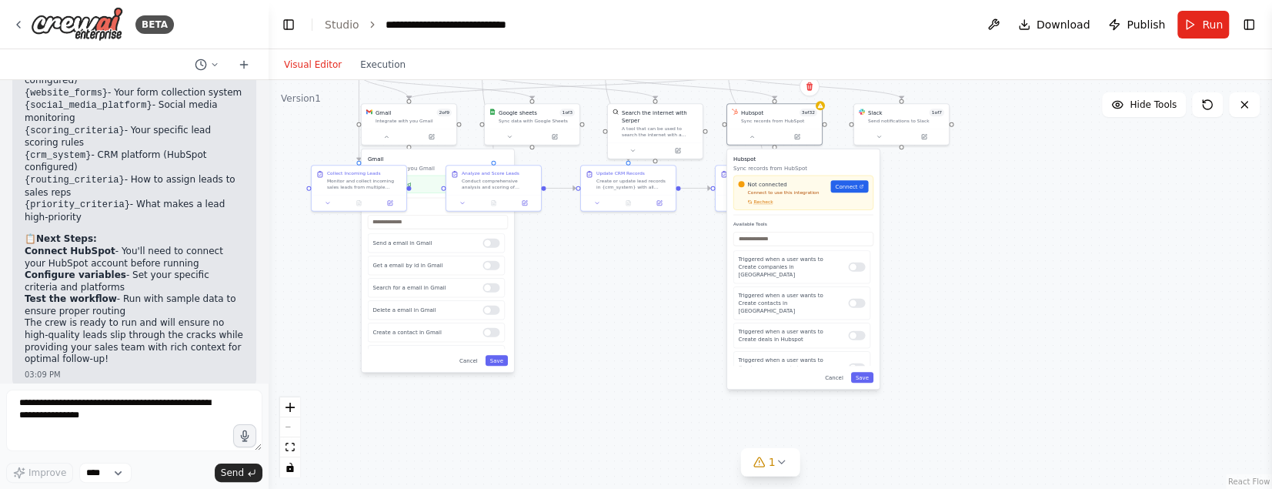
click at [433, 160] on h3 "Gmail" at bounding box center [438, 159] width 140 height 8
click at [424, 362] on div "Cancel Save" at bounding box center [438, 360] width 140 height 11
click at [504, 362] on button "Save" at bounding box center [500, 360] width 22 height 11
click at [866, 375] on button "Save" at bounding box center [862, 377] width 22 height 11
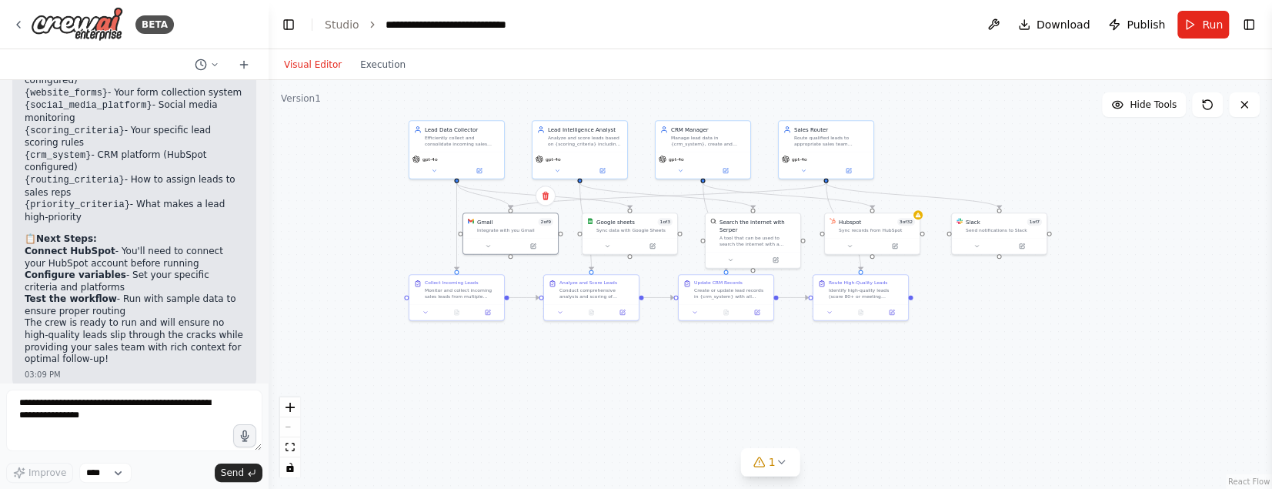
drag, startPoint x: 747, startPoint y: 321, endPoint x: 845, endPoint y: 430, distance: 146.6
click at [845, 430] on div ".deletable-edge-delete-btn { width: 20px; height: 20px; border: 0px solid #ffff…" at bounding box center [769, 284] width 1003 height 408
click at [698, 398] on div ".deletable-edge-delete-btn { width: 20px; height: 20px; border: 0px solid #ffff…" at bounding box center [769, 284] width 1003 height 408
click at [589, 379] on div ".deletable-edge-delete-btn { width: 20px; height: 20px; border: 0px solid #ffff…" at bounding box center [769, 284] width 1003 height 408
drag, startPoint x: 715, startPoint y: 292, endPoint x: 707, endPoint y: 299, distance: 11.4
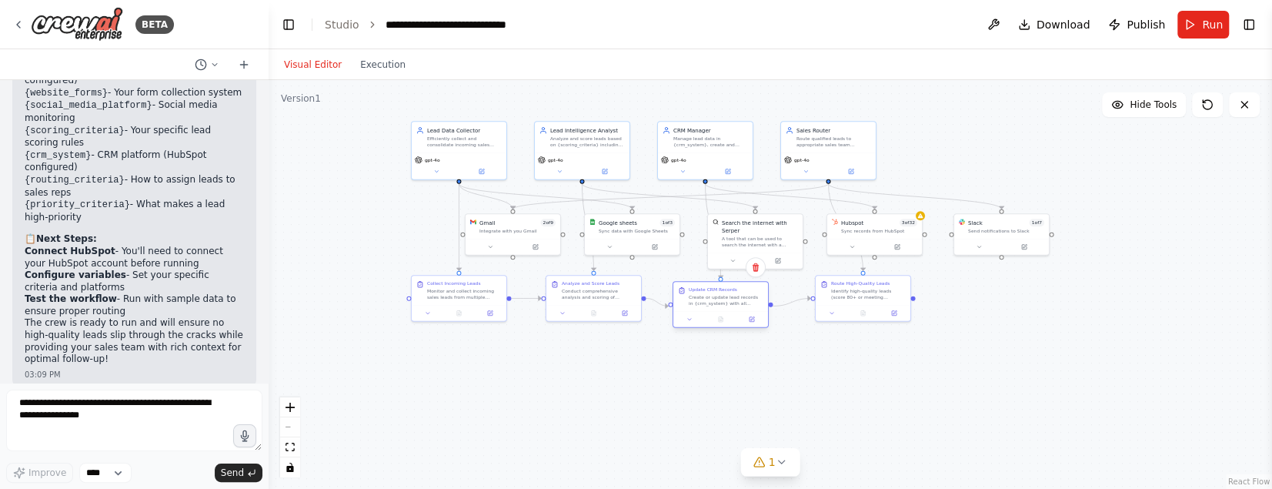
click at [707, 299] on div "Create or update lead records in {crm_system} with all collected data, analysis…" at bounding box center [726, 300] width 75 height 12
click at [665, 388] on div ".deletable-edge-delete-btn { width: 20px; height: 20px; border: 0px solid #ffff…" at bounding box center [769, 284] width 1003 height 408
drag, startPoint x: 746, startPoint y: 233, endPoint x: 745, endPoint y: 223, distance: 10.1
click at [745, 223] on div "Search the internet with Serper A tool that can be used to search the internet …" at bounding box center [756, 223] width 76 height 29
drag, startPoint x: 733, startPoint y: 295, endPoint x: 736, endPoint y: 288, distance: 8.3
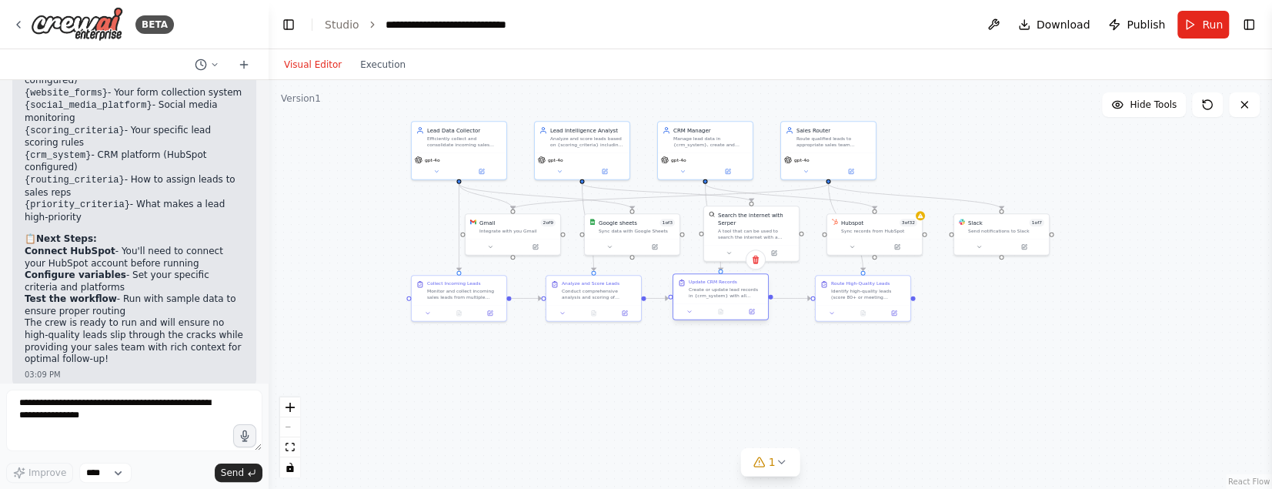
click at [736, 288] on div "Create or update lead records in {crm_system} with all collected data, analysis…" at bounding box center [726, 292] width 75 height 12
click at [937, 357] on div ".deletable-edge-delete-btn { width: 20px; height: 20px; border: 0px solid #ffff…" at bounding box center [769, 284] width 1003 height 408
click at [899, 244] on icon at bounding box center [897, 245] width 6 height 6
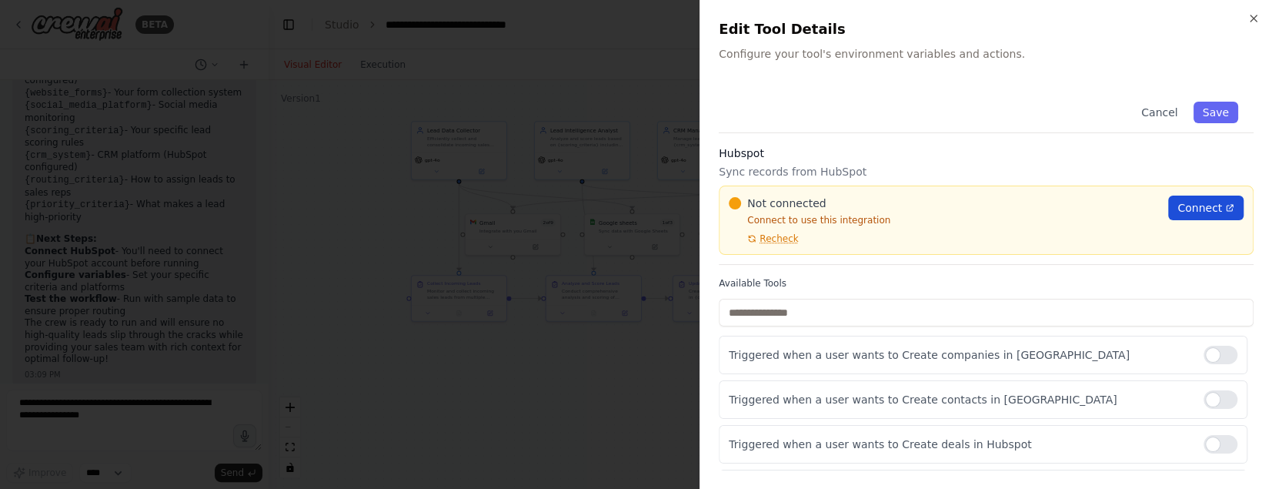
click at [1193, 206] on span "Connect" at bounding box center [1199, 207] width 45 height 15
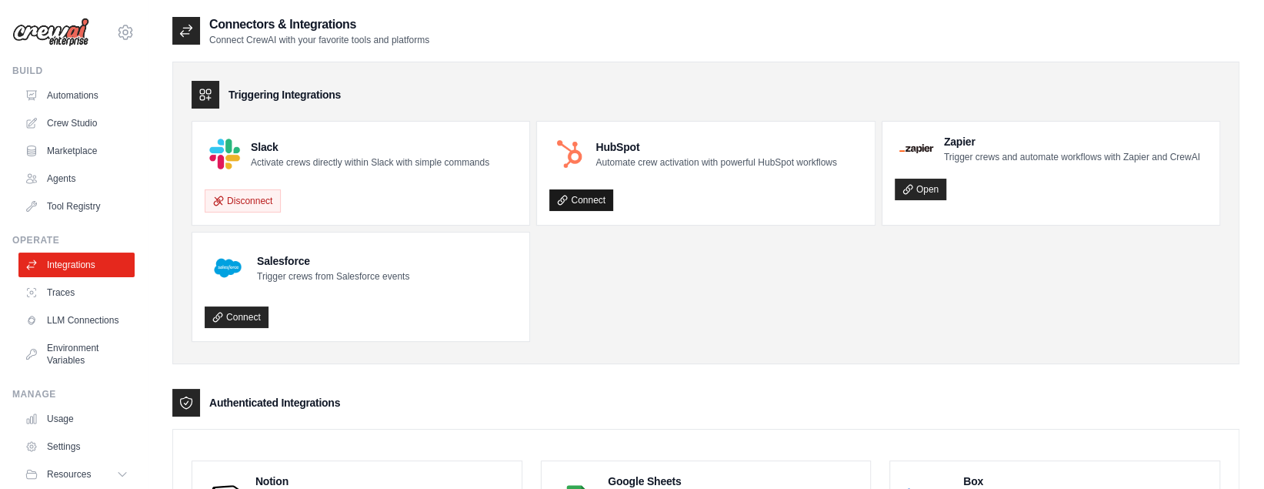
click at [599, 195] on link "Connect" at bounding box center [581, 200] width 64 height 22
click at [574, 193] on link "Connect" at bounding box center [581, 200] width 64 height 22
click at [582, 194] on link "Connect" at bounding box center [581, 200] width 64 height 22
